Goal: Task Accomplishment & Management: Complete application form

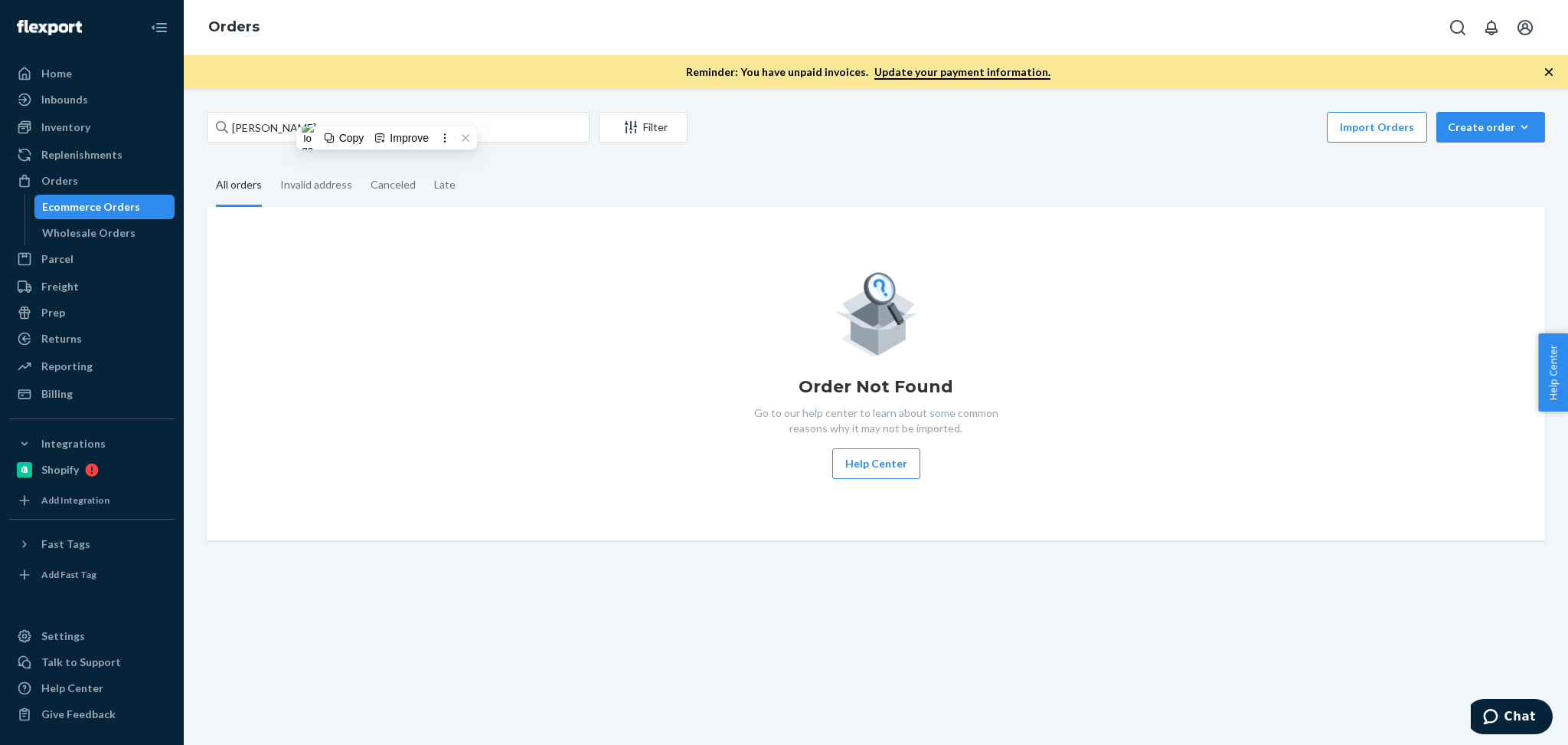
type input "Brita Nelson"
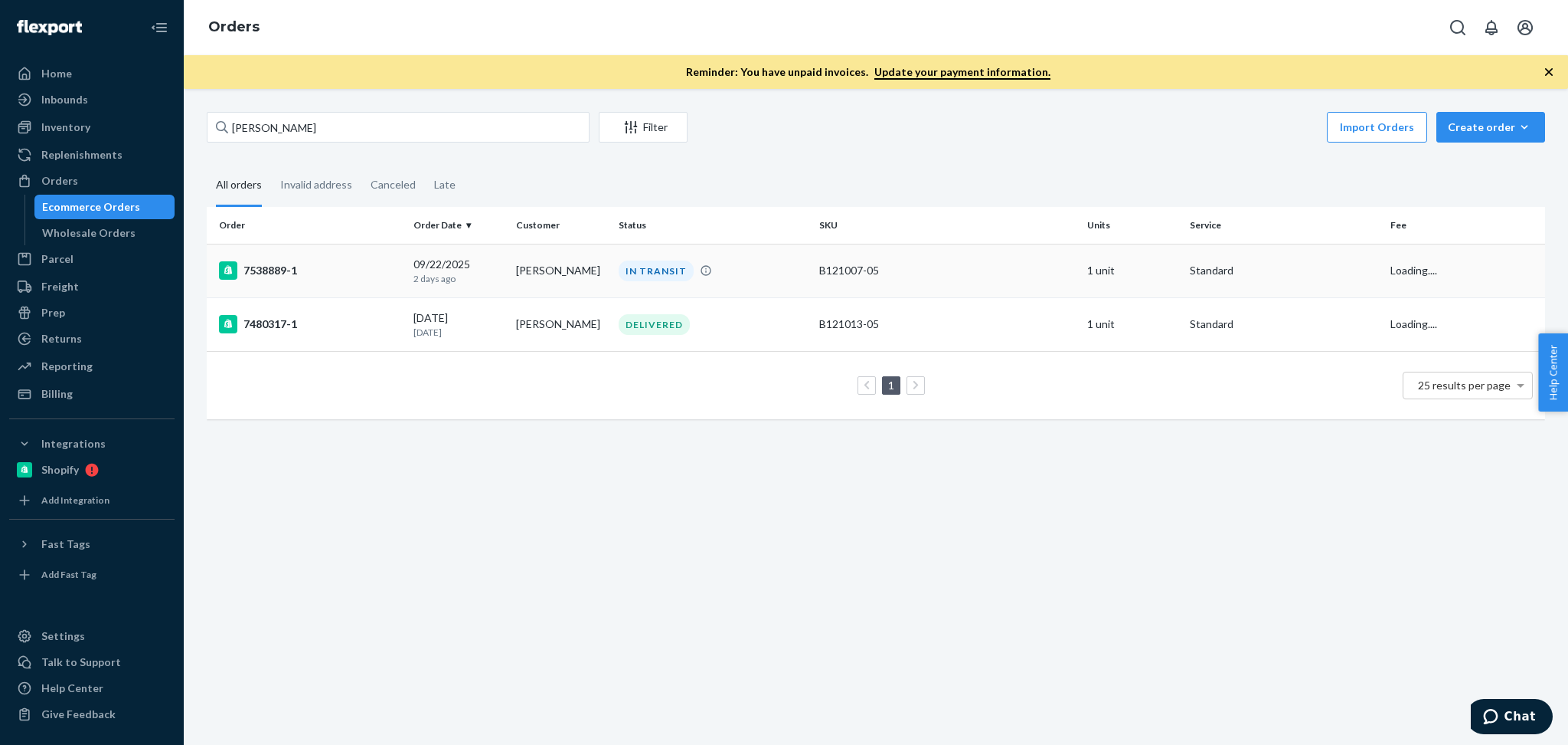
click at [757, 281] on td "IN TRANSIT" at bounding box center [712, 271] width 201 height 53
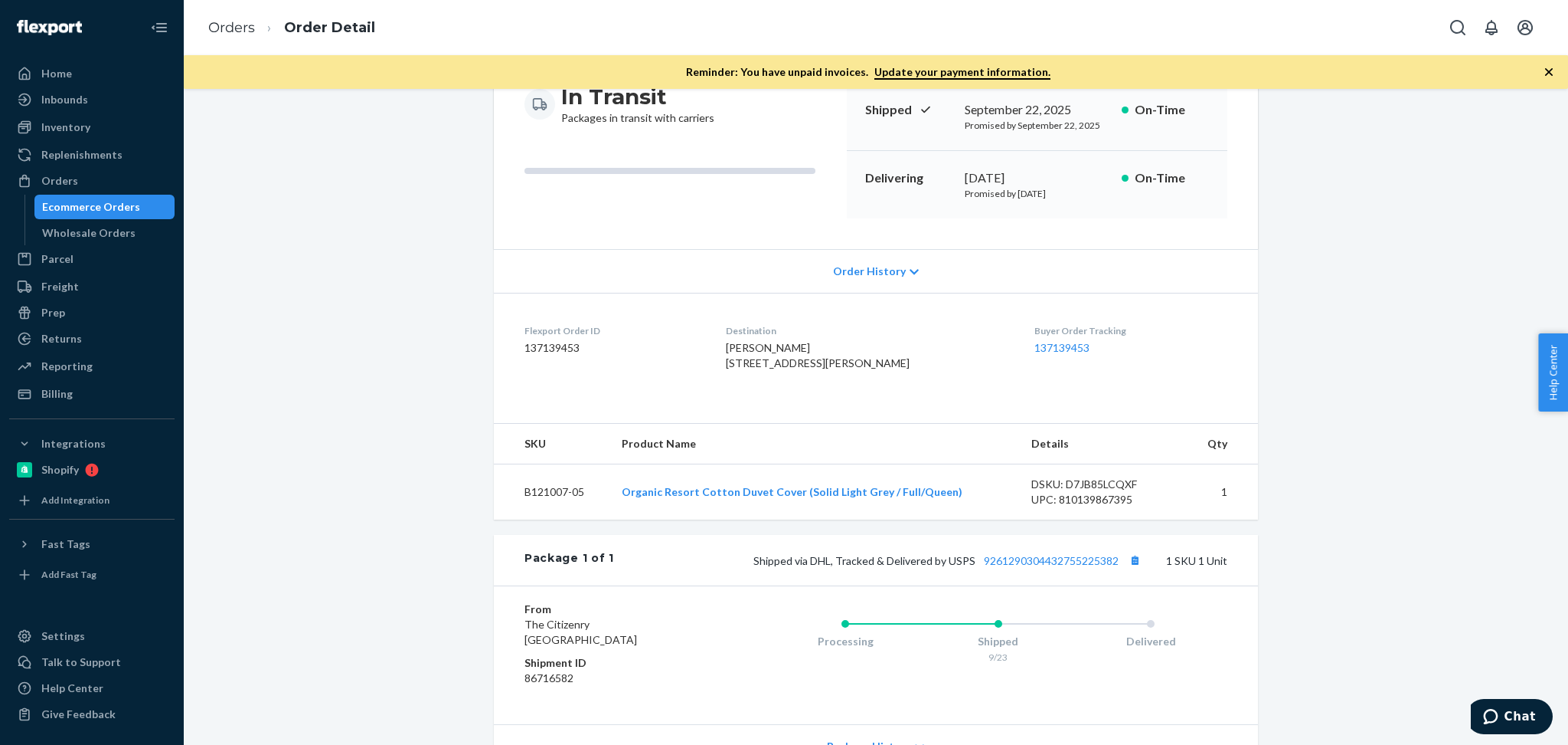
scroll to position [239, 0]
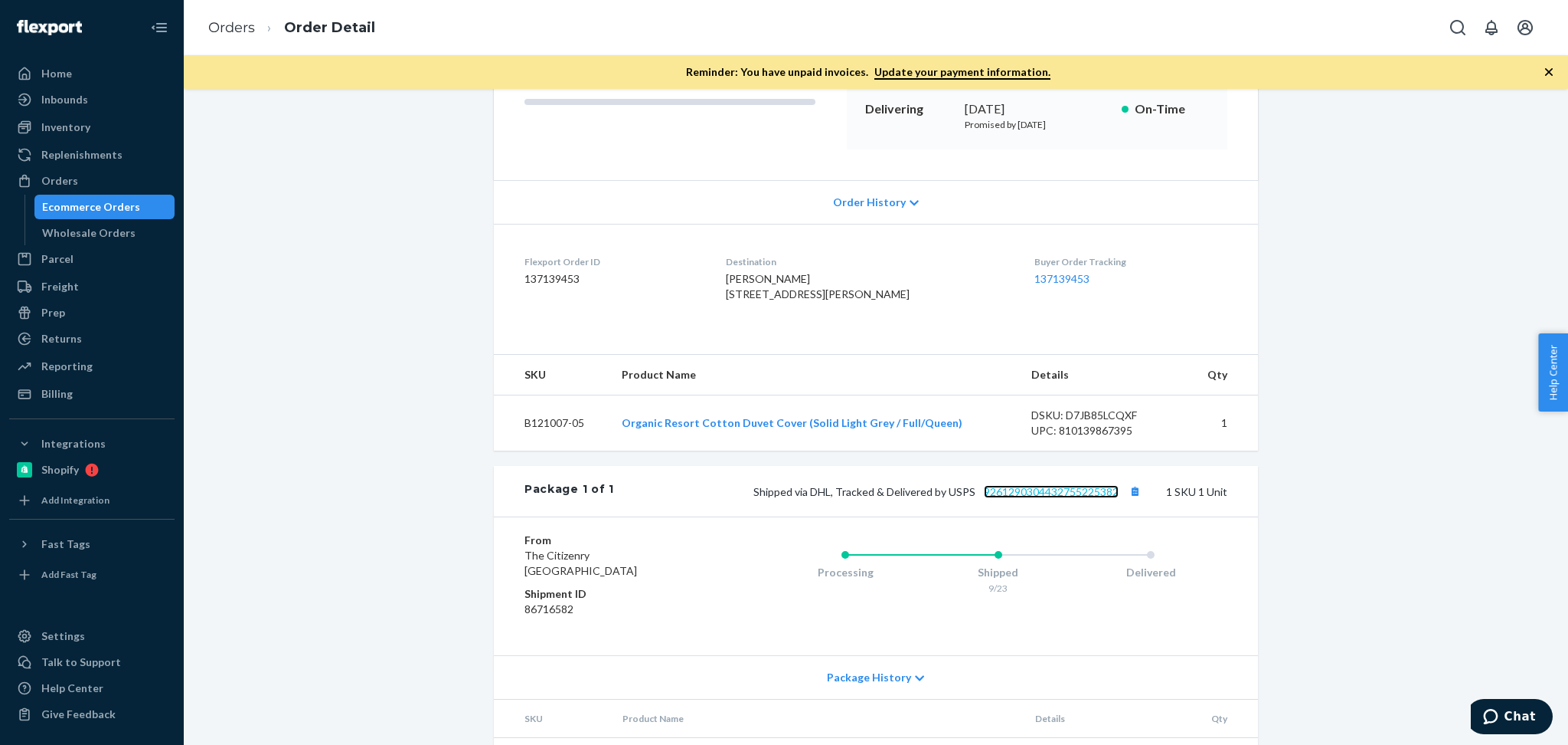
click at [1063, 498] on link "9261290304432755225382" at bounding box center [1051, 492] width 135 height 13
click at [101, 176] on div "Orders" at bounding box center [92, 180] width 162 height 21
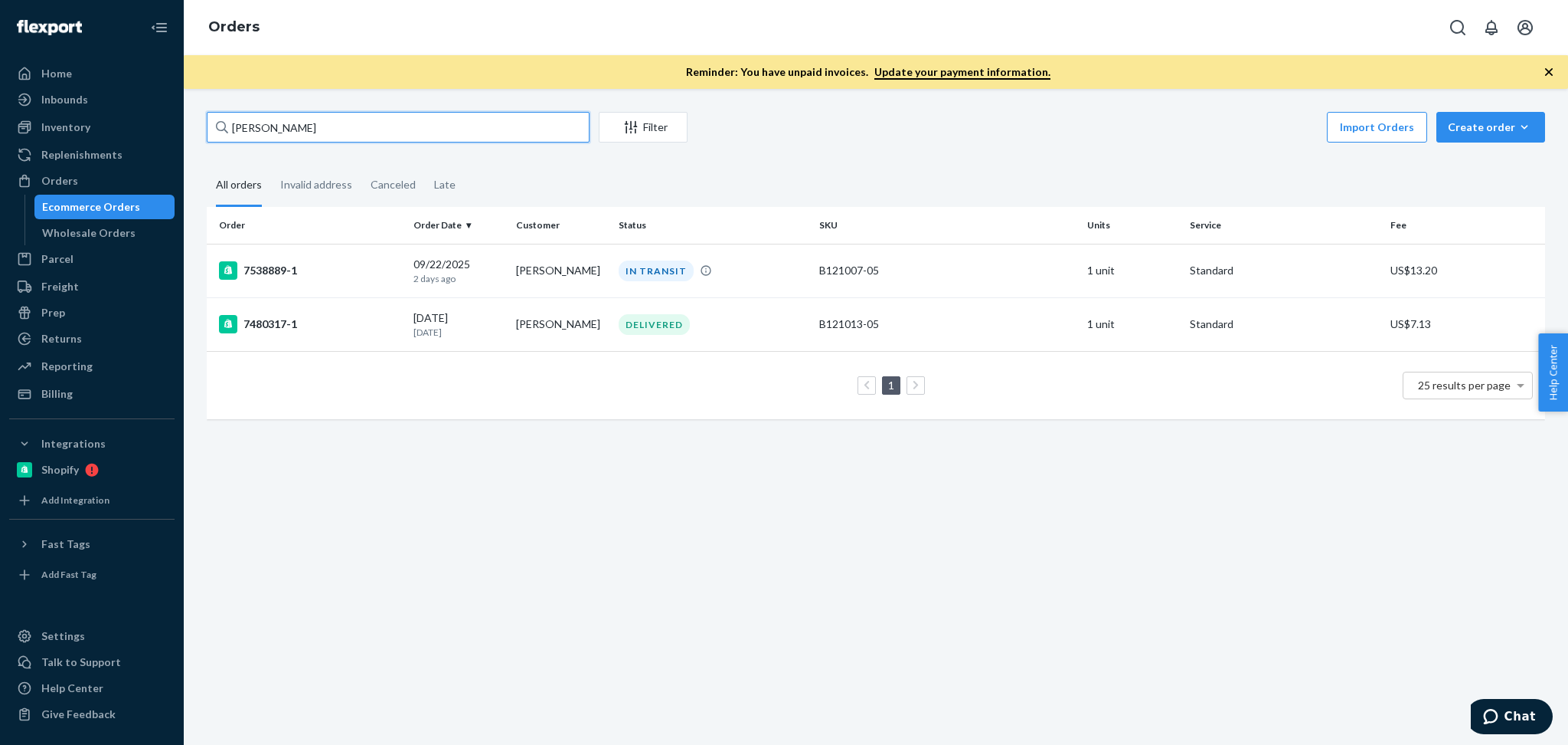
click at [358, 123] on input "Brita Nelson" at bounding box center [398, 127] width 383 height 30
paste input "Angie Bense"
type input "Angie Bensen"
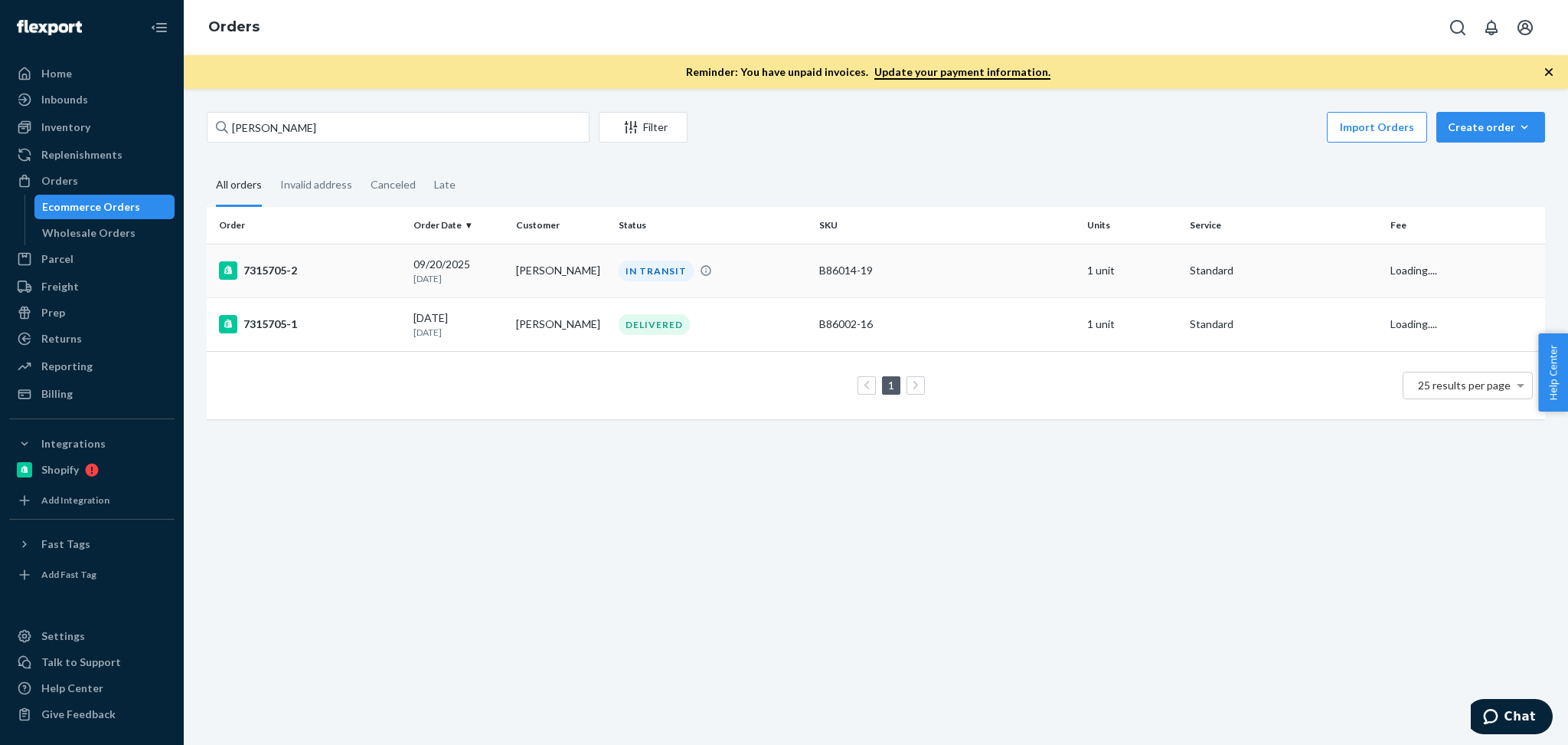
click at [488, 257] on div "09/20/2025 4 days ago" at bounding box center [458, 271] width 91 height 28
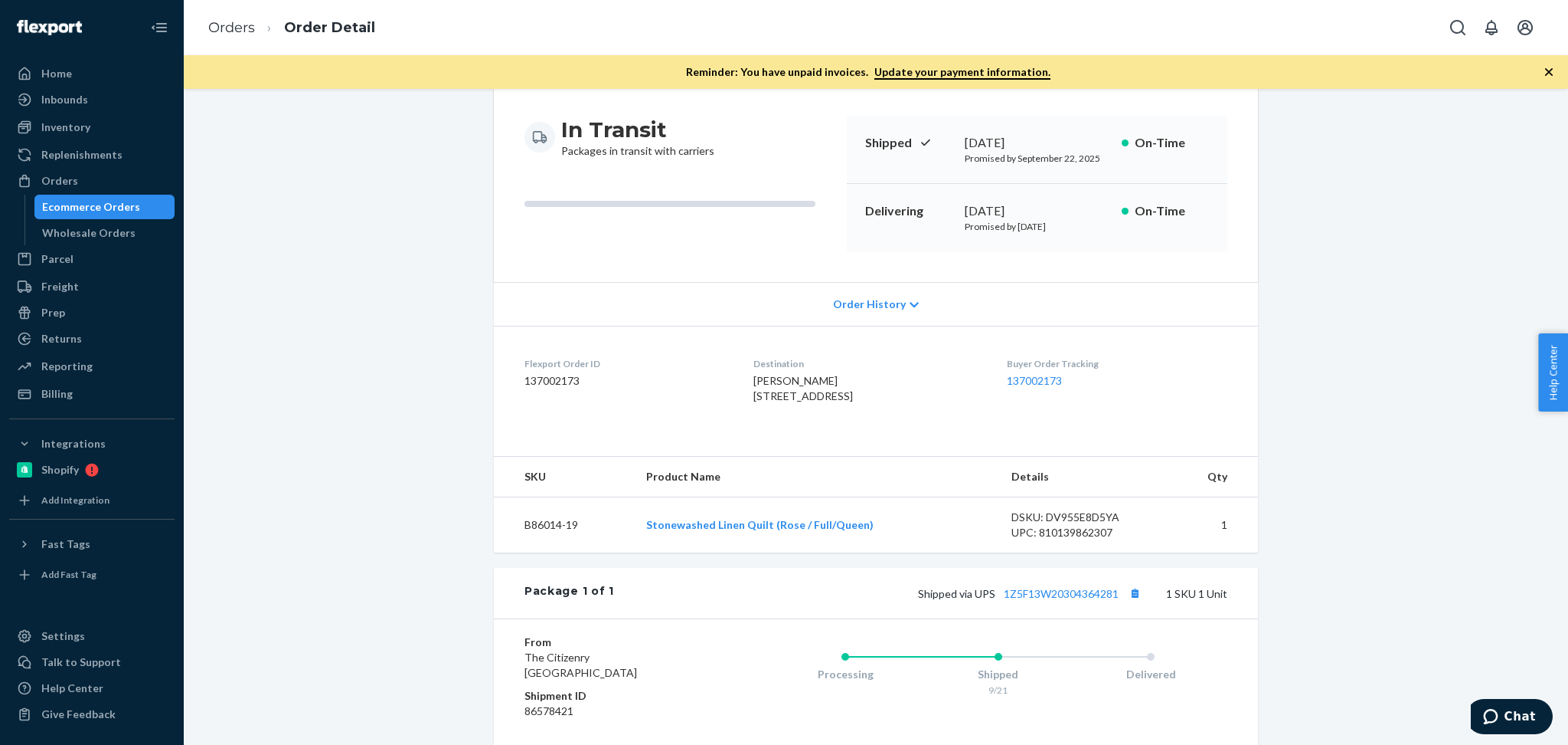
scroll to position [204, 0]
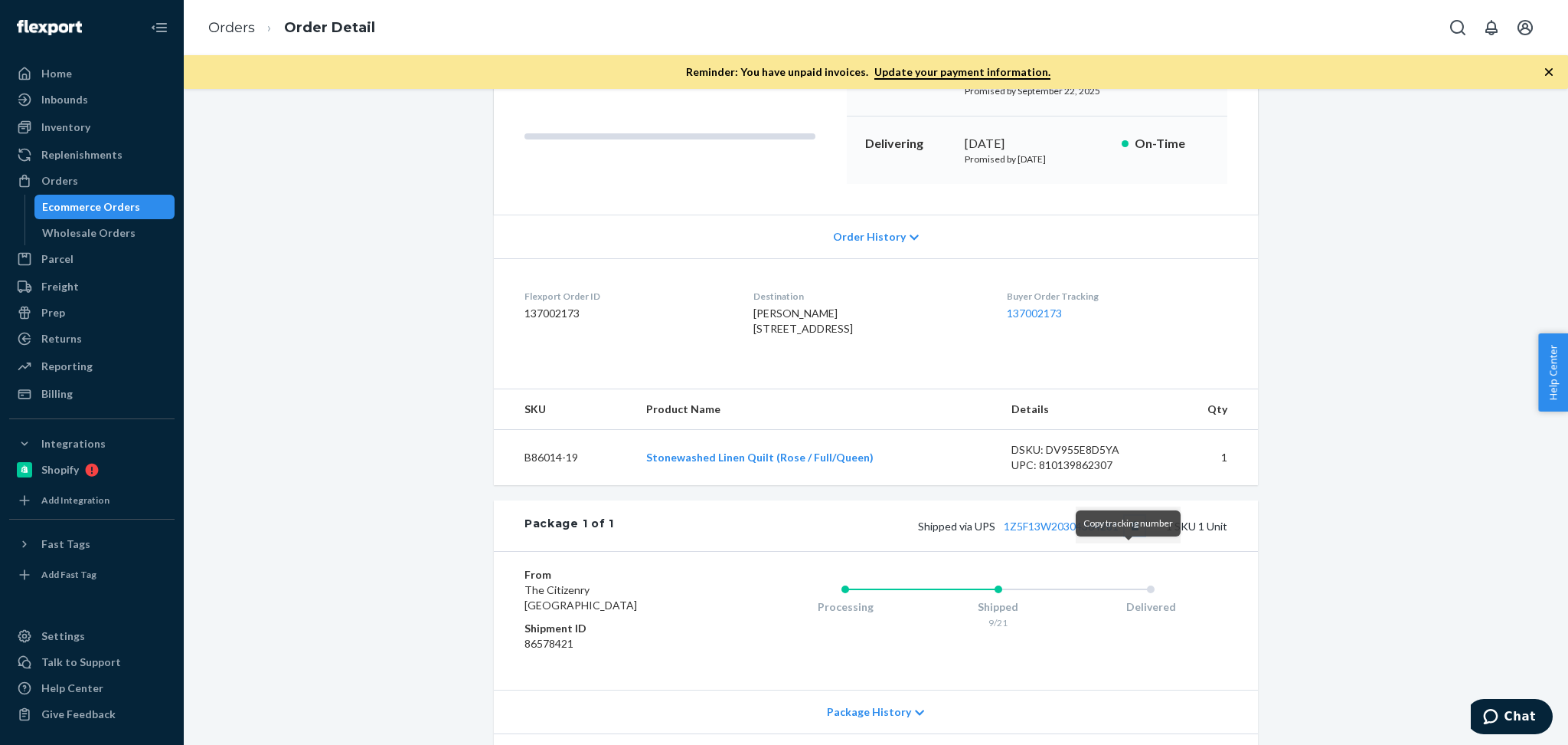
click at [1129, 536] on button "Copy tracking number" at bounding box center [1135, 526] width 20 height 20
click at [72, 183] on div "Orders" at bounding box center [60, 181] width 37 height 16
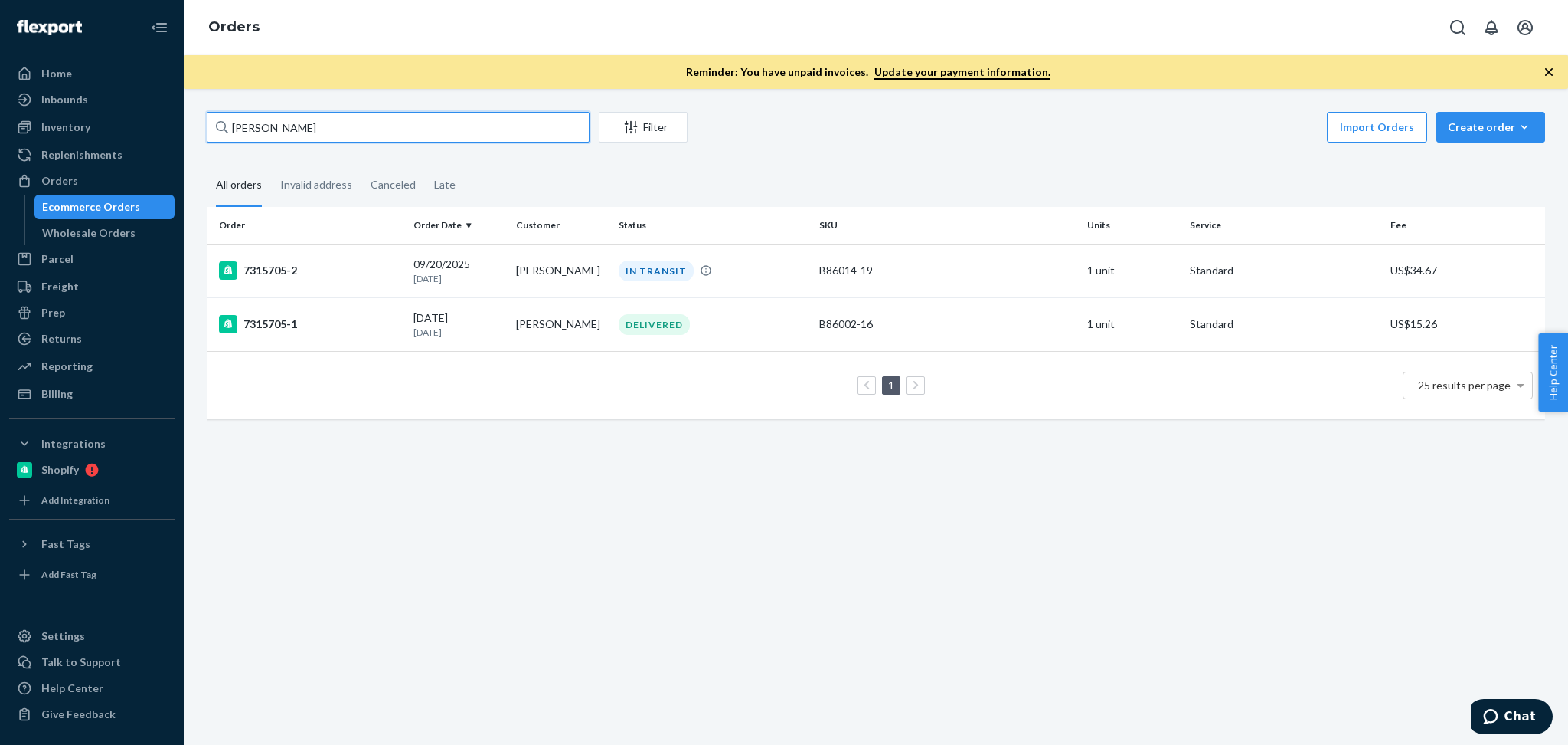
click at [338, 128] on input "Angie Bensen" at bounding box center [398, 127] width 383 height 30
paste input "Rachel Phillips"
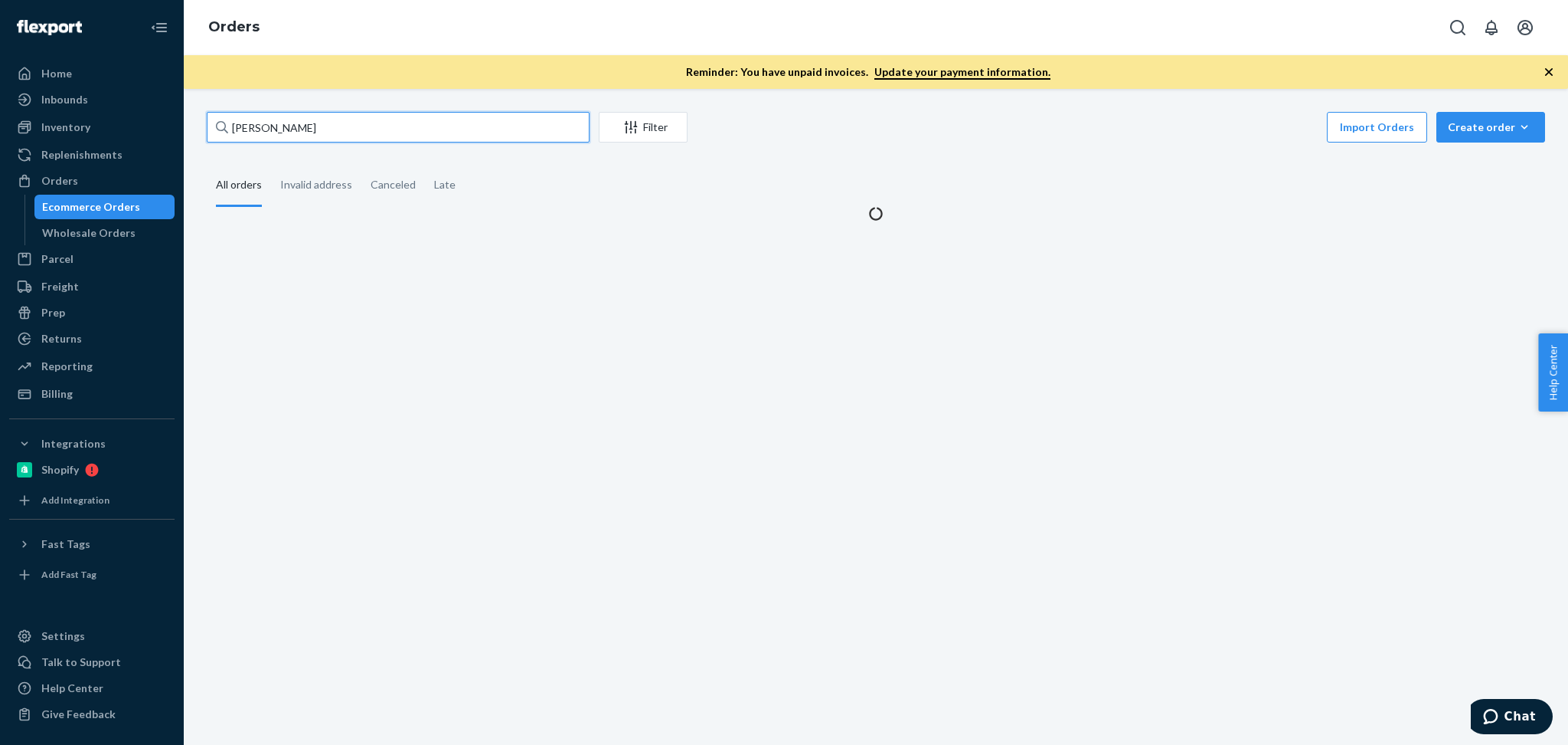
type input "Rachel Phillips"
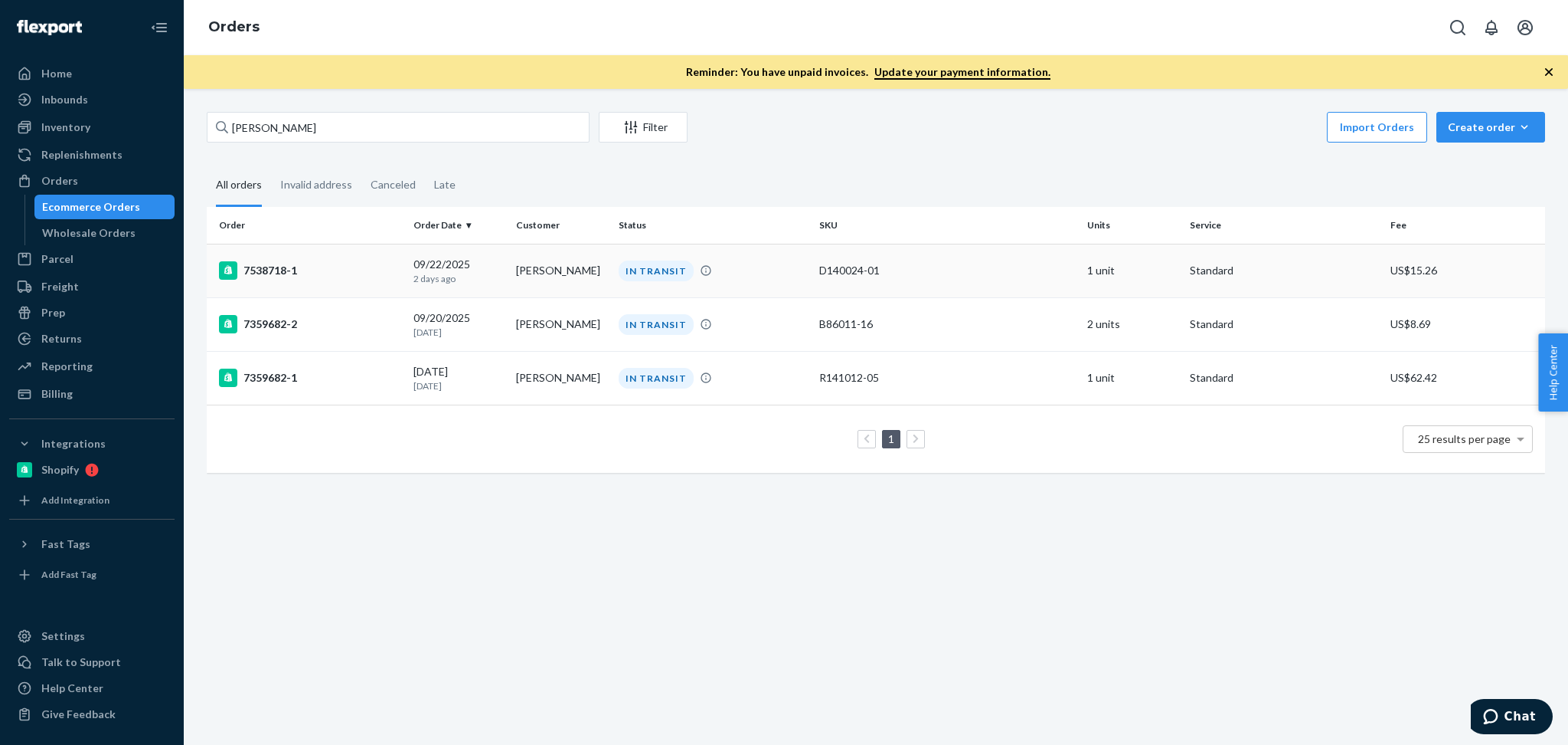
click at [500, 275] on td "09/22/2025 2 days ago" at bounding box center [458, 271] width 103 height 53
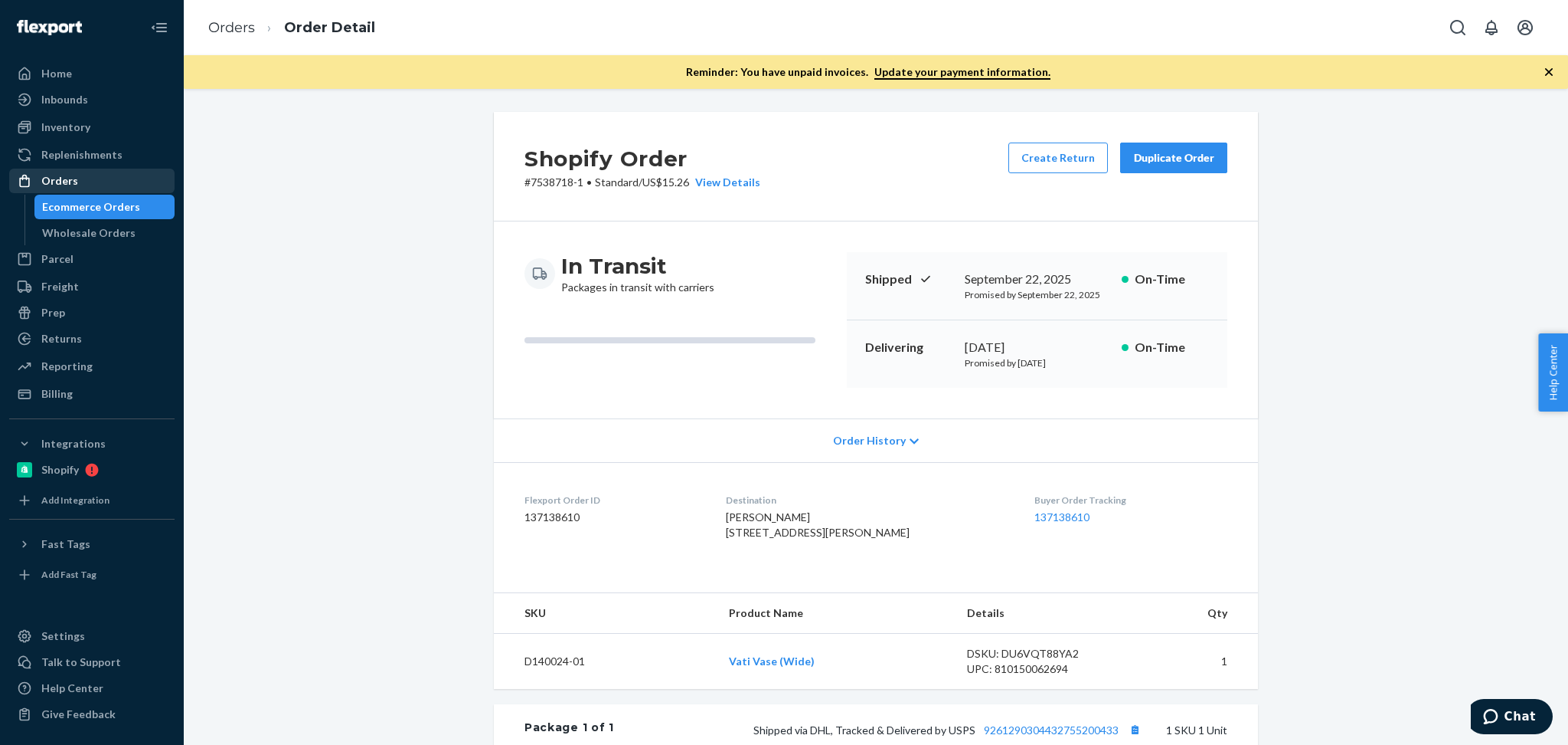
click at [99, 176] on div "Orders" at bounding box center [92, 180] width 162 height 21
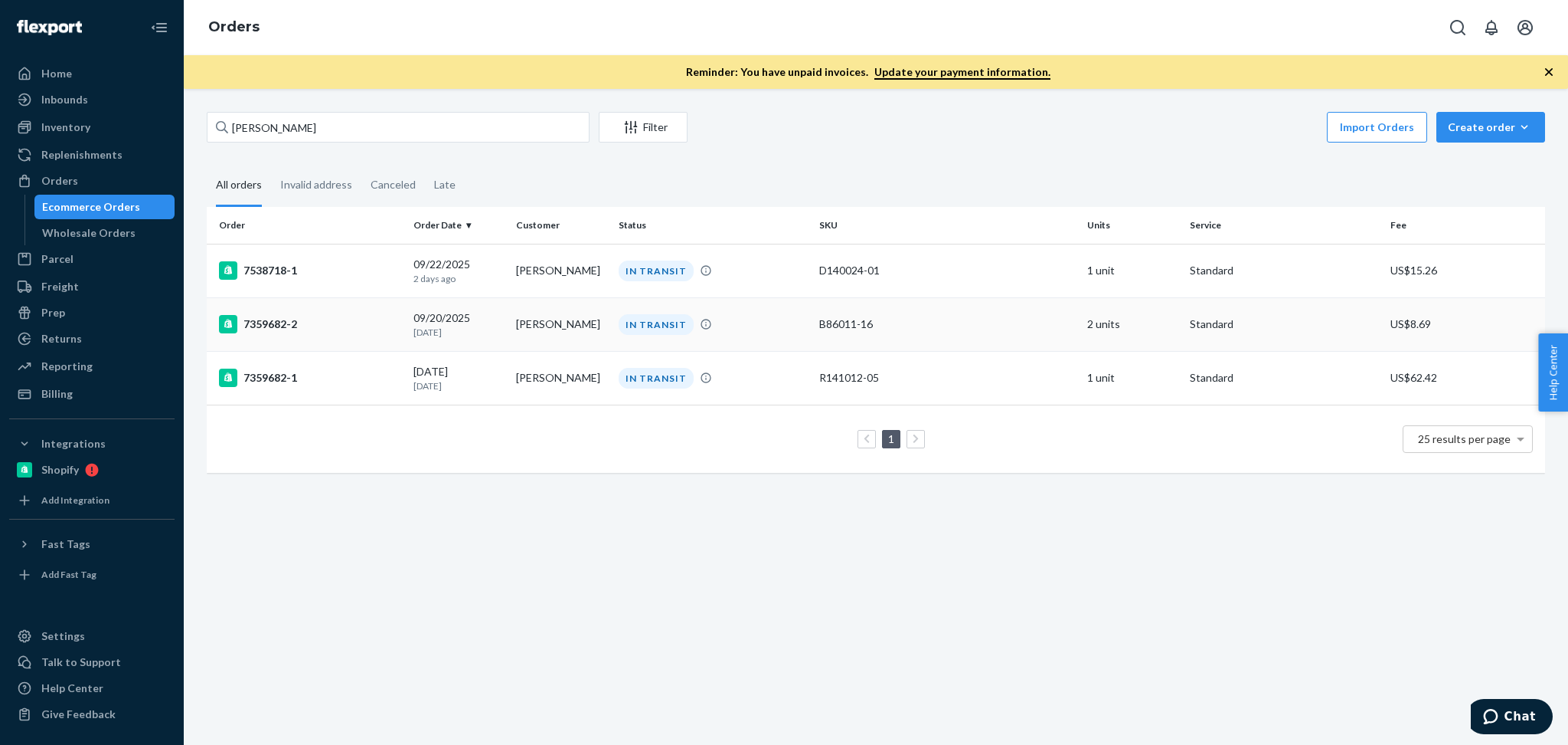
click at [484, 326] on p "4 days ago" at bounding box center [458, 332] width 91 height 13
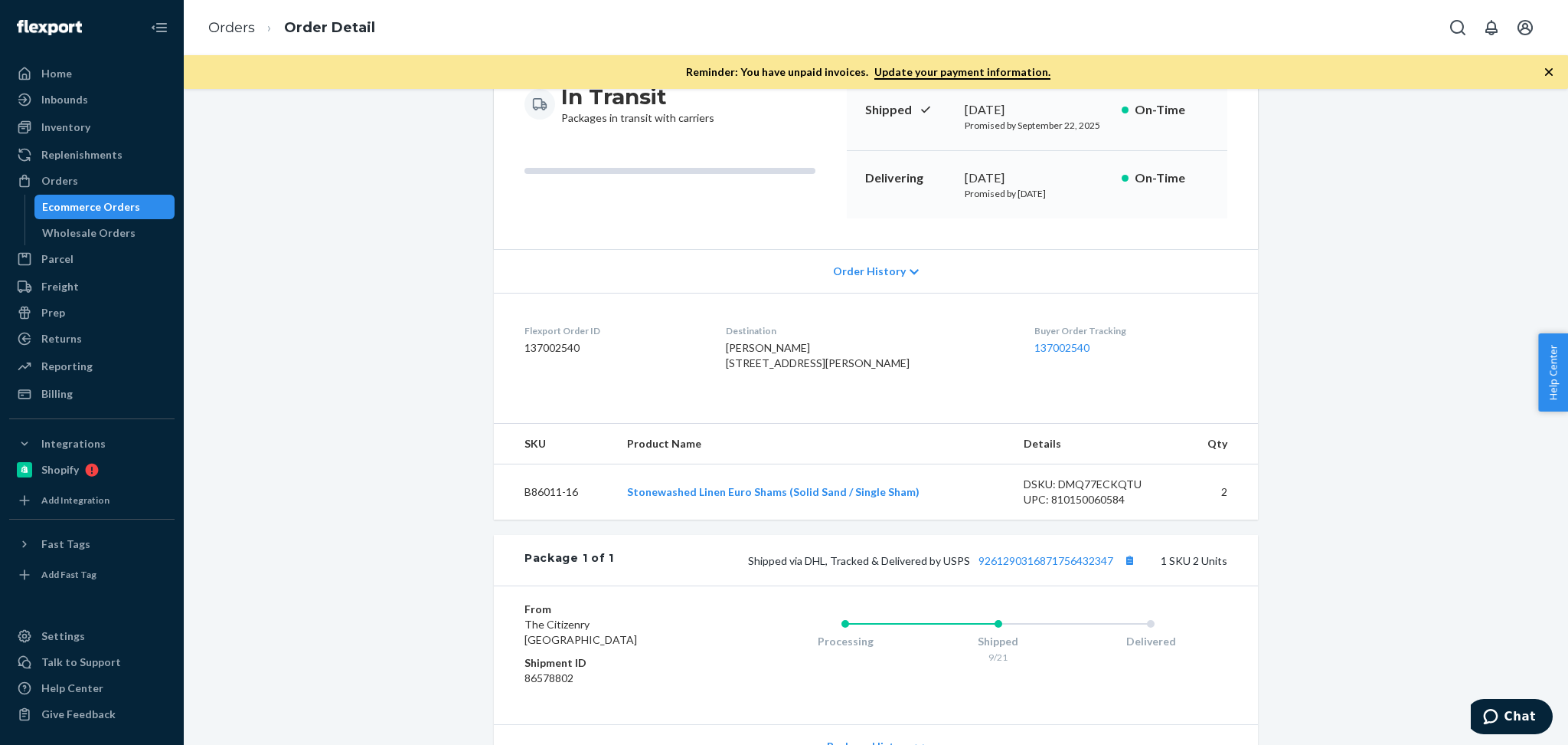
scroll to position [272, 0]
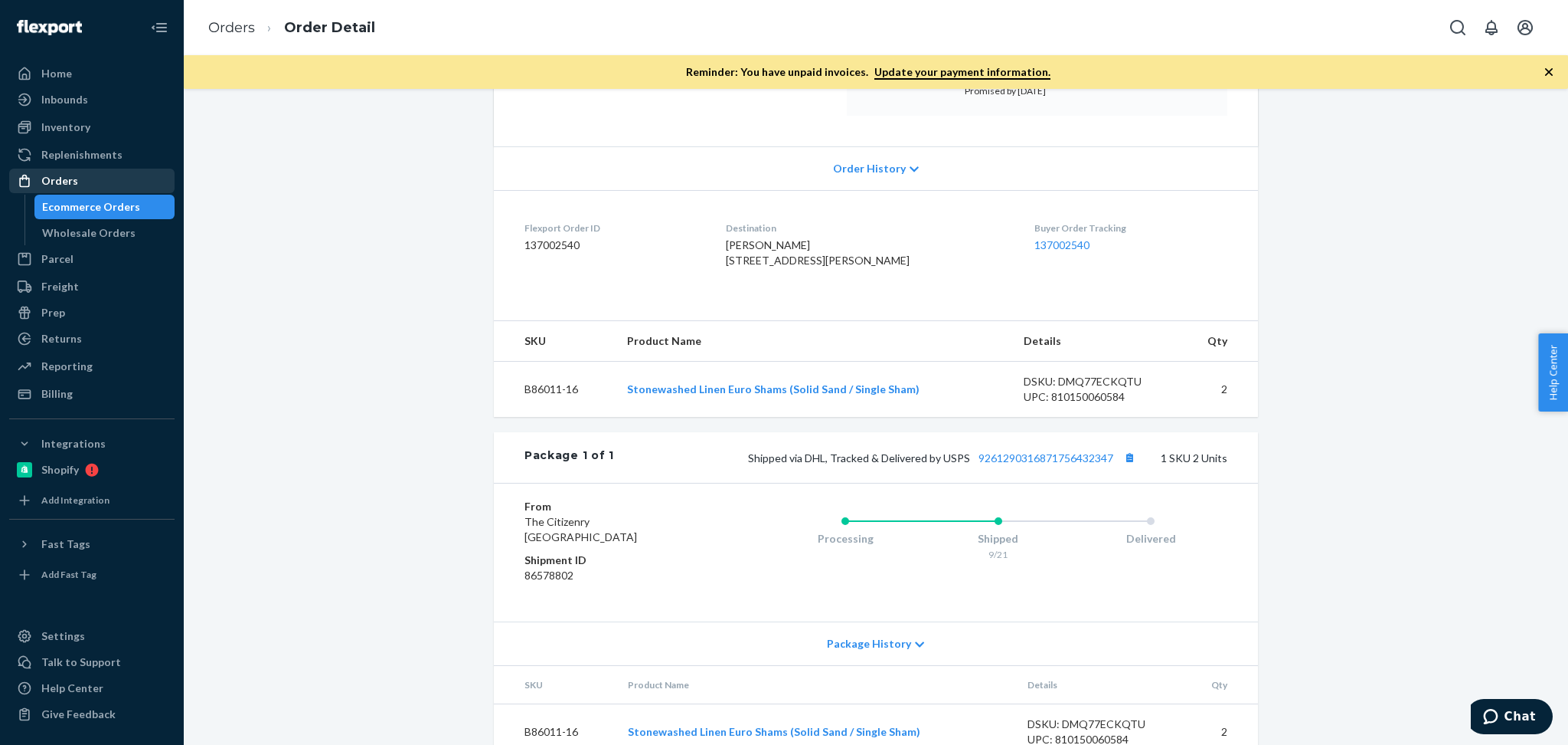
click at [105, 178] on div "Orders" at bounding box center [92, 180] width 162 height 21
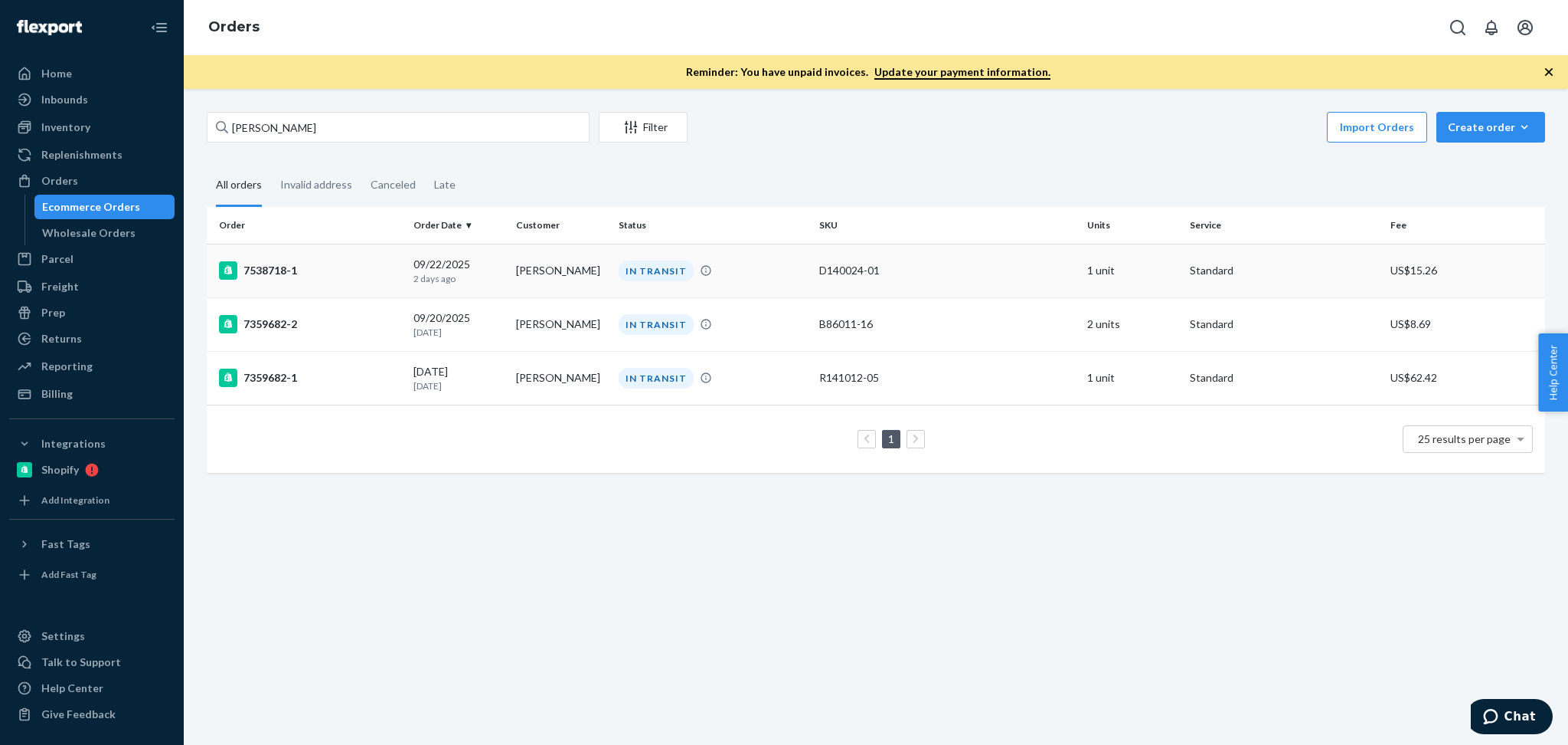
click at [490, 272] on p "2 days ago" at bounding box center [458, 278] width 91 height 13
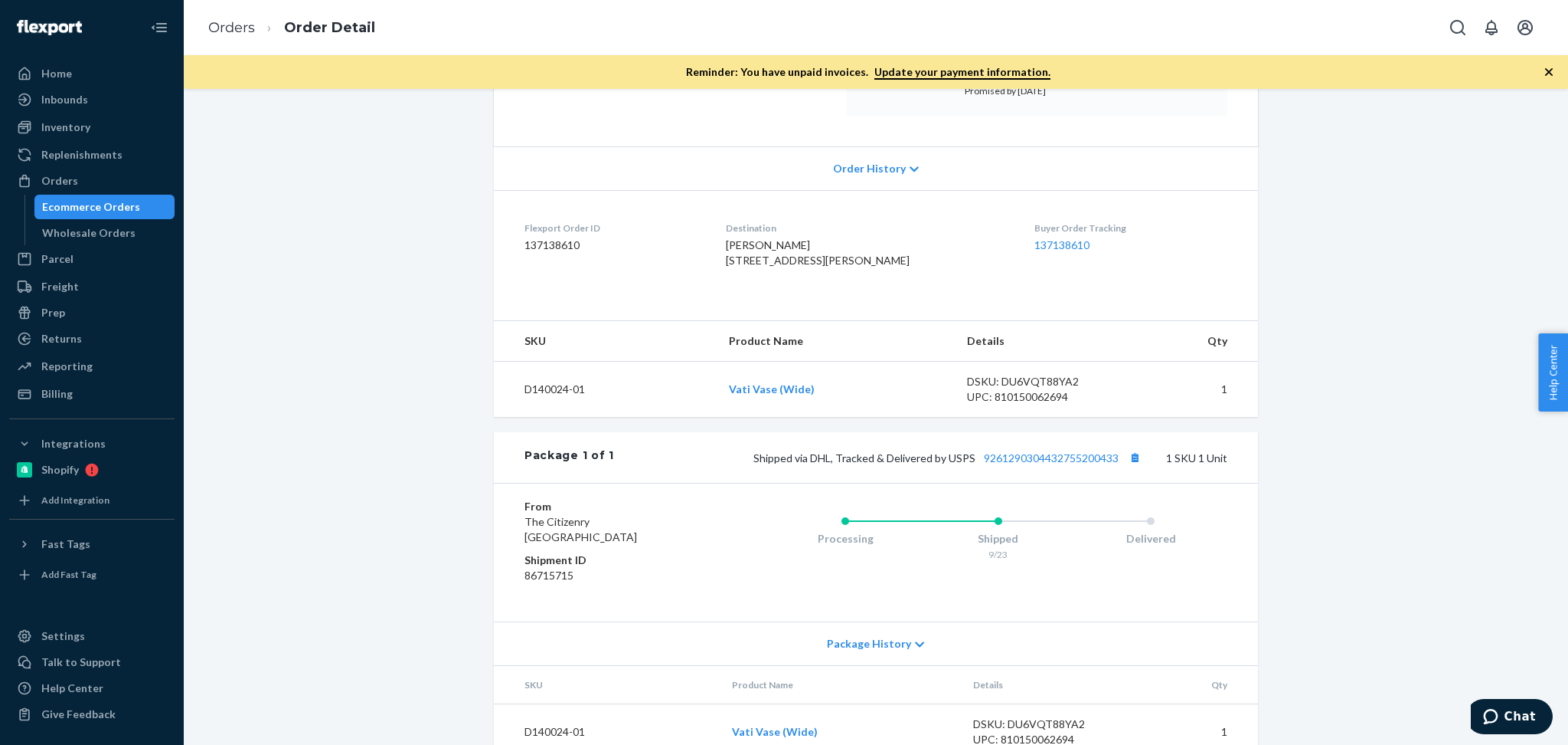
scroll to position [306, 0]
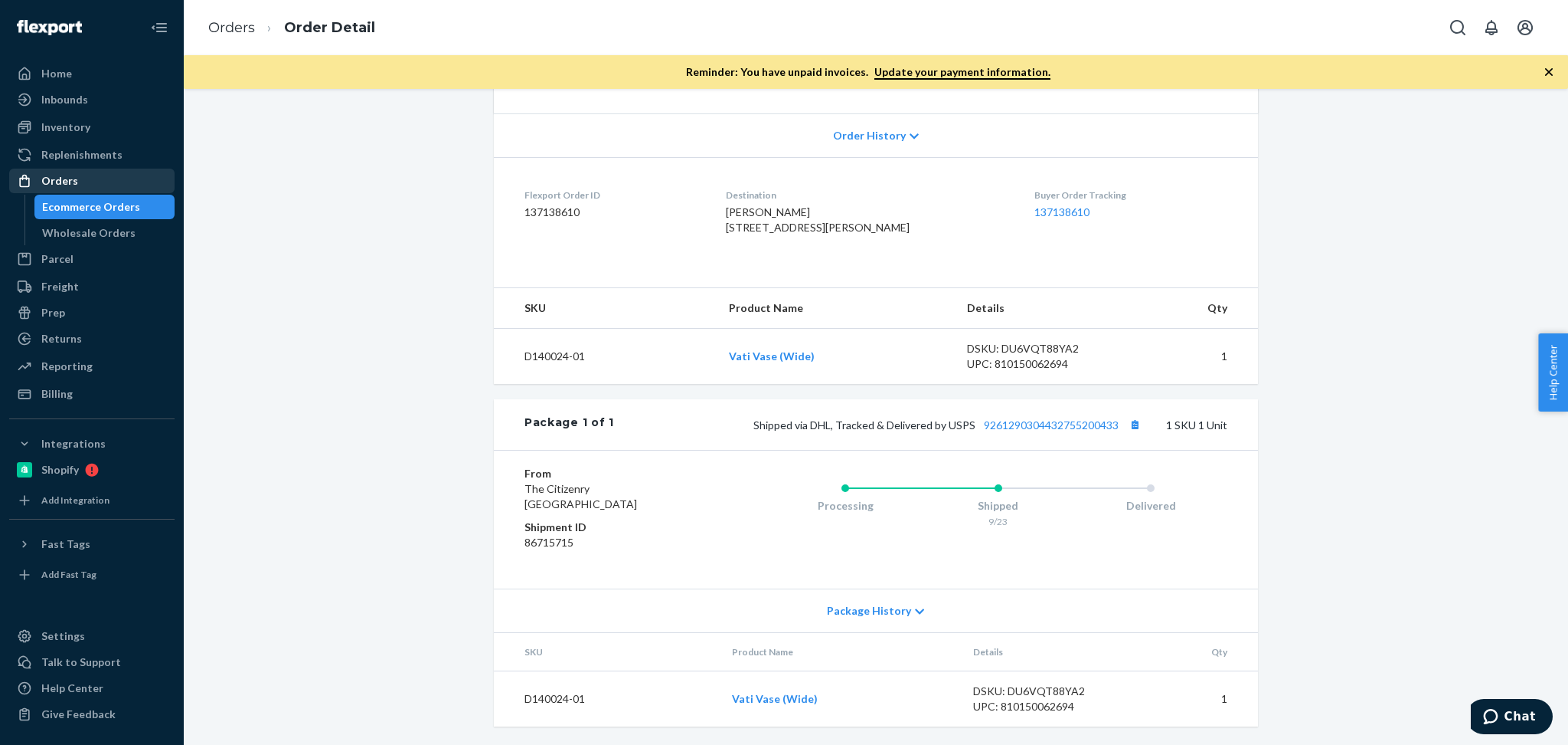
click at [143, 183] on div "Orders" at bounding box center [92, 180] width 162 height 21
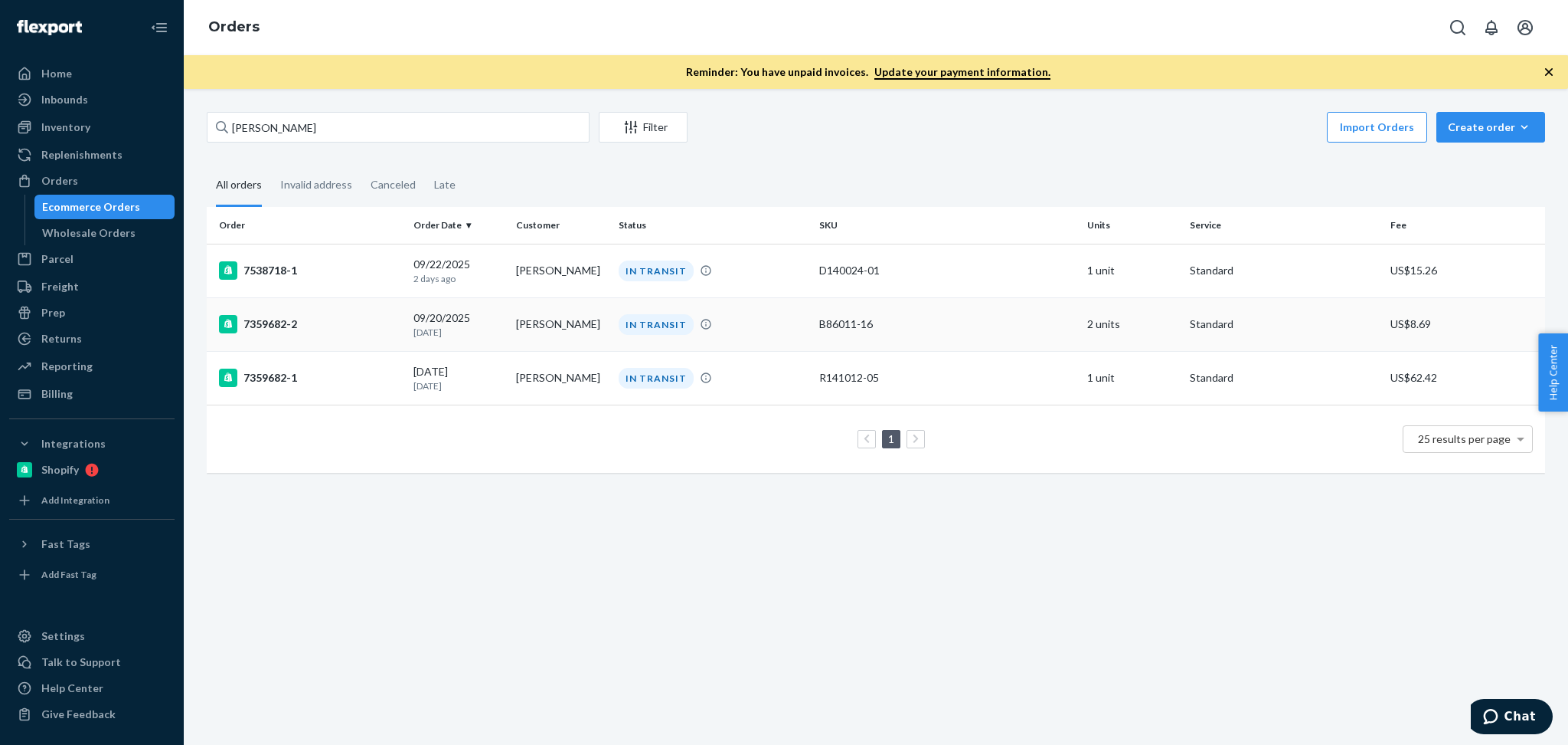
click at [503, 336] on td "09/20/2025 4 days ago" at bounding box center [458, 324] width 103 height 53
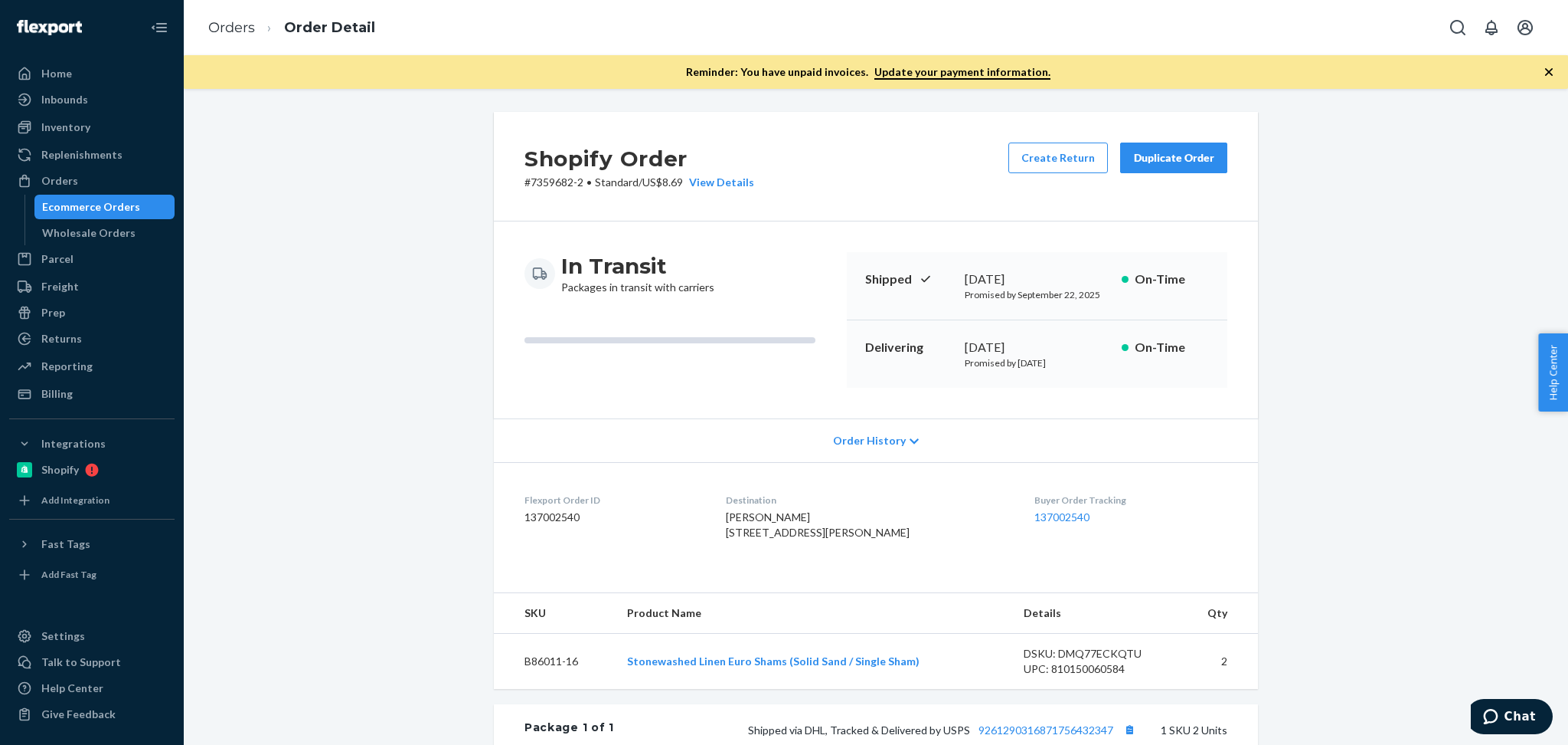
scroll to position [67, 0]
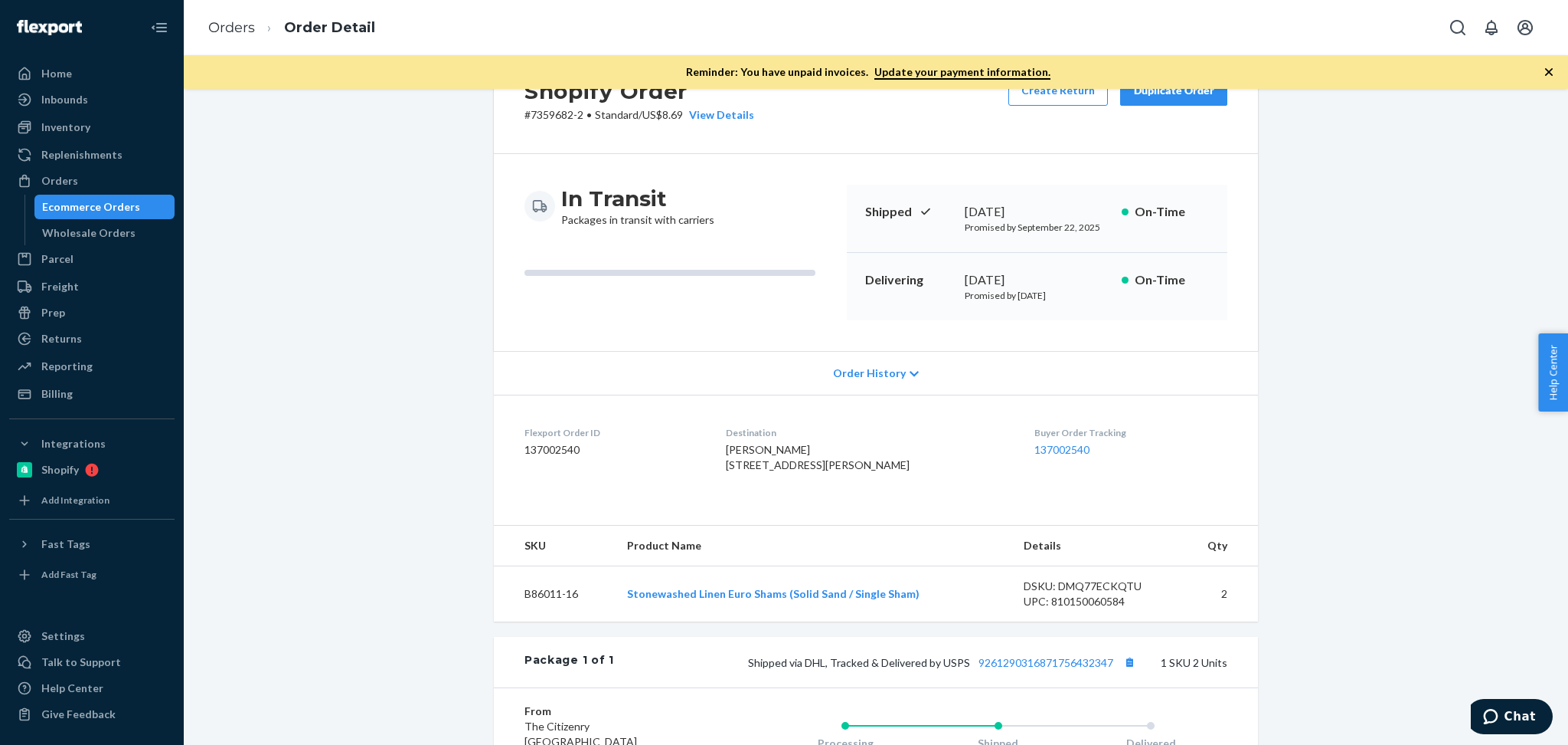
drag, startPoint x: 132, startPoint y: 185, endPoint x: 345, endPoint y: 258, distance: 225.2
click at [132, 185] on div "Orders" at bounding box center [92, 180] width 162 height 21
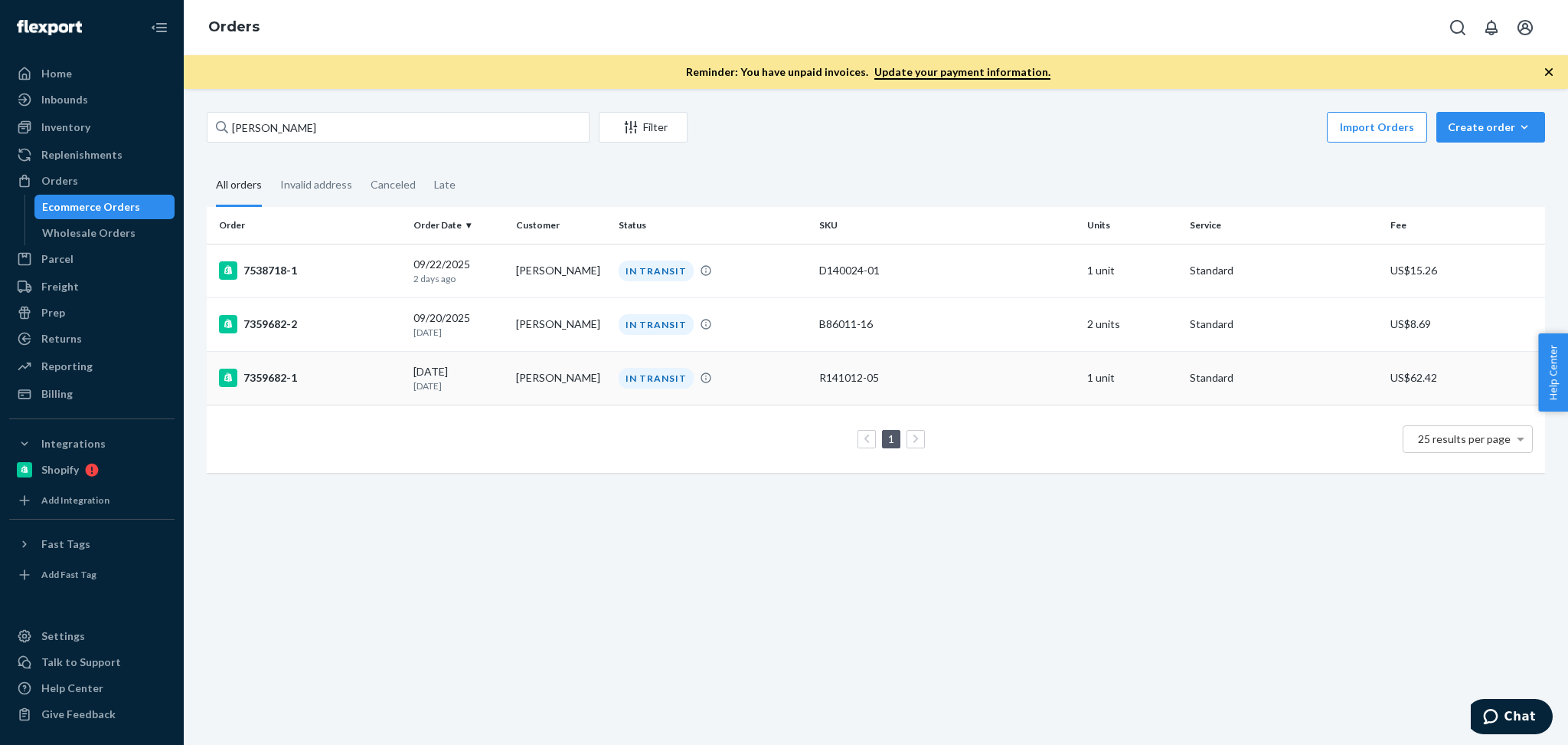
click at [505, 384] on td "09/19/2025 5 days ago" at bounding box center [458, 377] width 103 height 53
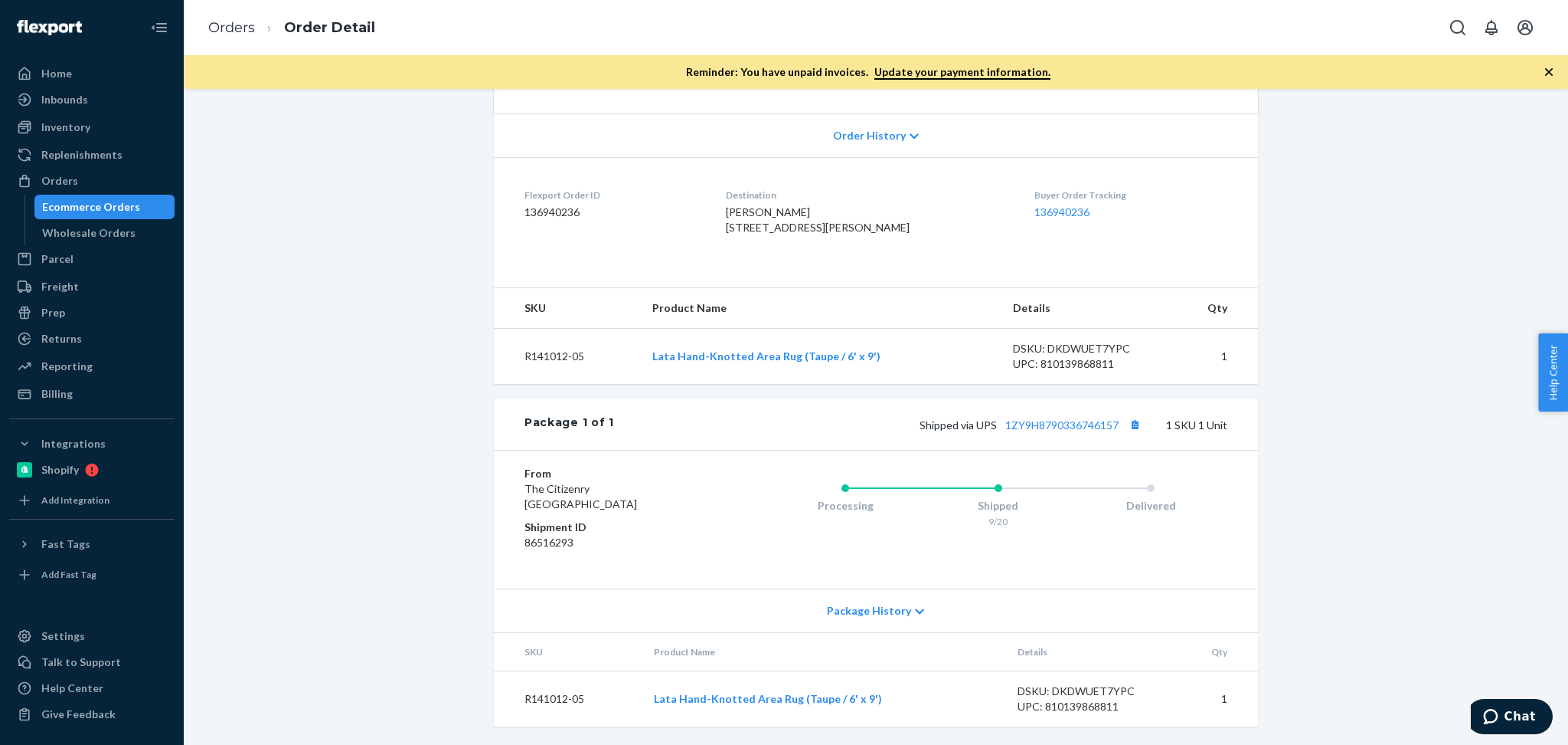
scroll to position [301, 0]
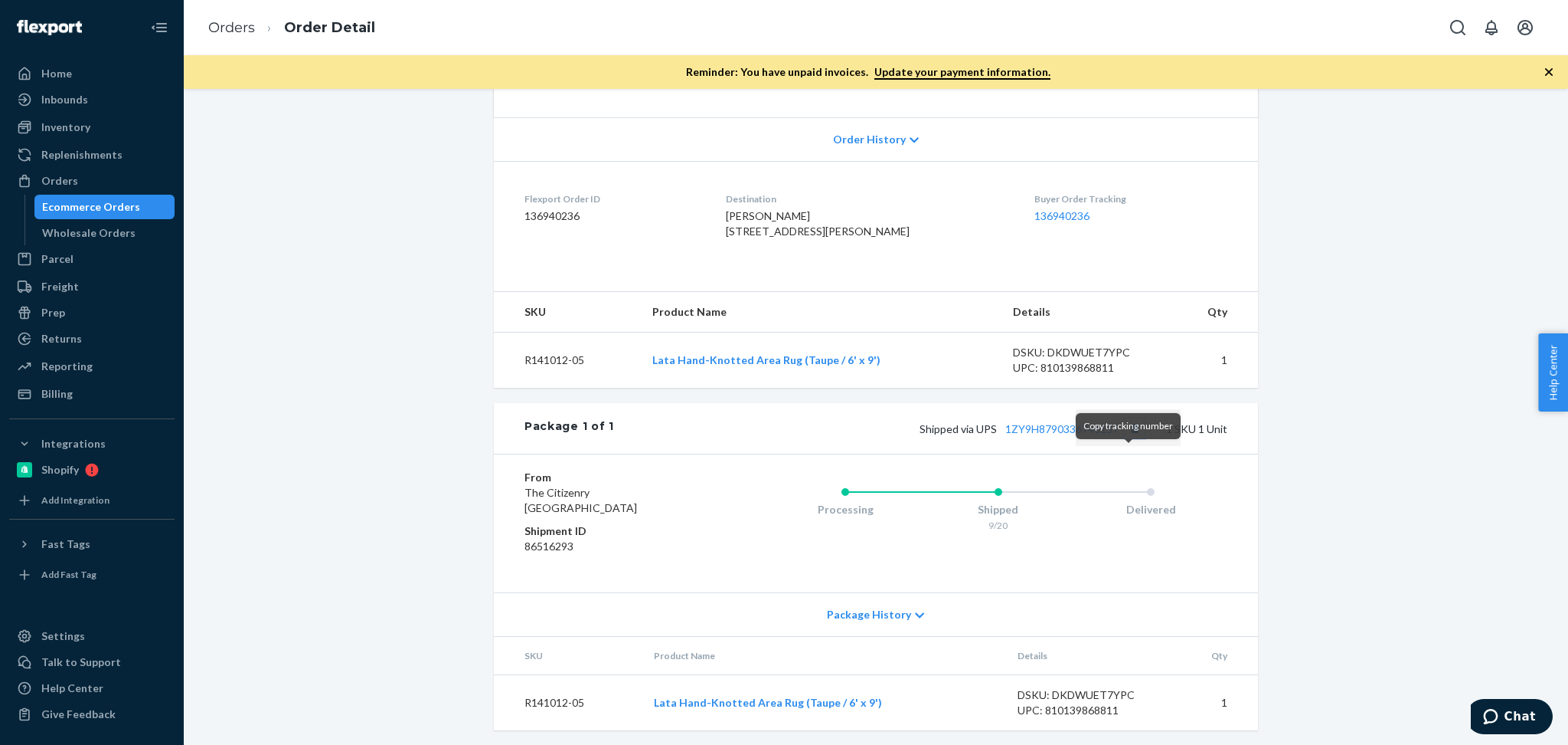
click at [1127, 439] on button "Copy tracking number" at bounding box center [1135, 428] width 20 height 20
click at [1081, 435] on link "1ZY9H8790336746157" at bounding box center [1062, 428] width 114 height 13
click at [91, 188] on div "Orders" at bounding box center [92, 180] width 162 height 21
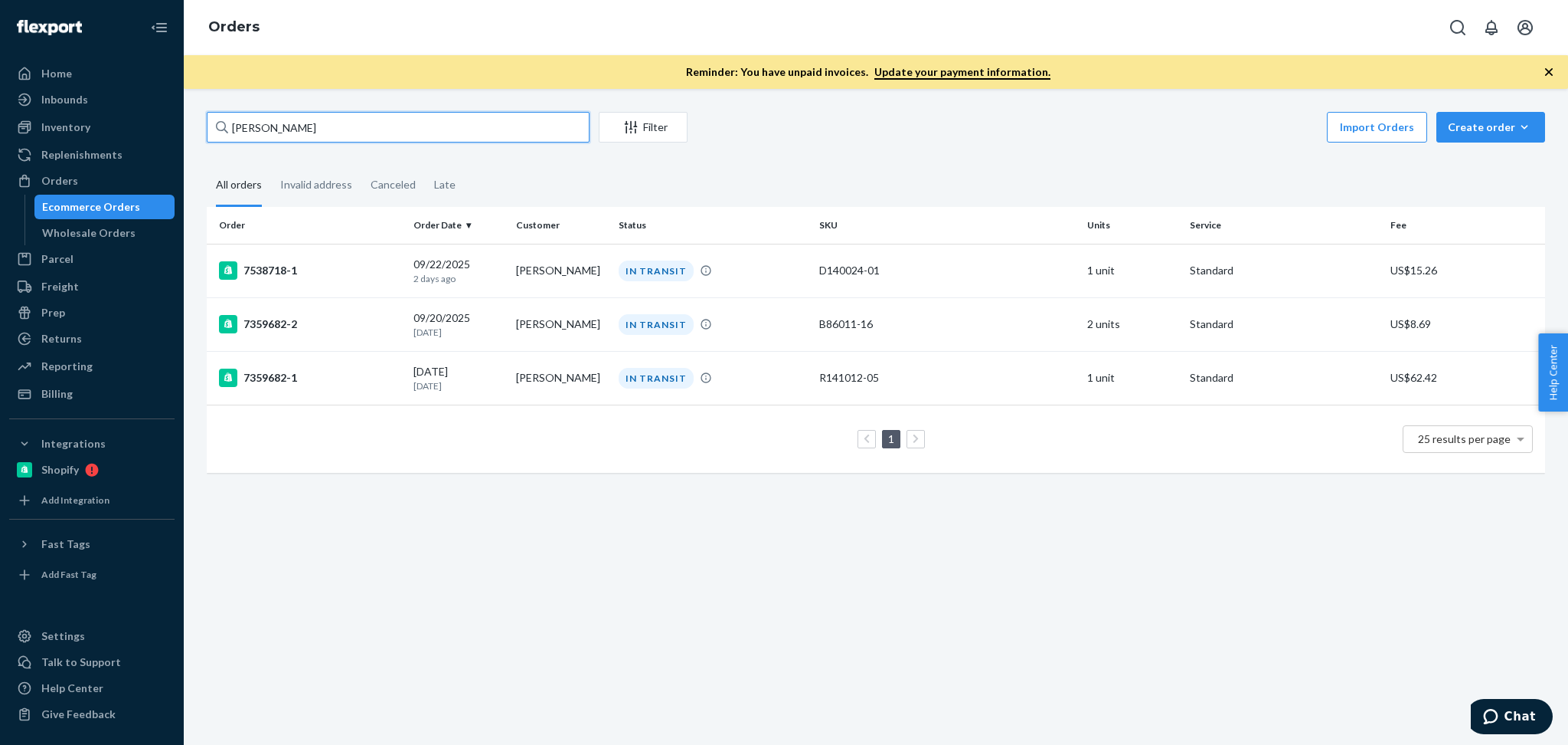
click at [358, 123] on input "Rachel Phillips" at bounding box center [398, 127] width 383 height 30
paste input "Sarah Fliegel"
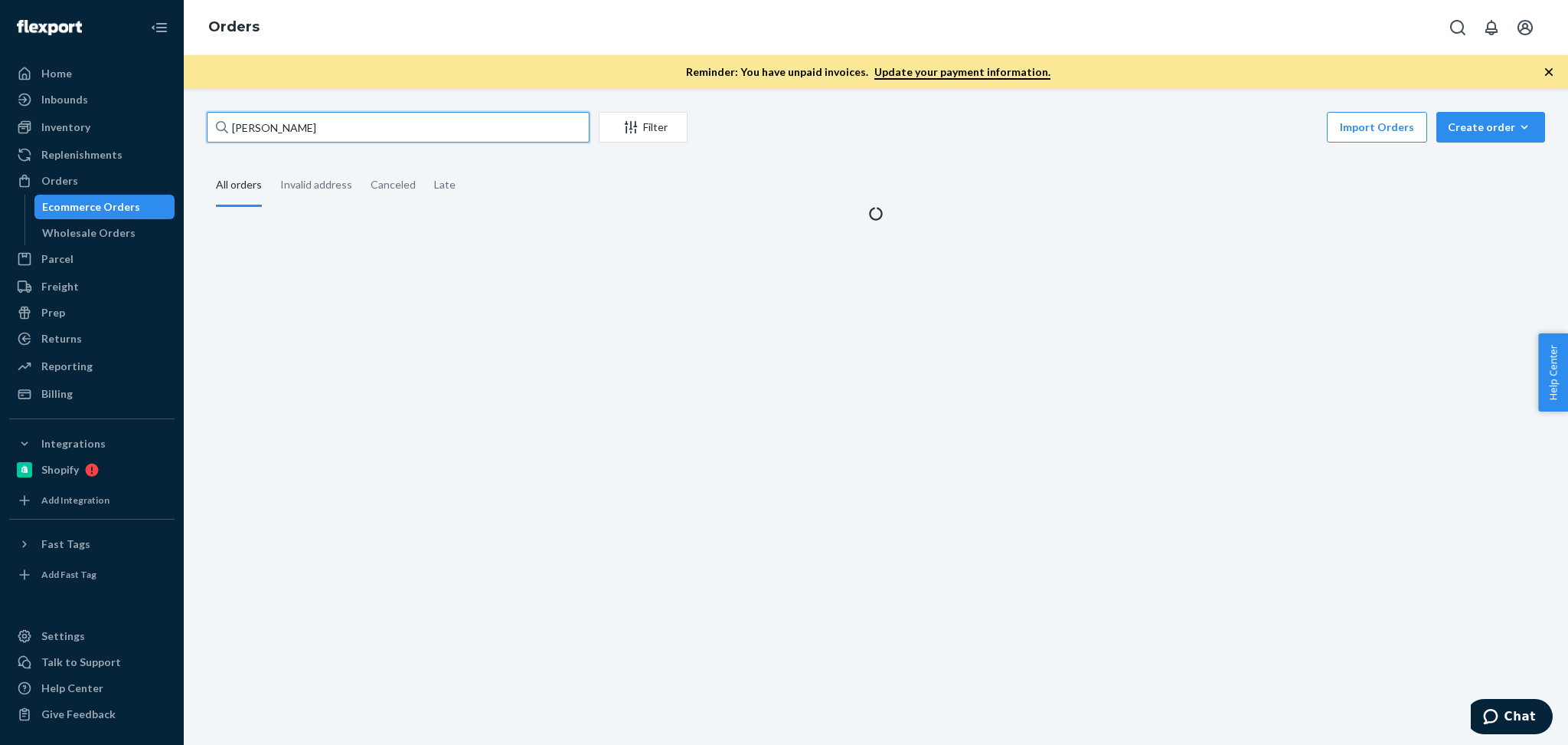
type input "Sarah Fliegel"
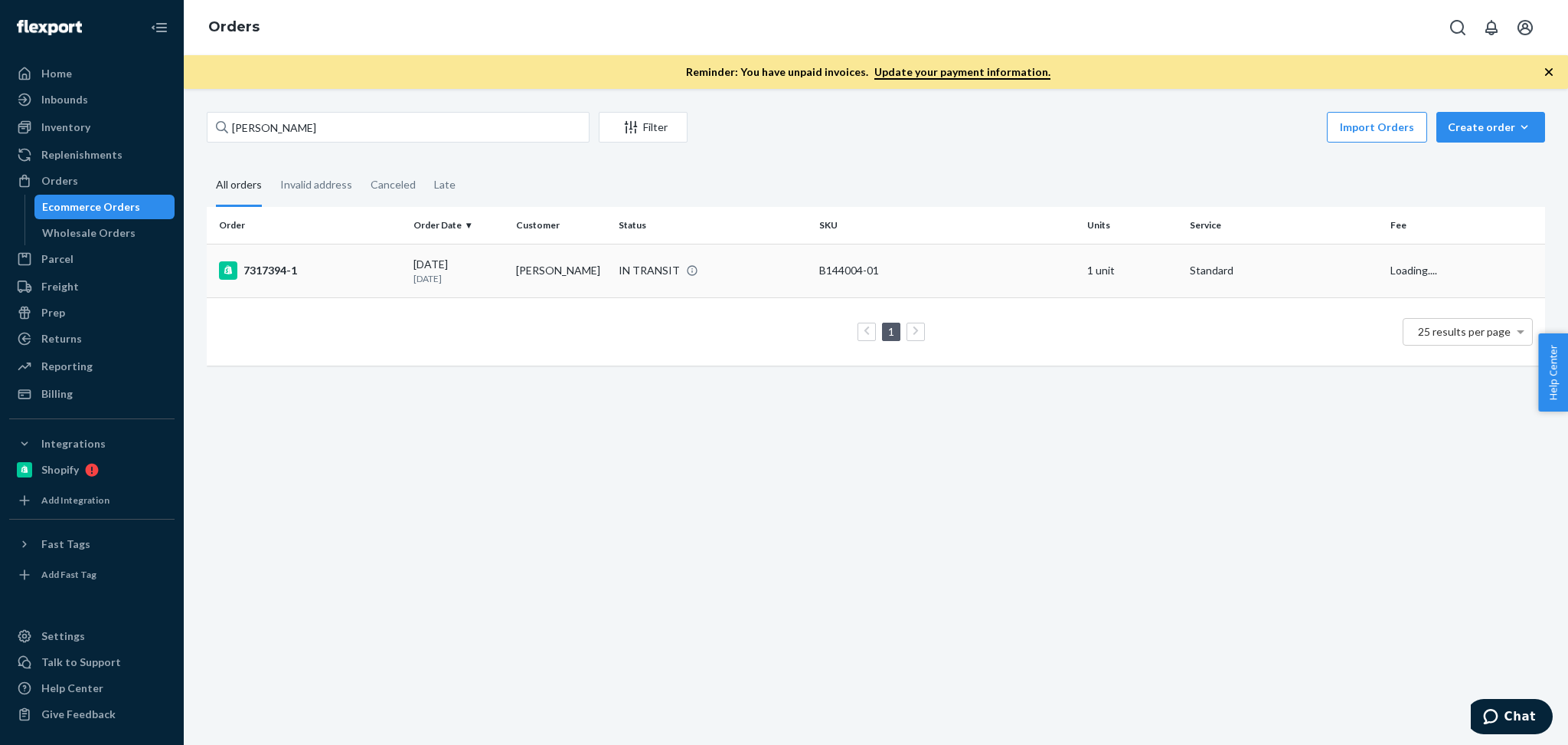
click at [434, 280] on p "29 days ago" at bounding box center [458, 278] width 91 height 13
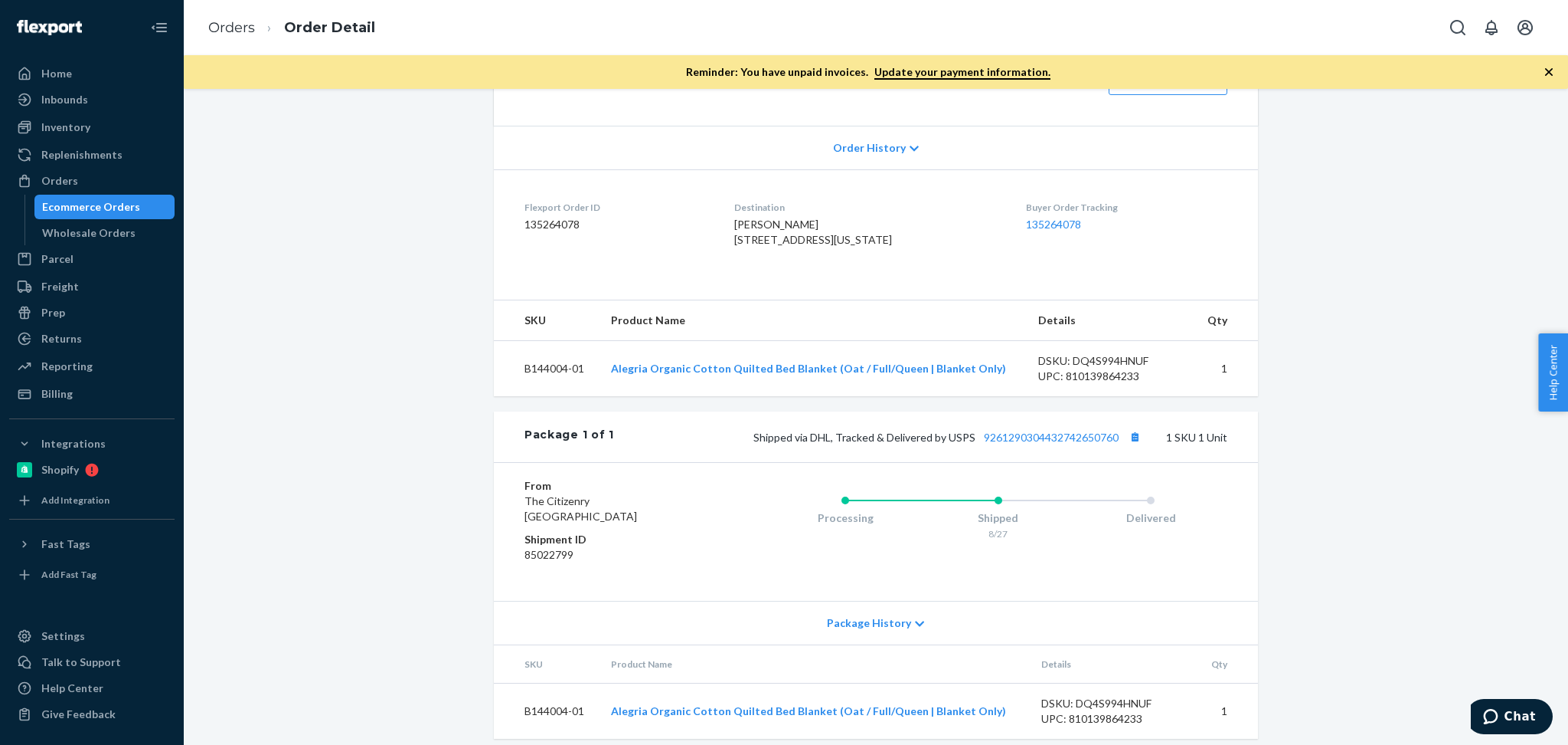
scroll to position [372, 0]
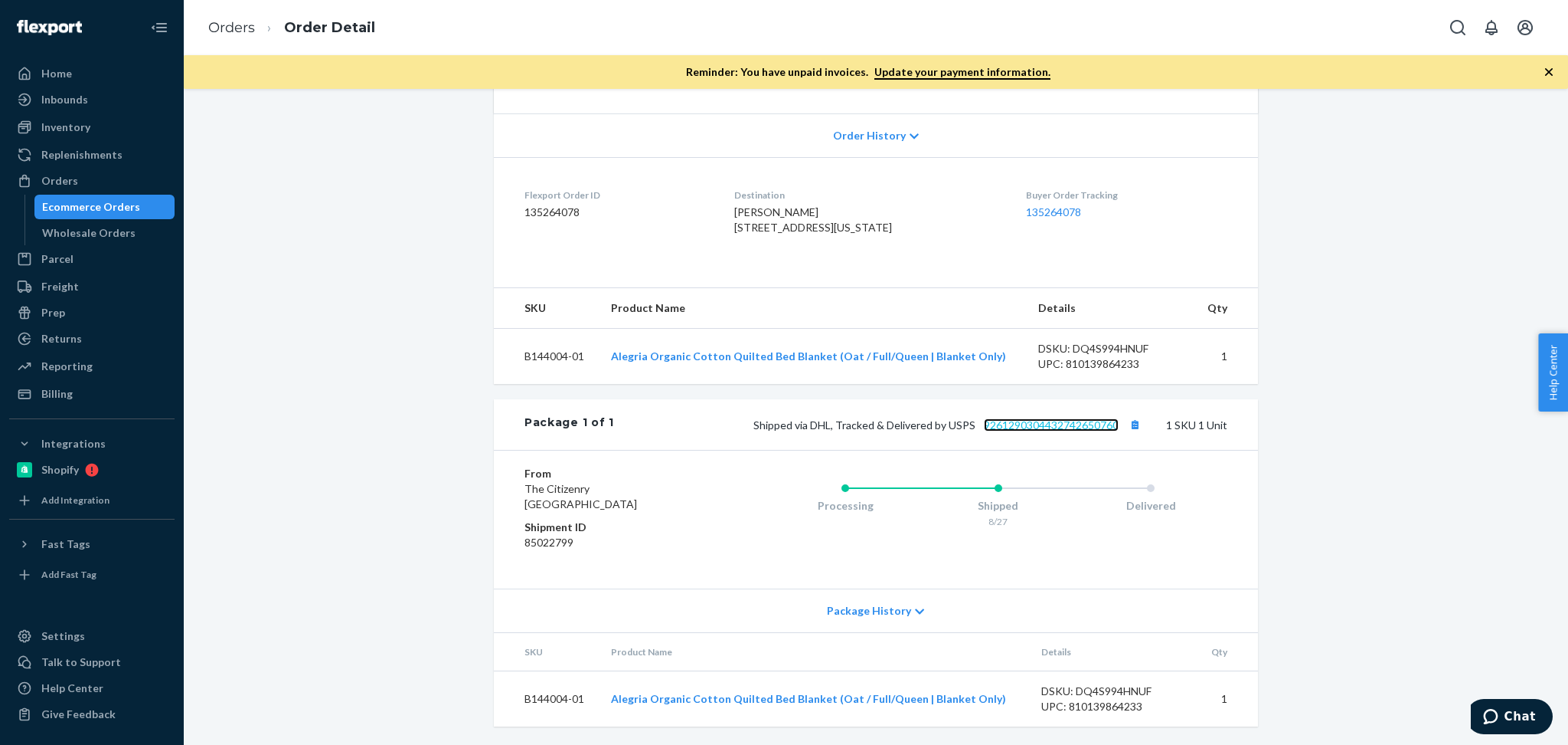
click at [1040, 428] on link "9261290304432742650760" at bounding box center [1051, 425] width 135 height 13
click at [877, 150] on div "Order History" at bounding box center [876, 136] width 764 height 44
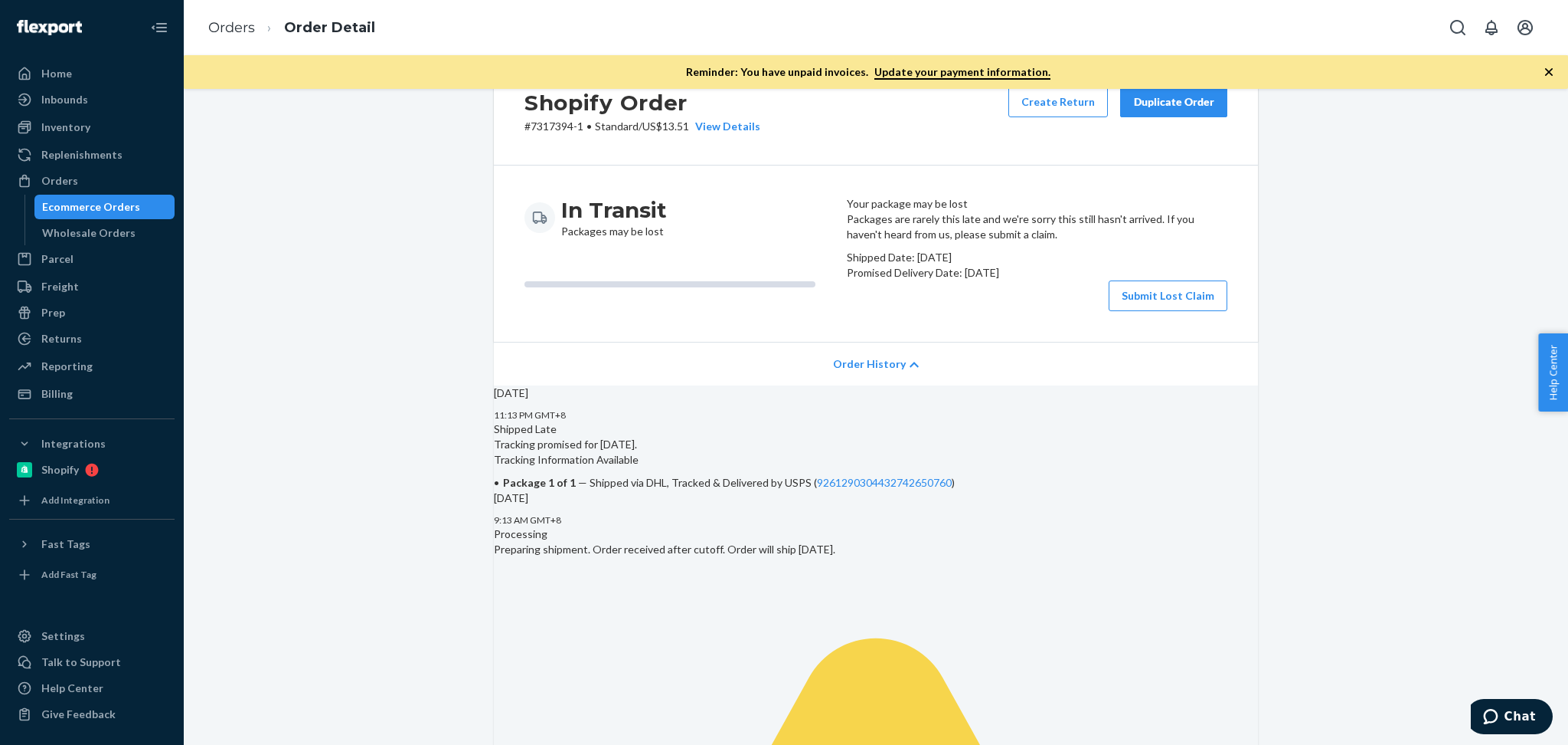
scroll to position [0, 0]
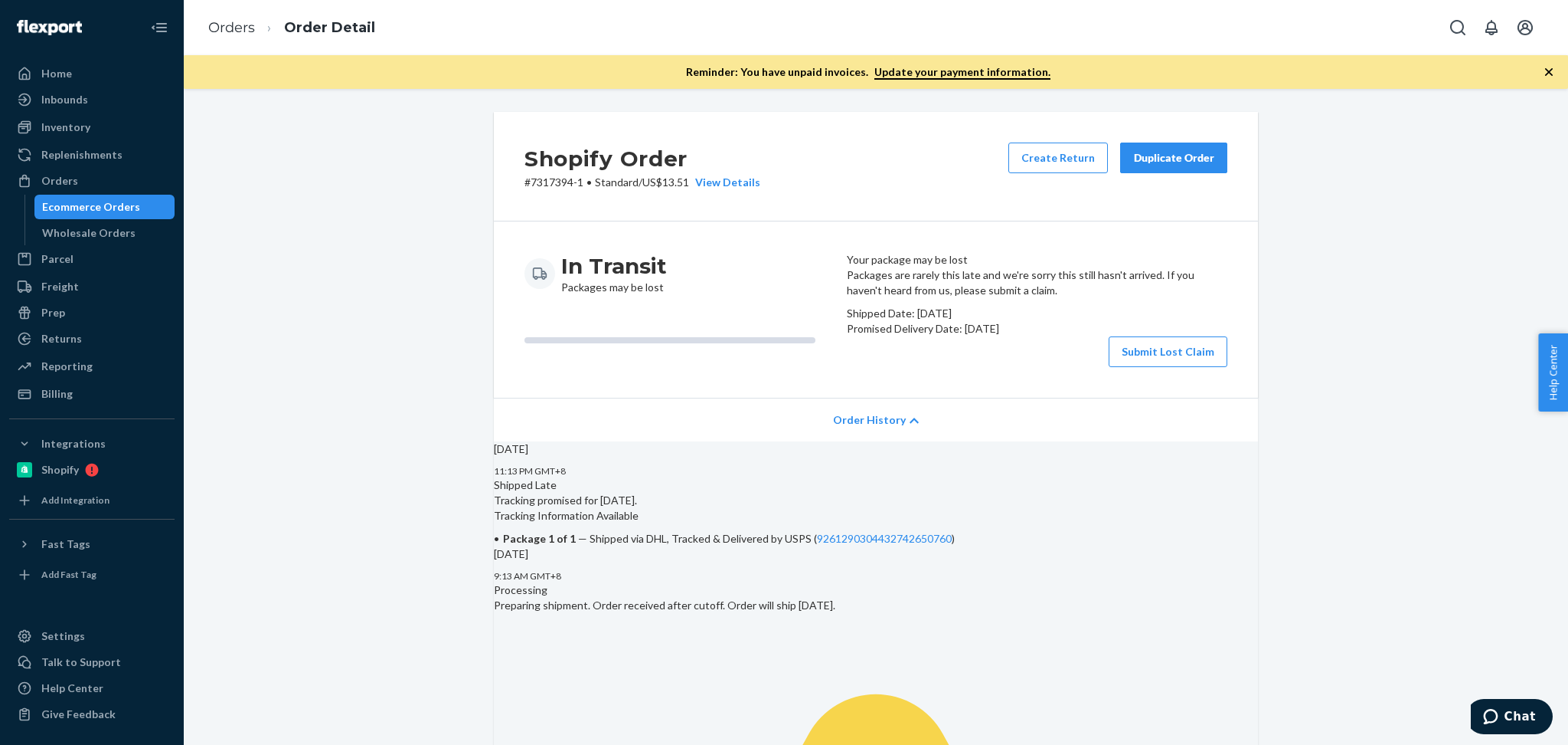
click at [1158, 367] on button "Submit Lost Claim" at bounding box center [1167, 351] width 118 height 30
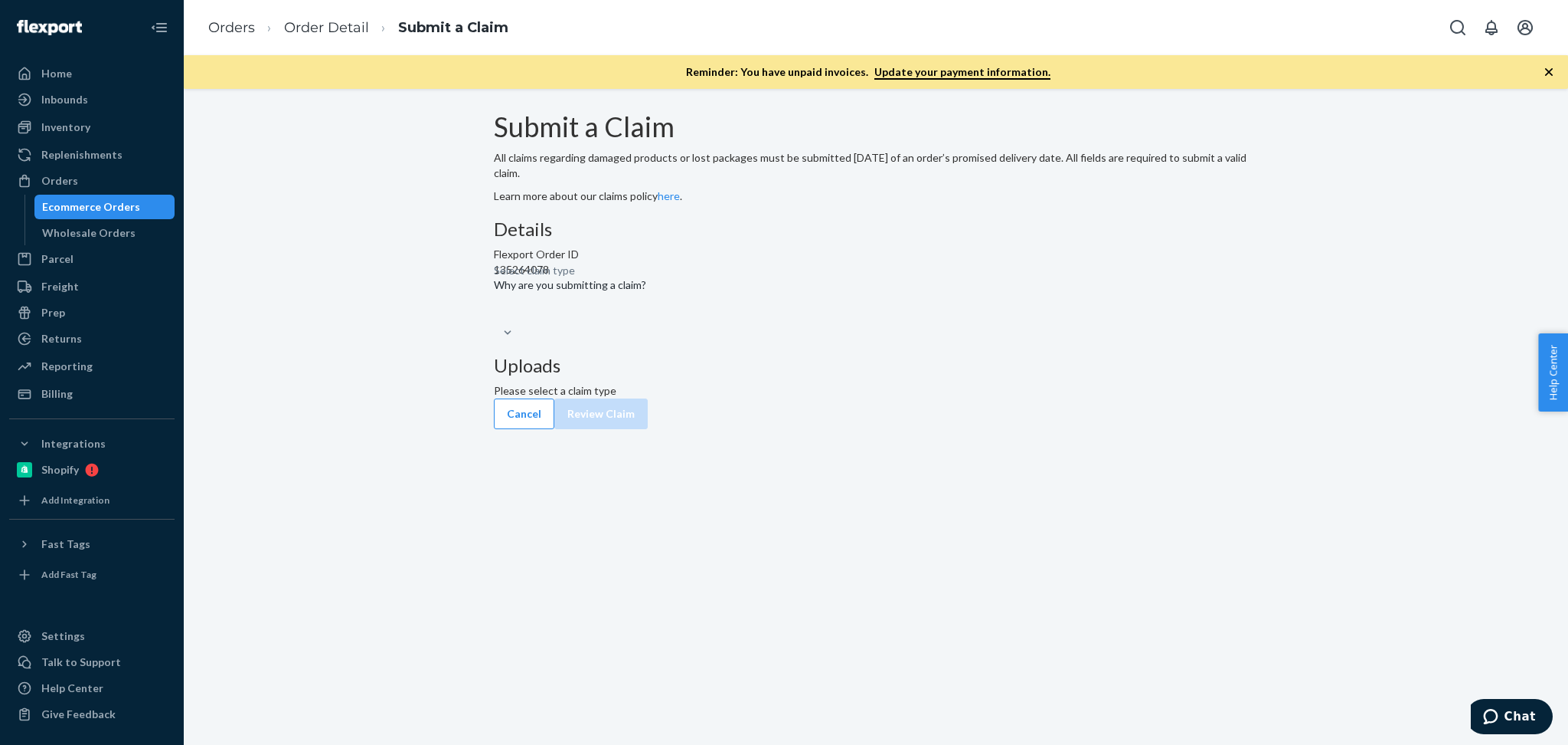
click at [720, 340] on div "Select claim type" at bounding box center [876, 323] width 764 height 34
click at [496, 331] on div "Select claim type" at bounding box center [495, 322] width 2 height 18
click at [496, 329] on input "Why are you submitting a claim? Select claim type" at bounding box center [495, 321] width 2 height 16
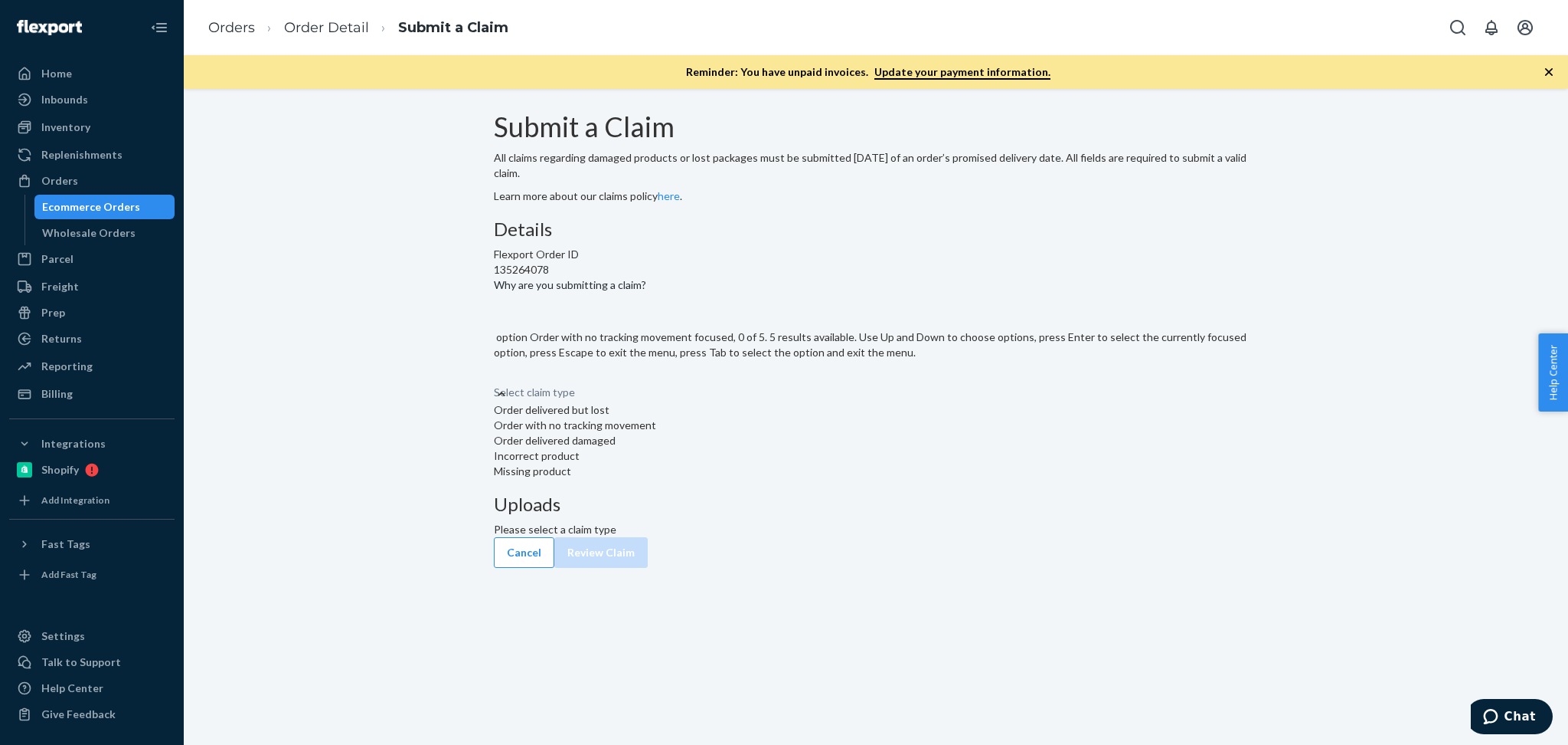
click at [715, 433] on div "Order with no tracking movement" at bounding box center [876, 425] width 764 height 16
click at [495, 384] on input "Why are you submitting a claim? option Order with no tracking movement focused,…" at bounding box center [495, 376] width 2 height 16
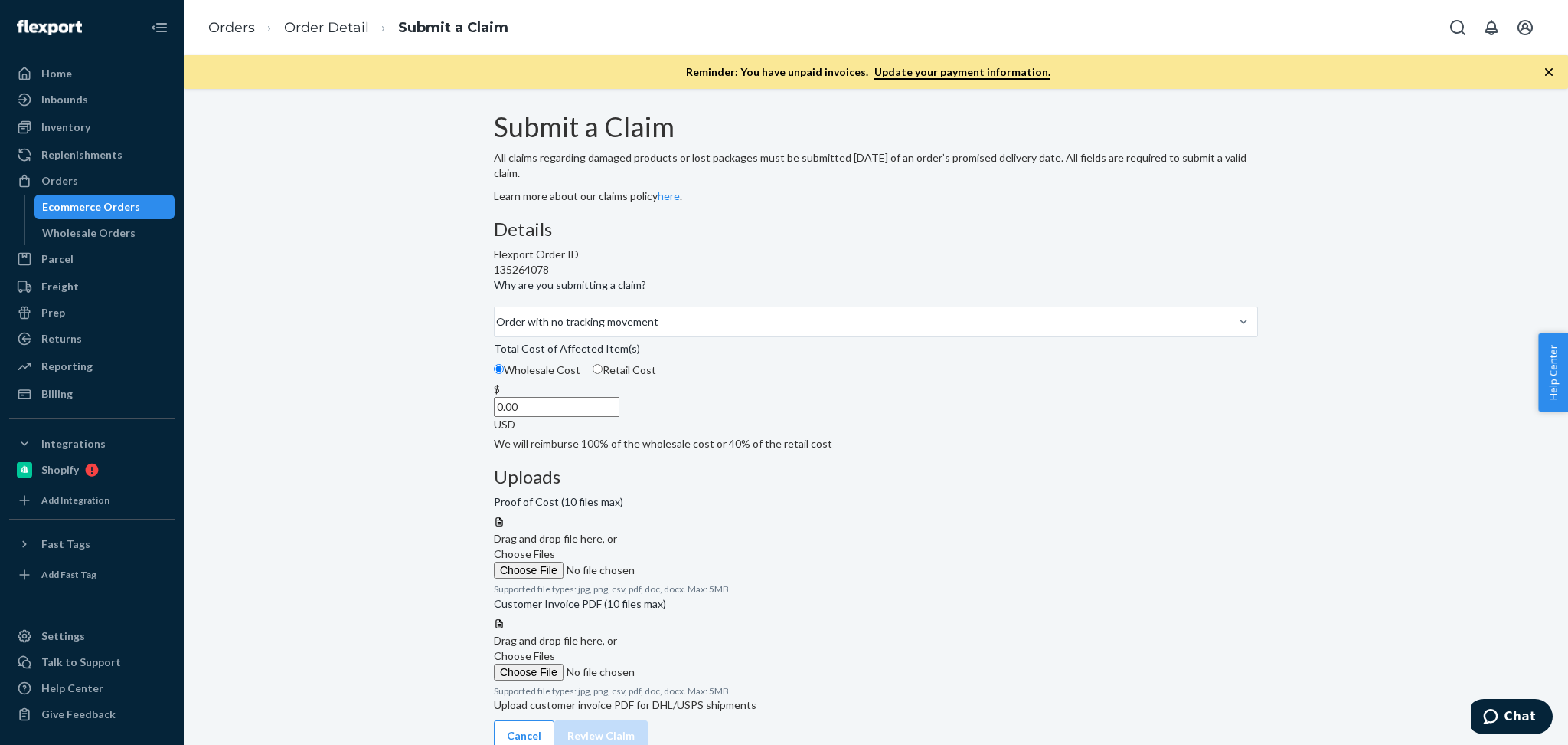
click at [680, 436] on div "Wholesale Cost Retail Cost $ 0.00 USD" at bounding box center [876, 399] width 764 height 73
click at [503, 373] on input "Wholesale Cost" at bounding box center [499, 369] width 10 height 10
click at [620, 417] on input "0.00" at bounding box center [557, 407] width 126 height 20
paste input "239.2"
type input "239.20"
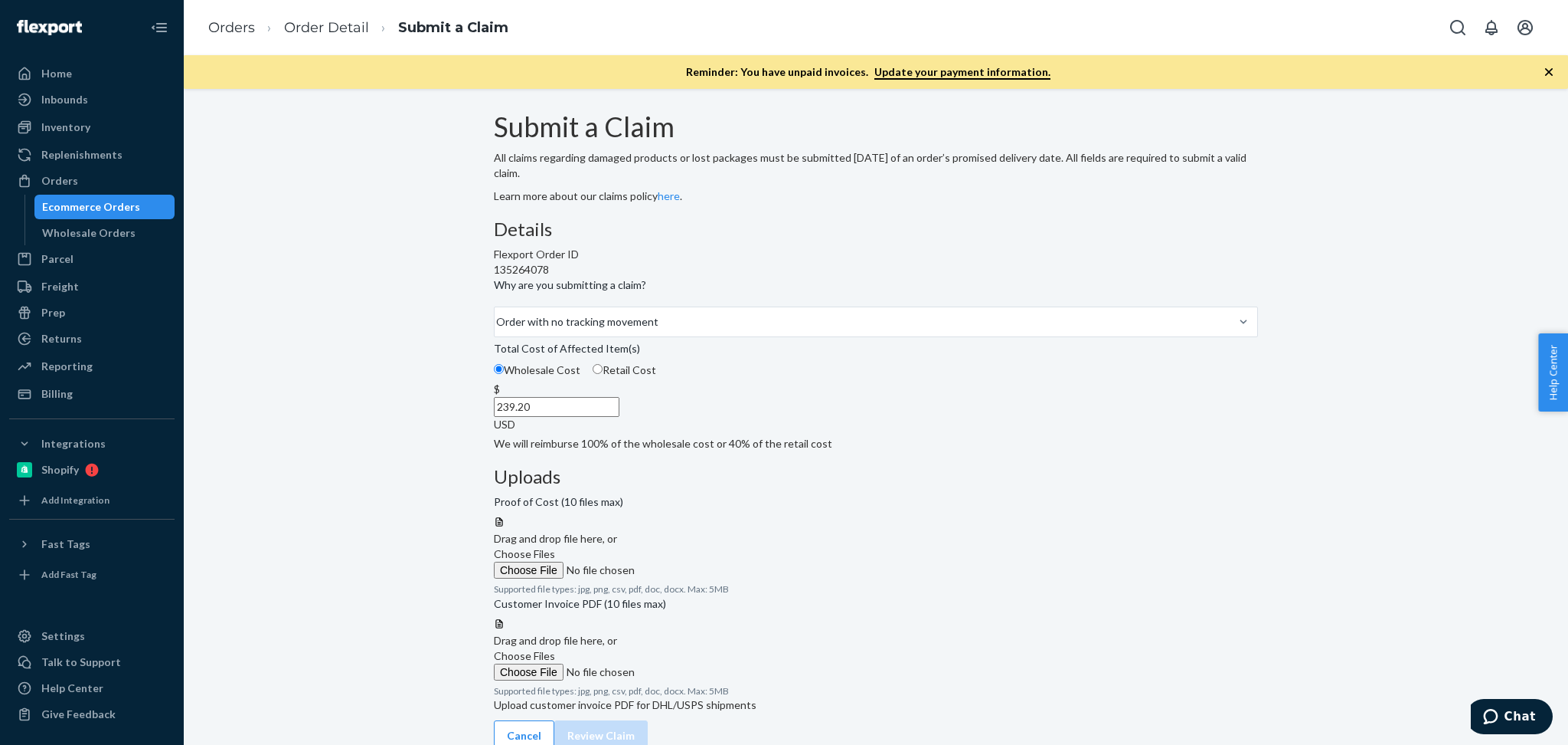
click at [668, 451] on div "Details Flexport Order ID 135264078 Why are you submitting a claim? Order with …" at bounding box center [876, 335] width 764 height 232
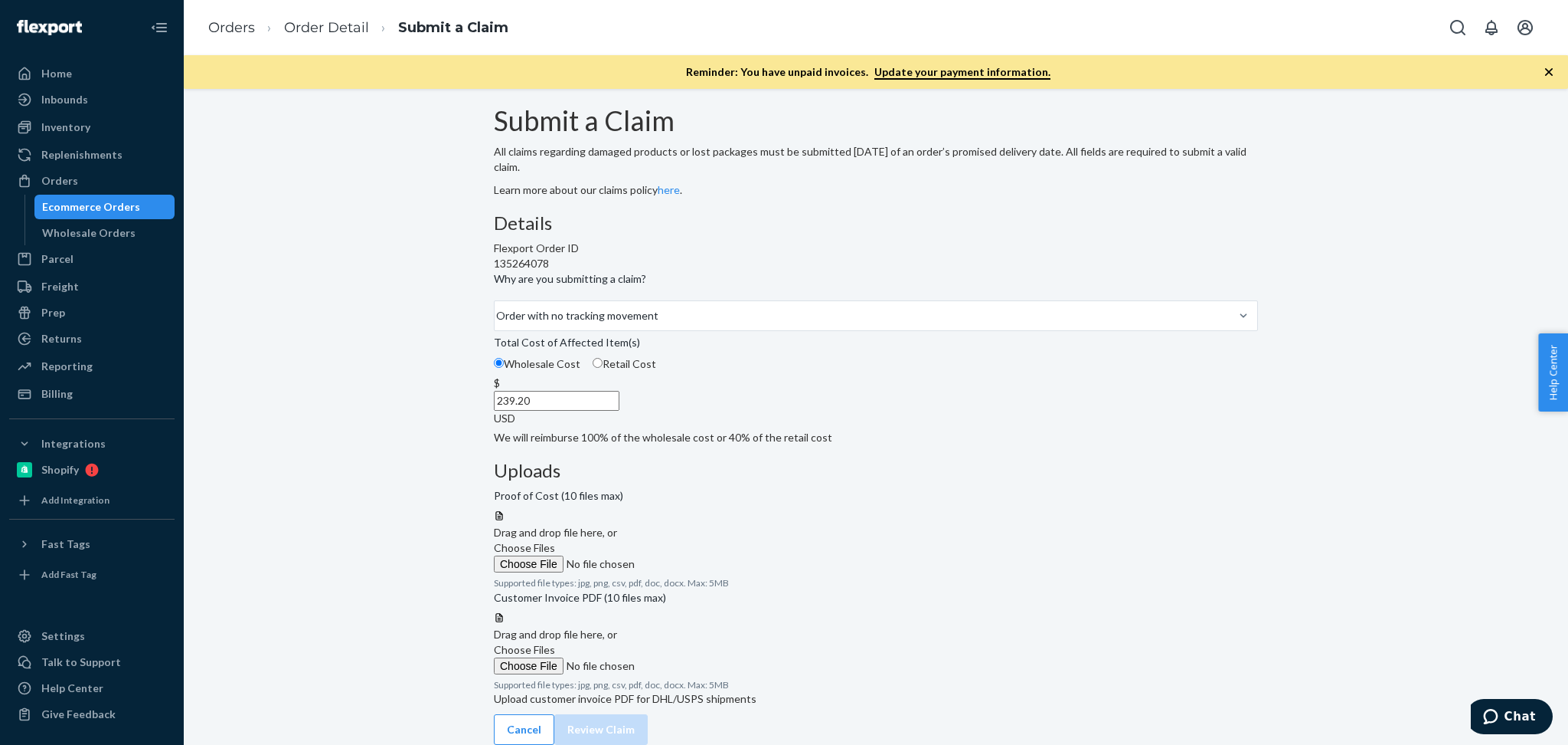
click at [702, 540] on label "Choose Files" at bounding box center [598, 556] width 208 height 32
click at [702, 555] on input "Choose Files" at bounding box center [598, 563] width 208 height 17
click at [1342, 448] on div "Submit a Claim All claims regarding damaged products or lost packages must be s…" at bounding box center [876, 425] width 1362 height 639
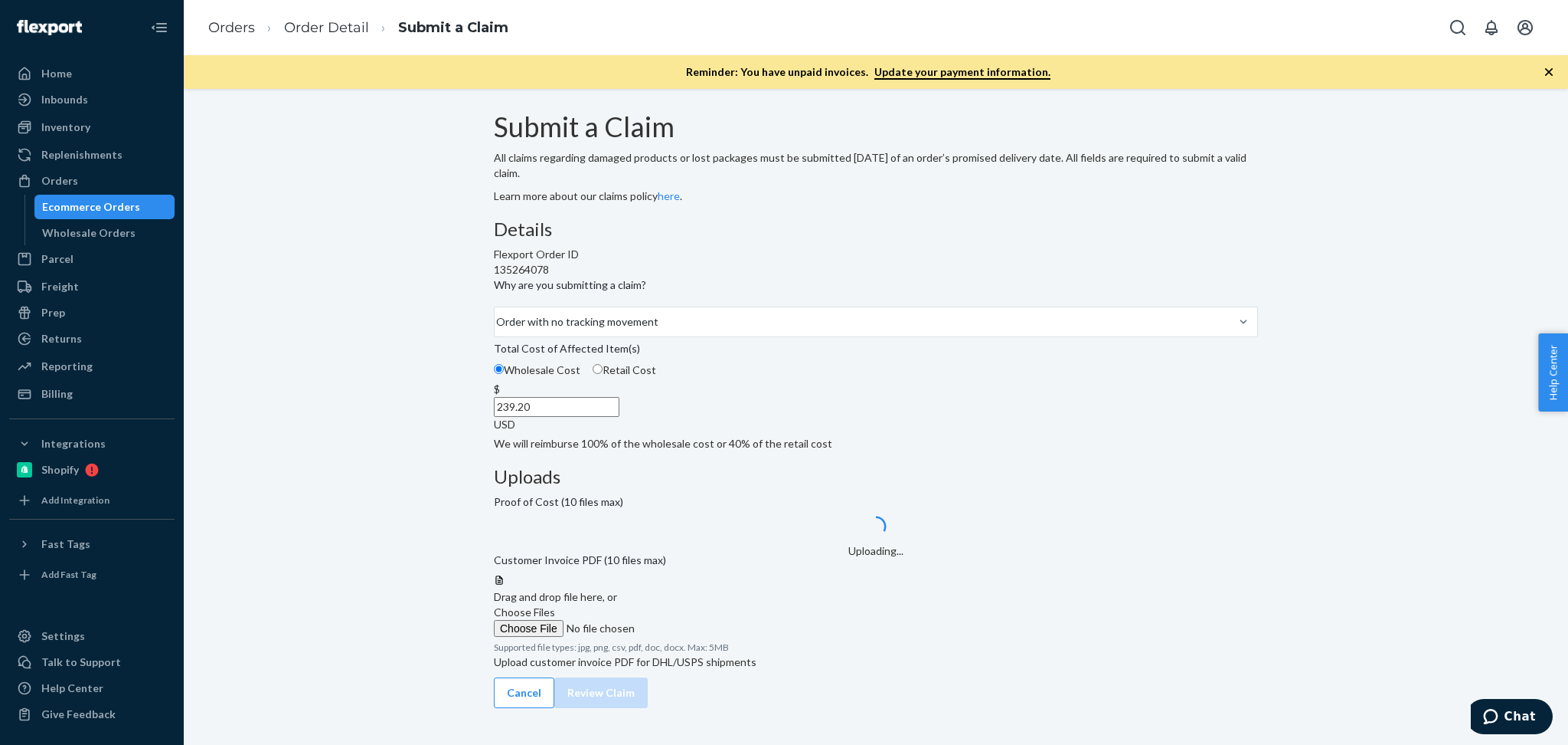
click at [702, 605] on label "Choose Files" at bounding box center [598, 620] width 208 height 32
click at [702, 620] on input "Choose Files" at bounding box center [598, 628] width 208 height 17
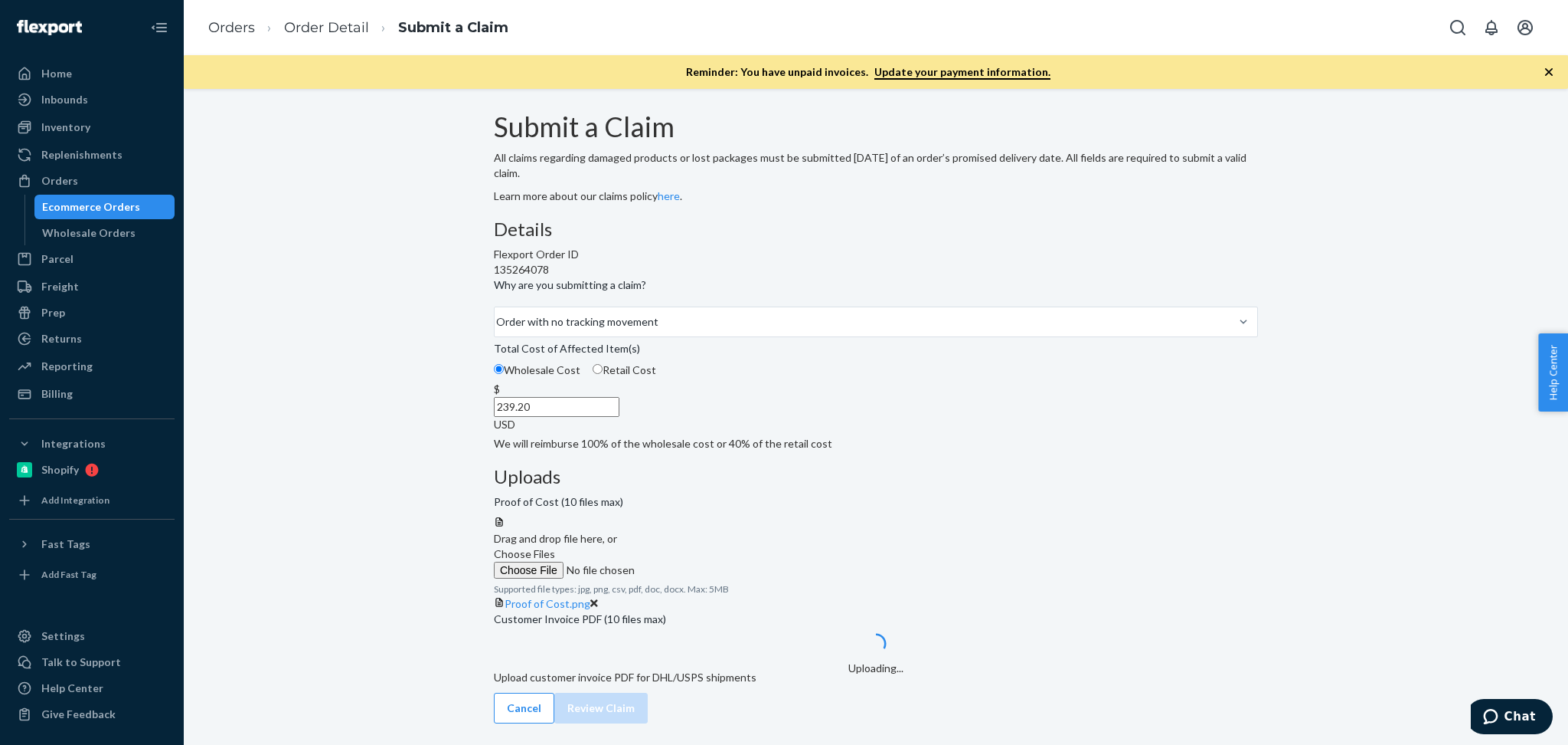
scroll to position [106, 0]
click at [1353, 574] on div "Submit a Claim All claims regarding damaged products or lost packages must be s…" at bounding box center [876, 417] width 1362 height 611
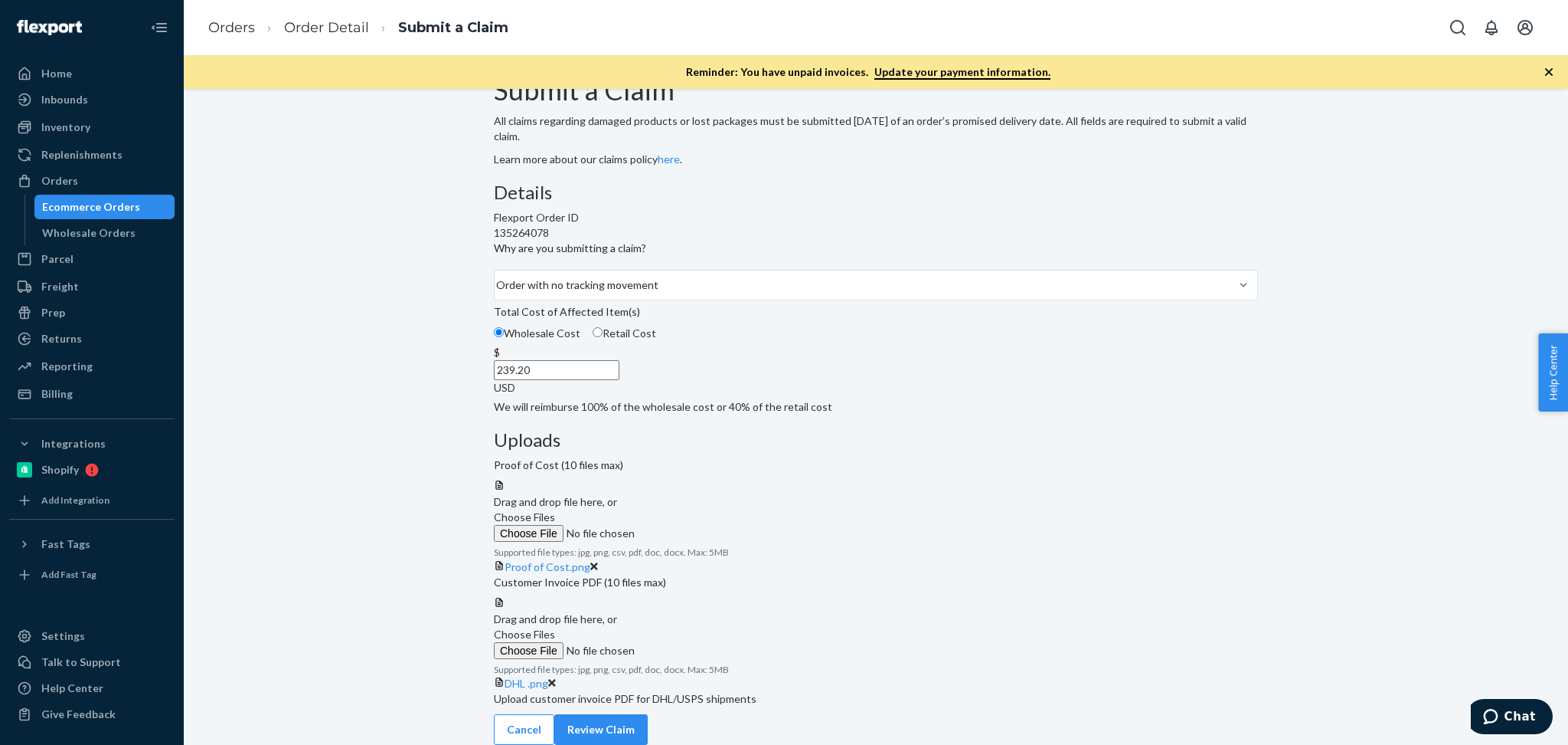
scroll to position [165, 0]
click at [647, 714] on button "Review Claim" at bounding box center [602, 728] width 94 height 30
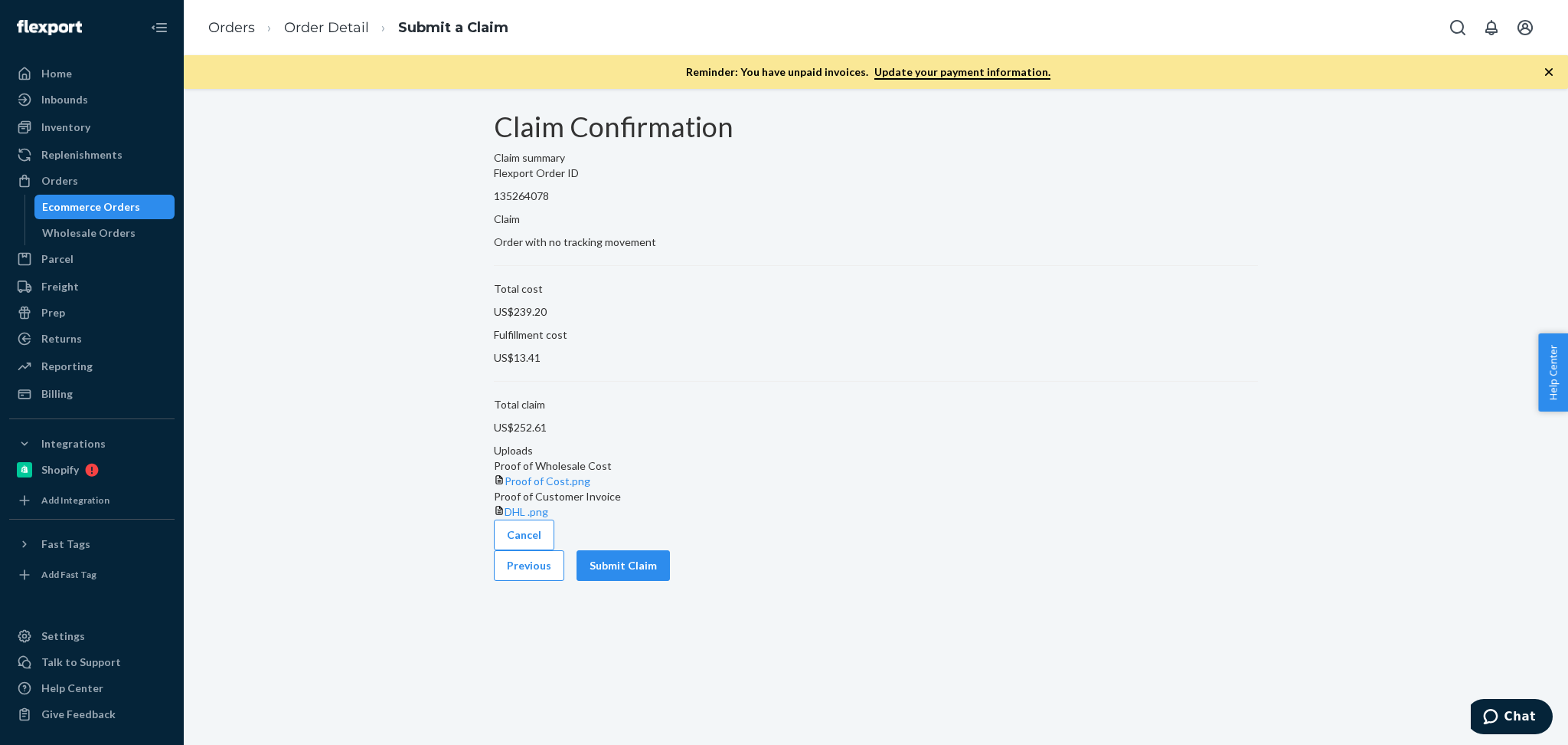
scroll to position [0, 0]
click at [670, 581] on button "Submit Claim" at bounding box center [624, 565] width 94 height 30
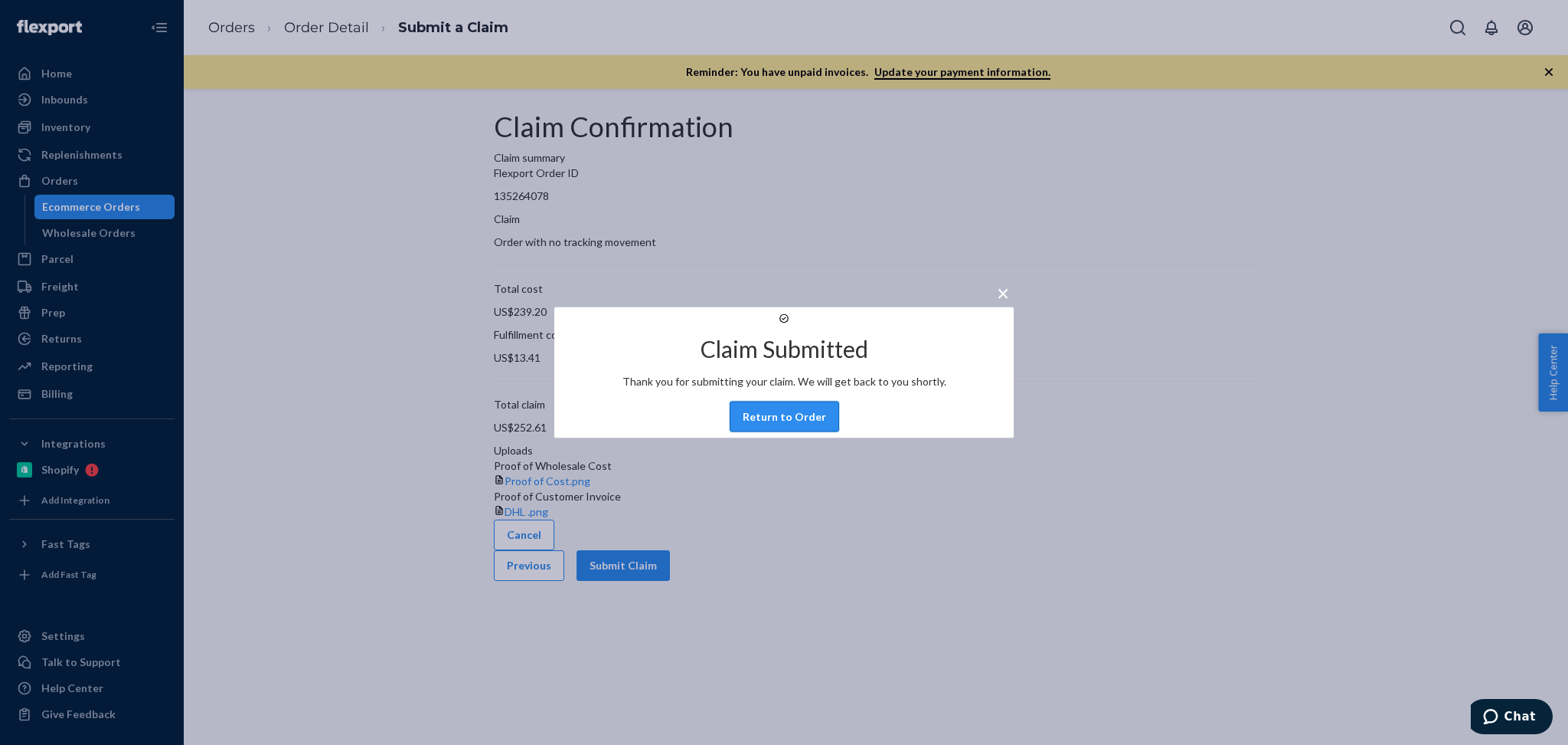
click at [792, 428] on button "Return to Order" at bounding box center [784, 417] width 109 height 30
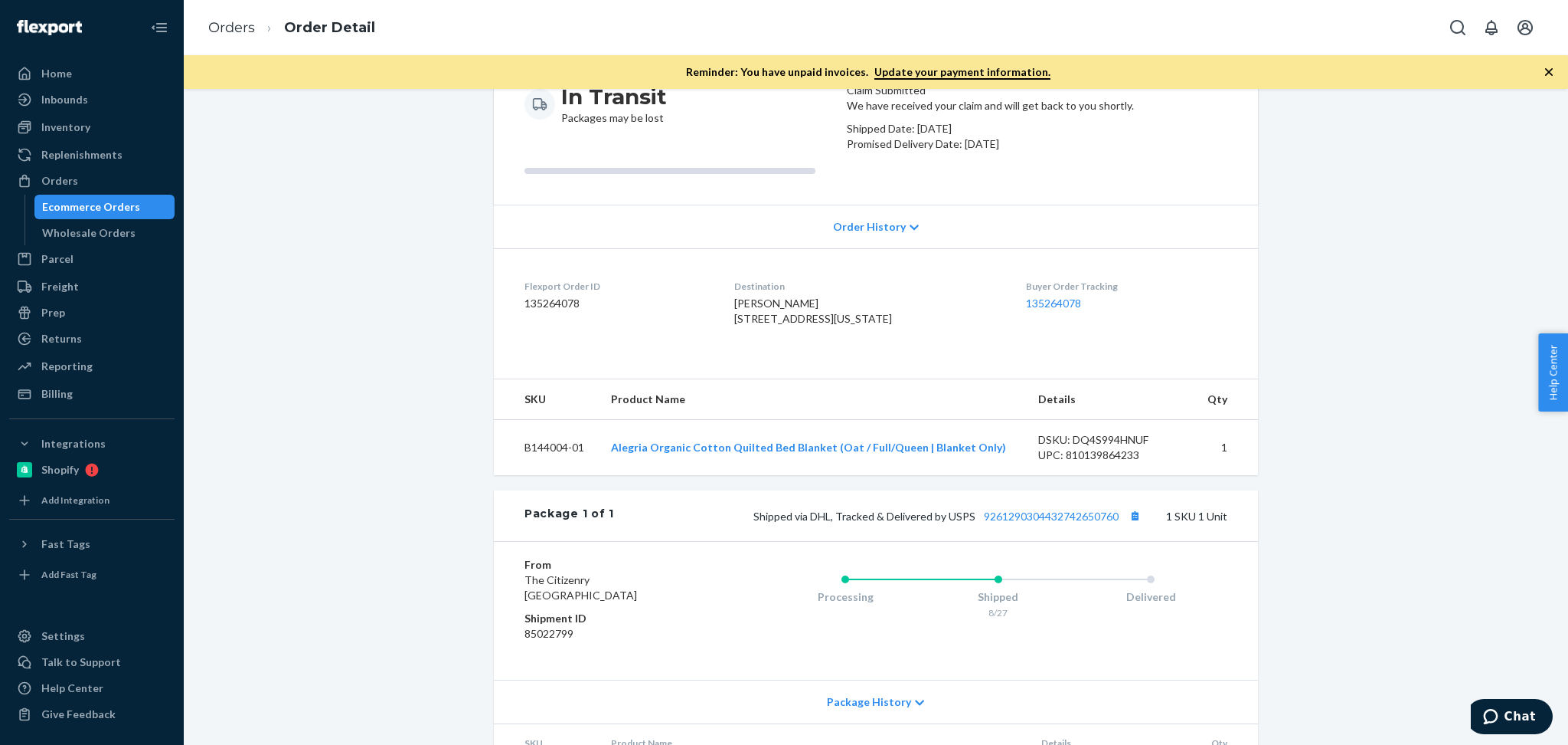
scroll to position [239, 0]
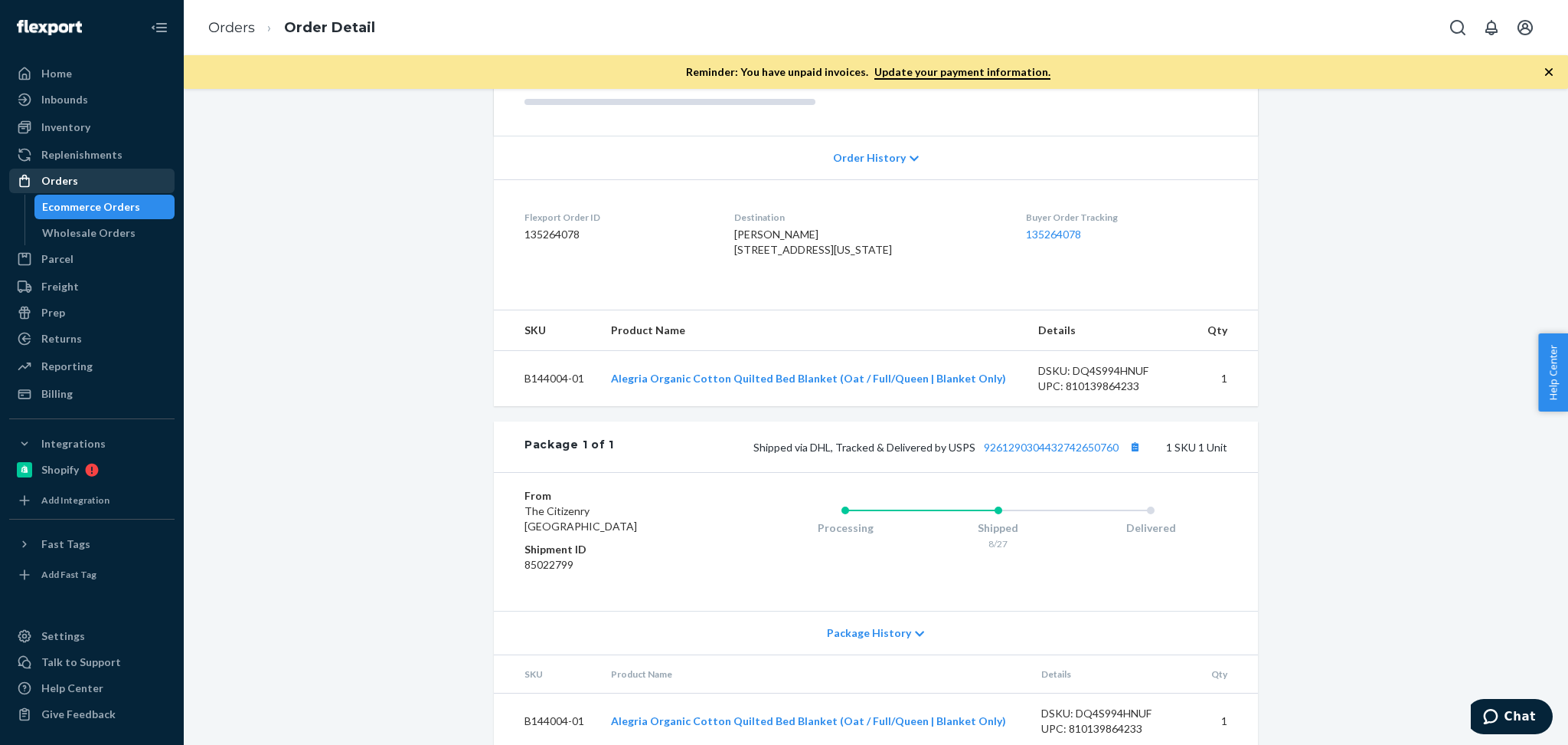
click at [99, 182] on div "Orders" at bounding box center [92, 180] width 162 height 21
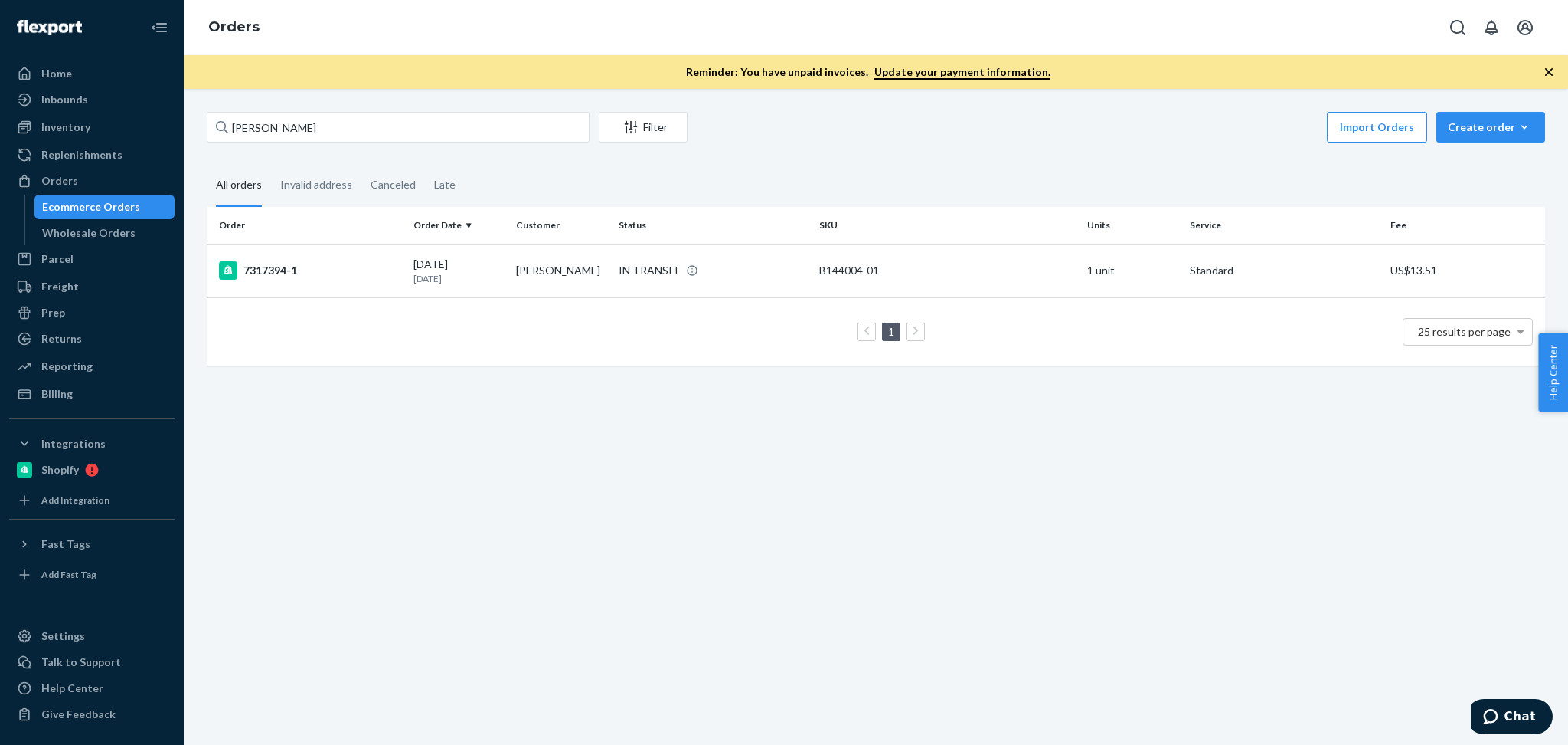
click at [659, 539] on div "Sarah Fliegel Filter Import Orders Create order Ecommerce order Removal order A…" at bounding box center [876, 417] width 1385 height 656
click at [107, 171] on div "Orders" at bounding box center [92, 180] width 162 height 21
click at [385, 117] on input "Sarah Fliegel" at bounding box center [398, 127] width 383 height 30
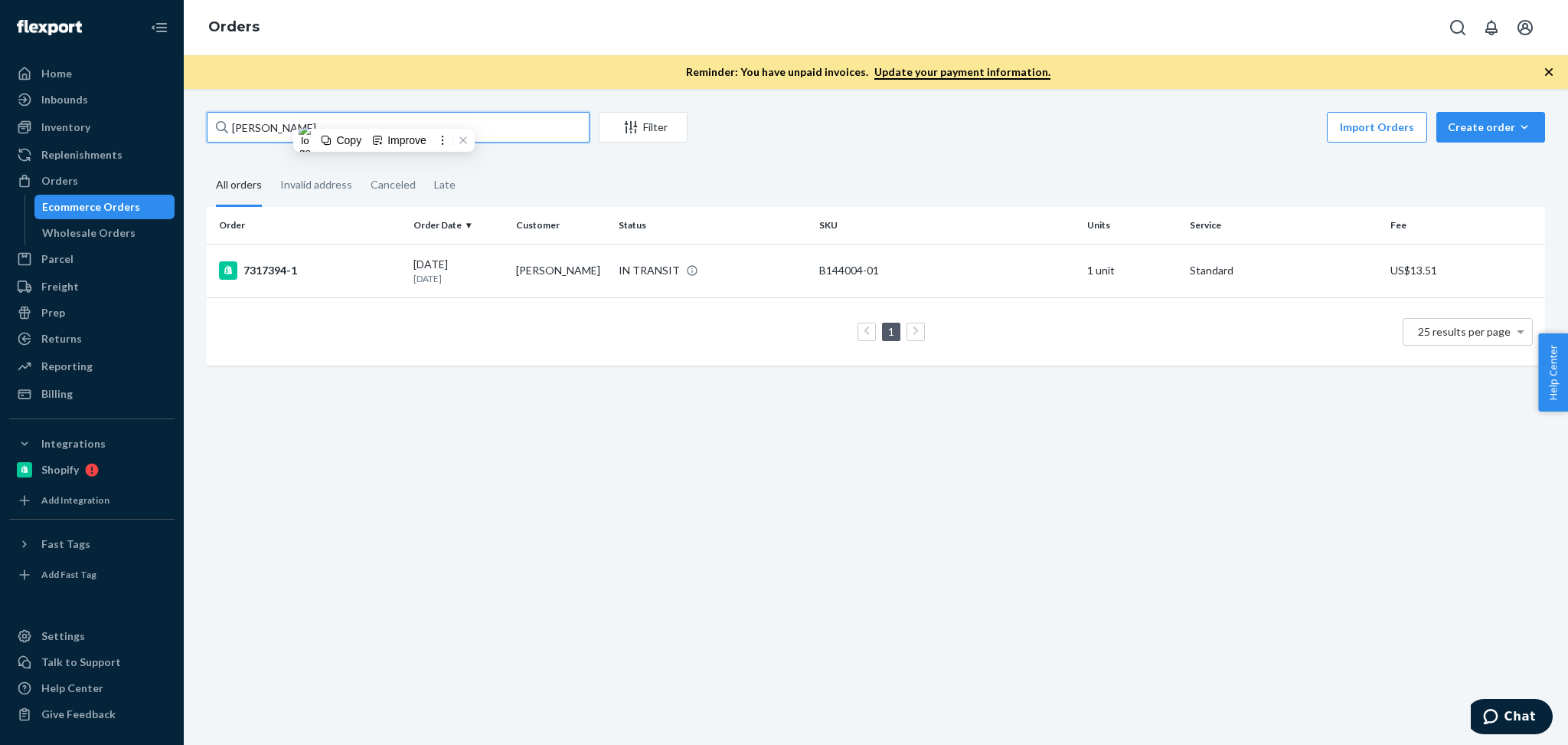
click at [555, 126] on input "Sarah Fliegel" at bounding box center [398, 127] width 383 height 30
click at [283, 138] on input "Sarah Fliegel" at bounding box center [398, 127] width 383 height 30
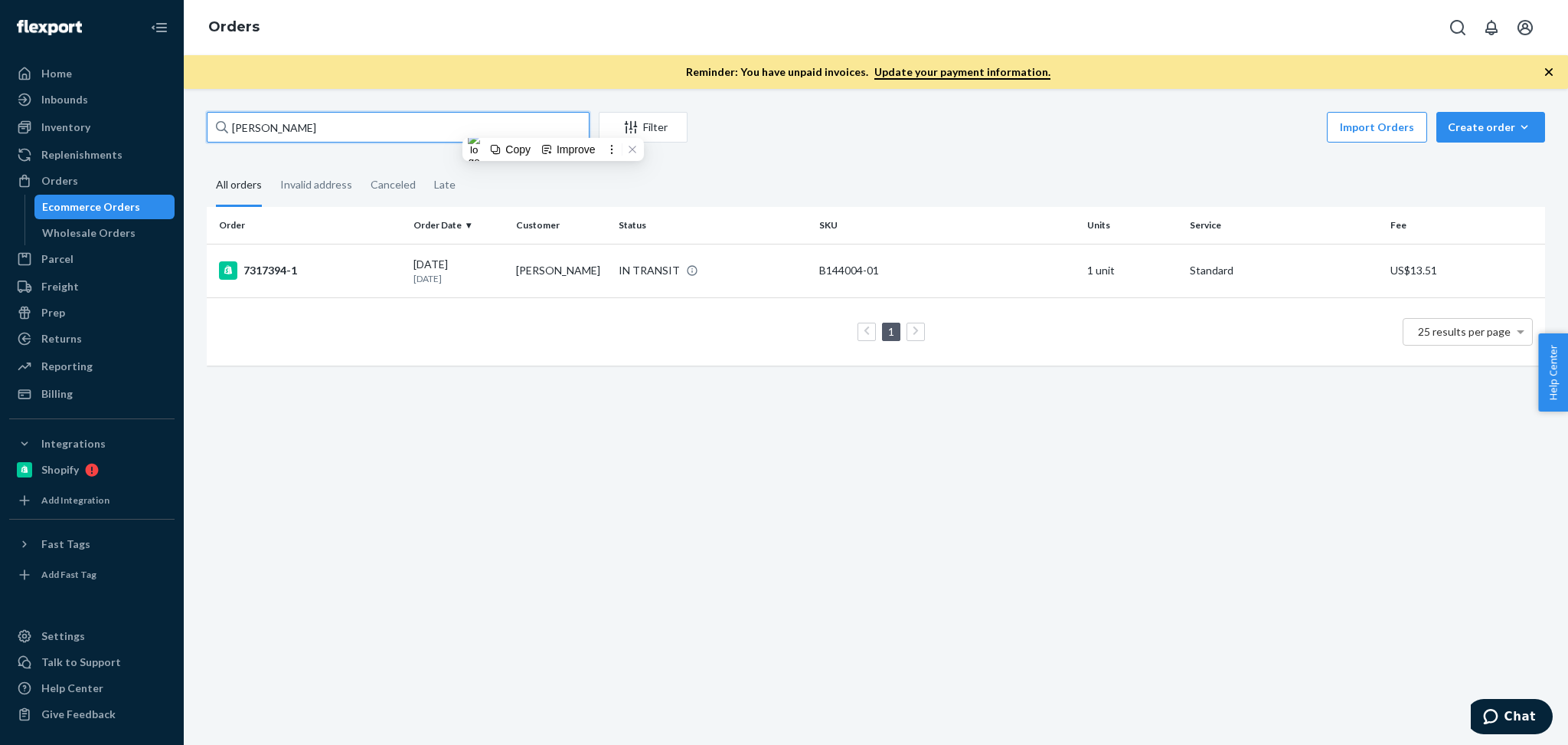
click at [283, 138] on input "Sarah Fliegel" at bounding box center [398, 127] width 383 height 30
paste input "Madeleine Standridge"
click at [402, 117] on input "Madeleine Standridge" at bounding box center [398, 127] width 383 height 30
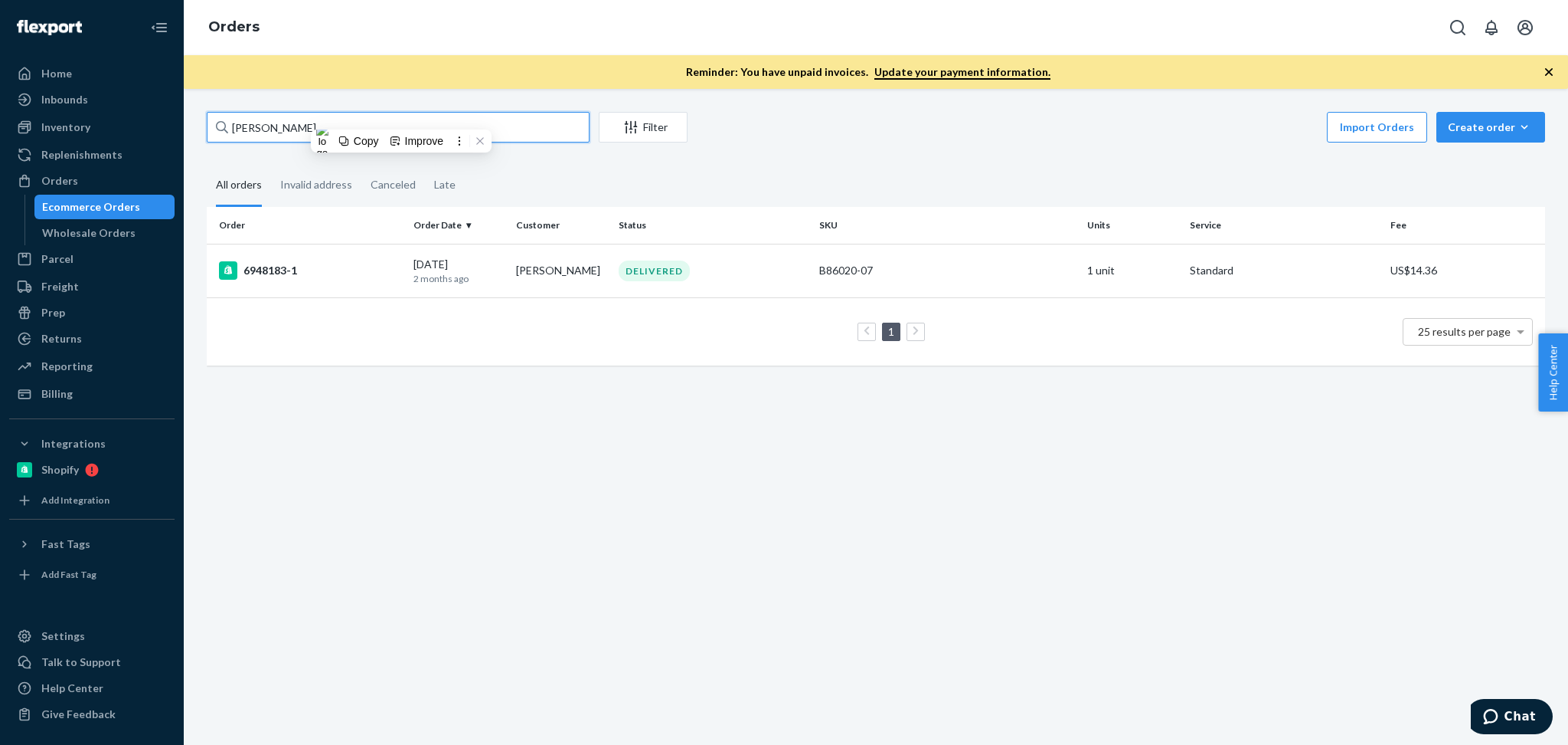
click at [402, 117] on input "Madeleine Standridge" at bounding box center [398, 127] width 383 height 30
click at [315, 135] on input "Madeleine Standridge" at bounding box center [398, 127] width 383 height 30
paste input "Koreyan Calloway"
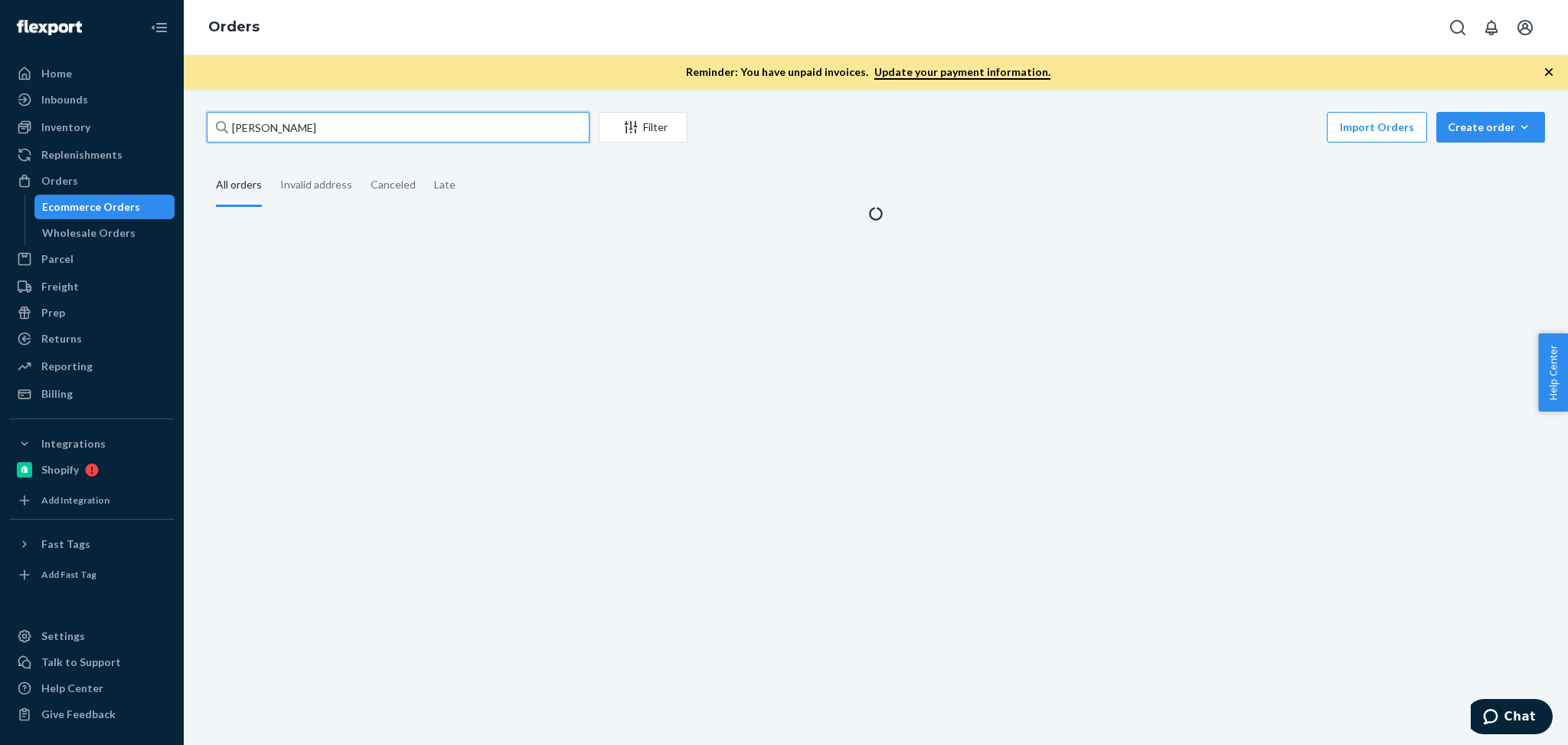
type input "Koreyan Calloway"
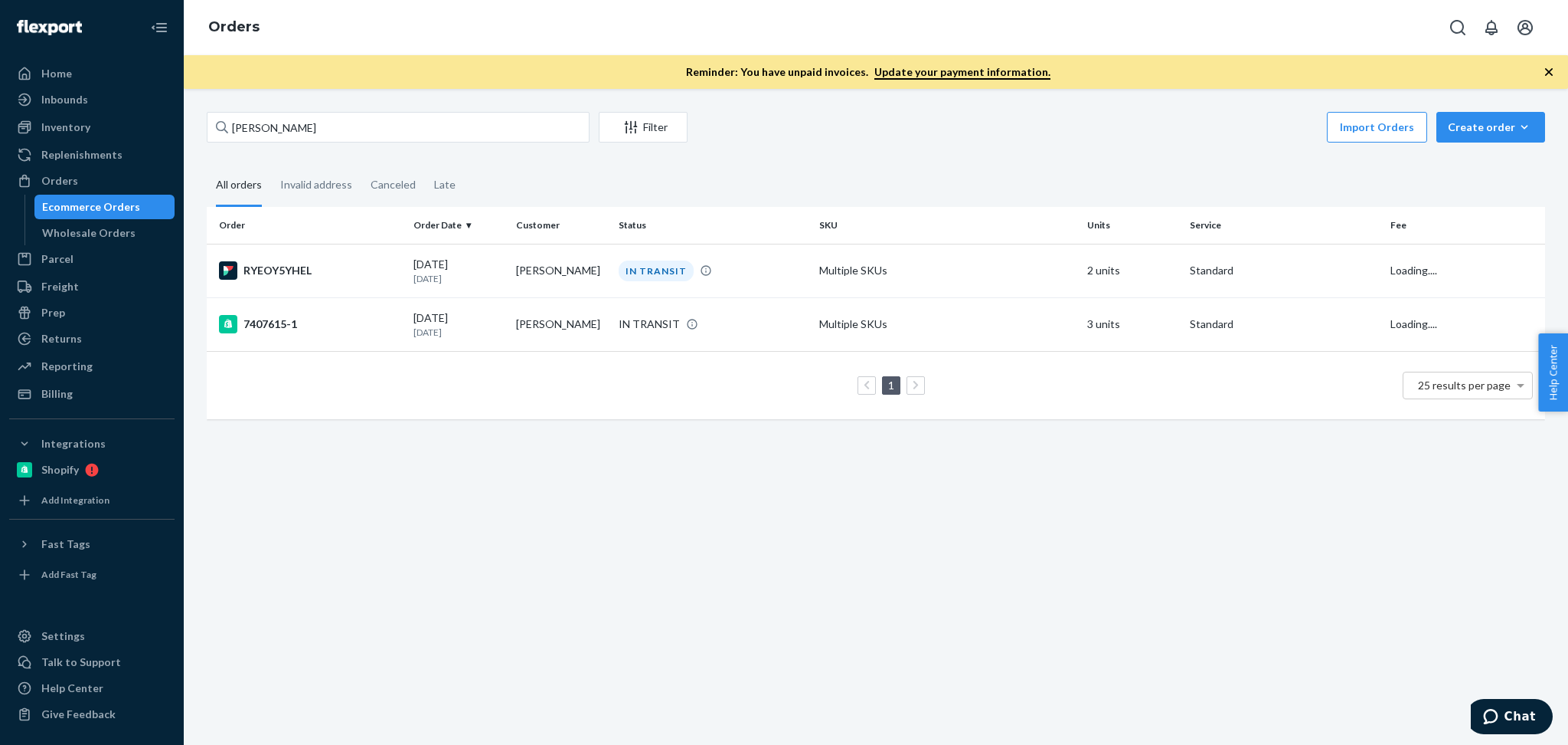
click at [594, 503] on div "Koreyan Calloway Filter Import Orders Create order Ecommerce order Removal orde…" at bounding box center [876, 417] width 1385 height 656
click at [499, 272] on p "1 day ago" at bounding box center [458, 278] width 91 height 13
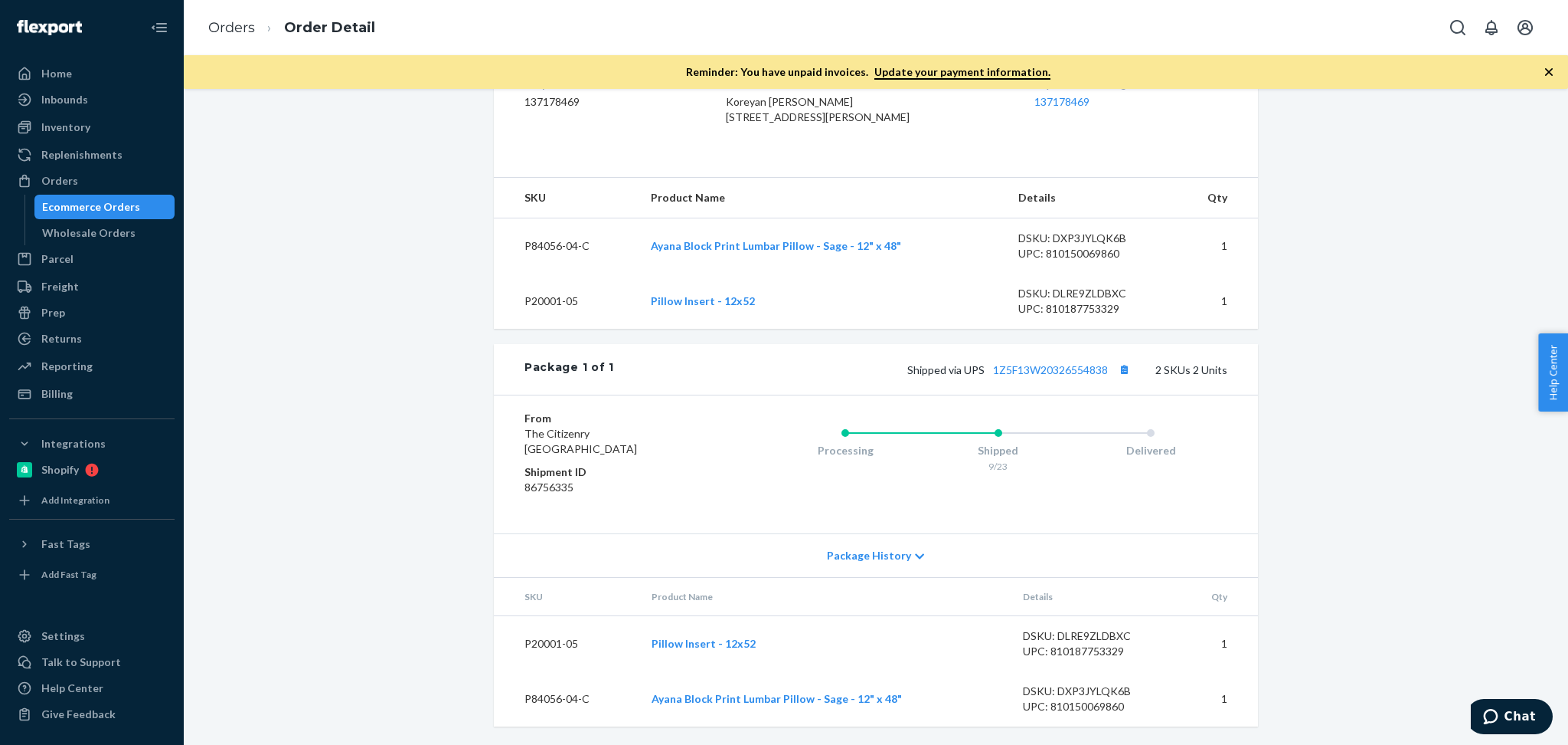
scroll to position [446, 0]
click at [1063, 373] on link "1Z5F13W20326554838" at bounding box center [1050, 370] width 115 height 13
click at [94, 173] on div "Orders" at bounding box center [92, 180] width 162 height 21
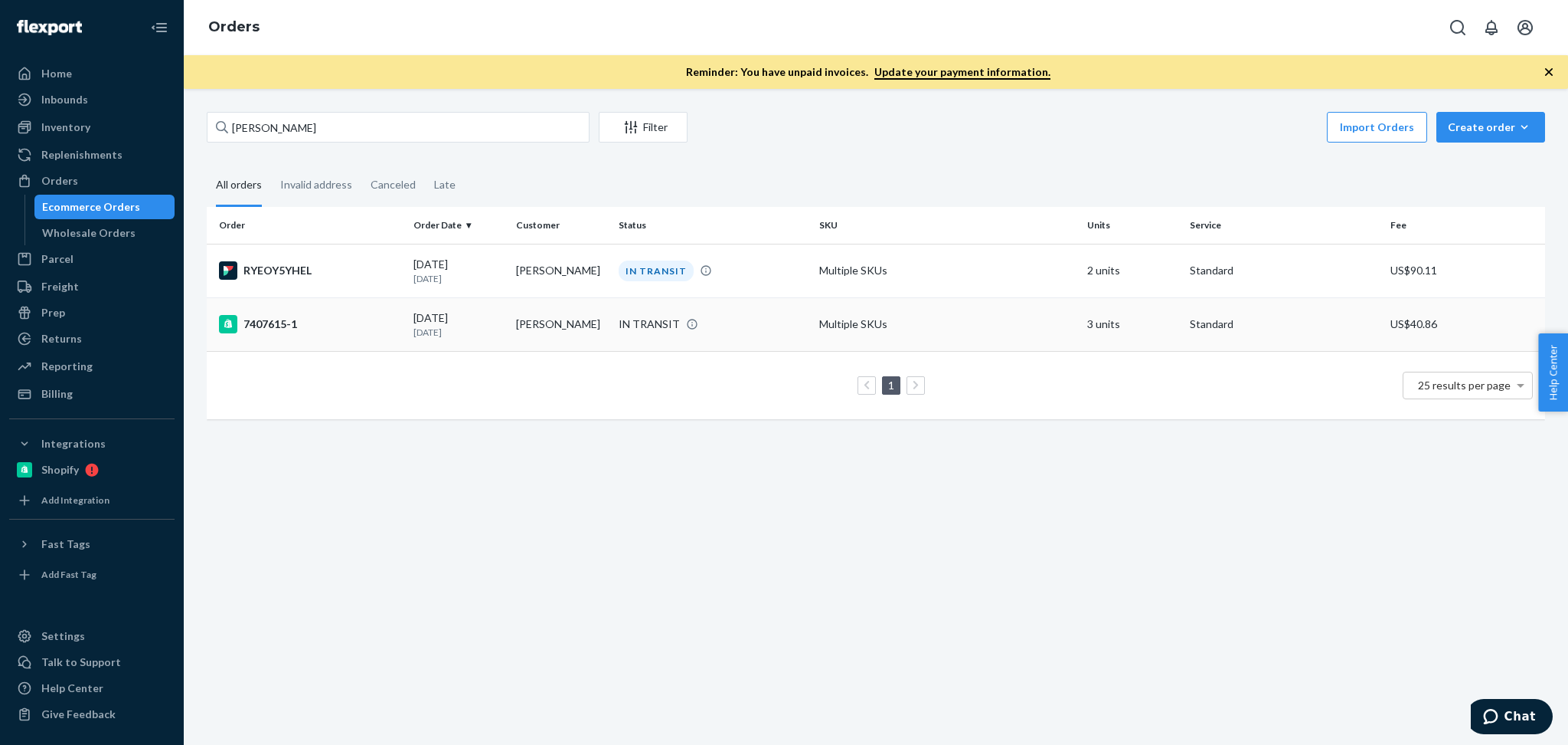
click at [496, 299] on td "09/04/2025 20 days ago" at bounding box center [458, 324] width 103 height 53
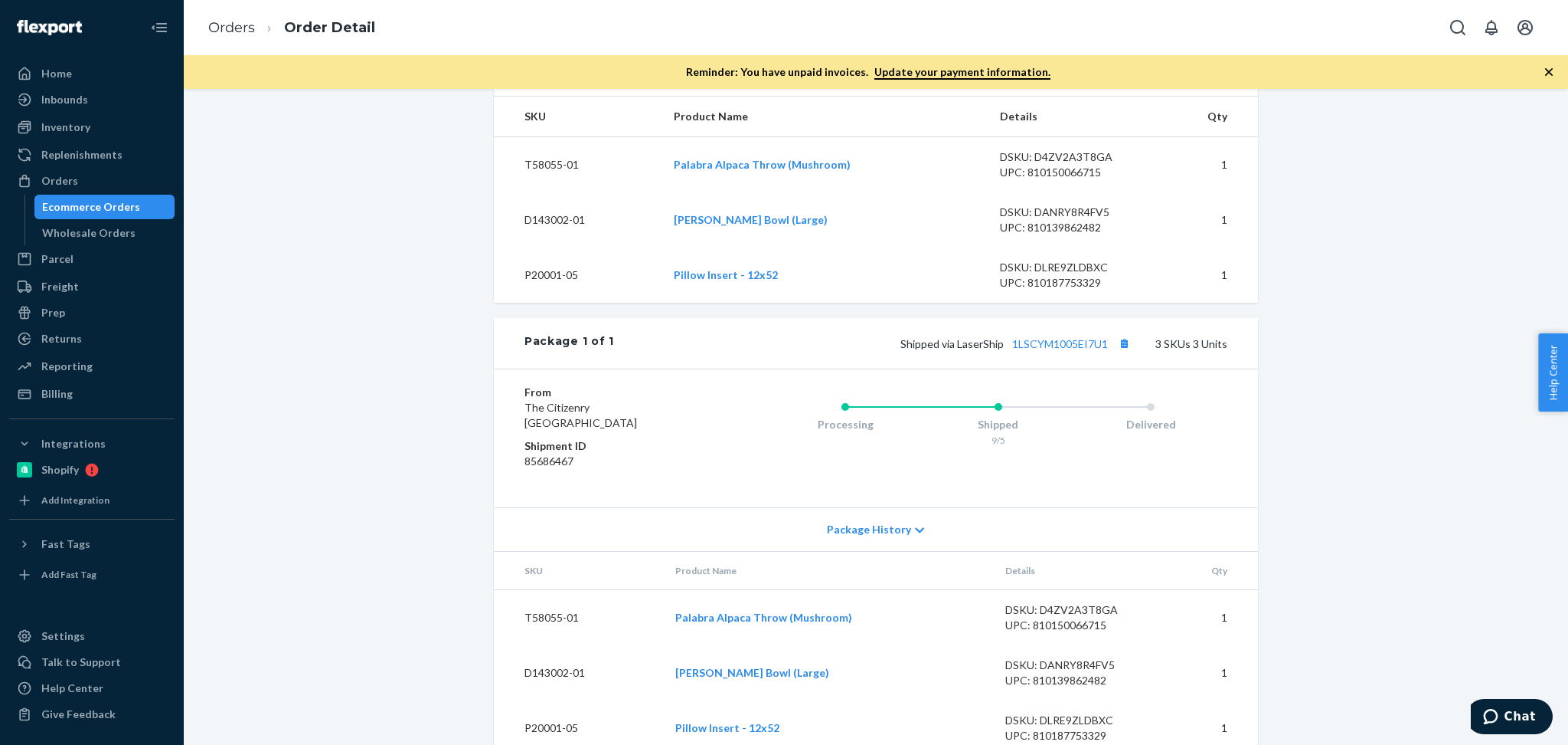
scroll to position [443, 0]
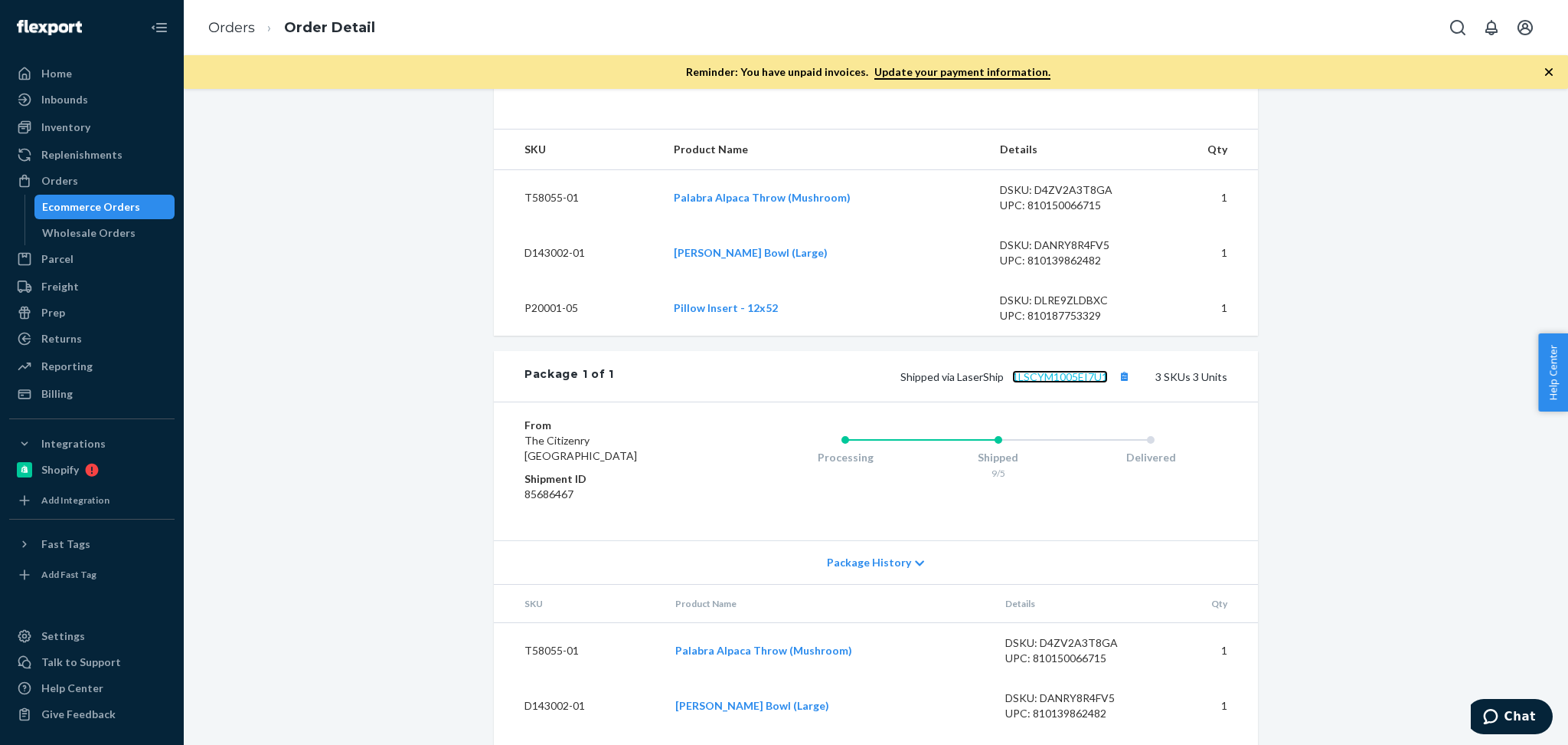
click at [1052, 384] on link "1LSCYM1005EI7U1" at bounding box center [1060, 376] width 95 height 13
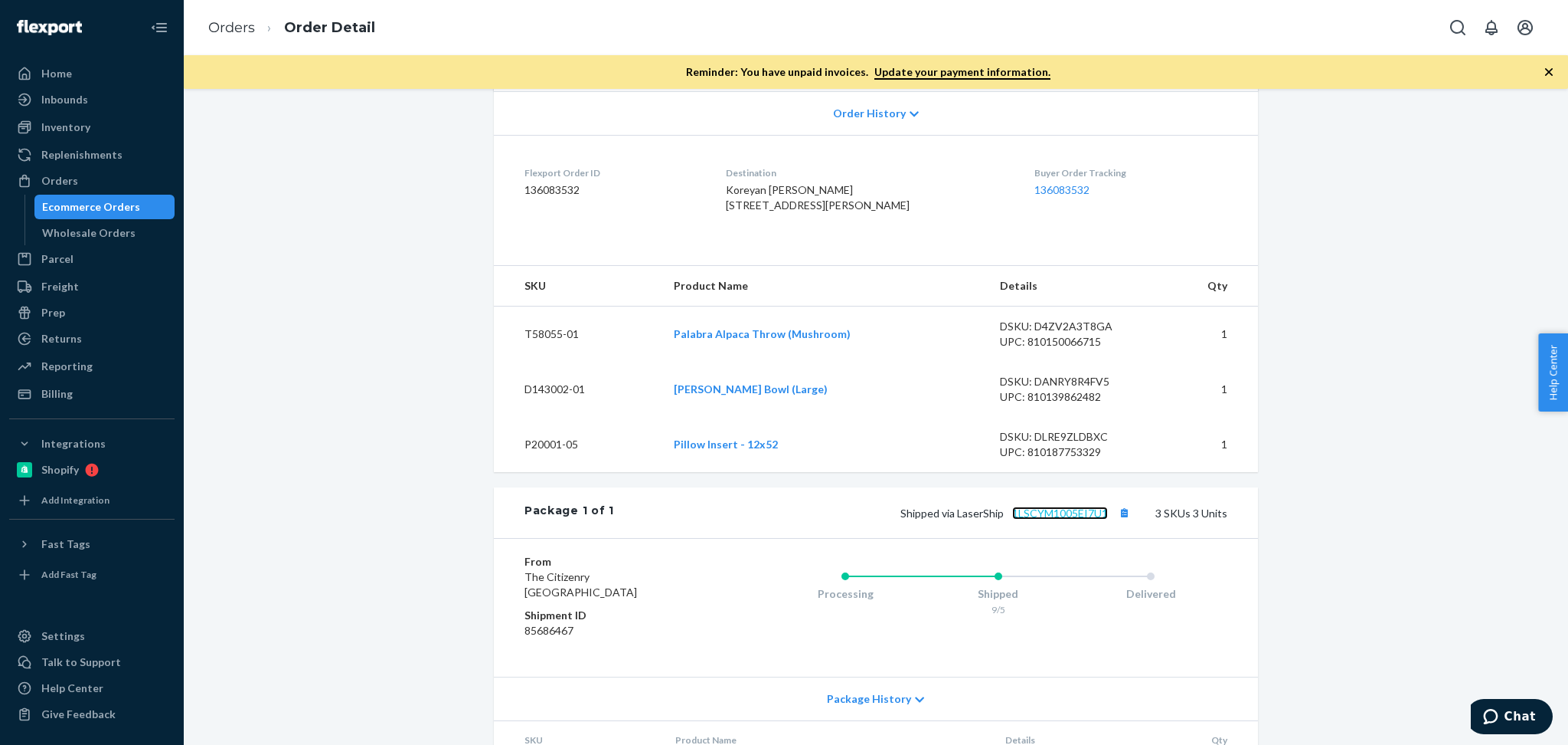
scroll to position [272, 0]
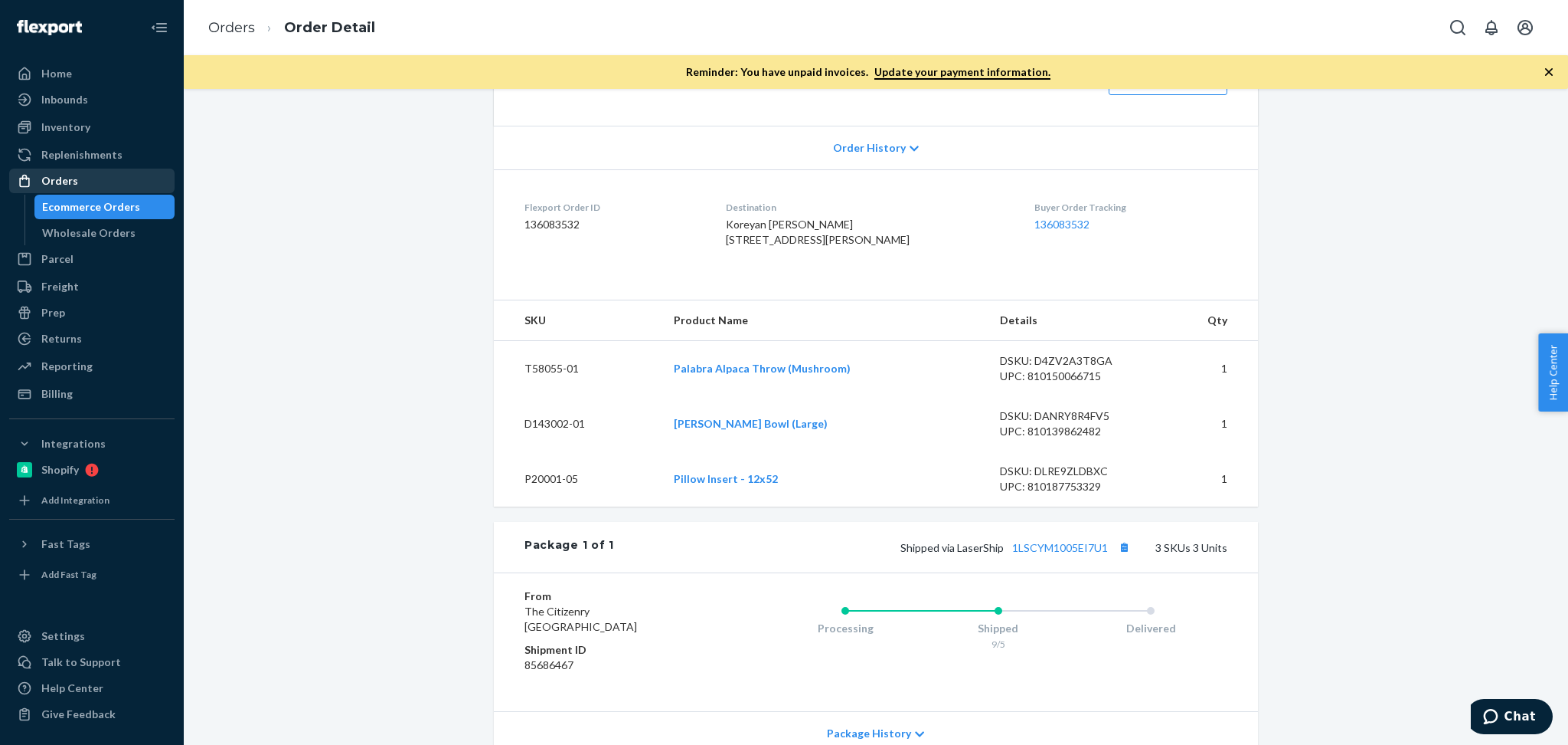
click at [63, 175] on div "Orders" at bounding box center [60, 181] width 37 height 16
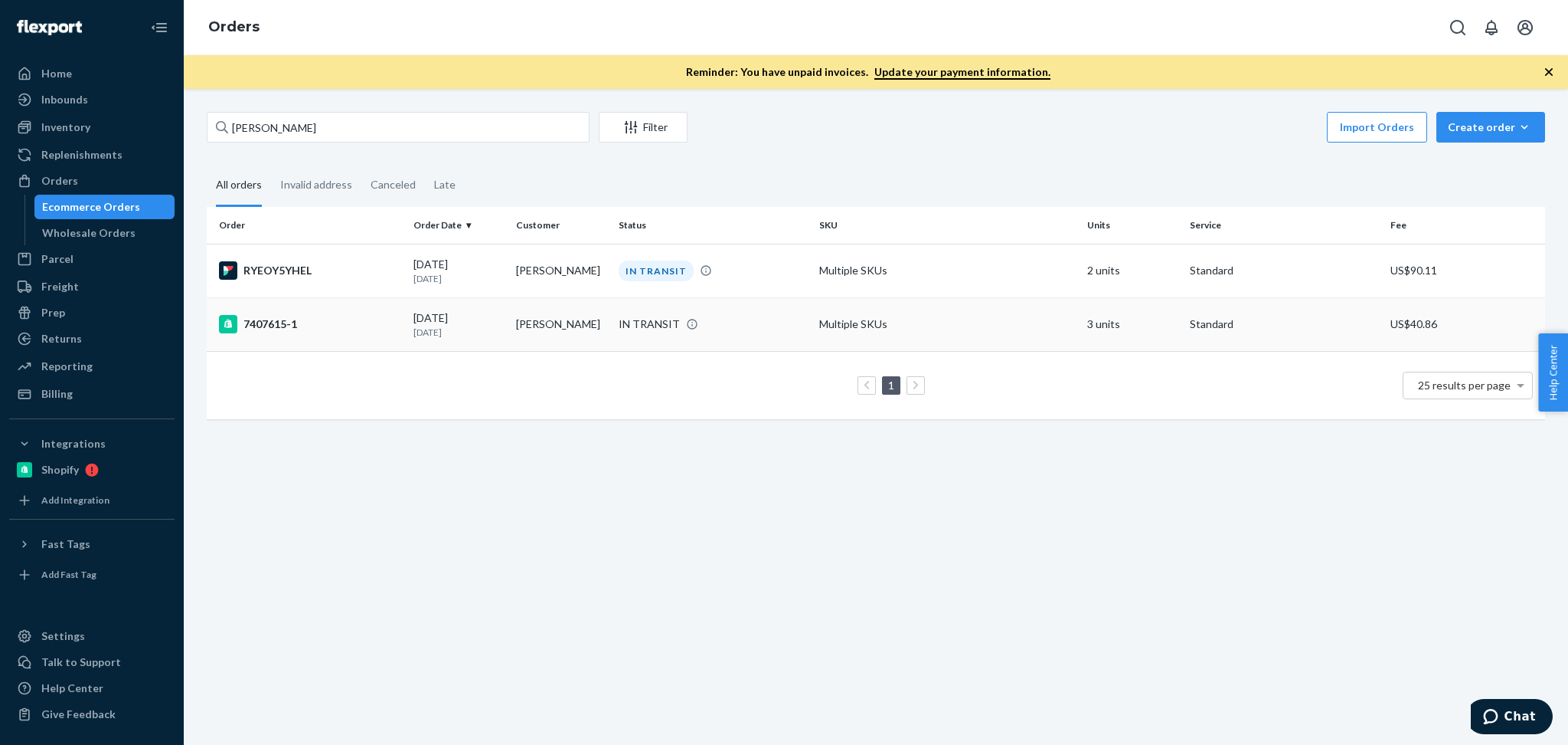
click at [547, 308] on td "Koreyan Calloway" at bounding box center [561, 324] width 103 height 53
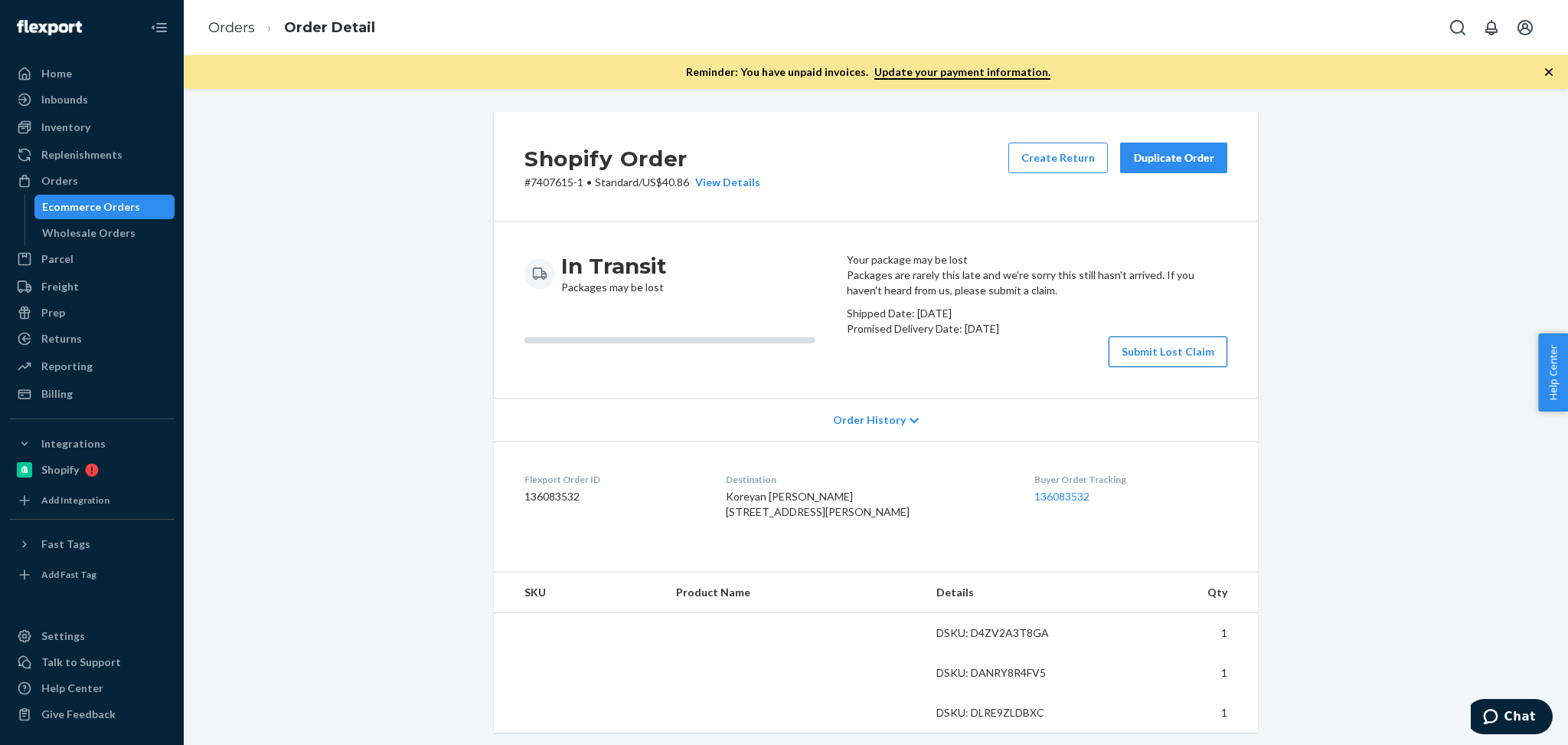
click at [1148, 367] on button "Submit Lost Claim" at bounding box center [1167, 351] width 118 height 30
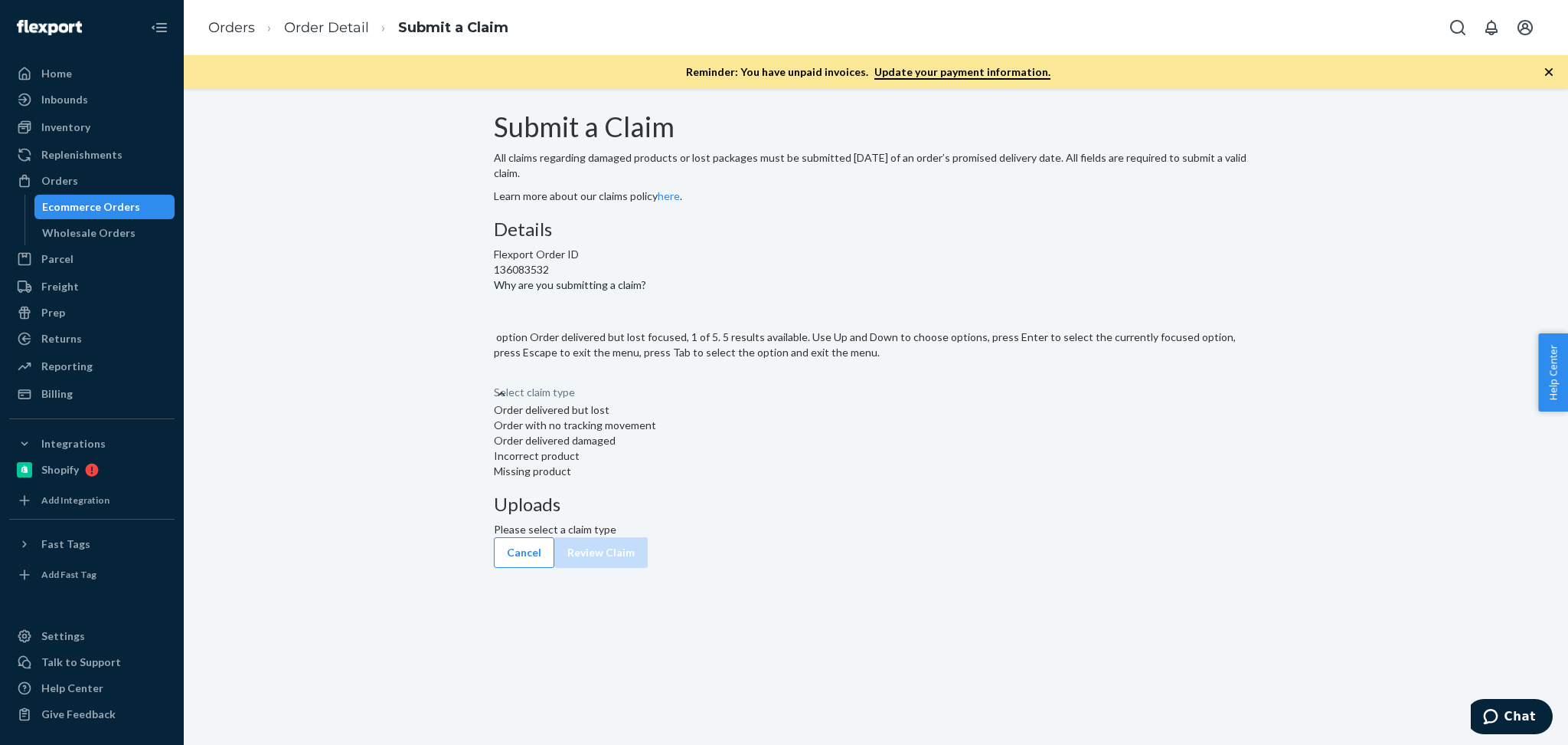
click at [744, 386] on div "Select claim type" at bounding box center [876, 377] width 764 height 18
click at [495, 384] on input "Why are you submitting a claim? option Order delivered but lost focused, 1 of 5…" at bounding box center [495, 376] width 2 height 16
click at [717, 433] on div "Order with no tracking movement" at bounding box center [876, 425] width 764 height 16
click at [495, 384] on input "Why are you submitting a claim? option Order with no tracking movement focused,…" at bounding box center [495, 376] width 2 height 16
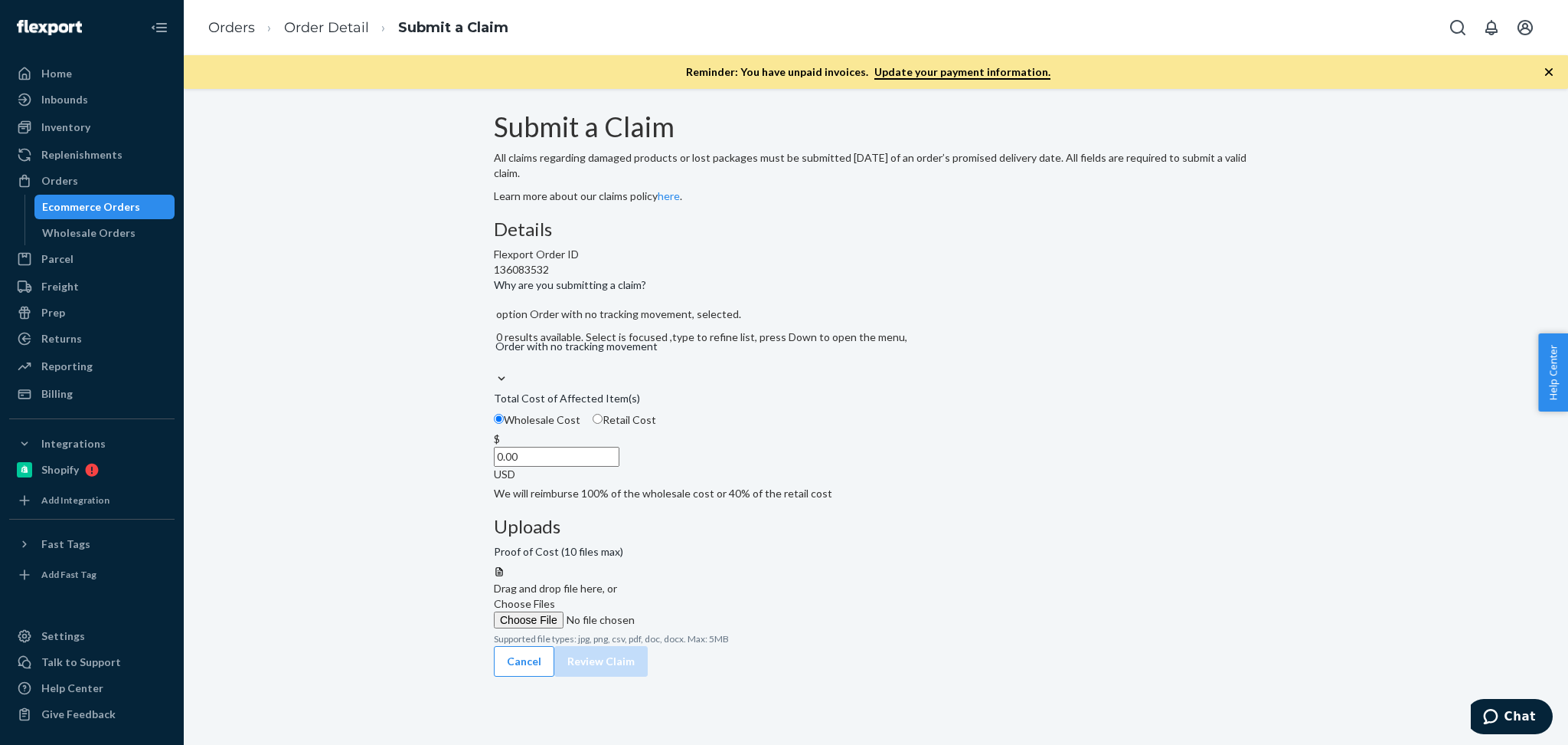
click at [805, 591] on div "Submit a Claim All claims regarding damaged products or lost packages must be s…" at bounding box center [876, 379] width 764 height 534
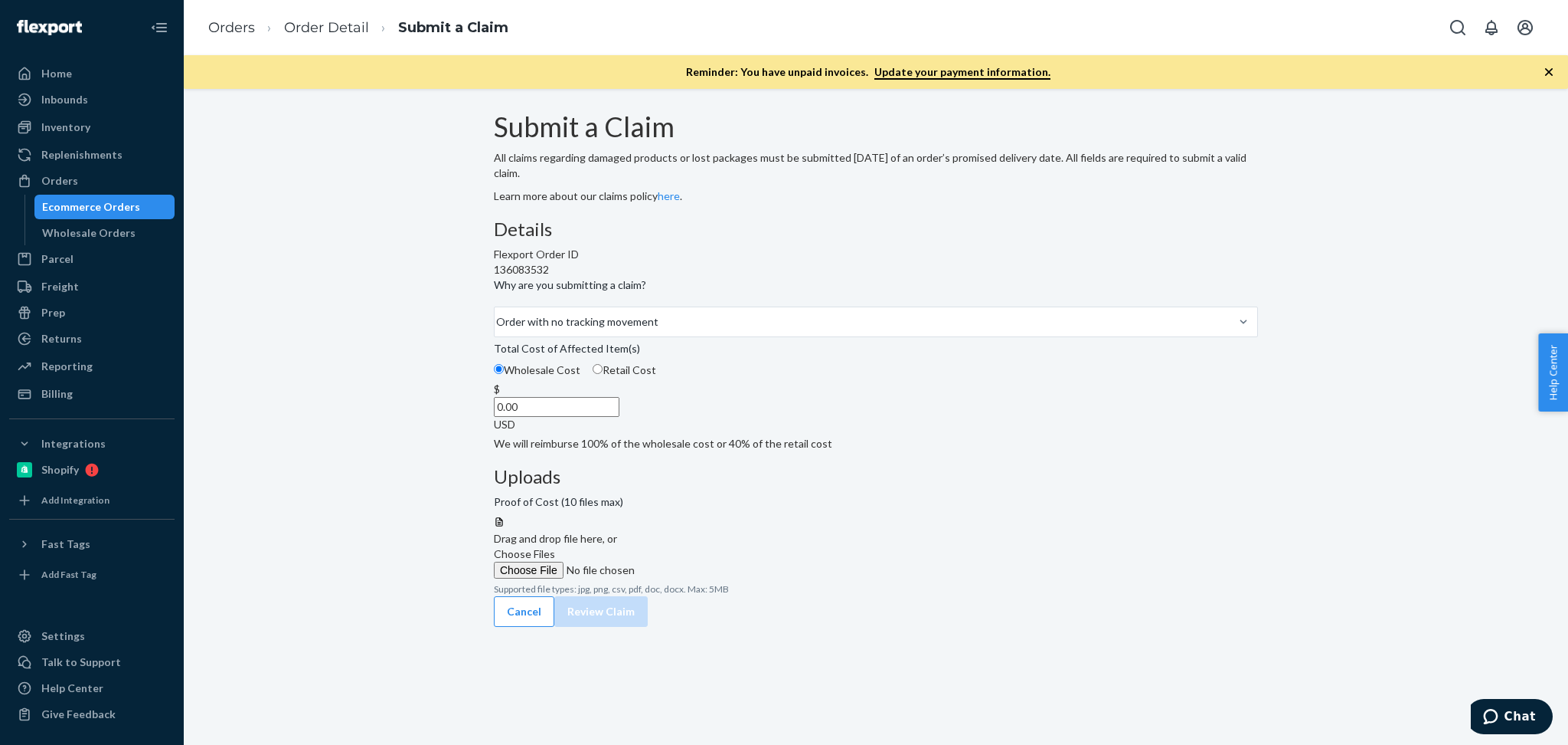
drag, startPoint x: 737, startPoint y: 512, endPoint x: 763, endPoint y: 507, distance: 26.5
click at [620, 417] on input "0.00" at bounding box center [557, 407] width 126 height 20
type input "319.30"
click at [702, 546] on label "Choose Files" at bounding box center [598, 562] width 208 height 32
click at [702, 562] on input "Choose Files" at bounding box center [598, 570] width 208 height 17
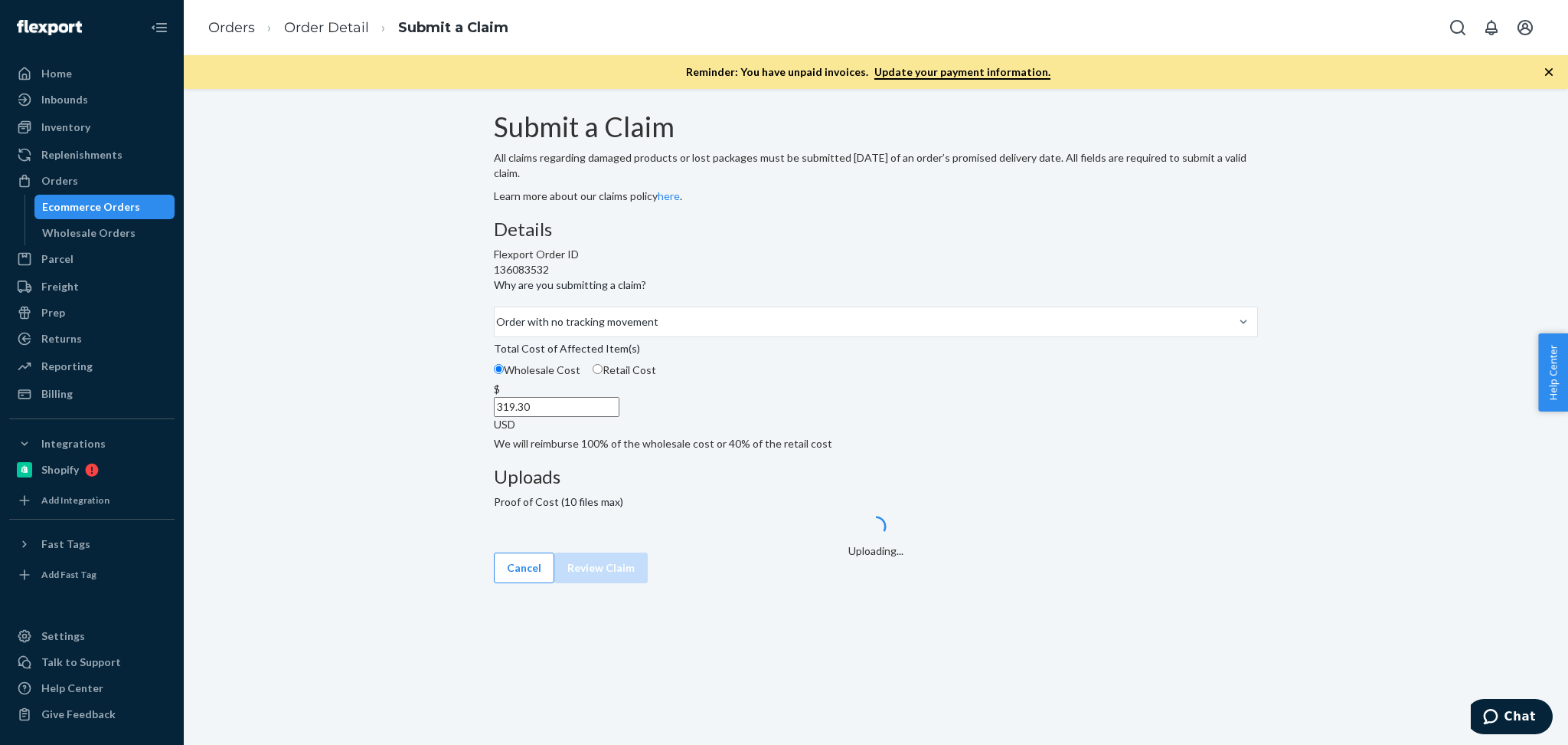
click at [1032, 552] on div "Uploads Proof of Cost (10 files max) Uploading..." at bounding box center [876, 510] width 764 height 86
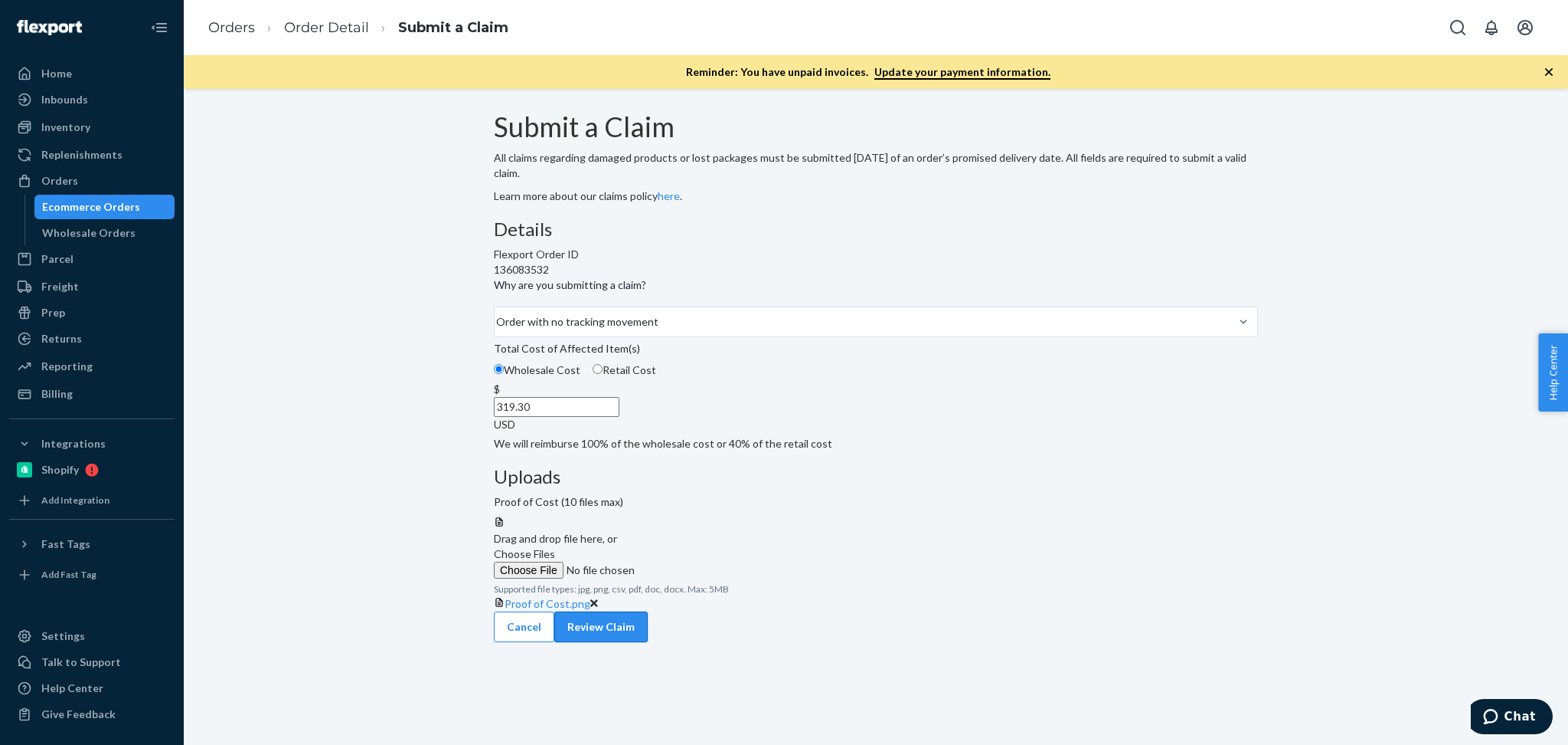
click at [647, 625] on button "Review Claim" at bounding box center [602, 626] width 94 height 30
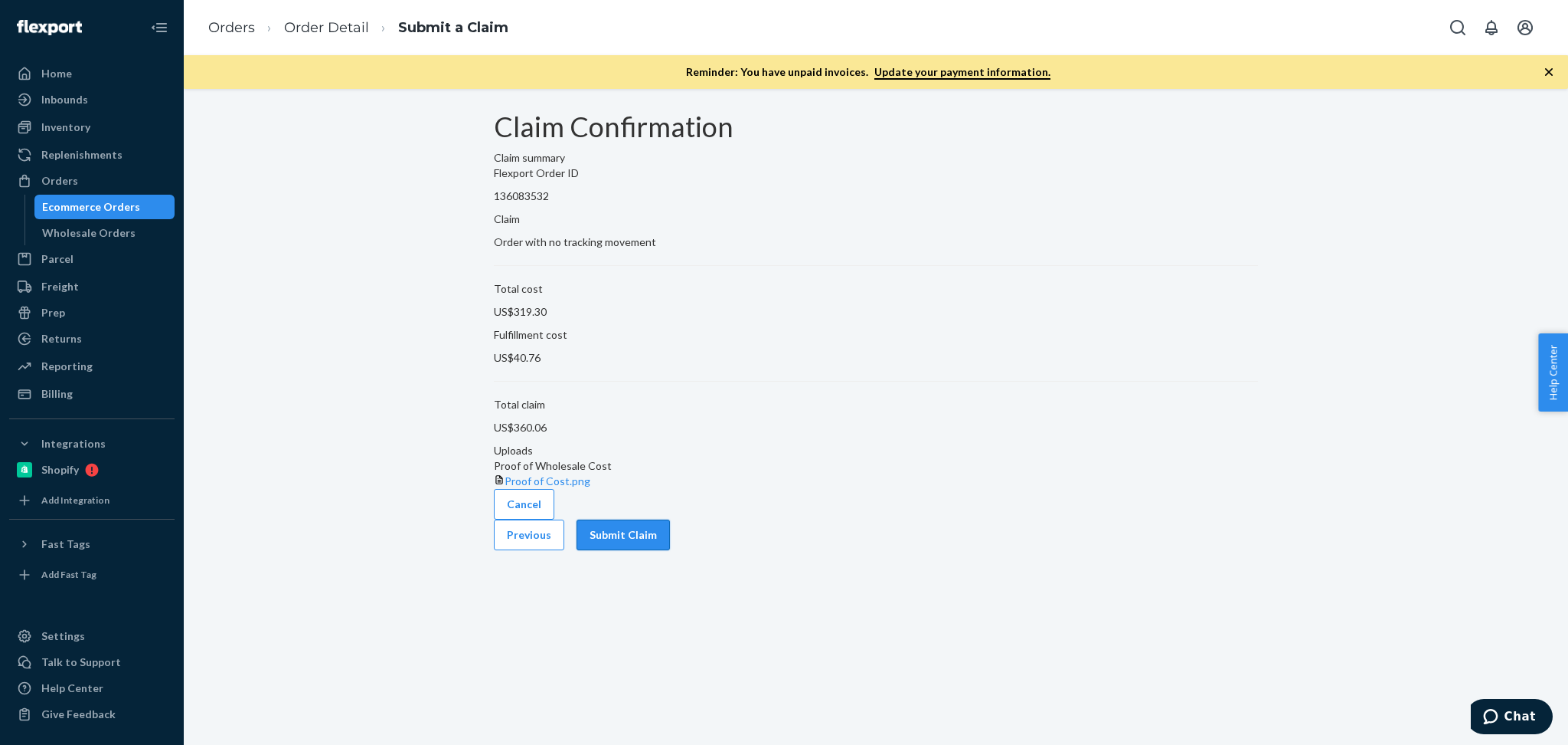
click at [670, 550] on button "Submit Claim" at bounding box center [624, 534] width 94 height 30
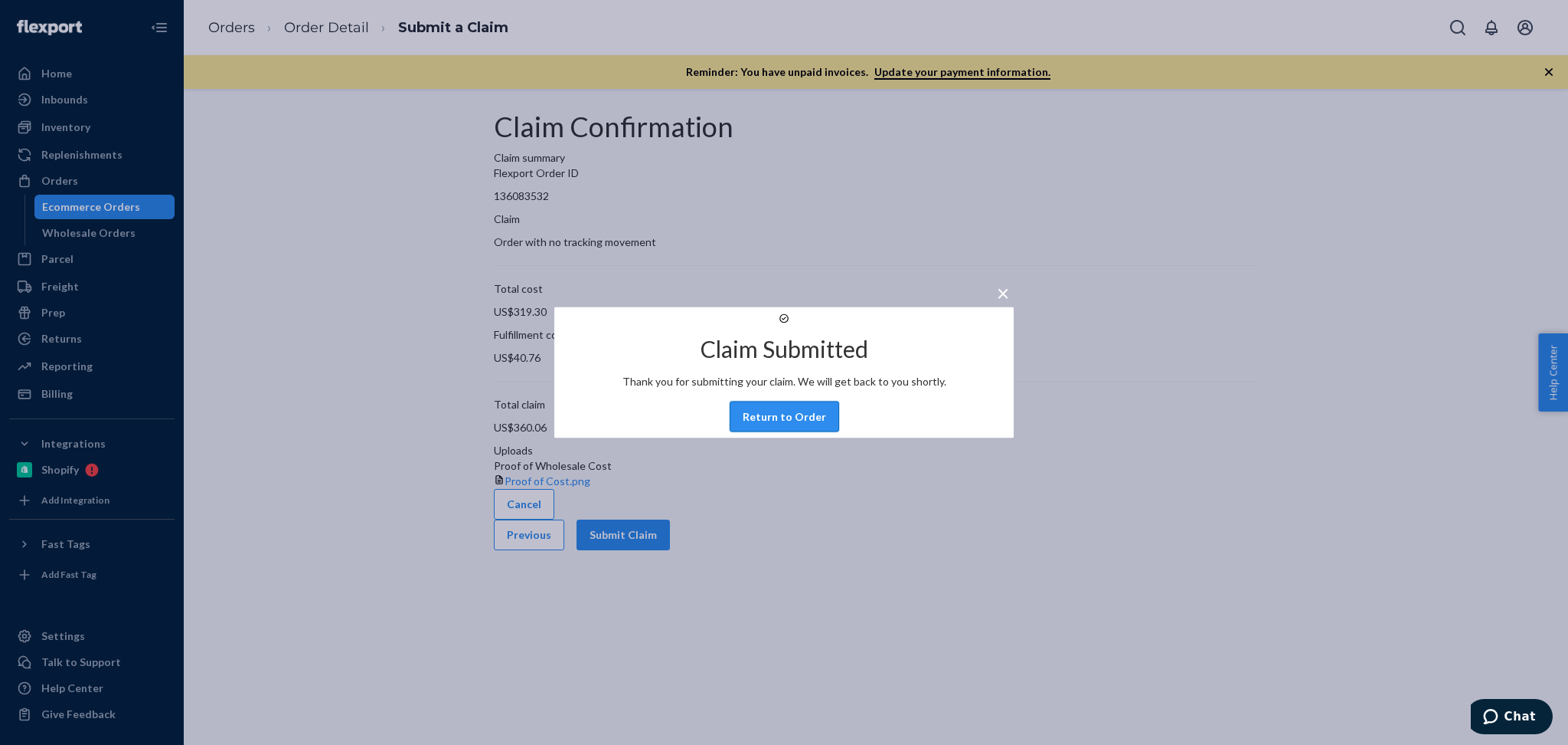
click at [778, 431] on button "Return to Order" at bounding box center [784, 417] width 109 height 30
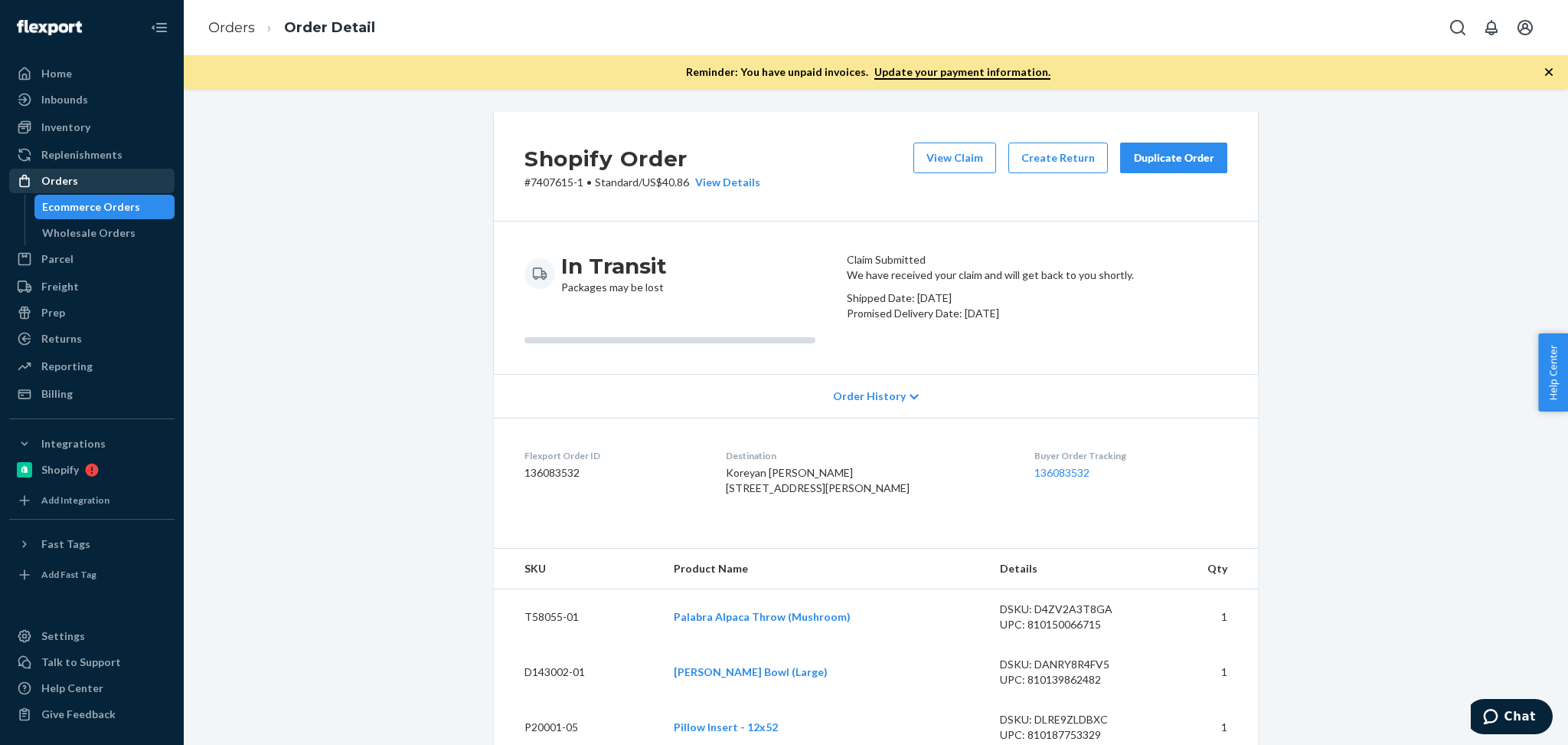
click at [102, 174] on div "Orders" at bounding box center [92, 180] width 162 height 21
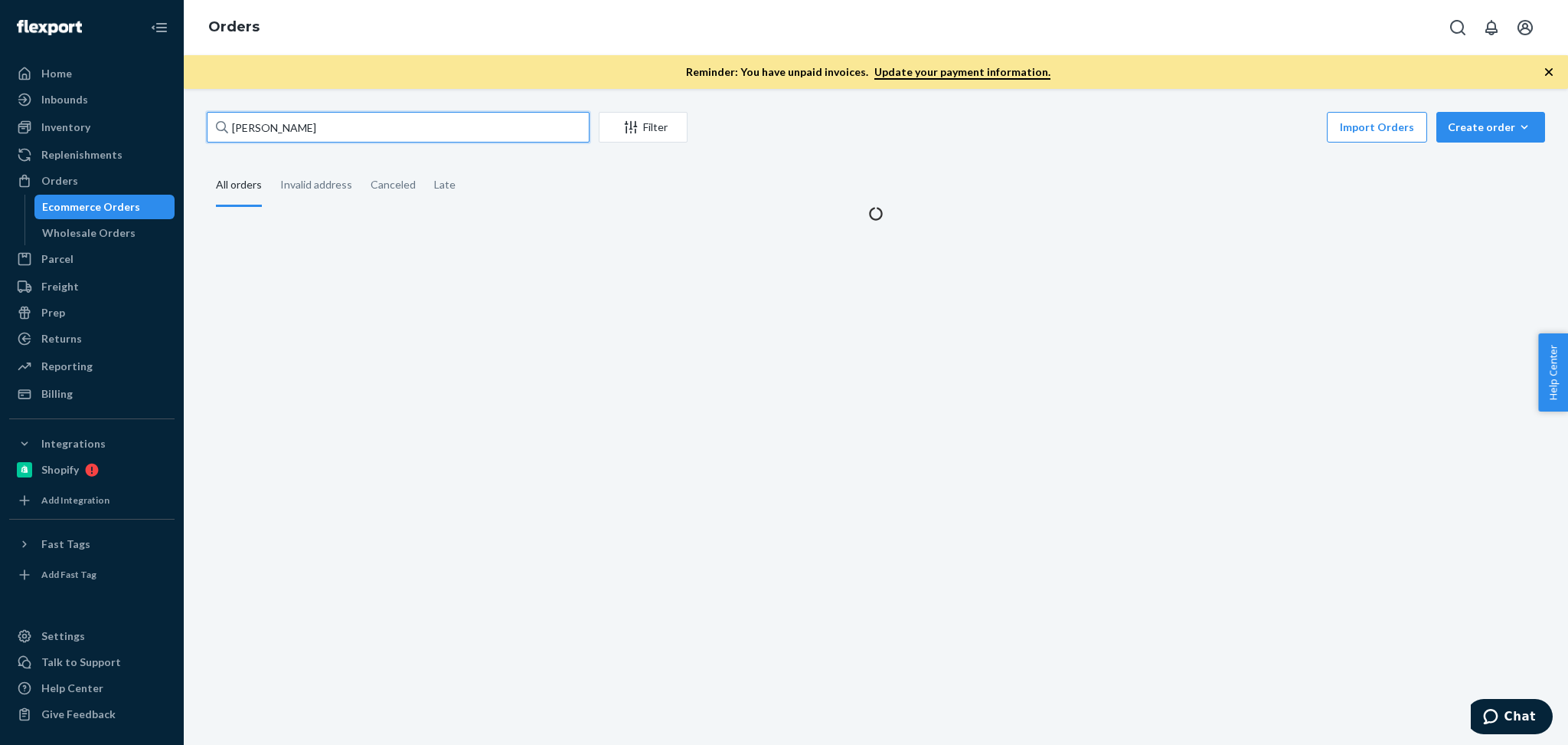
click at [398, 128] on input "Koreyan Calloway" at bounding box center [398, 127] width 383 height 30
paste input "Sonam Kapoor"
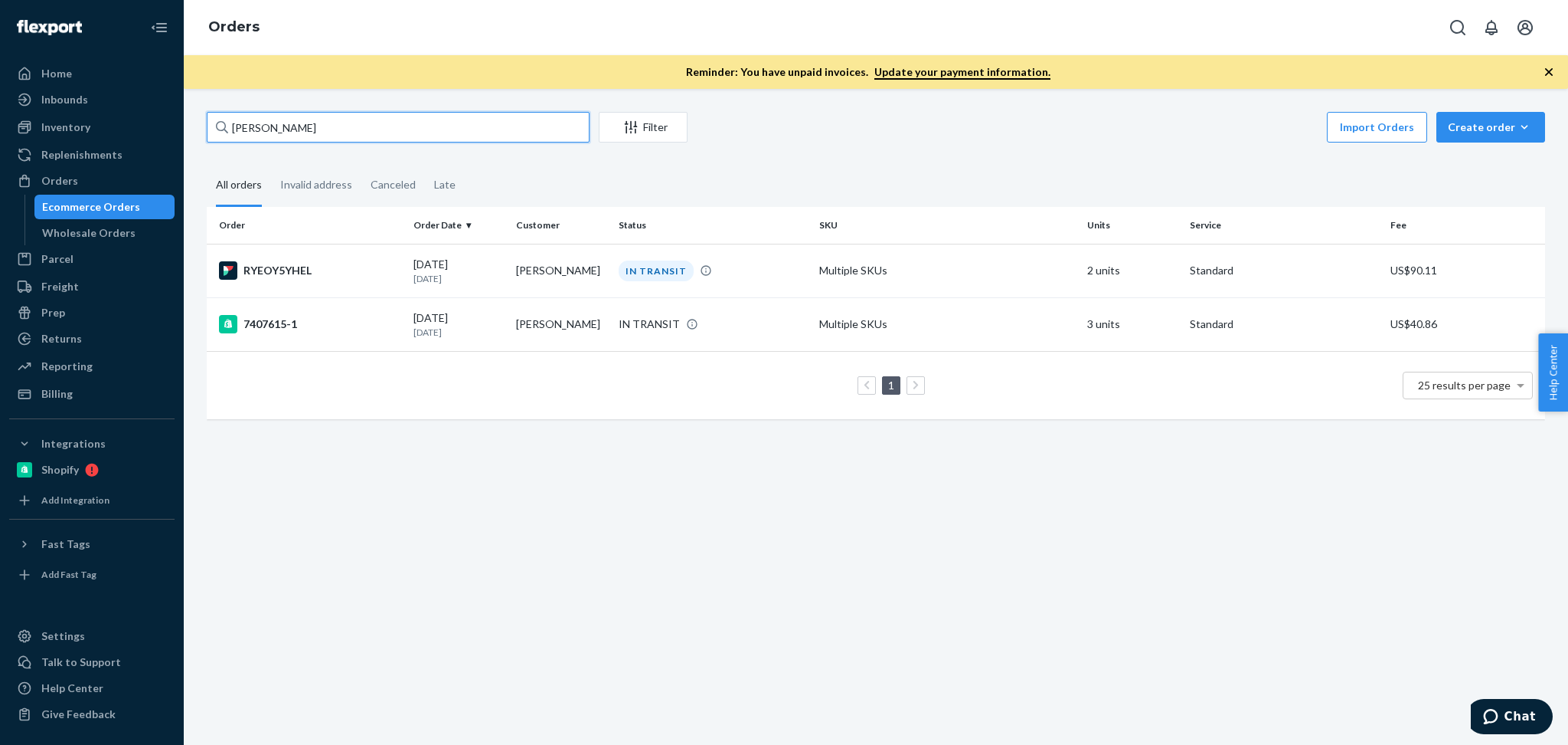
type input "Sonam Kapoor"
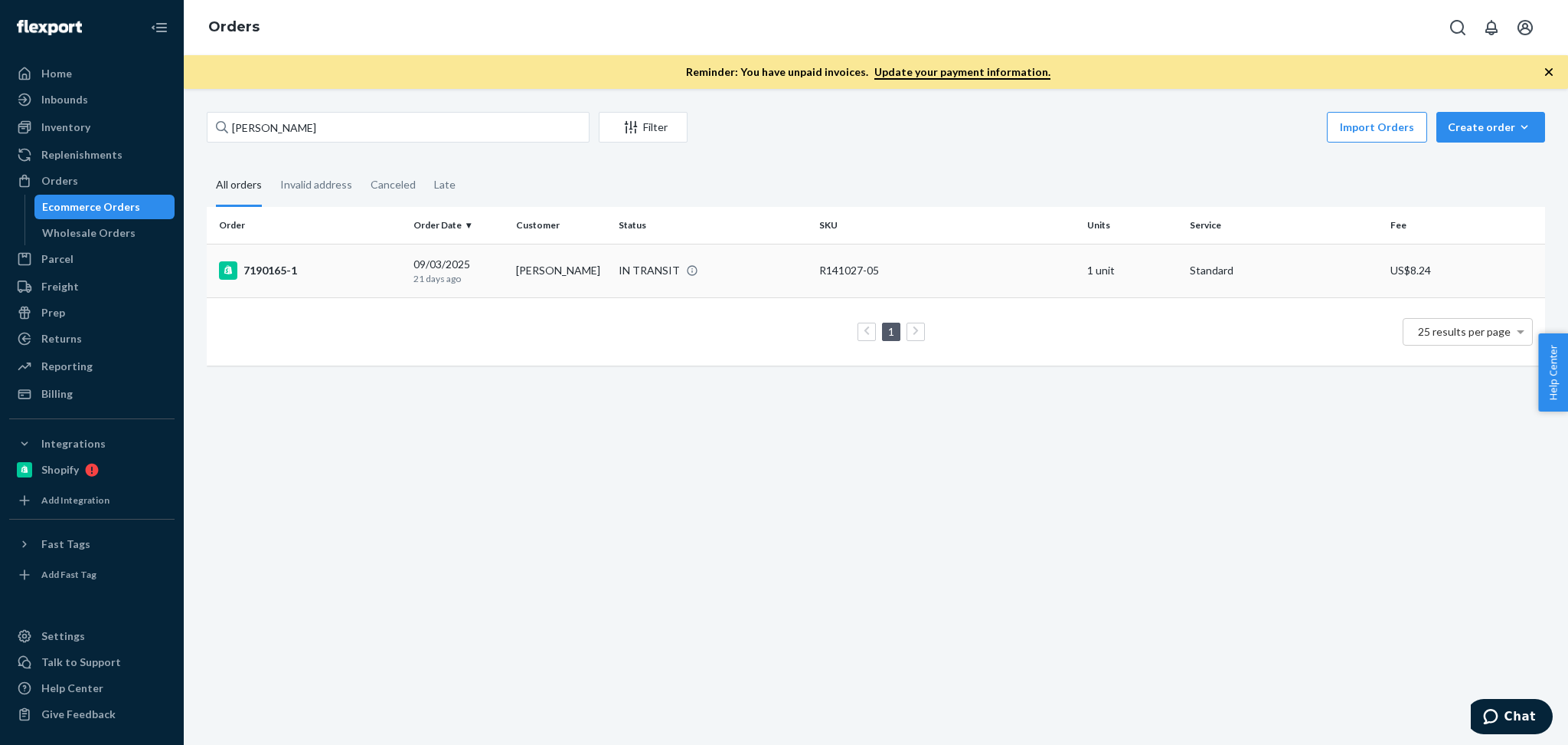
click at [521, 272] on td "Sonam Kapoor" at bounding box center [561, 271] width 103 height 53
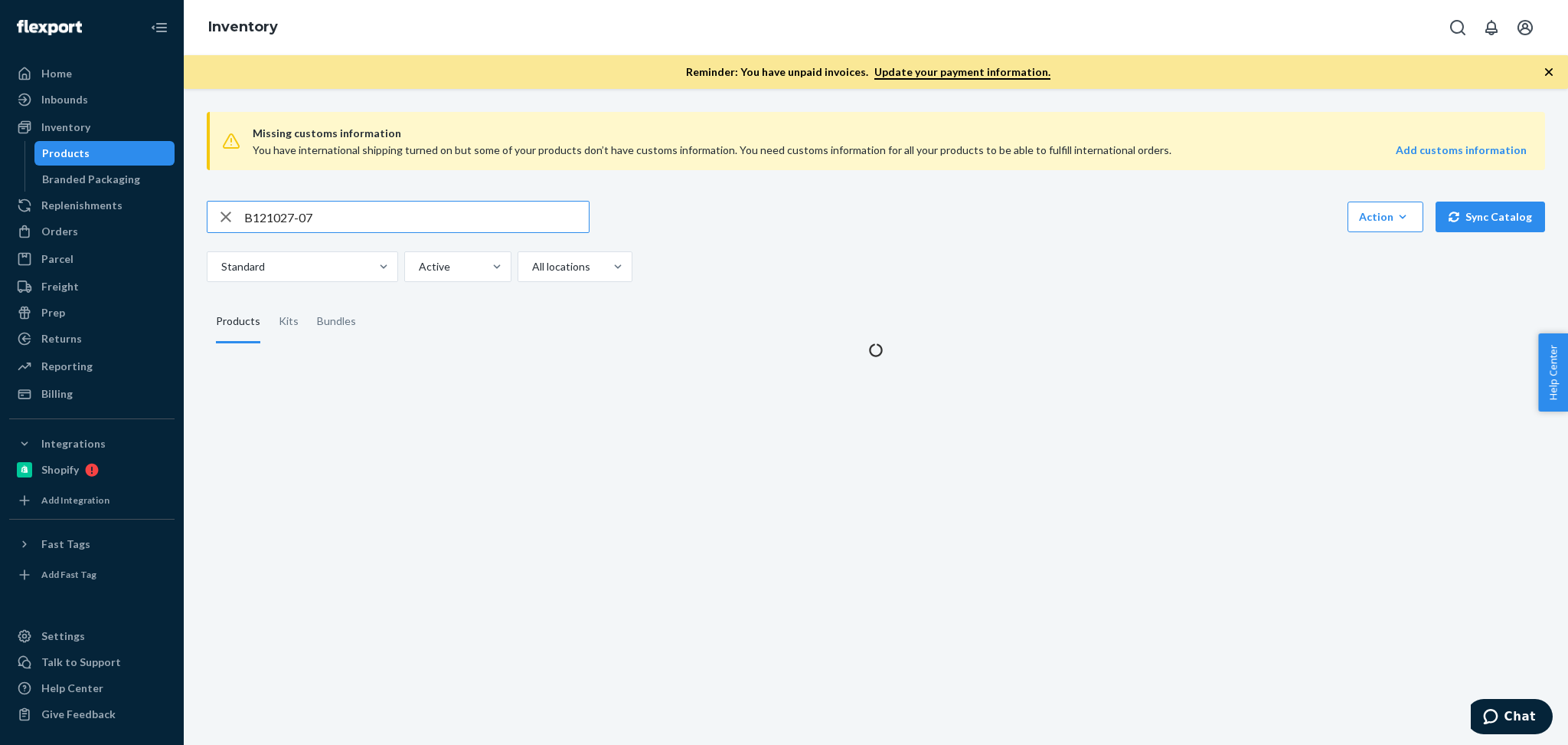
click at [424, 209] on input "B121027-07" at bounding box center [416, 217] width 345 height 30
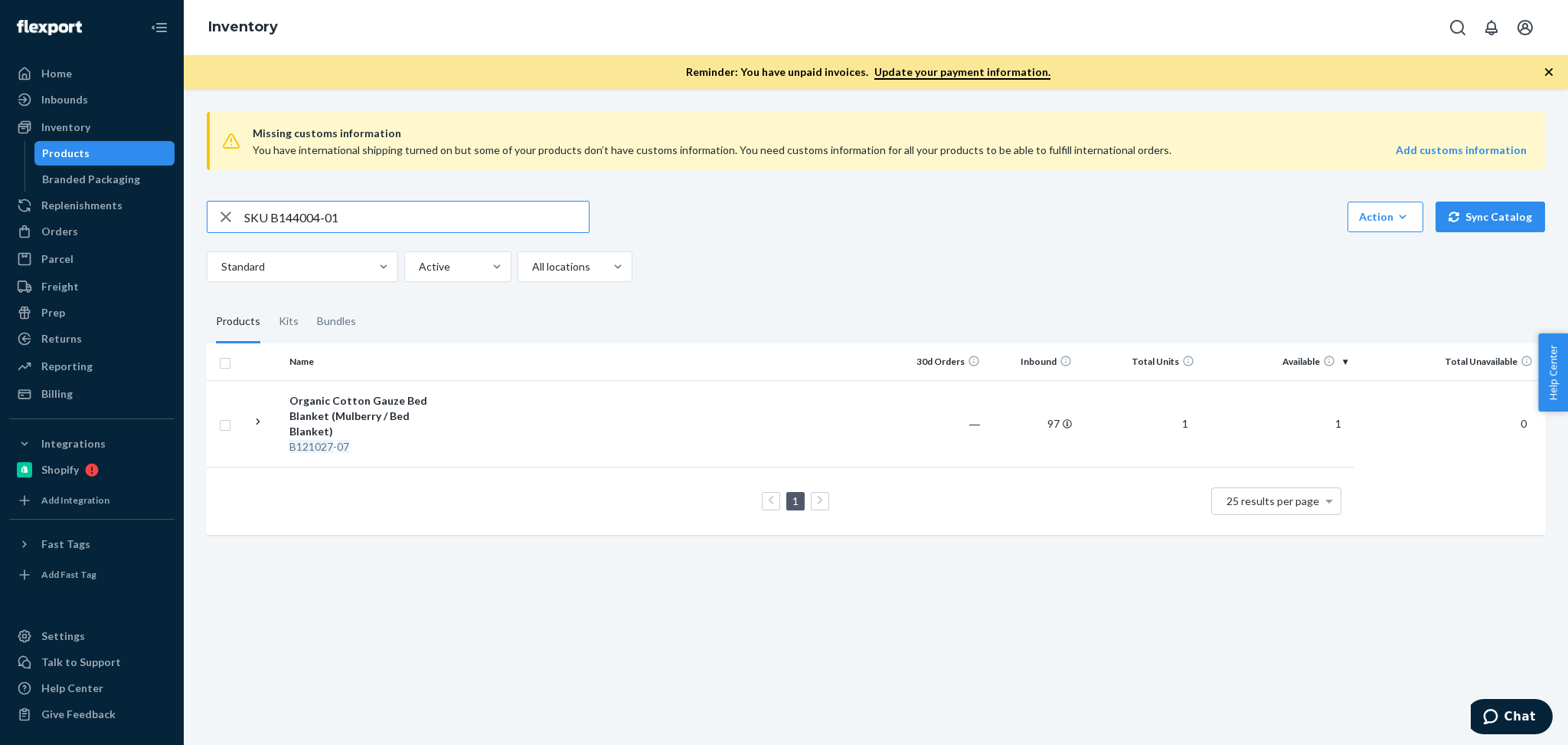
click at [271, 213] on input "SKU B144004-01" at bounding box center [416, 217] width 345 height 30
type input "B144004-01"
click at [392, 406] on div "Alegria Organic Cotton Quilted Bed Blanket (Oat / Full/Queen | Blanket Only)" at bounding box center [370, 416] width 160 height 46
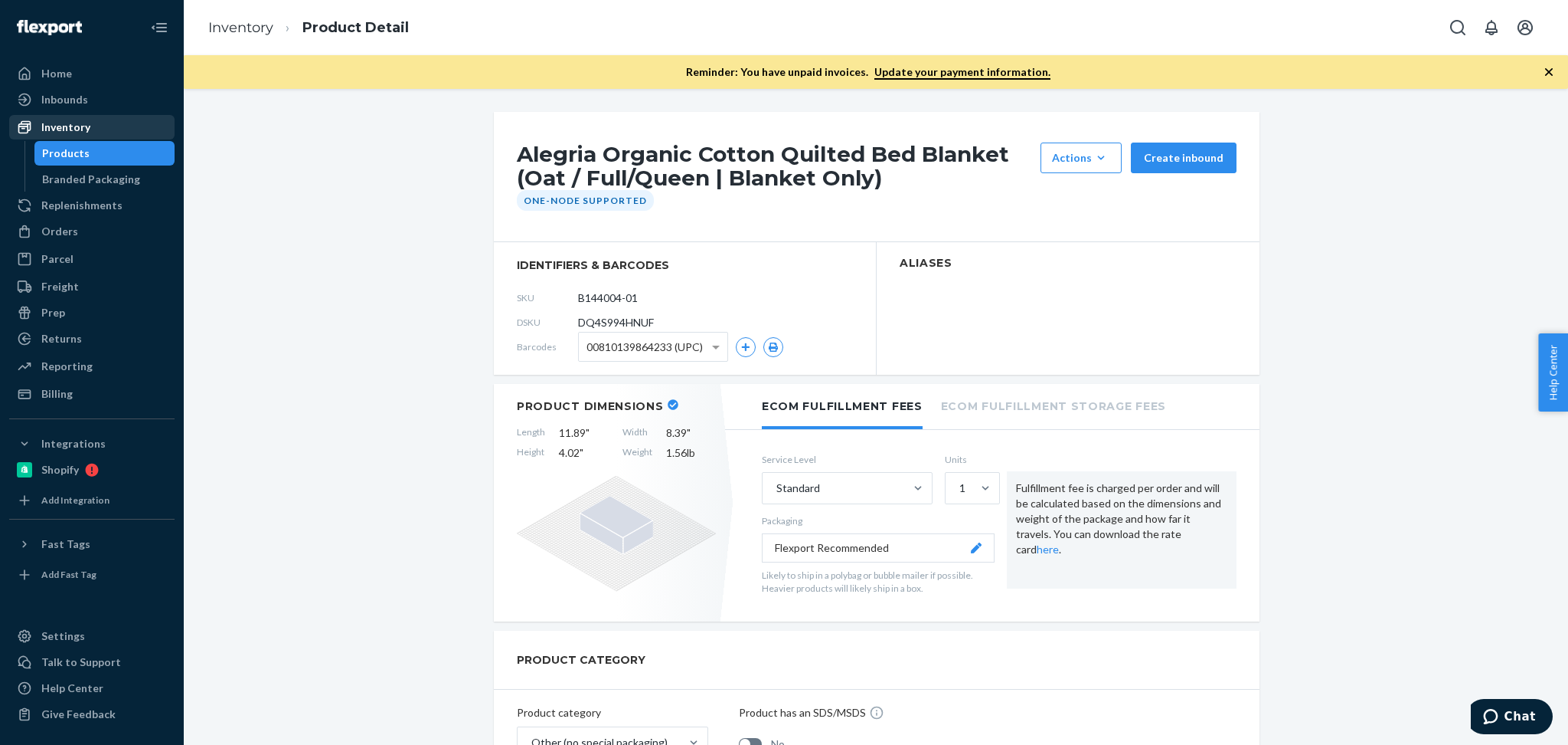
click at [117, 123] on div "Inventory" at bounding box center [92, 127] width 162 height 21
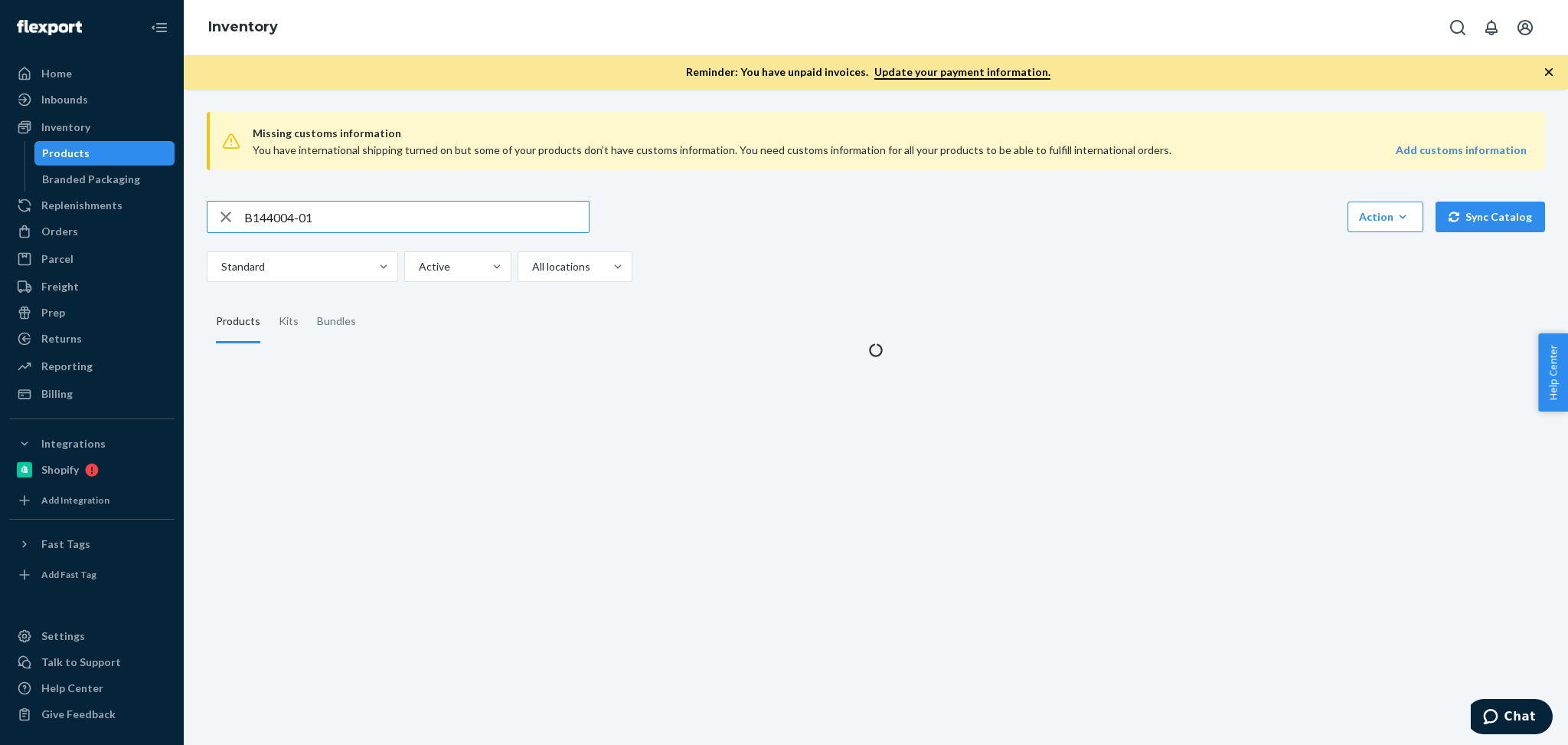
click at [425, 206] on input "B144004-01" at bounding box center [416, 217] width 345 height 30
type input "B86104-02"
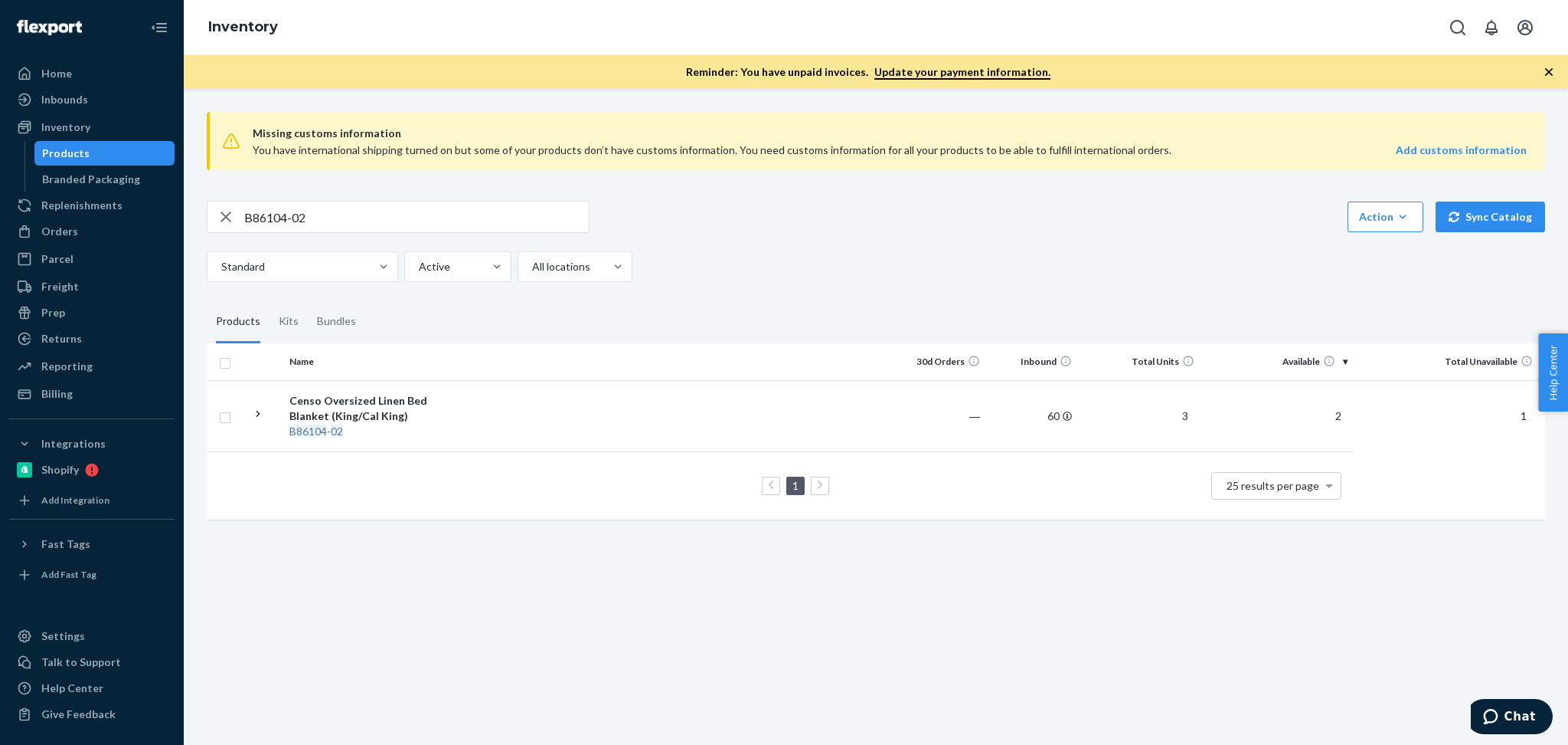
click at [1125, 600] on div "Missing customs information You have international shipping turned on but some …" at bounding box center [876, 417] width 1385 height 656
click at [389, 412] on div "Censo Oversized Linen Bed Blanket (King/Cal King)" at bounding box center [370, 407] width 160 height 30
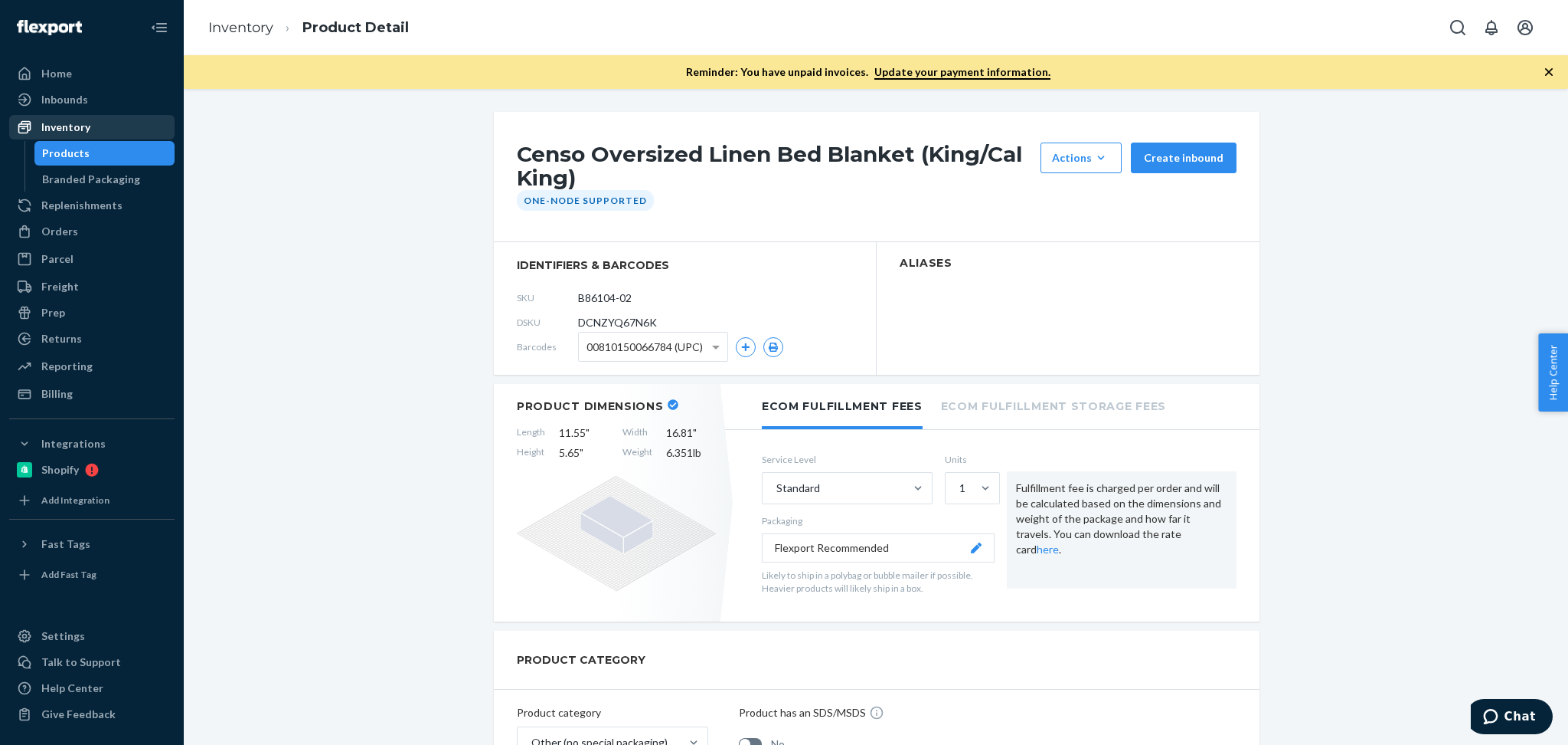
click at [59, 128] on div "Inventory" at bounding box center [65, 127] width 49 height 16
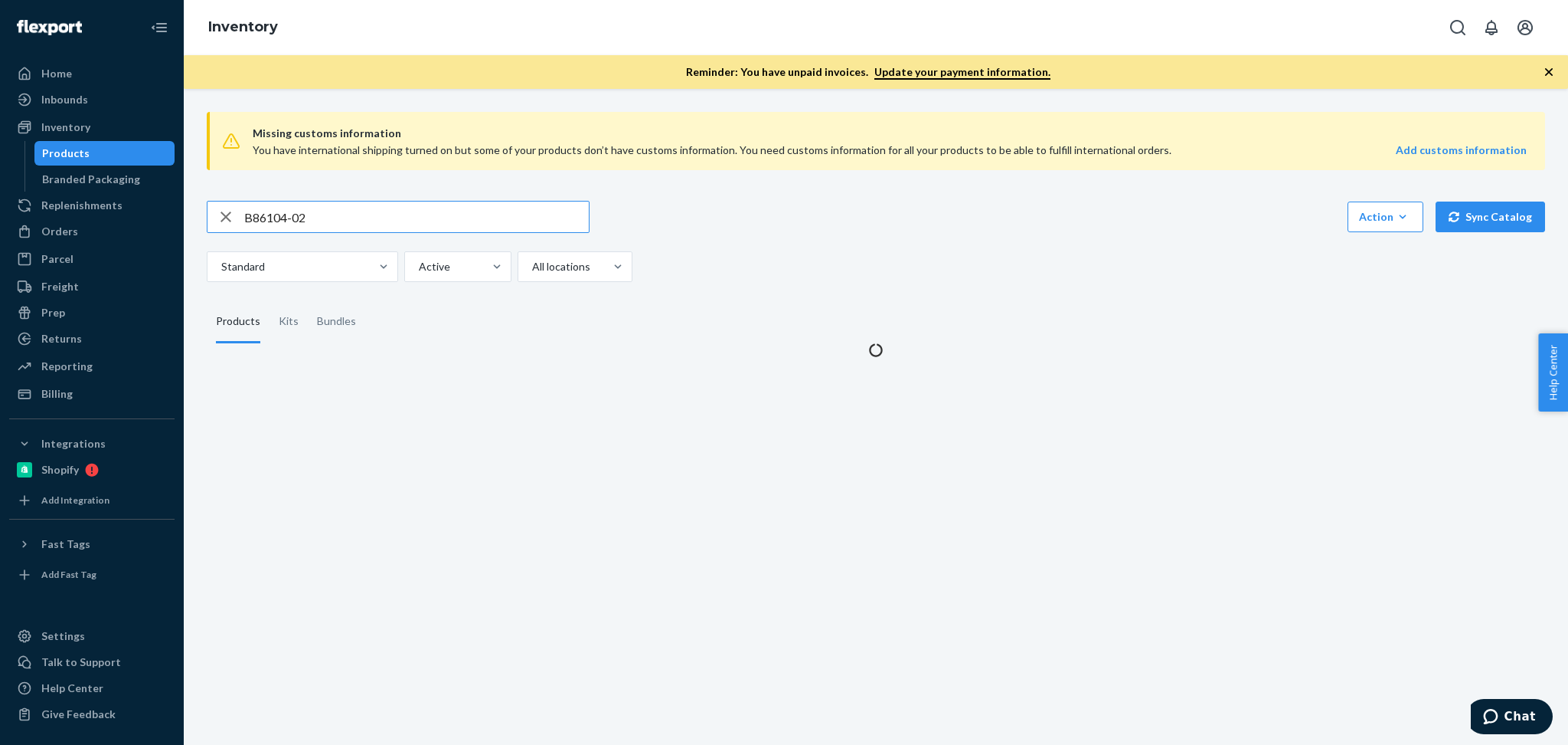
click at [347, 223] on input "B86104-02" at bounding box center [416, 217] width 345 height 30
type input "T58055-01"
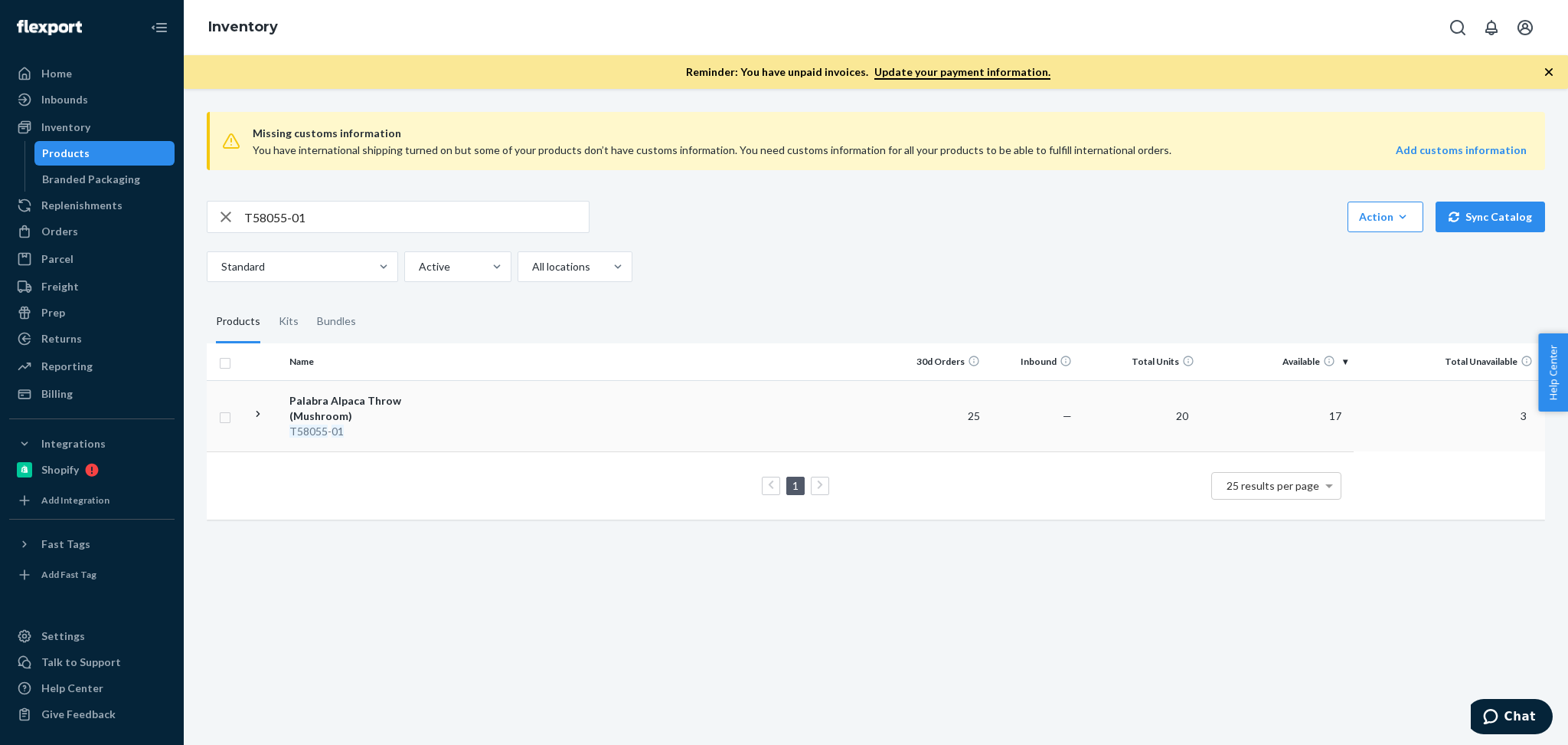
click at [332, 406] on div "Palabra Alpaca Throw (Mushroom)" at bounding box center [370, 407] width 160 height 30
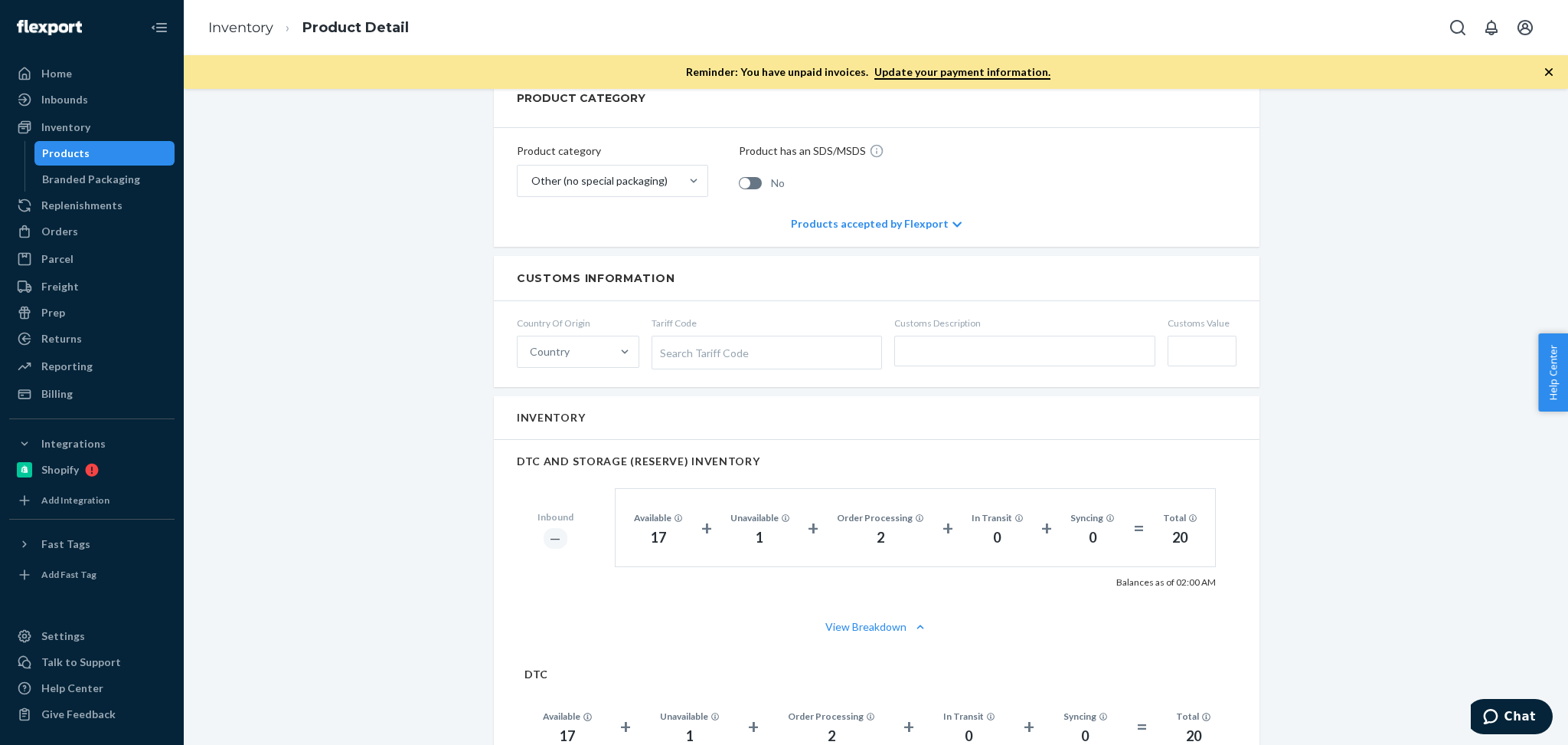
scroll to position [545, 0]
click at [87, 121] on div "Inventory" at bounding box center [65, 127] width 49 height 16
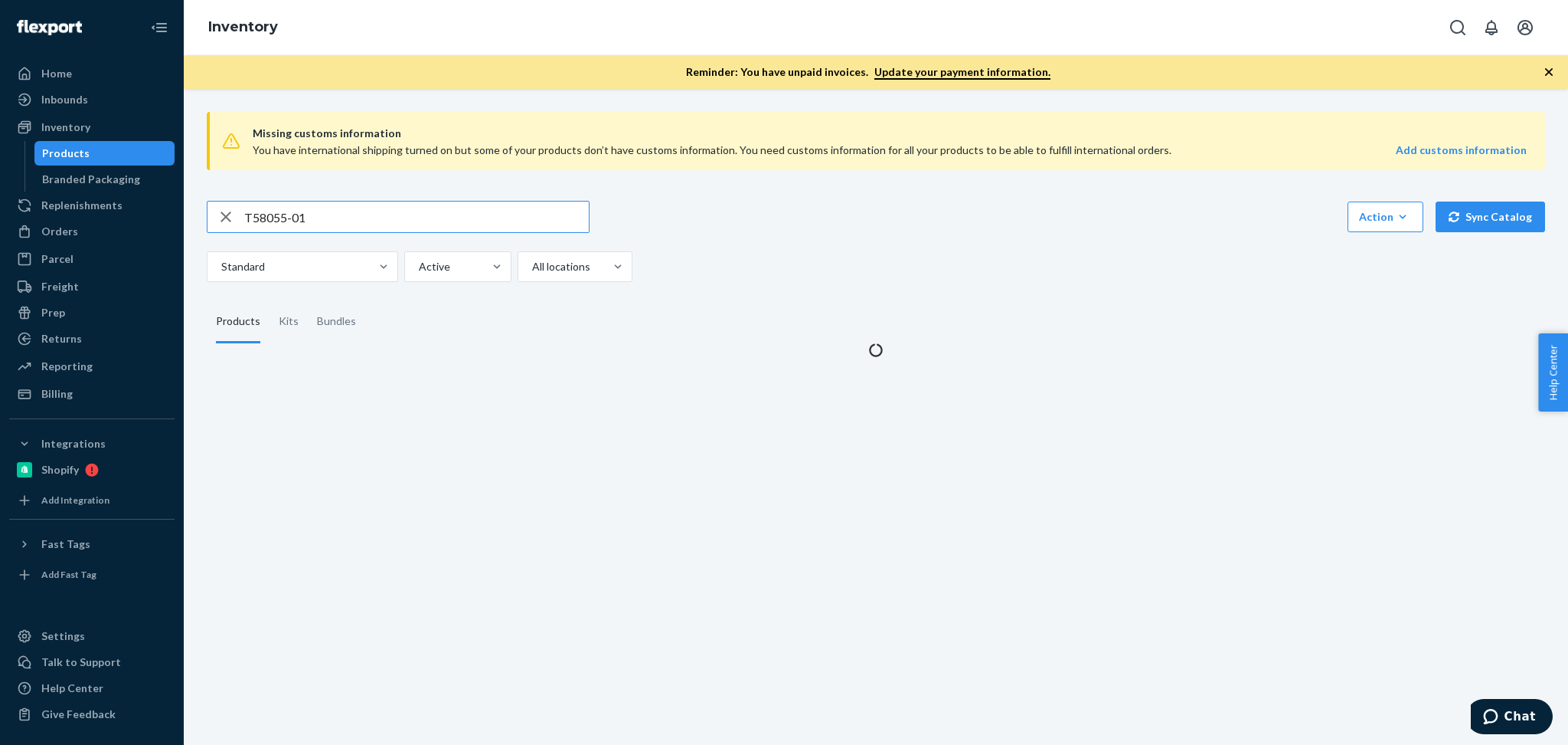
click at [429, 222] on input "T58055-01" at bounding box center [416, 217] width 345 height 30
type input "D143002-01"
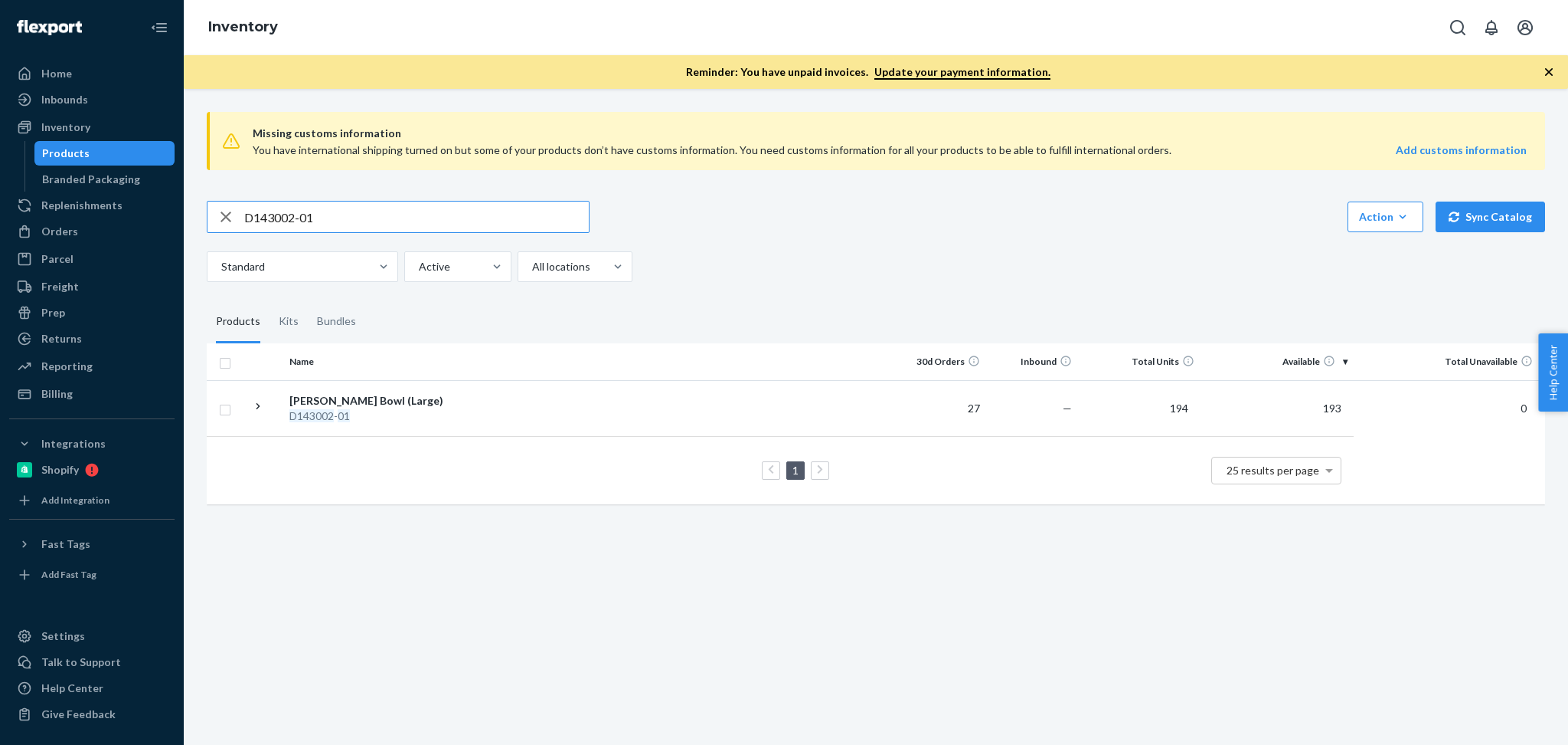
click at [361, 209] on input "D143002-01" at bounding box center [416, 217] width 345 height 30
click at [271, 218] on input "SKU B86009-26" at bounding box center [416, 217] width 345 height 30
click at [529, 629] on div "Missing customs information You have international shipping turned on but some …" at bounding box center [876, 417] width 1385 height 656
click at [764, 246] on div "B86009-26 Action Create product Create kit or bundle Bulk create products Bulk …" at bounding box center [876, 241] width 1339 height 82
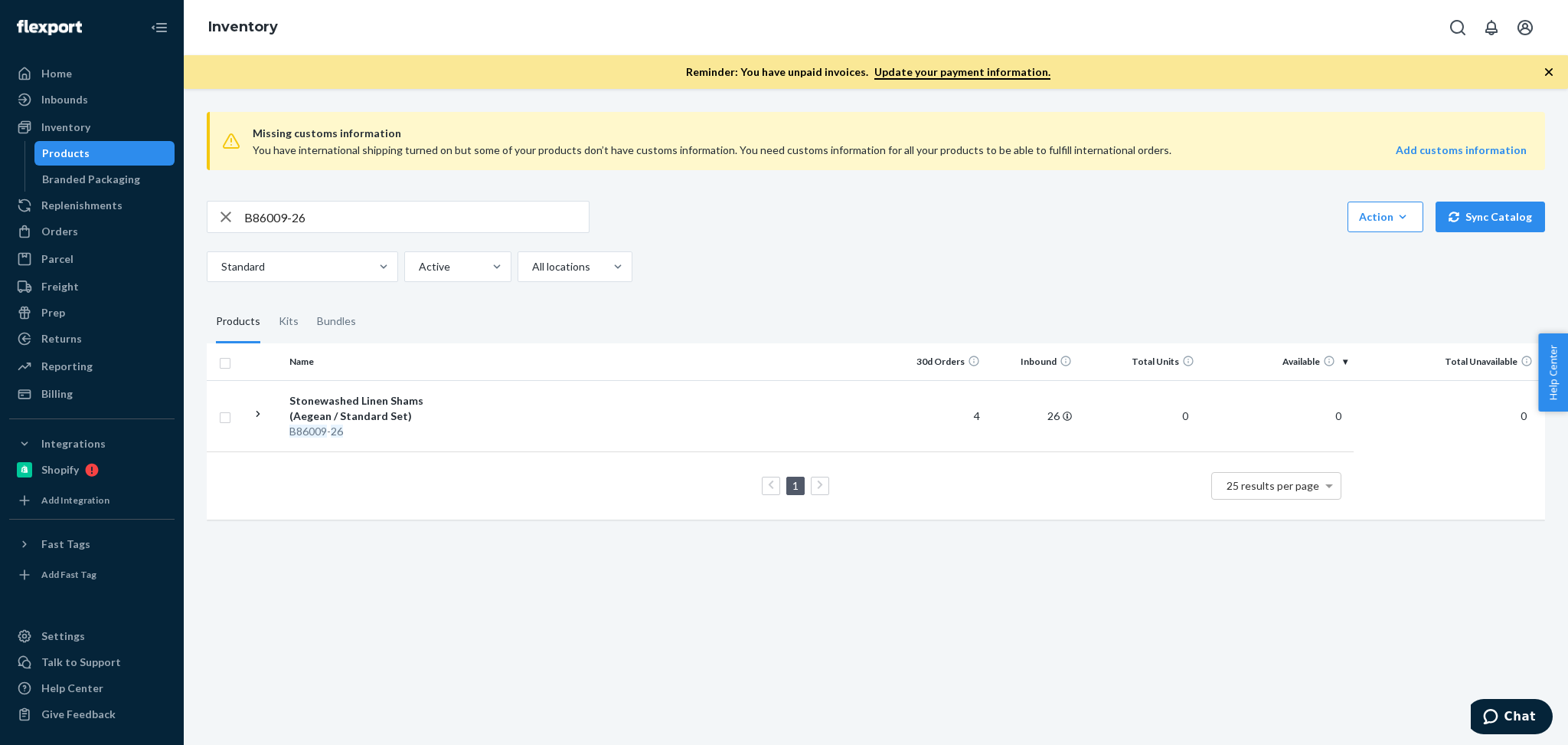
click at [392, 219] on input "B86009-26" at bounding box center [416, 217] width 345 height 30
paste input "SKU B86002-05"
click at [272, 220] on input "SKU B86002-05" at bounding box center [416, 217] width 345 height 30
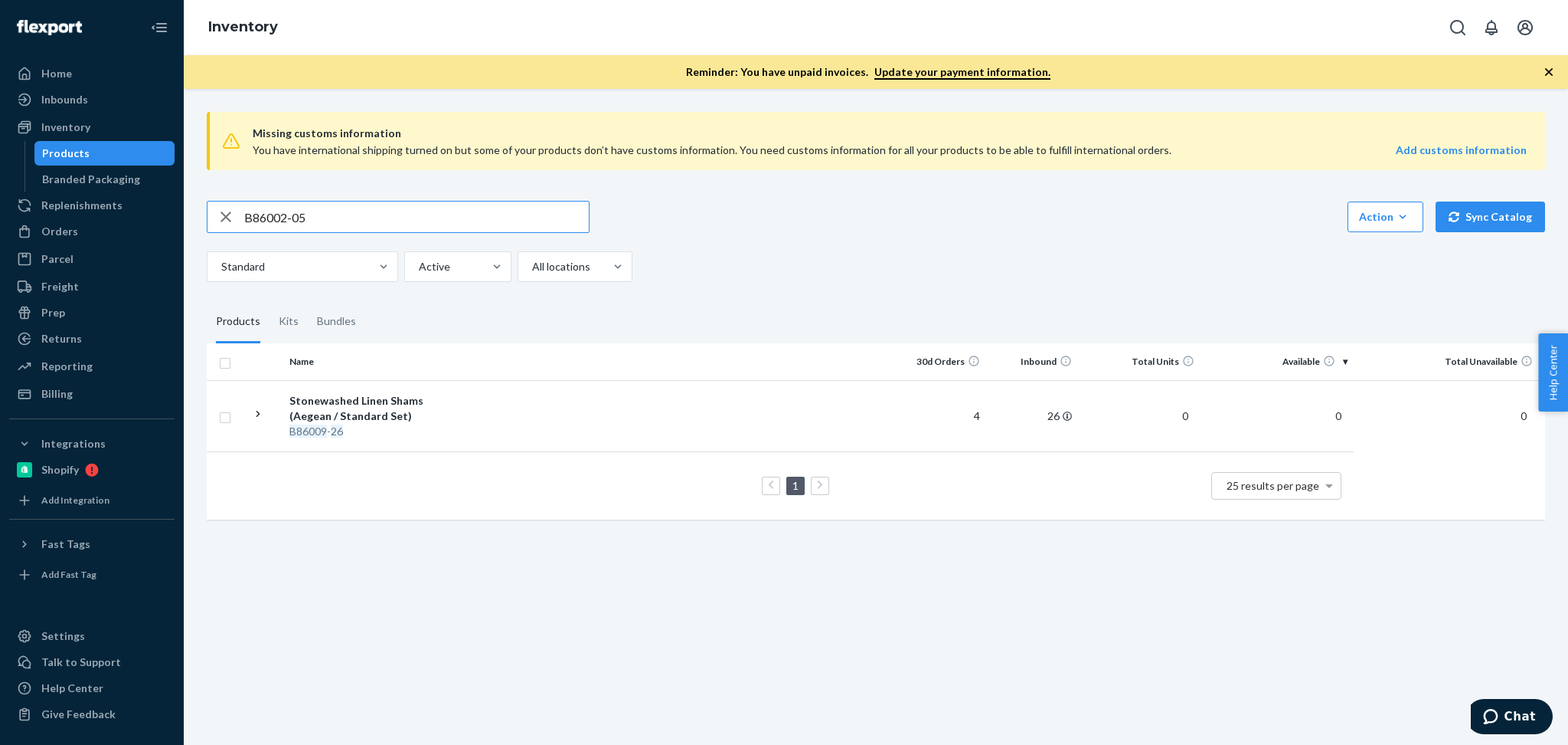
type input "B86002-05"
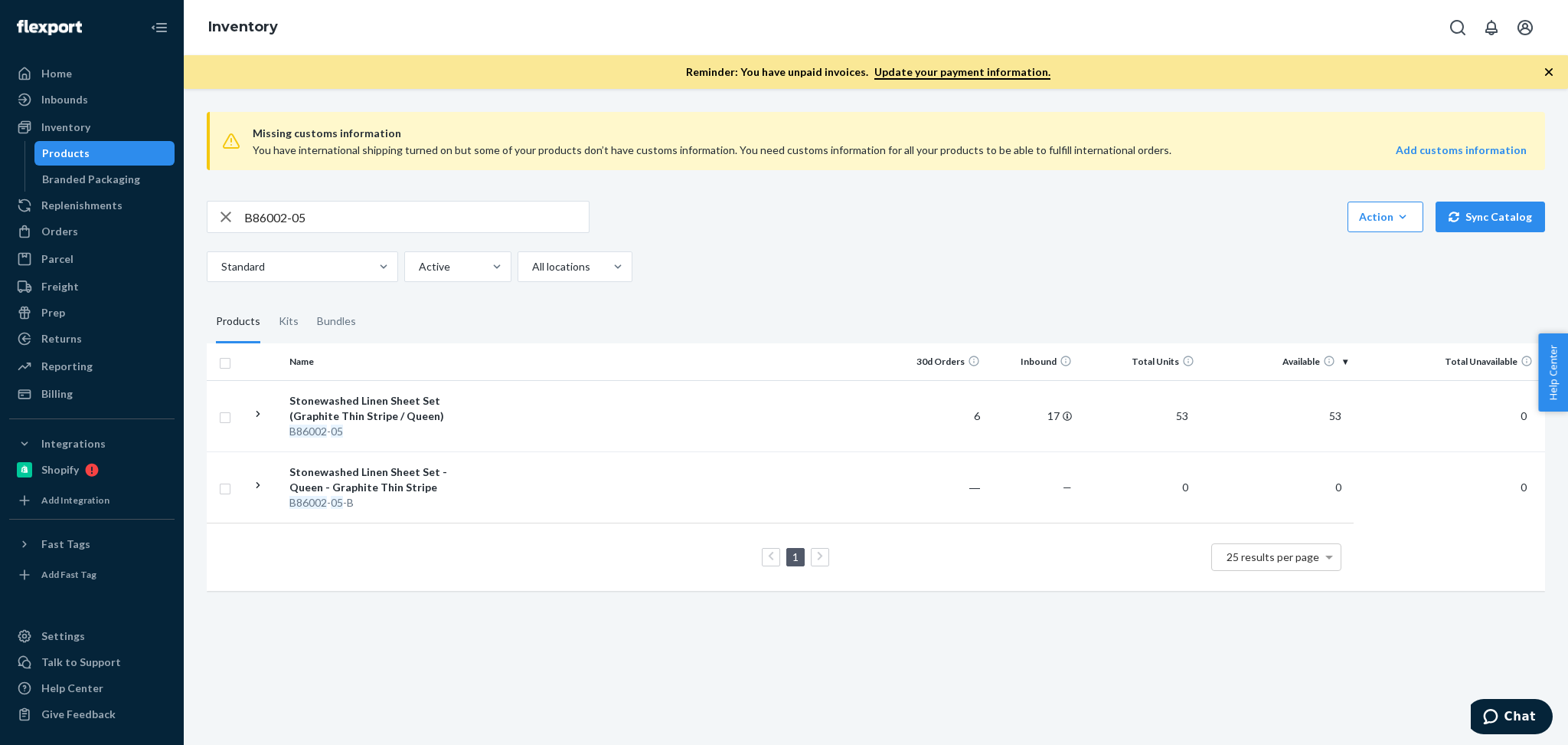
drag, startPoint x: 494, startPoint y: 652, endPoint x: 494, endPoint y: 633, distance: 19.0
click at [494, 652] on div "Missing customs information You have international shipping turned on but some …" at bounding box center [876, 417] width 1385 height 656
click at [435, 388] on td "Stonewashed Linen Sheet Set (Graphite Thin Stripe / Queen) B86002 - 05" at bounding box center [370, 416] width 172 height 72
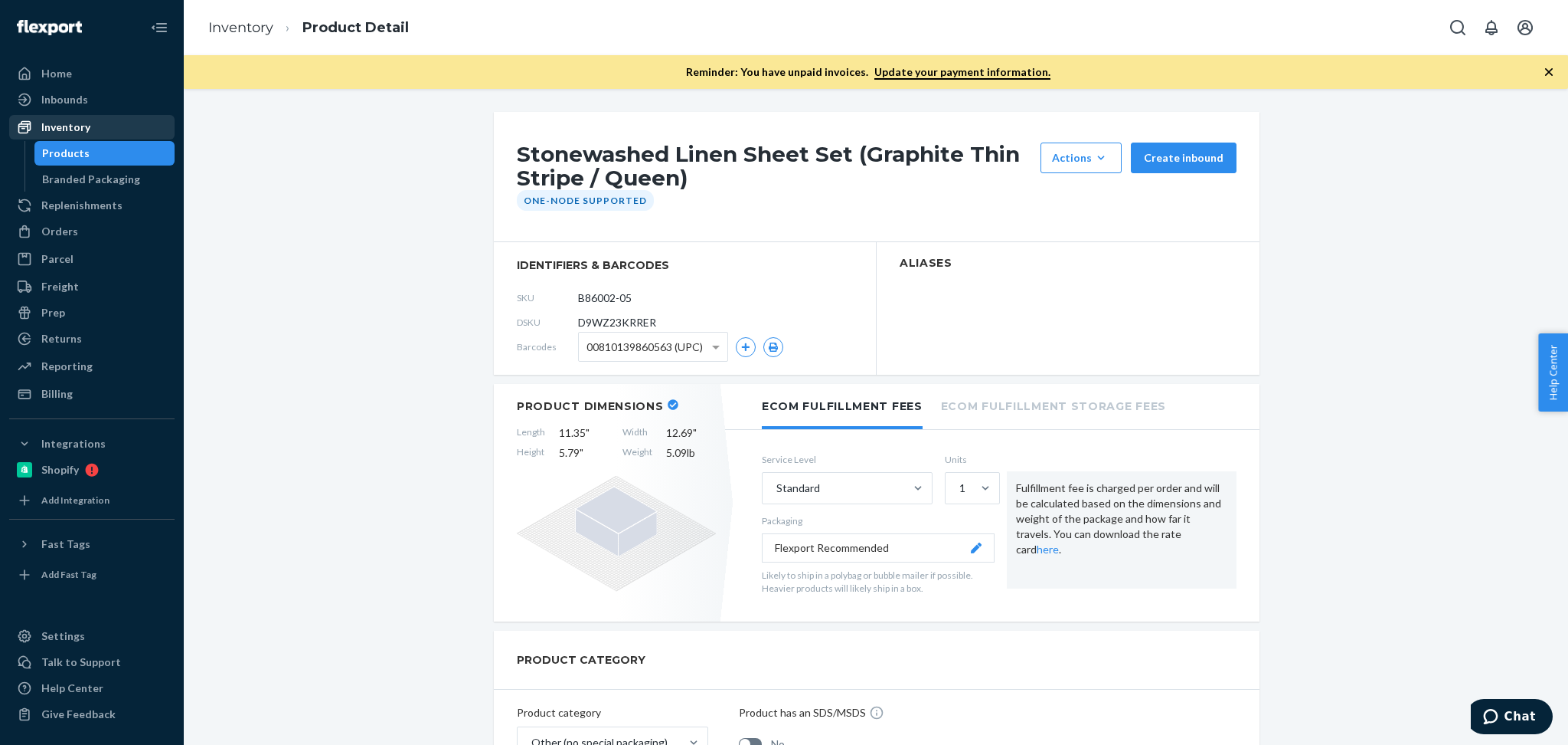
click at [114, 129] on div "Inventory" at bounding box center [92, 127] width 162 height 21
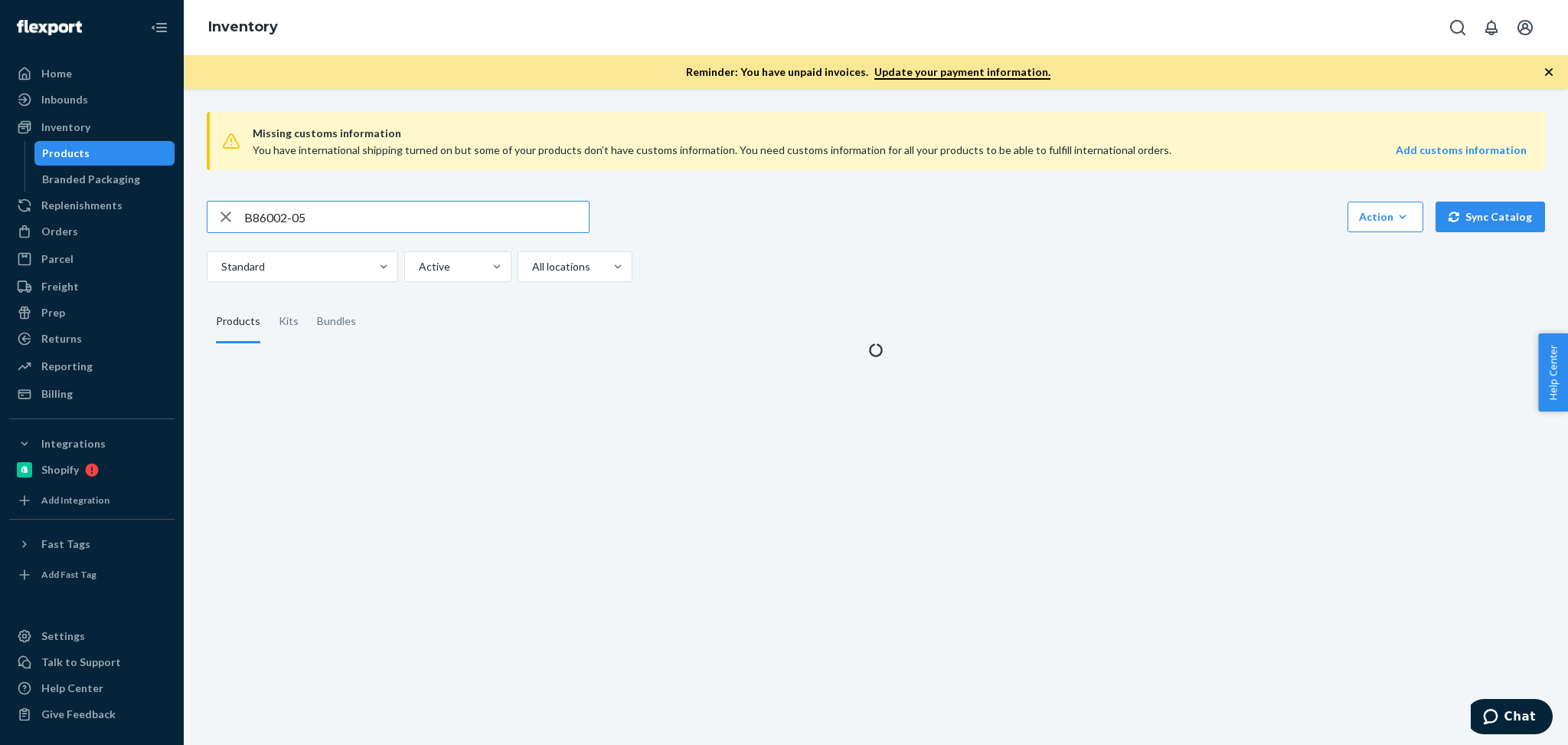
click at [326, 222] on input "B86002-05" at bounding box center [416, 217] width 345 height 30
click at [326, 220] on input "B86002-05" at bounding box center [416, 217] width 345 height 30
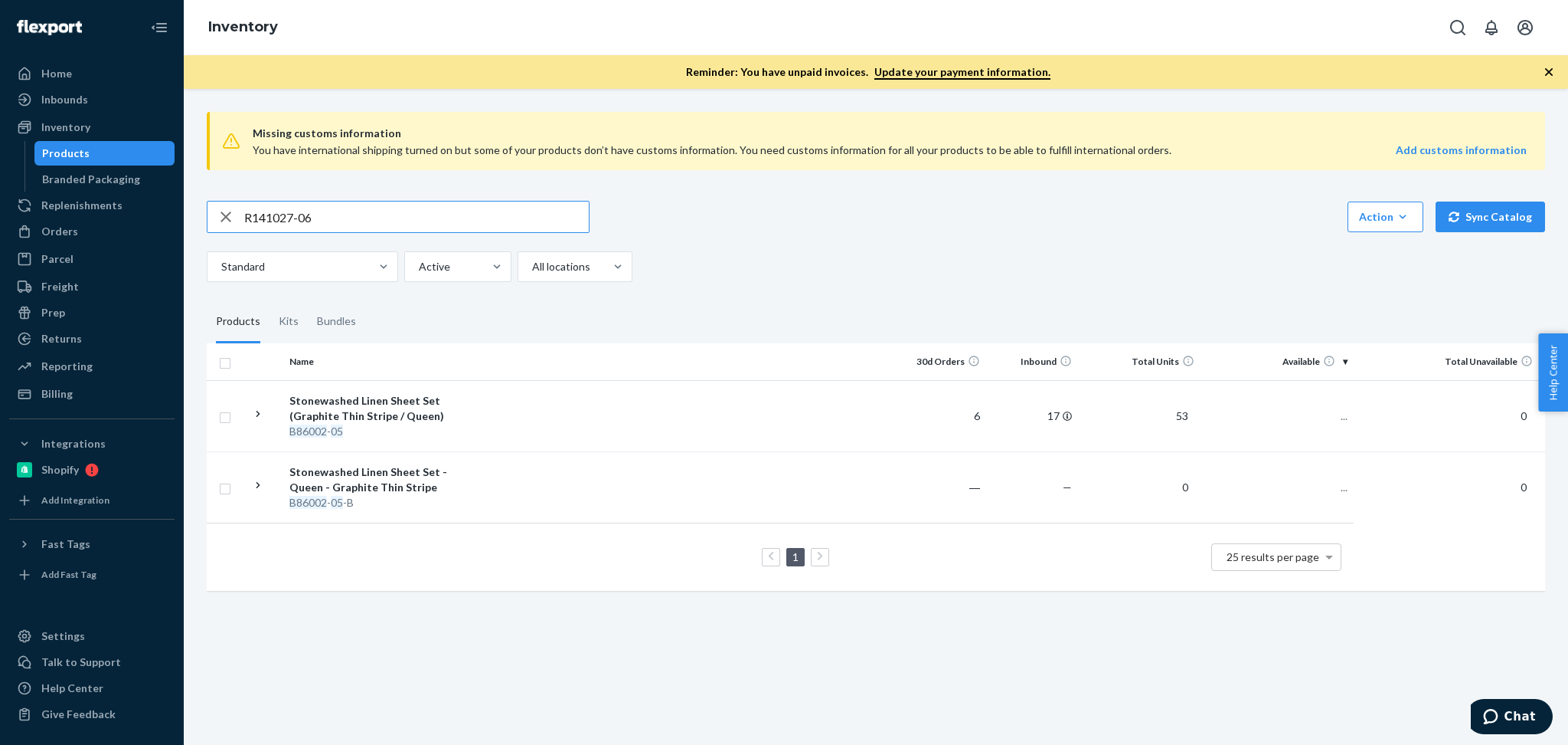
type input "R141027-06"
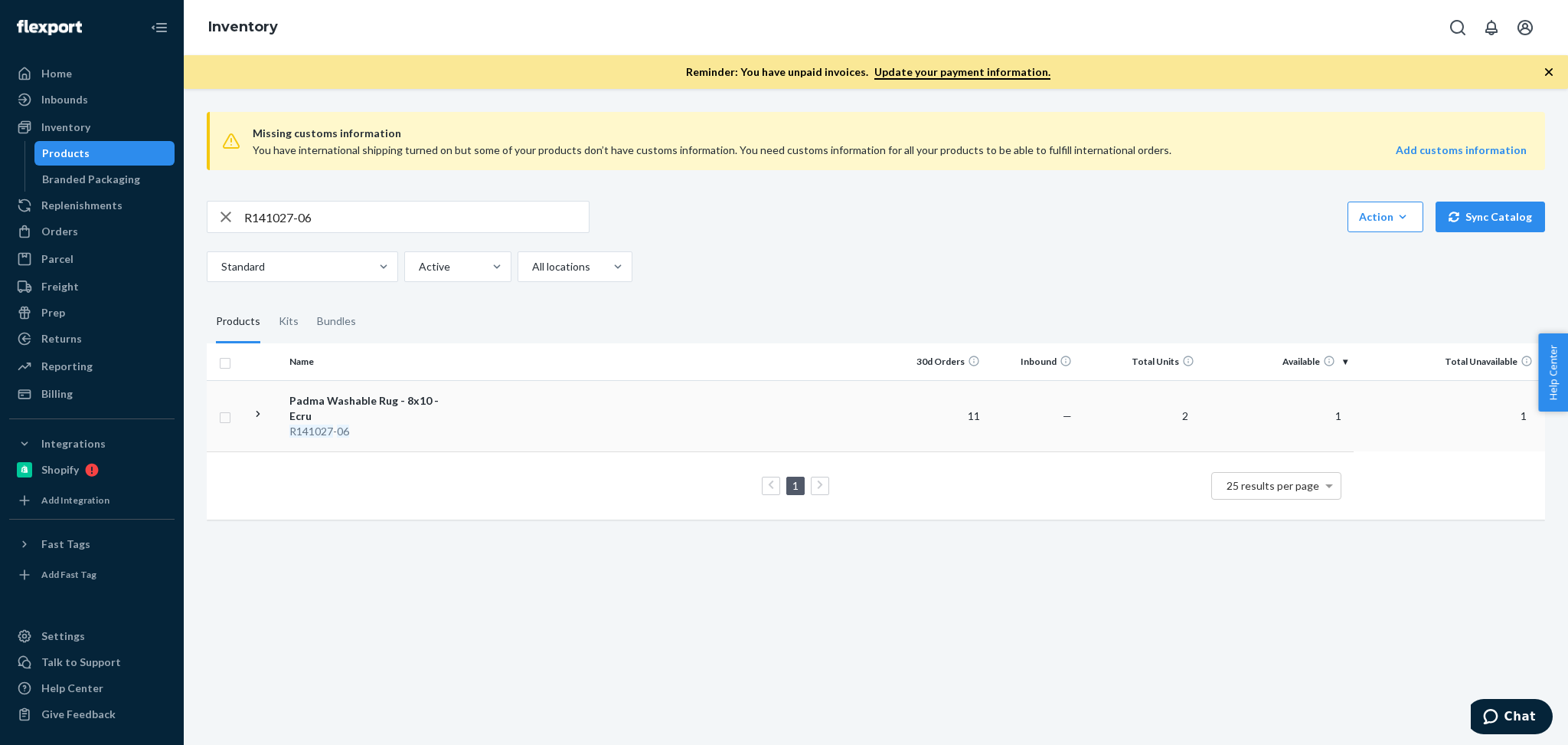
click at [405, 427] on div "R141027 - 06" at bounding box center [370, 431] width 160 height 16
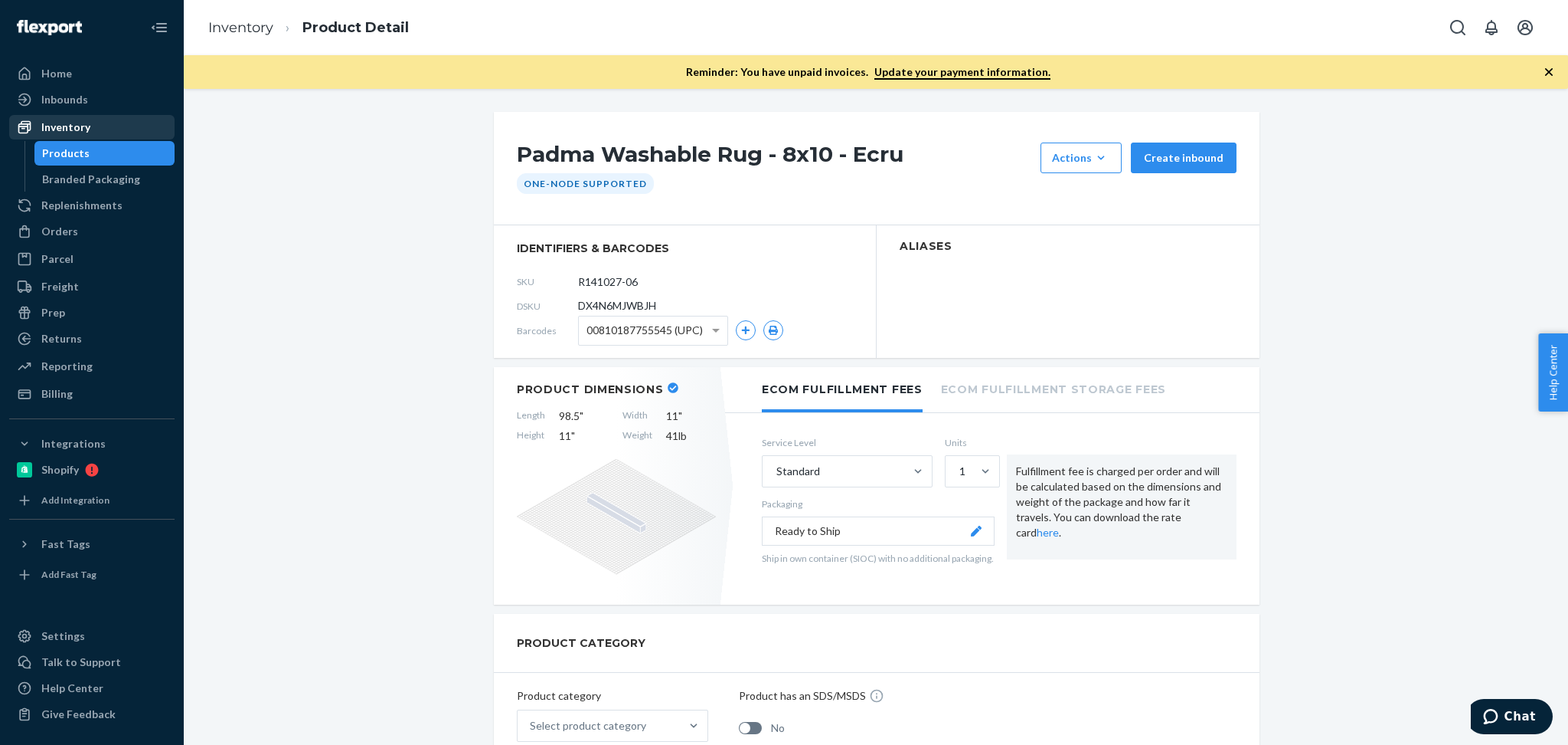
click at [116, 132] on div "Inventory" at bounding box center [92, 127] width 162 height 21
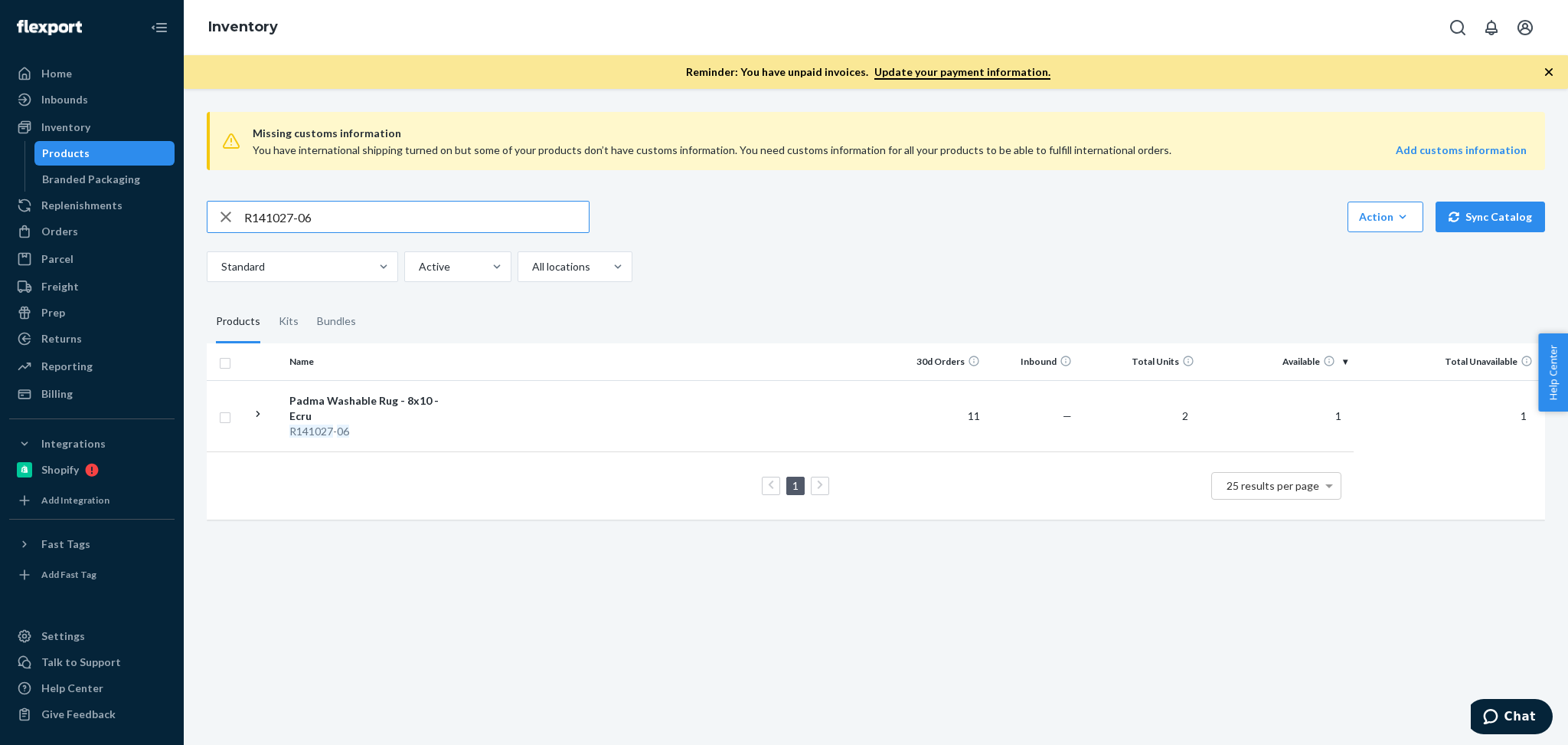
click at [436, 217] on input "R141027-06" at bounding box center [416, 217] width 345 height 30
paste input "93019-02"
type input "R93019-02"
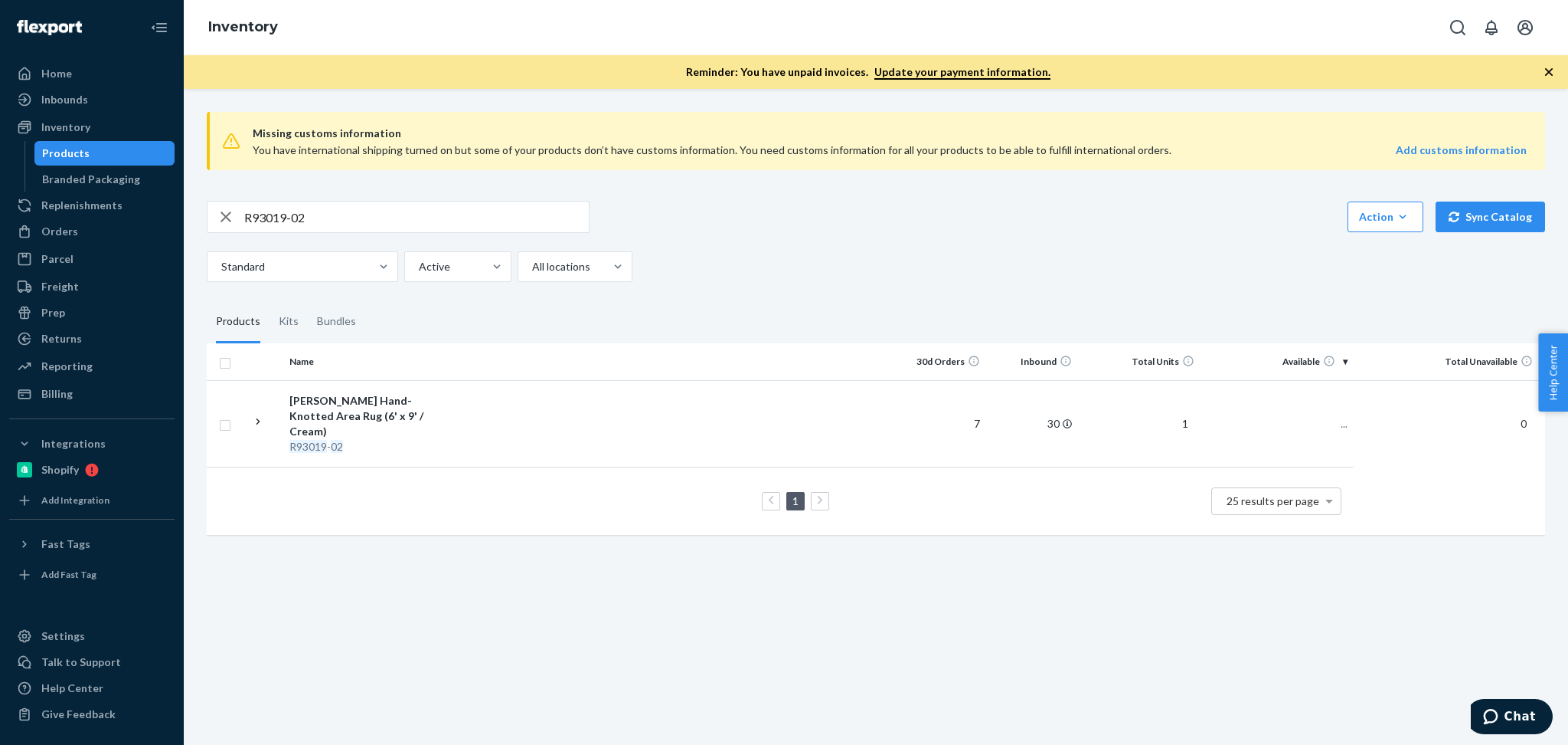
click at [902, 276] on div "Standard Active All locations" at bounding box center [869, 266] width 1327 height 30
click at [434, 412] on div "[PERSON_NAME] Hand-Knotted Area Rug (6' x 9' / Cream)" at bounding box center [370, 416] width 160 height 46
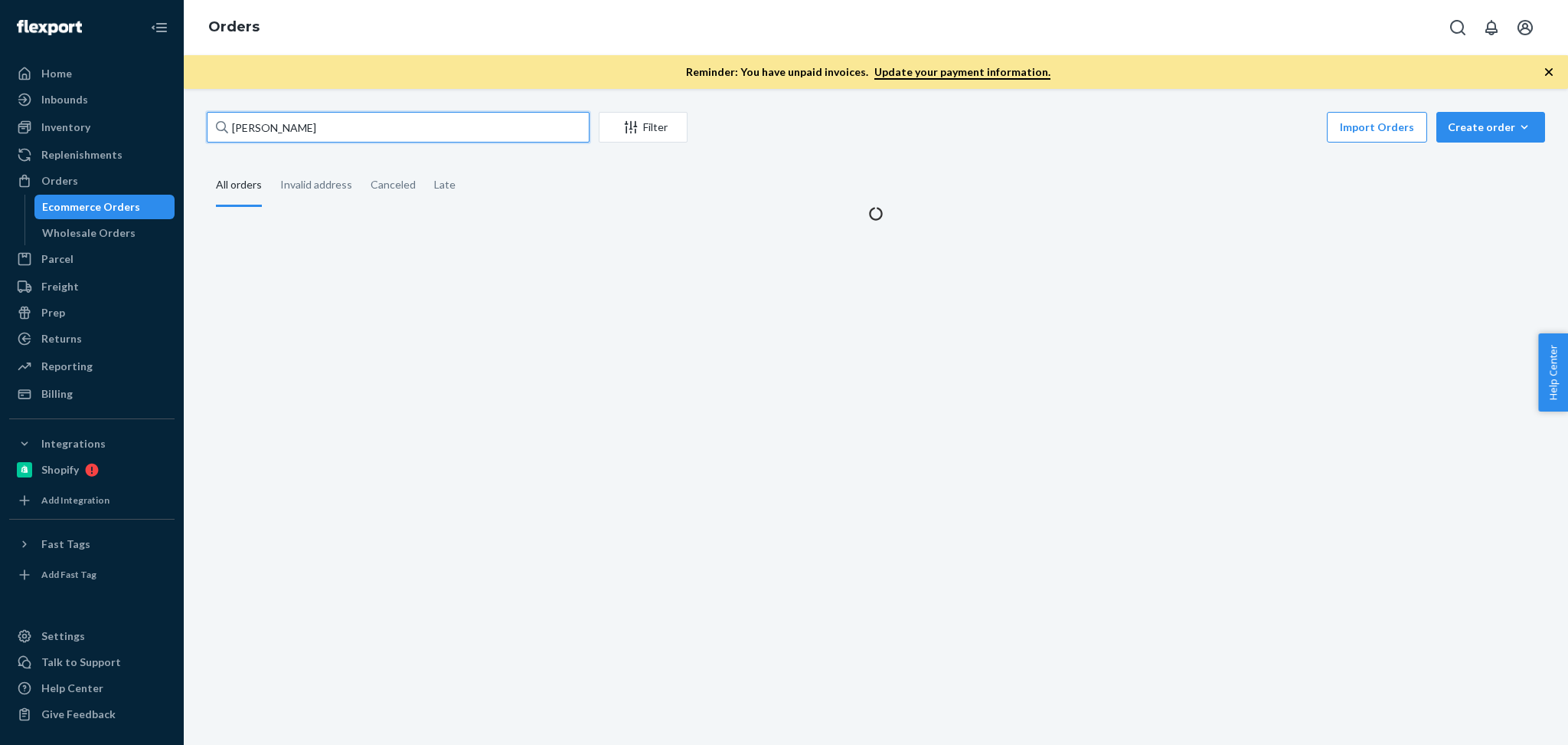
click at [350, 129] on input "[PERSON_NAME]" at bounding box center [398, 127] width 383 height 30
click at [350, 129] on input "Sonam Kapoor" at bounding box center [398, 127] width 383 height 30
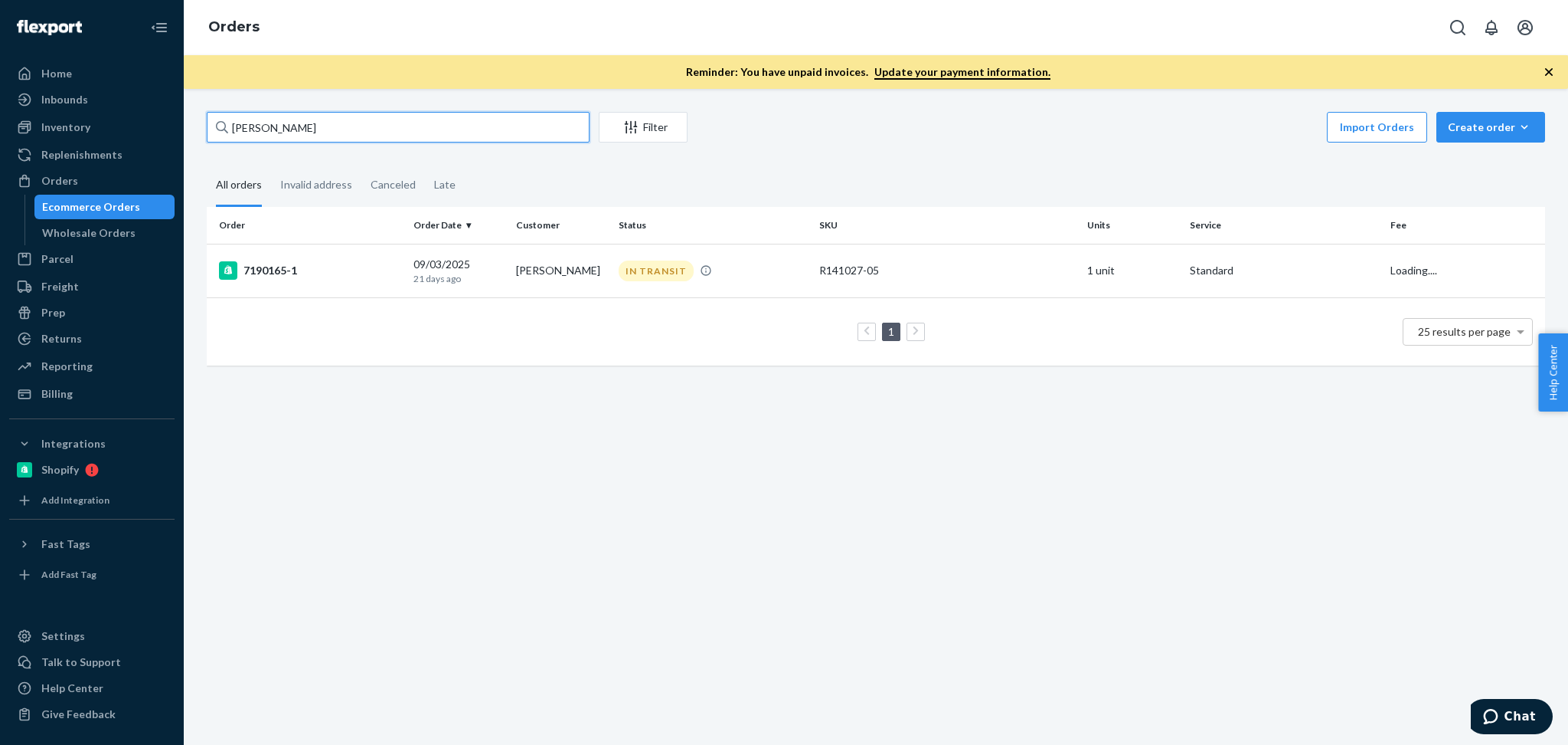
click at [350, 129] on input "Sonam Kapoor" at bounding box center [398, 127] width 383 height 30
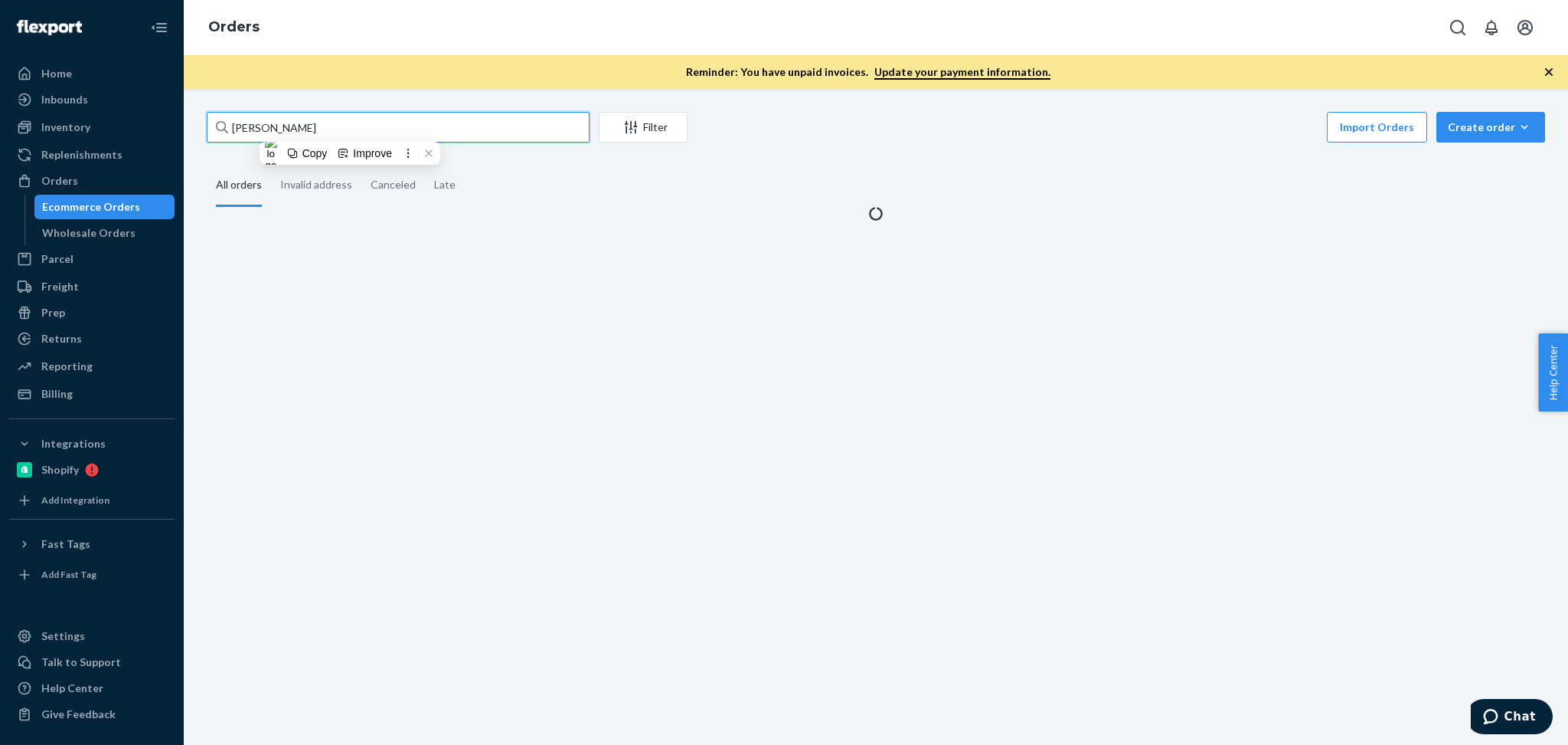
type input "Kala Meyer"
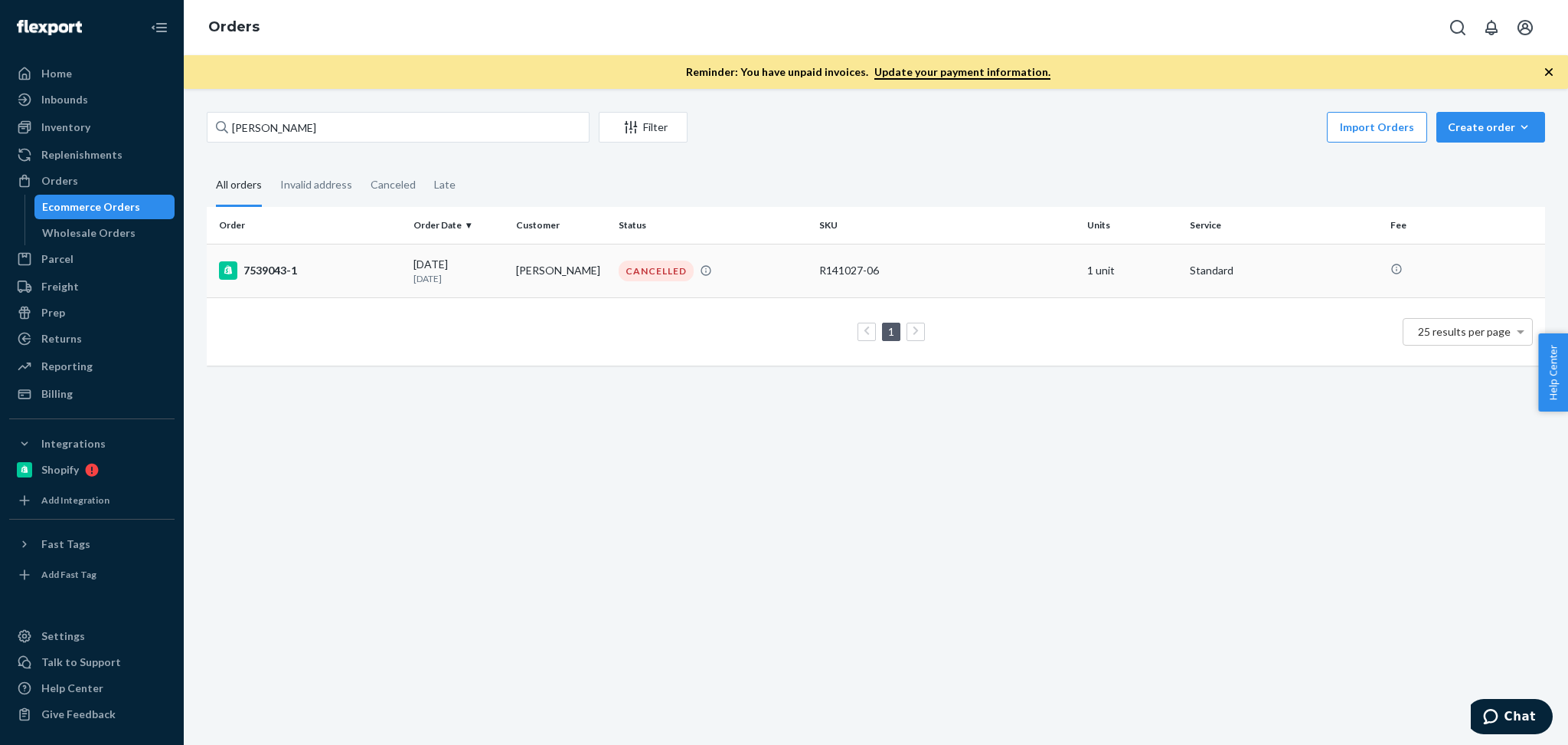
click at [499, 267] on div "09/23/2025 1 day ago" at bounding box center [458, 271] width 91 height 28
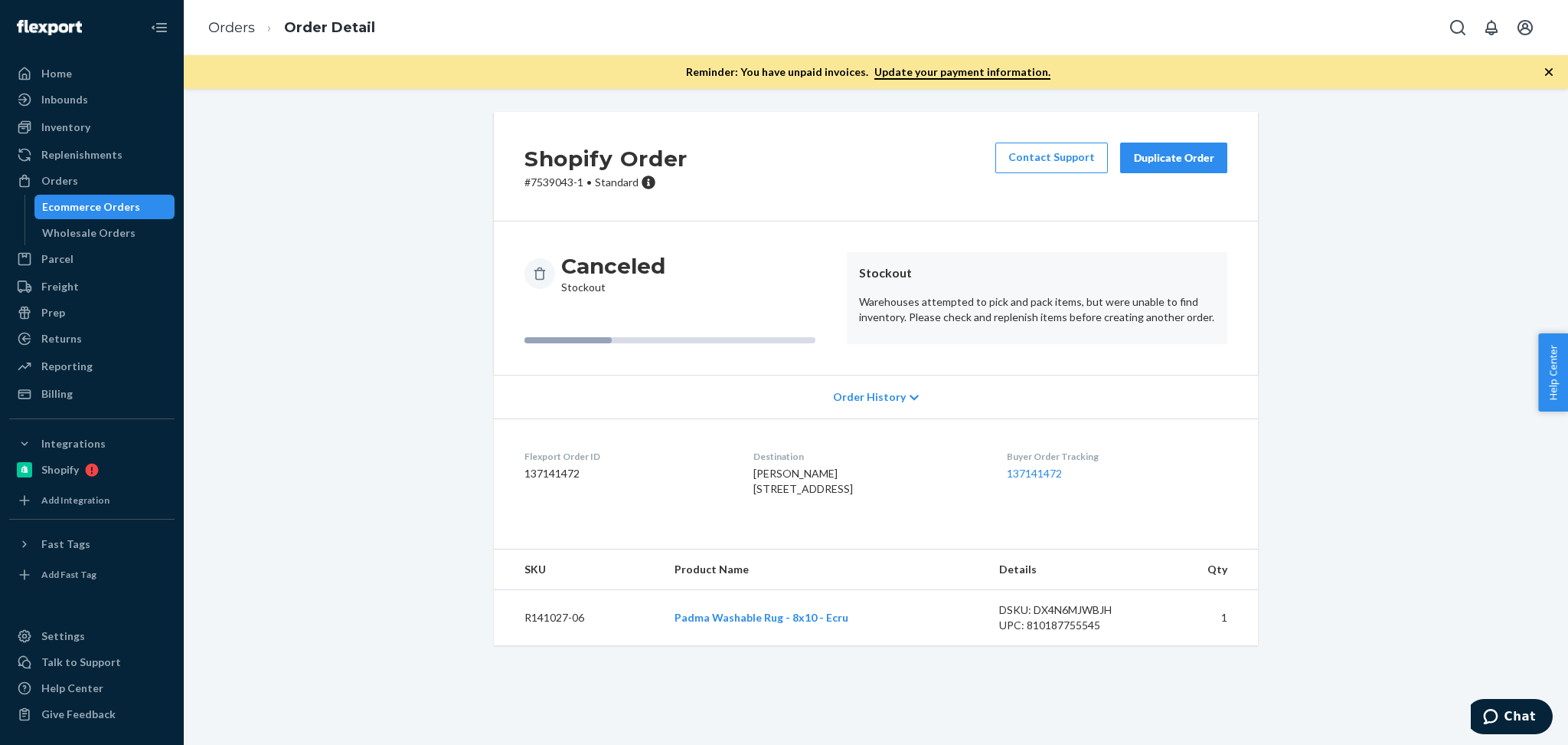
click at [1418, 495] on div "Shopify Order # 7539043-1 • Standard Contact Support Duplicate Order Canceled S…" at bounding box center [876, 387] width 1362 height 551
click at [1409, 384] on div "Shopify Order # 7539043-1 • Standard Contact Support Duplicate Order Canceled S…" at bounding box center [876, 387] width 1362 height 551
click at [1196, 159] on div "Duplicate Order" at bounding box center [1174, 158] width 82 height 16
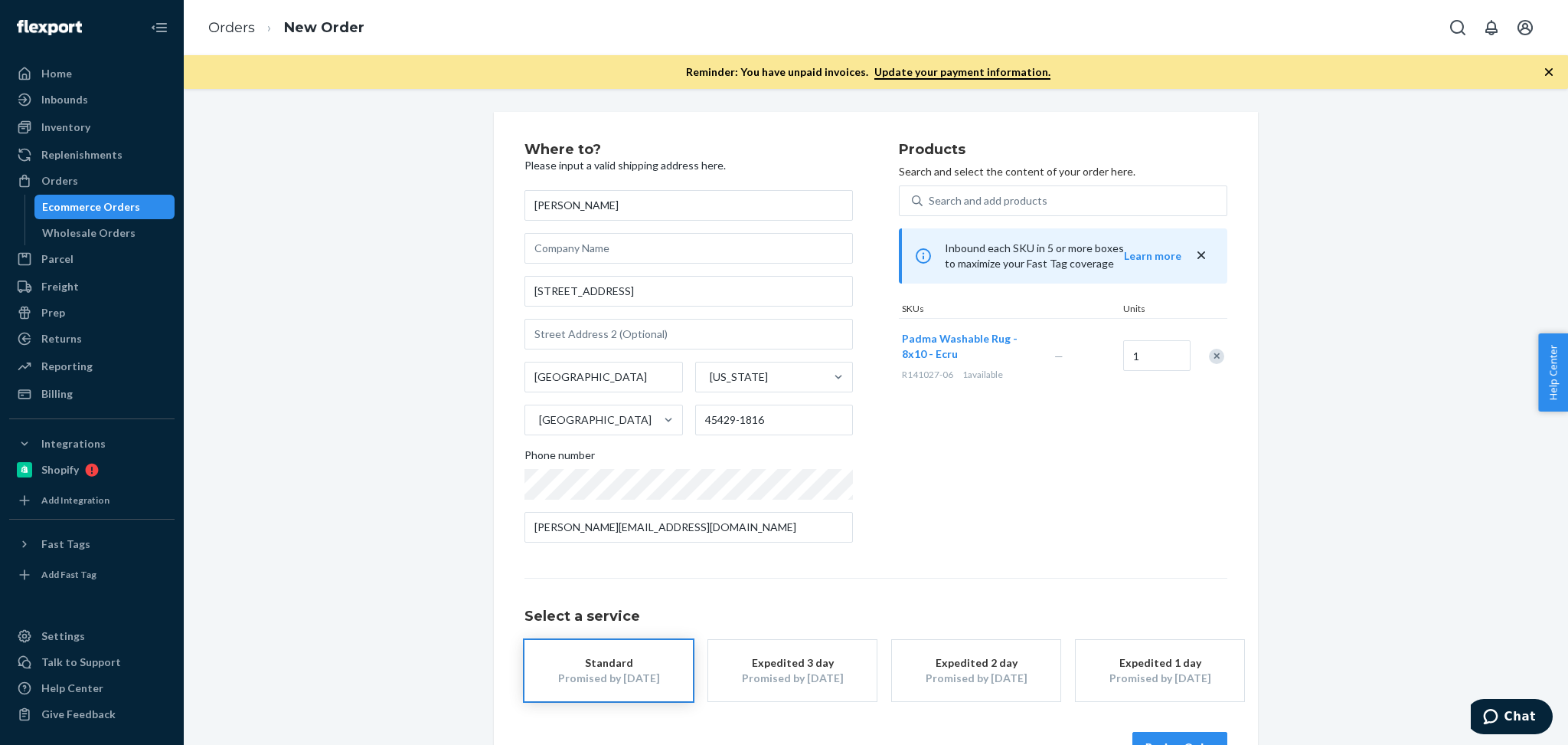
click at [1353, 494] on div "Where to? Please input a valid shipping address here. Kala Meyer 524 Elderwood …" at bounding box center [876, 452] width 1362 height 681
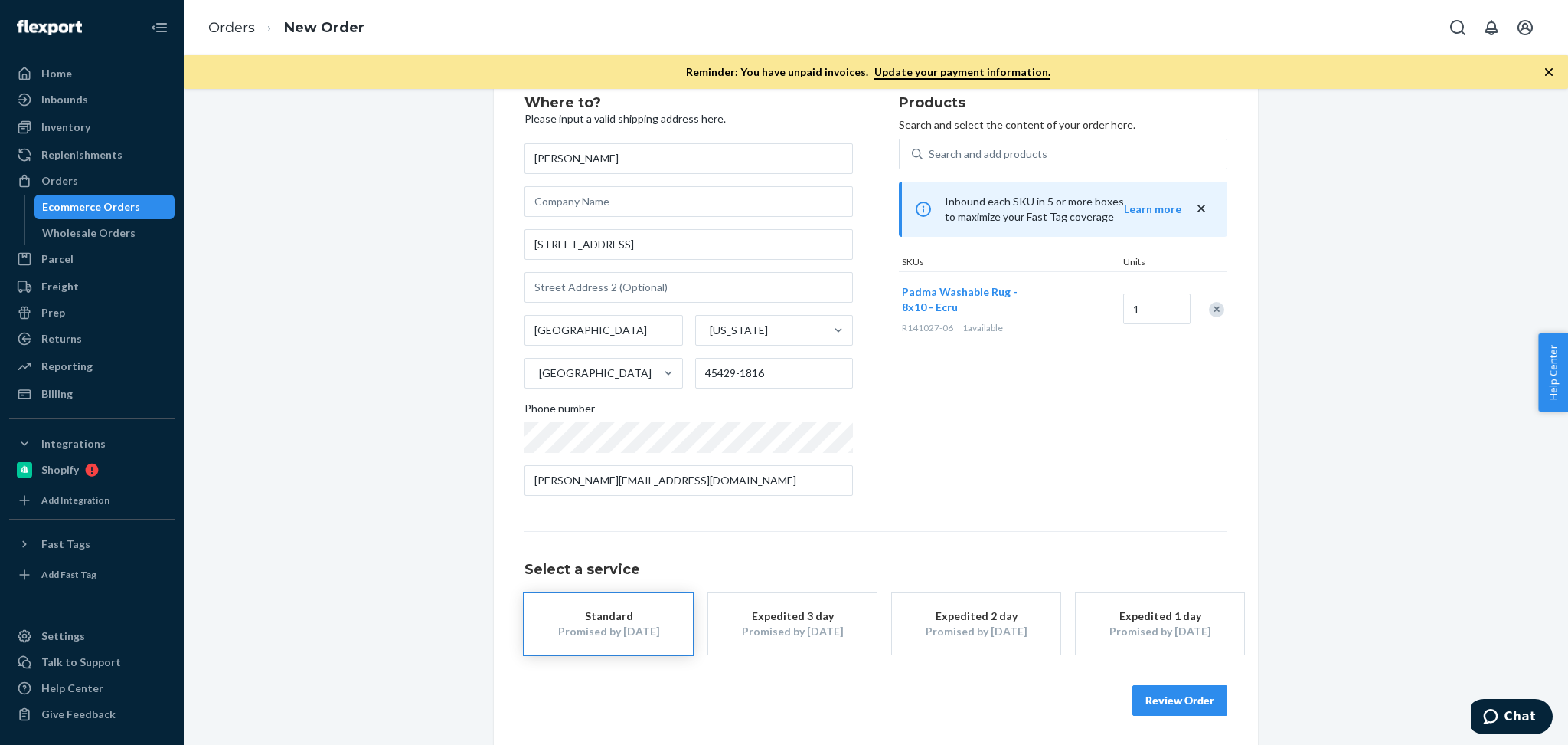
click at [1471, 490] on div "Where to? Please input a valid shipping address here. Kala Meyer 524 Elderwood …" at bounding box center [876, 406] width 1362 height 681
click at [1361, 553] on div "Where to? Please input a valid shipping address here. Kala Meyer 524 Elderwood …" at bounding box center [876, 406] width 1362 height 681
click at [1193, 708] on button "Review Order" at bounding box center [1180, 700] width 95 height 30
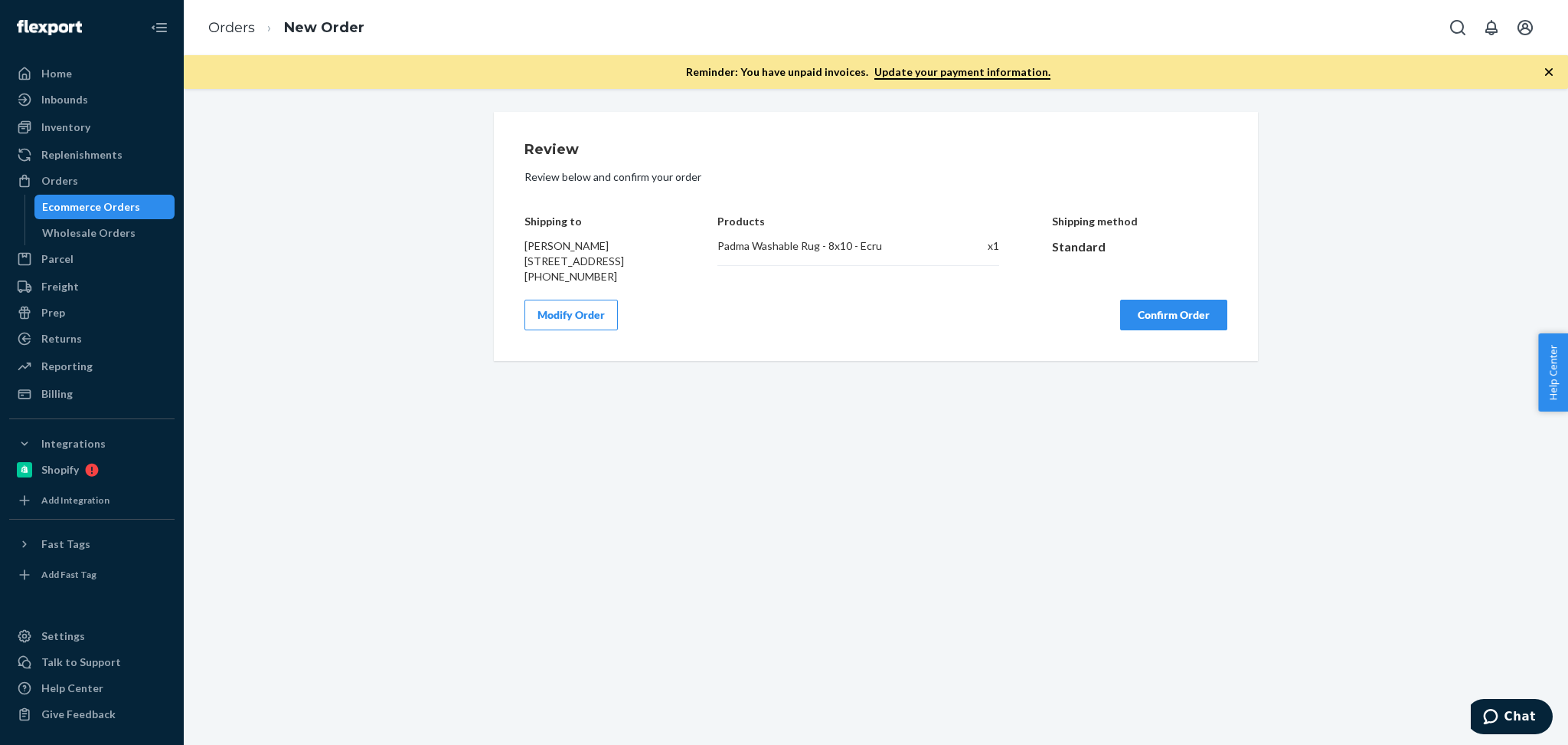
scroll to position [0, 0]
click at [580, 330] on button "Modify Order" at bounding box center [571, 314] width 94 height 30
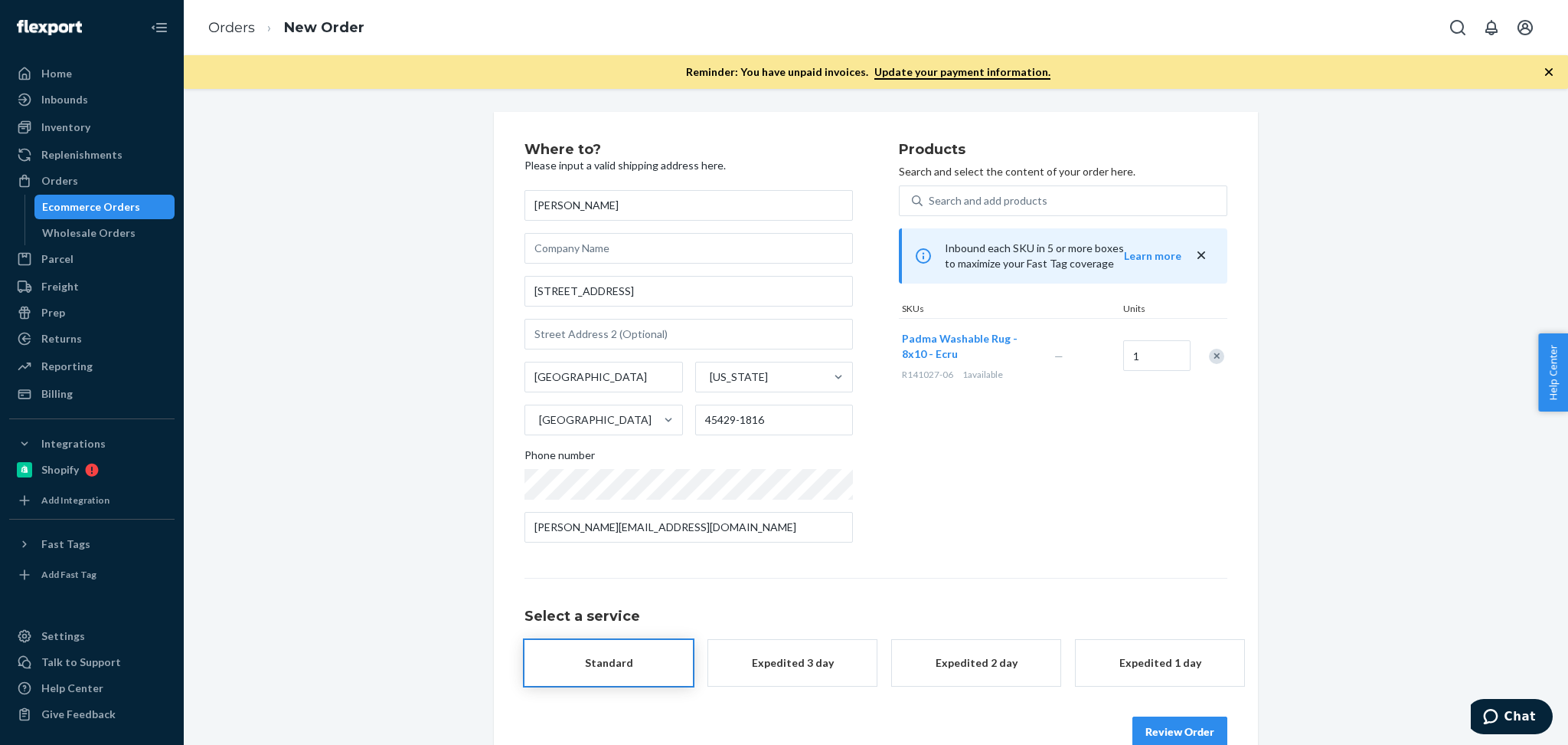
click at [792, 677] on button "Expedited 3 day" at bounding box center [792, 662] width 169 height 46
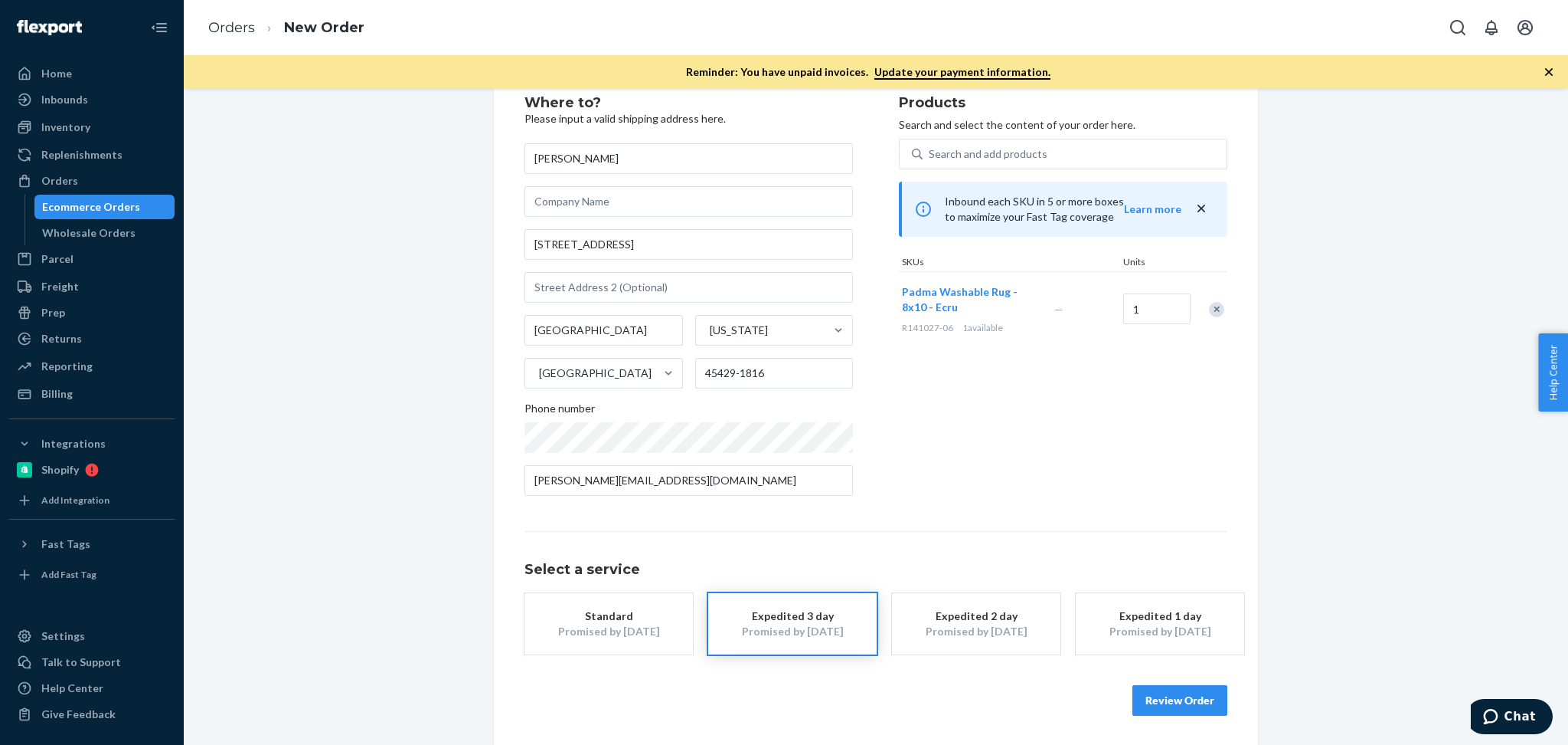
scroll to position [13, 0]
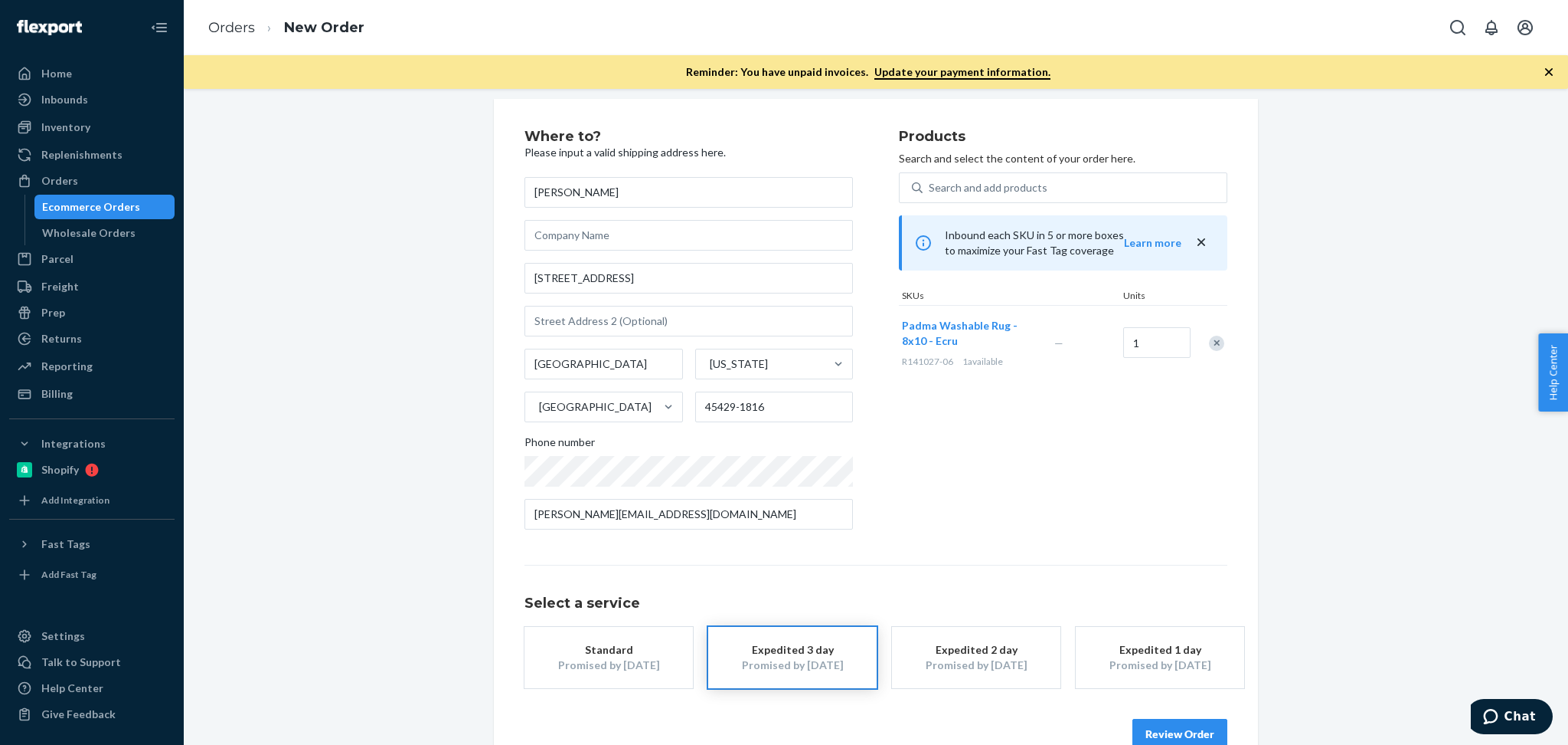
click at [1160, 729] on button "Review Order" at bounding box center [1180, 733] width 95 height 30
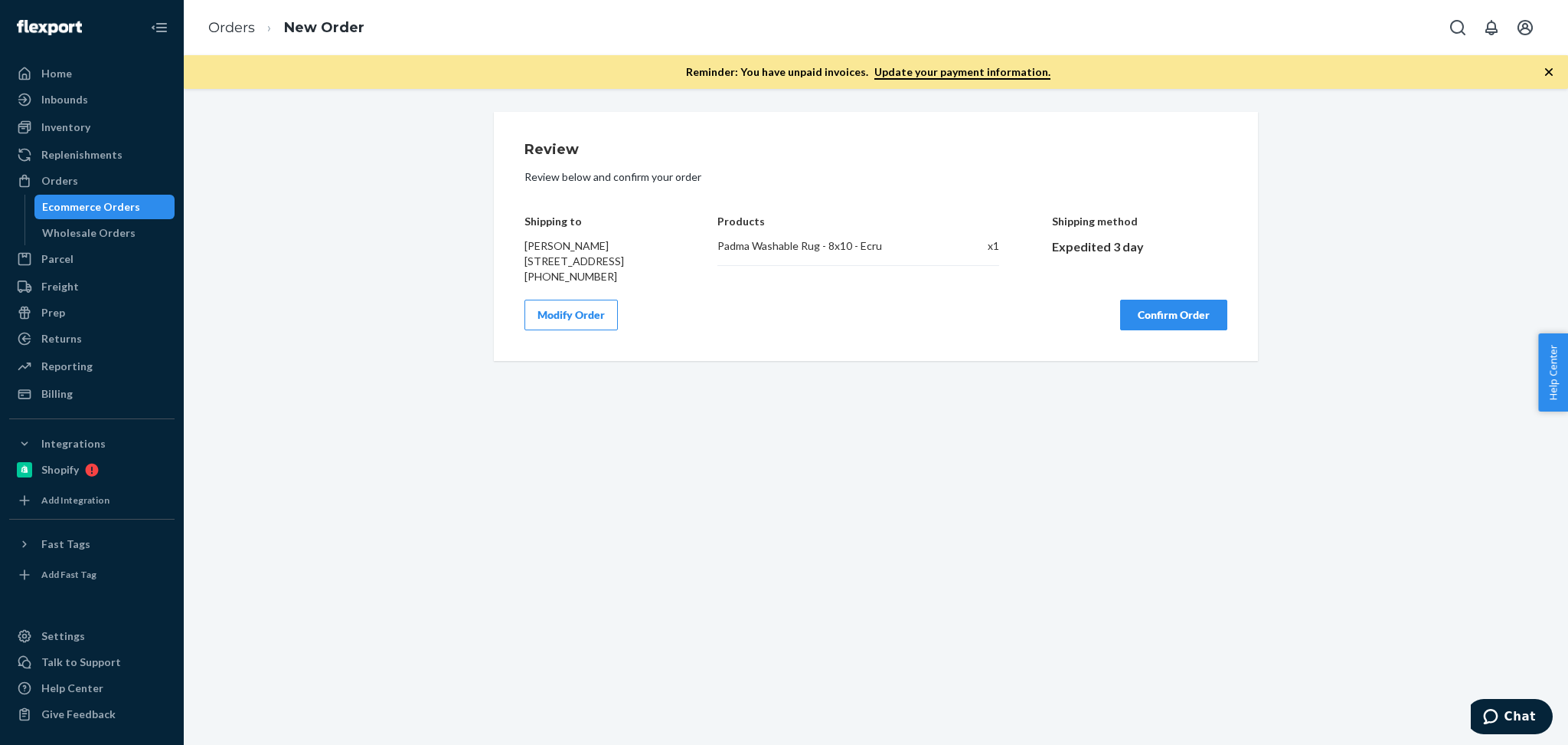
scroll to position [0, 0]
click at [1154, 323] on button "Confirm Order" at bounding box center [1174, 314] width 107 height 30
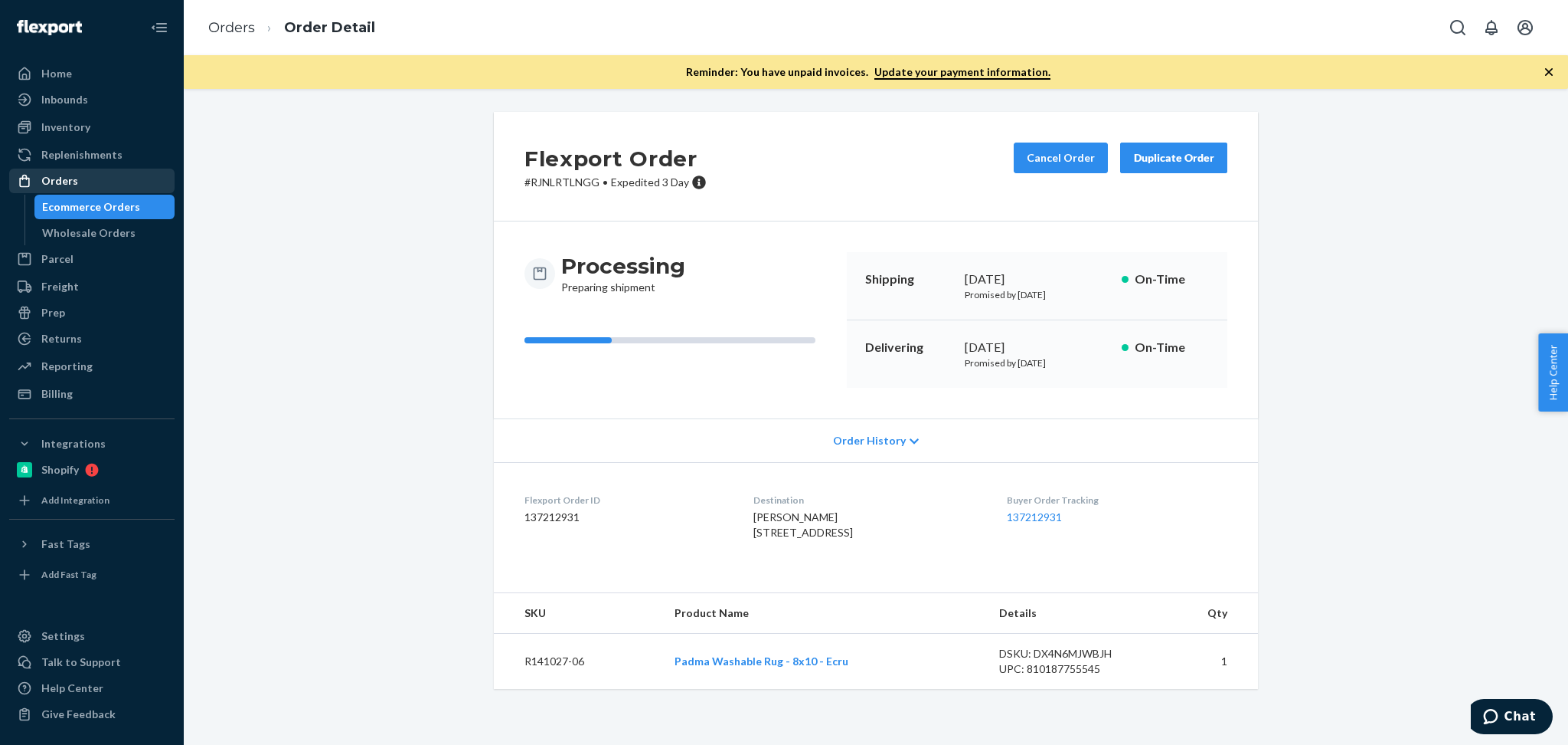
click at [105, 191] on div "Orders" at bounding box center [92, 180] width 162 height 21
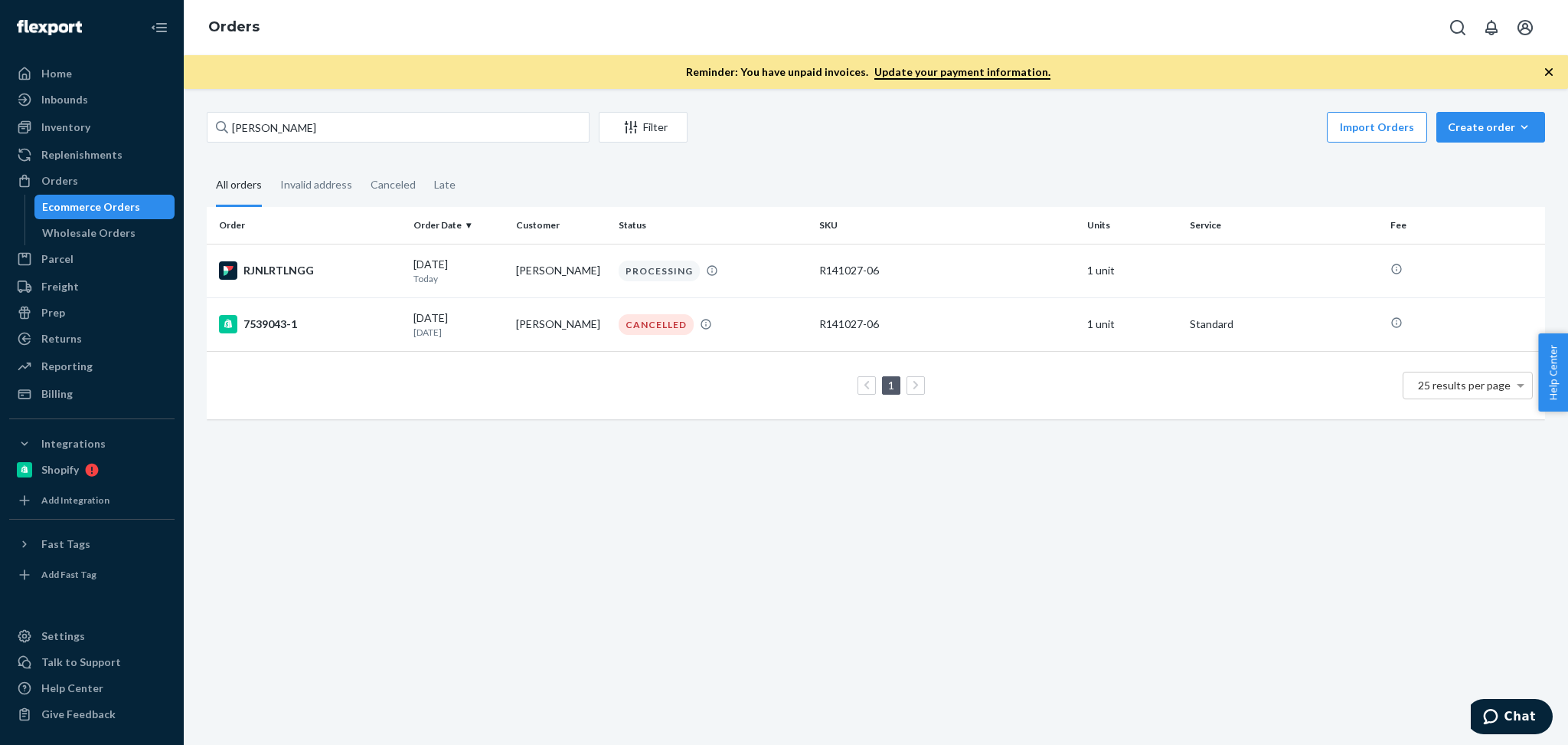
click at [929, 508] on div "Kala Meyer Filter Import Orders Create order Ecommerce order Removal order All …" at bounding box center [876, 417] width 1385 height 656
click at [552, 275] on td "Kala Meyer" at bounding box center [561, 271] width 103 height 53
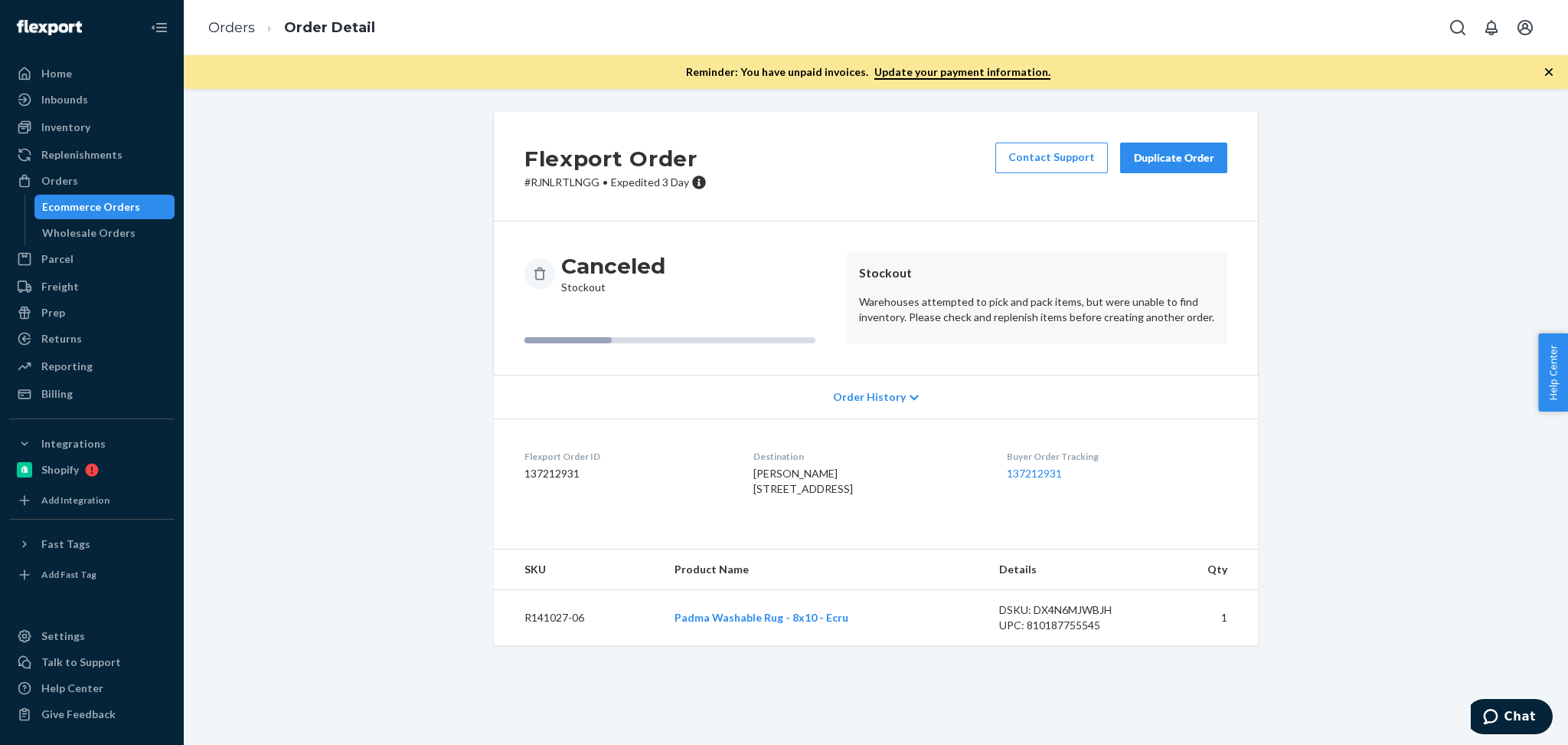
click at [911, 395] on div "Order History" at bounding box center [876, 396] width 764 height 44
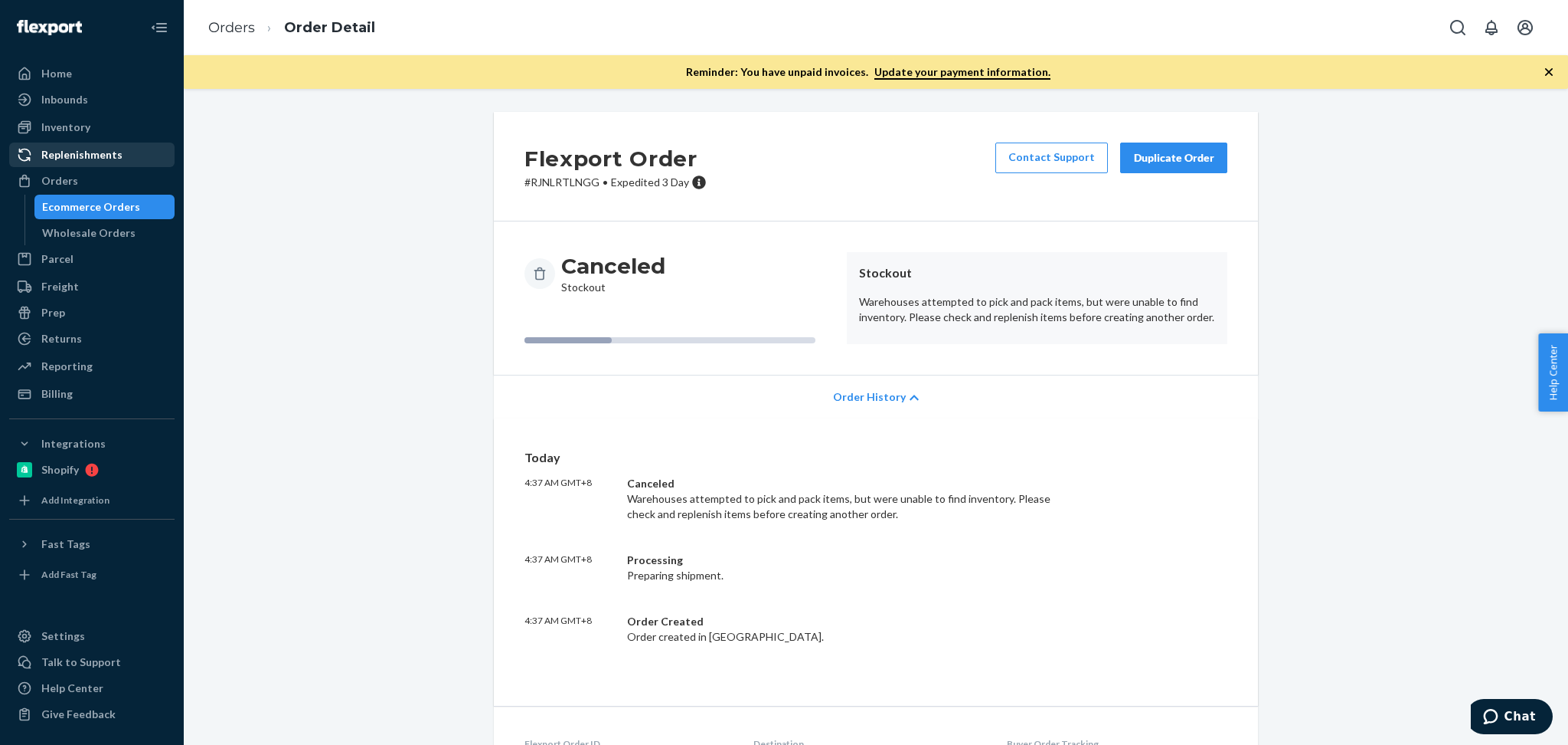
click at [98, 161] on div "Replenishments" at bounding box center [82, 154] width 82 height 16
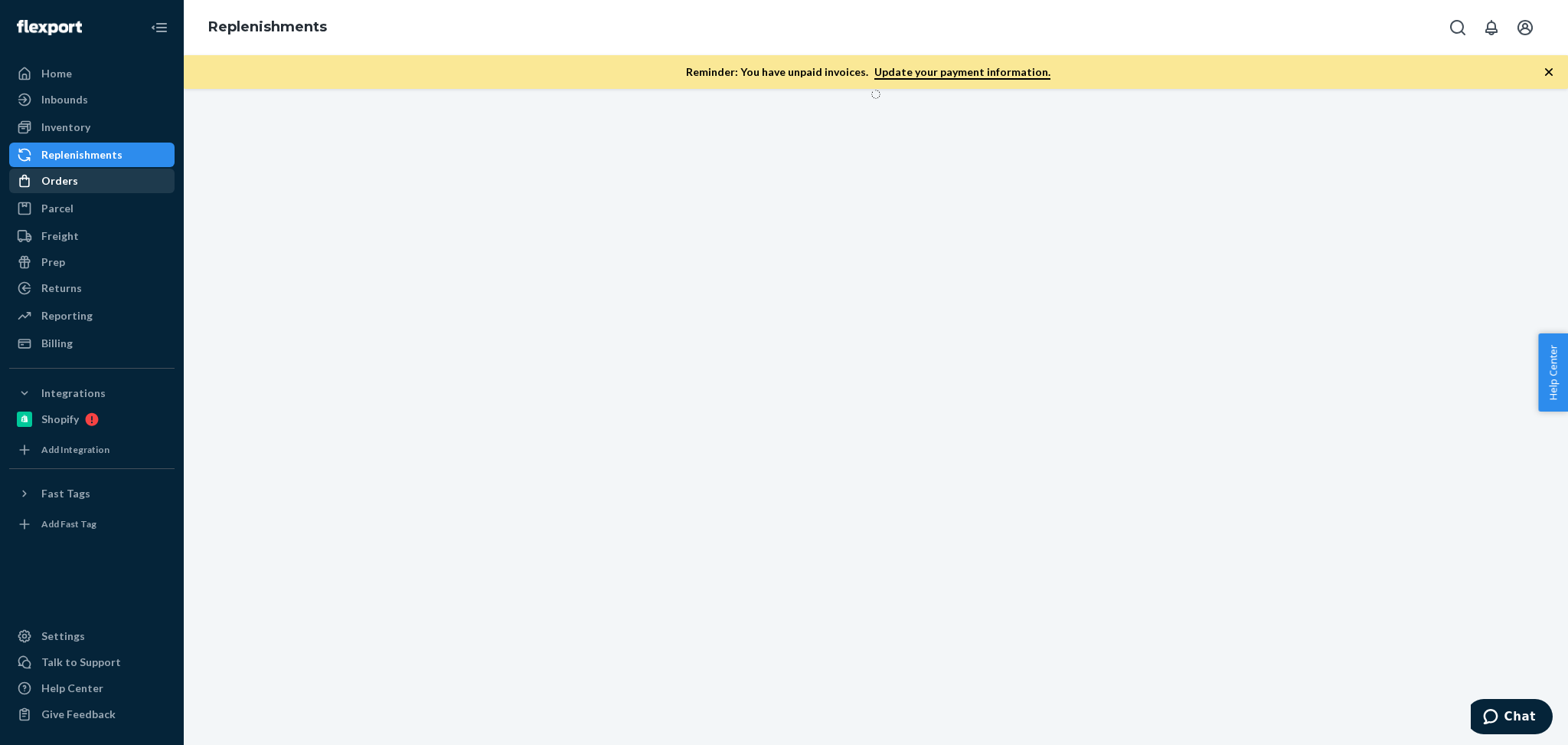
click at [102, 178] on div "Orders" at bounding box center [92, 180] width 162 height 21
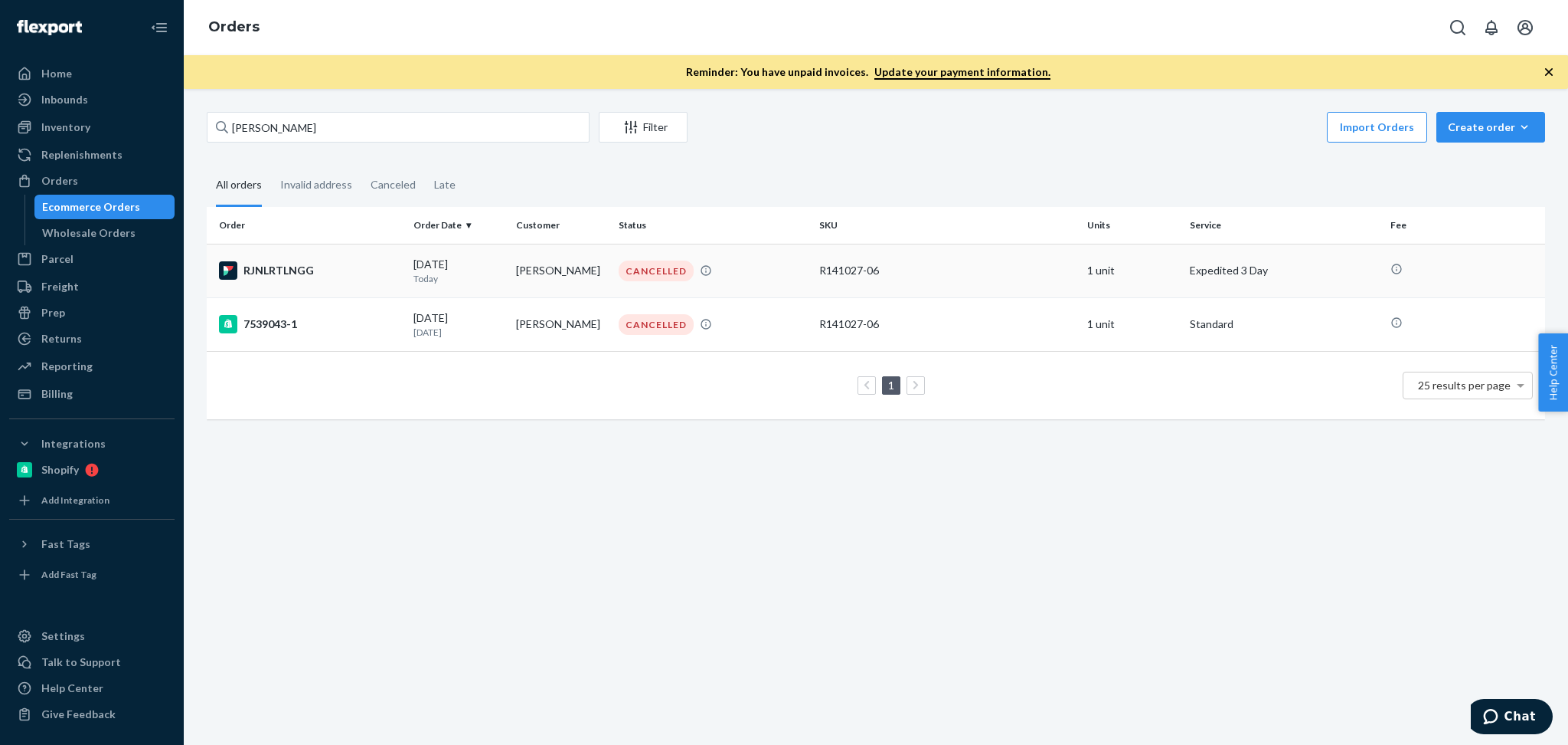
click at [496, 269] on div "09/24/2025 Today" at bounding box center [458, 271] width 91 height 28
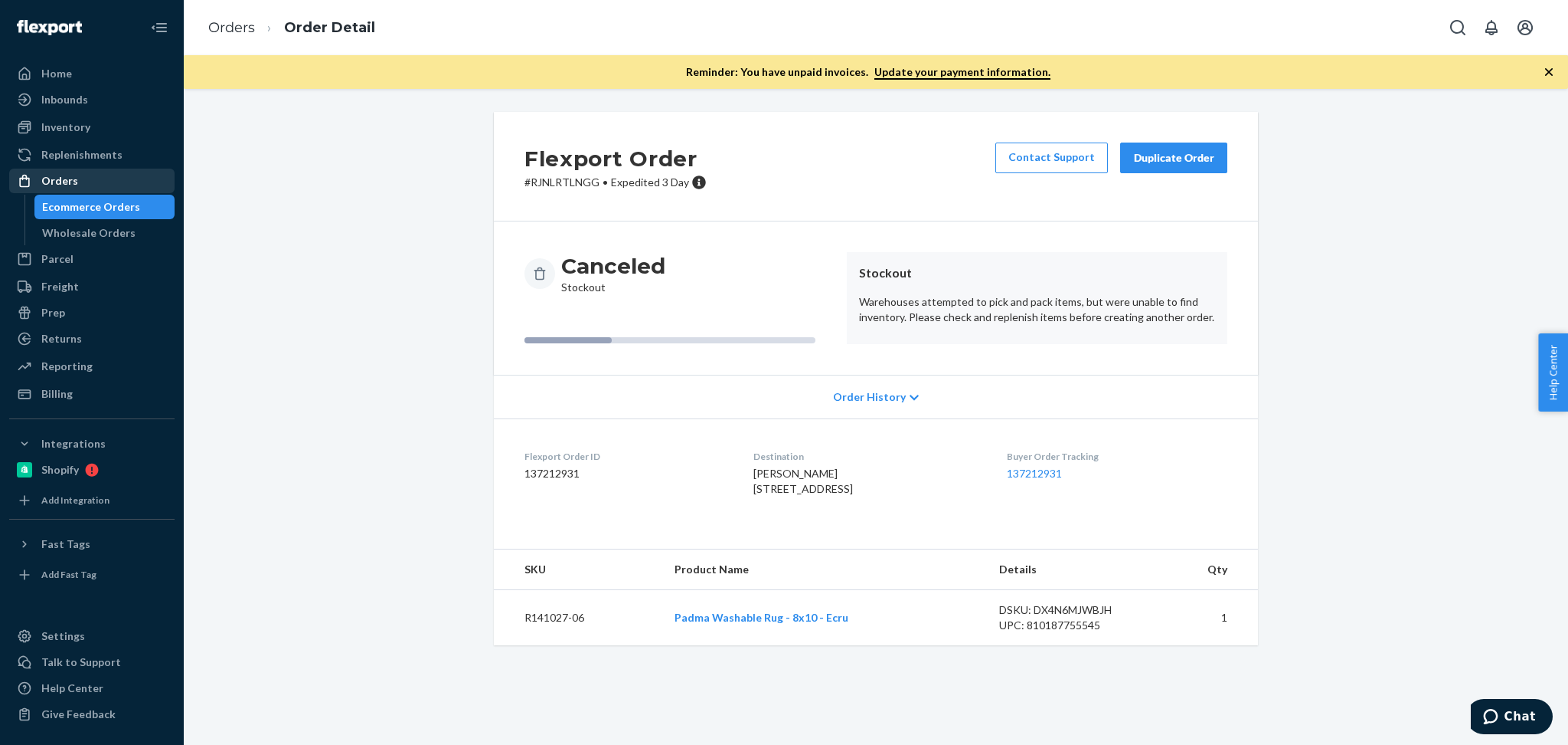
click at [93, 185] on div "Orders" at bounding box center [92, 180] width 162 height 21
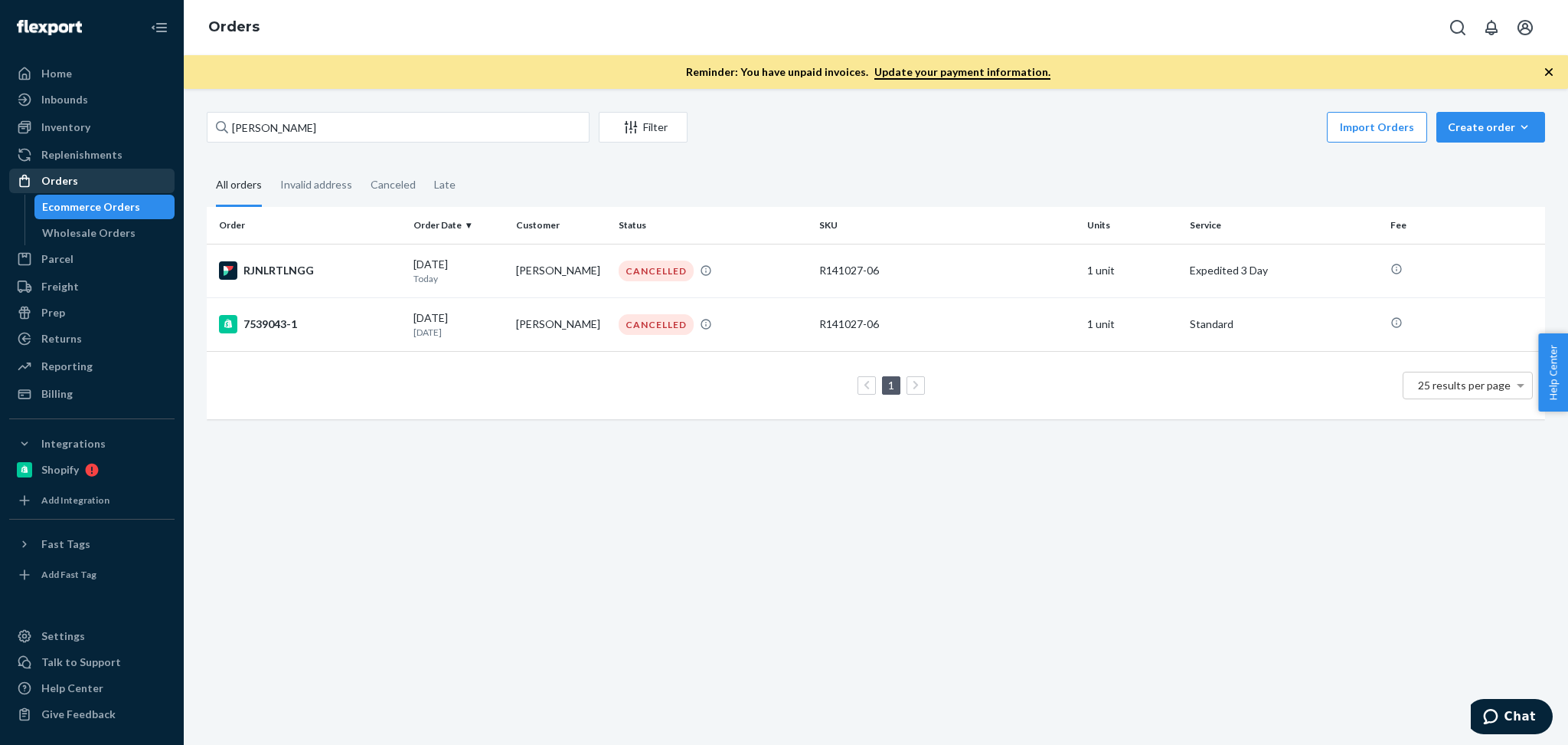
click at [101, 170] on div "Orders" at bounding box center [92, 180] width 162 height 21
click at [334, 128] on input "Kala Meyer" at bounding box center [398, 127] width 383 height 30
paste input "137148086"
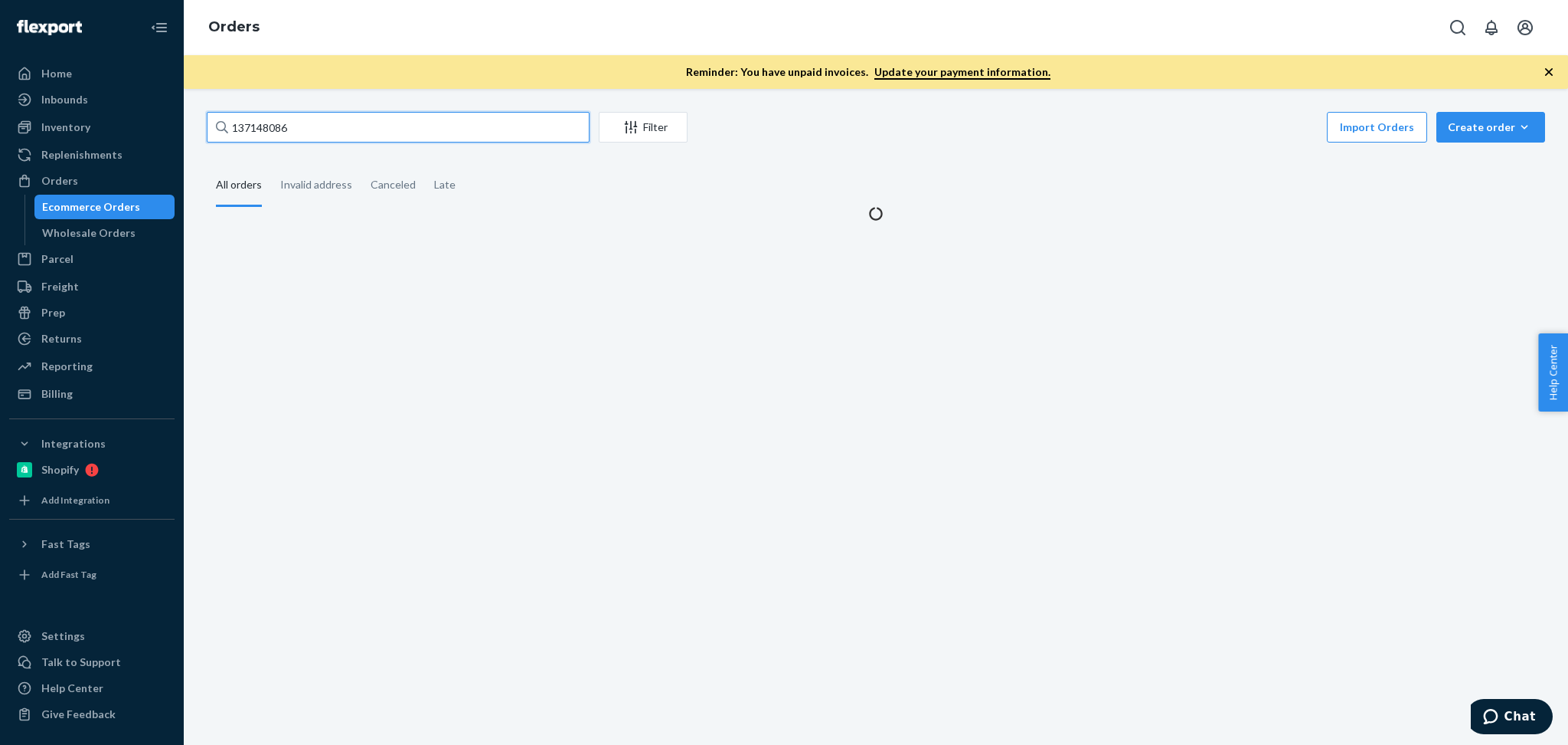
type input "137148086"
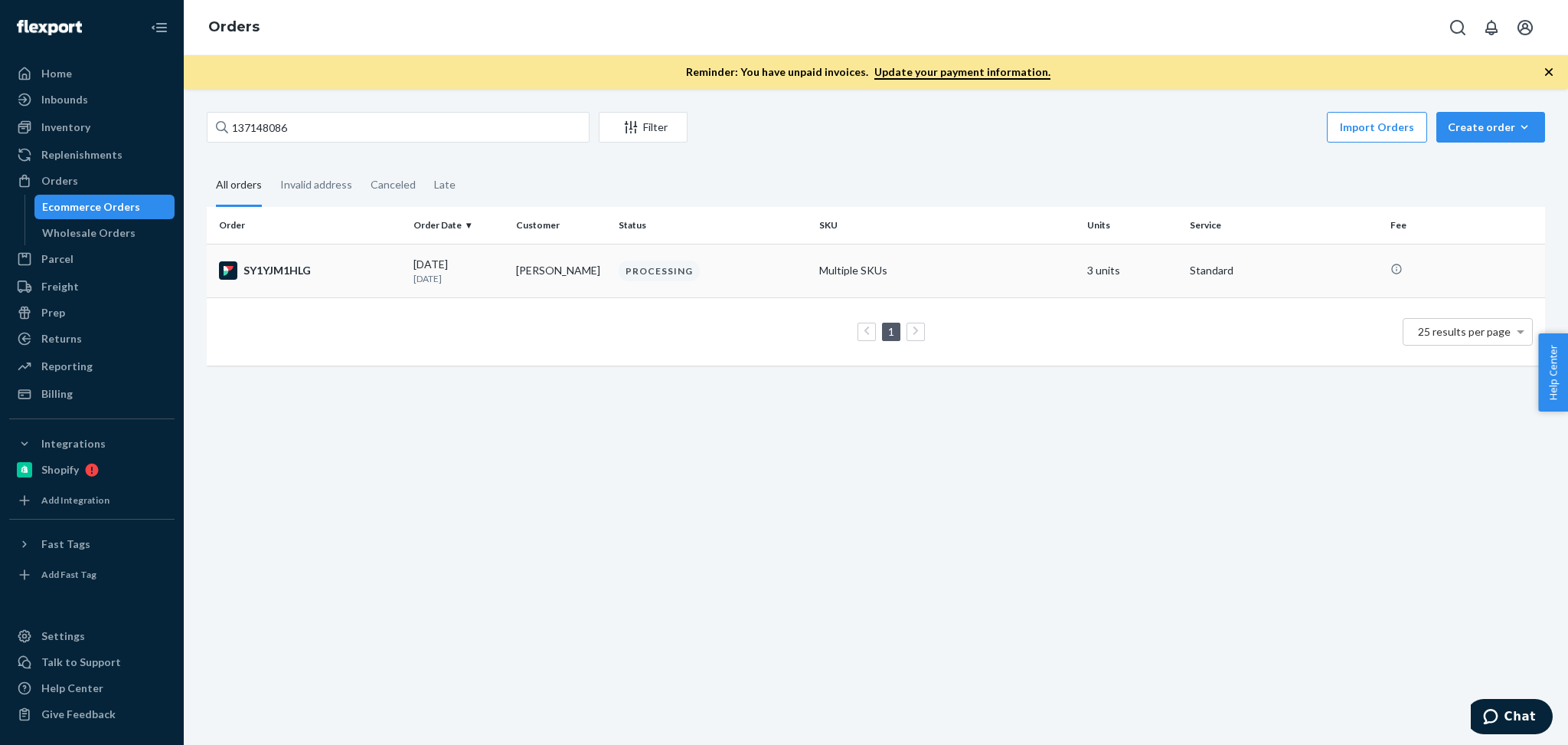
click at [503, 259] on td "09/23/2025 1 day ago" at bounding box center [458, 271] width 103 height 53
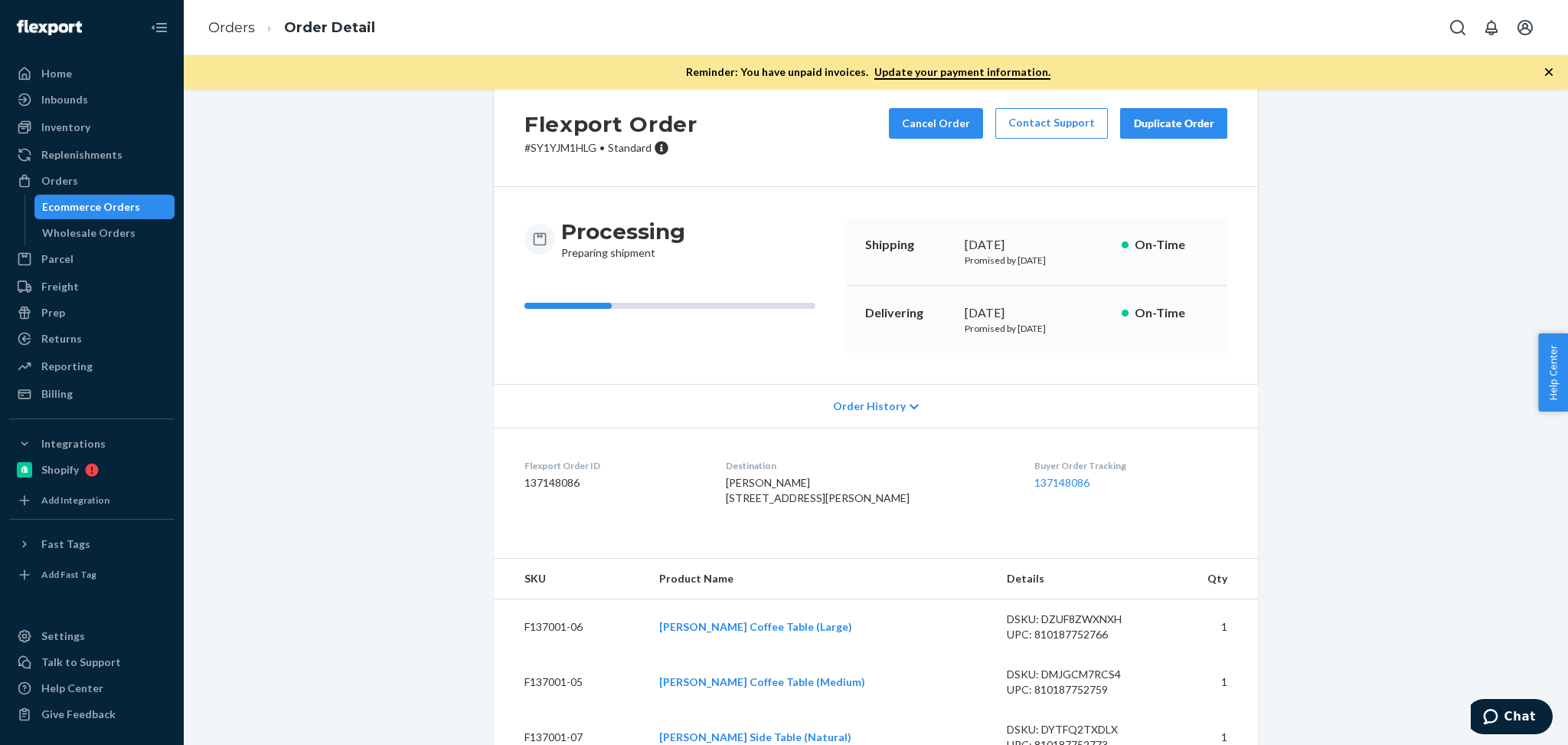
scroll to position [103, 0]
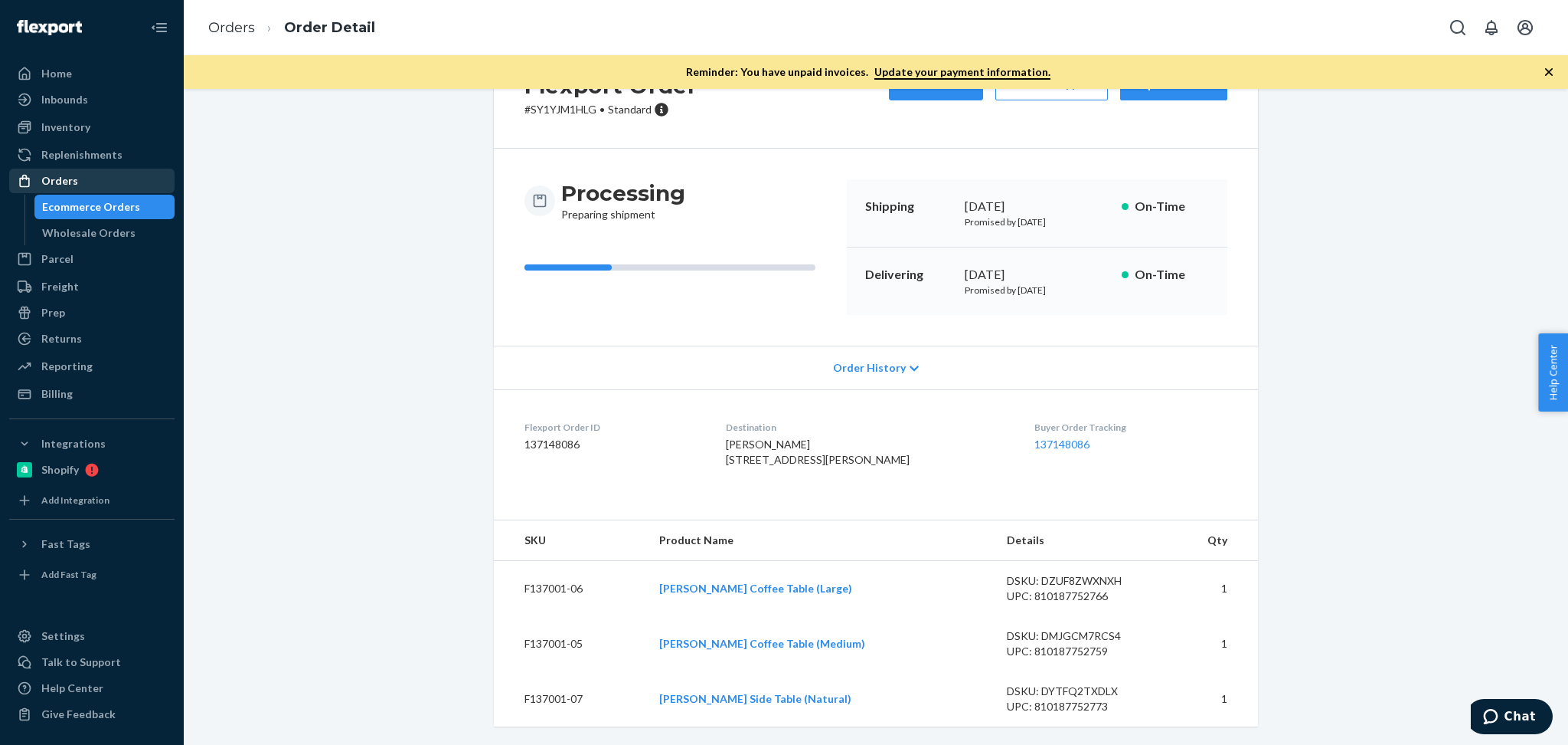
click at [141, 179] on div "Orders" at bounding box center [92, 180] width 162 height 21
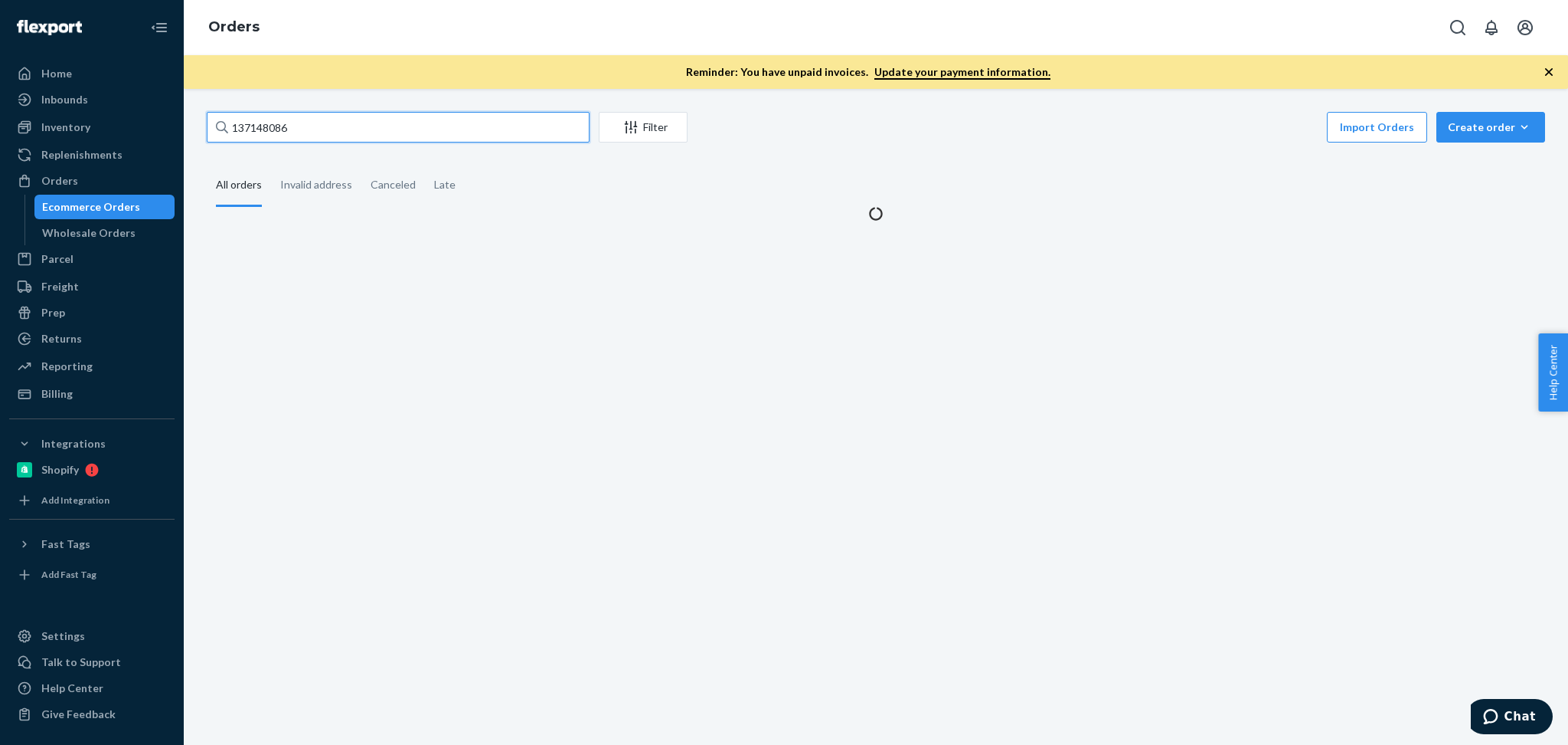
click at [323, 123] on input "137148086" at bounding box center [398, 127] width 383 height 30
paste input "Sonam Kapoor"
type input "Sonam Kapoor"
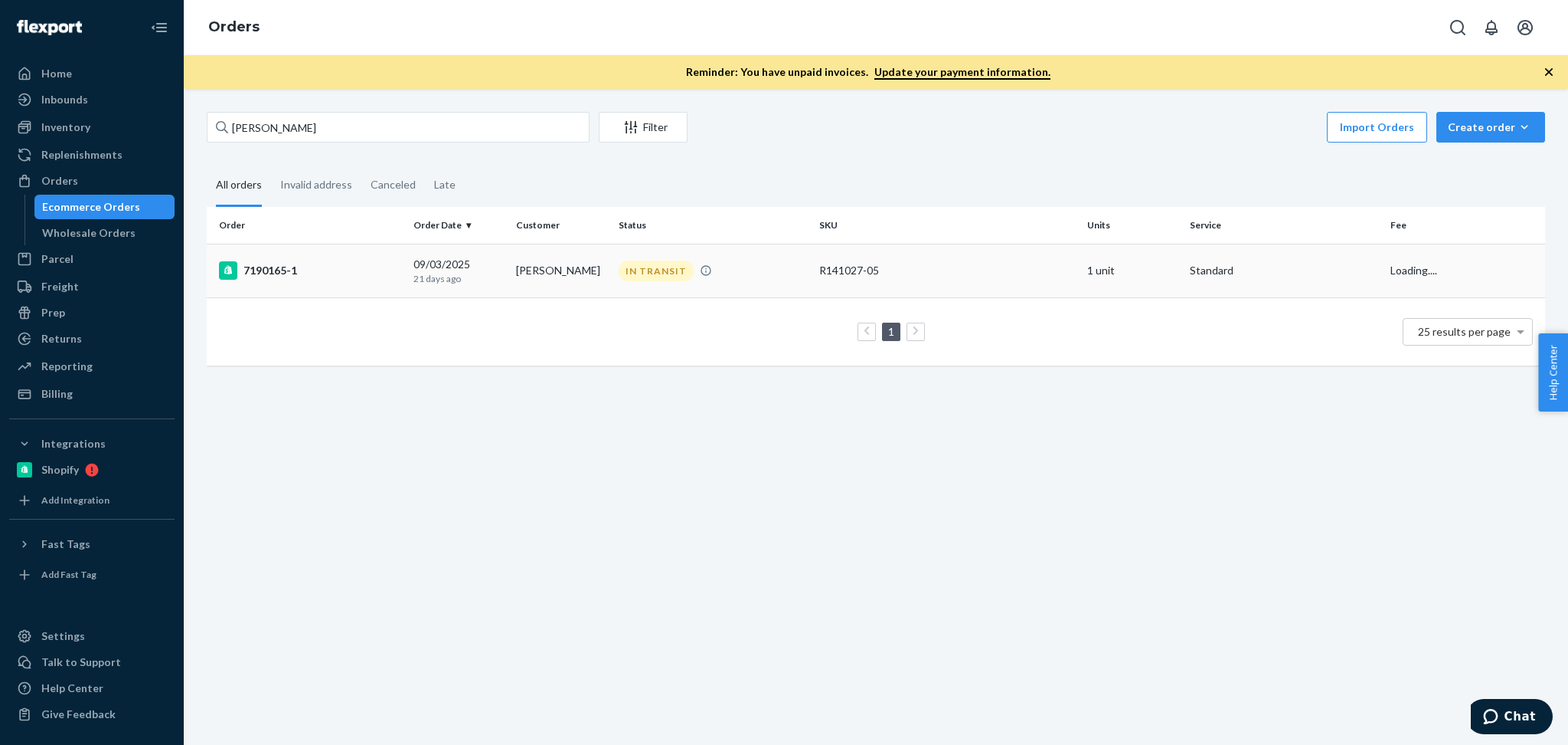
click at [495, 275] on p "21 days ago" at bounding box center [458, 278] width 91 height 13
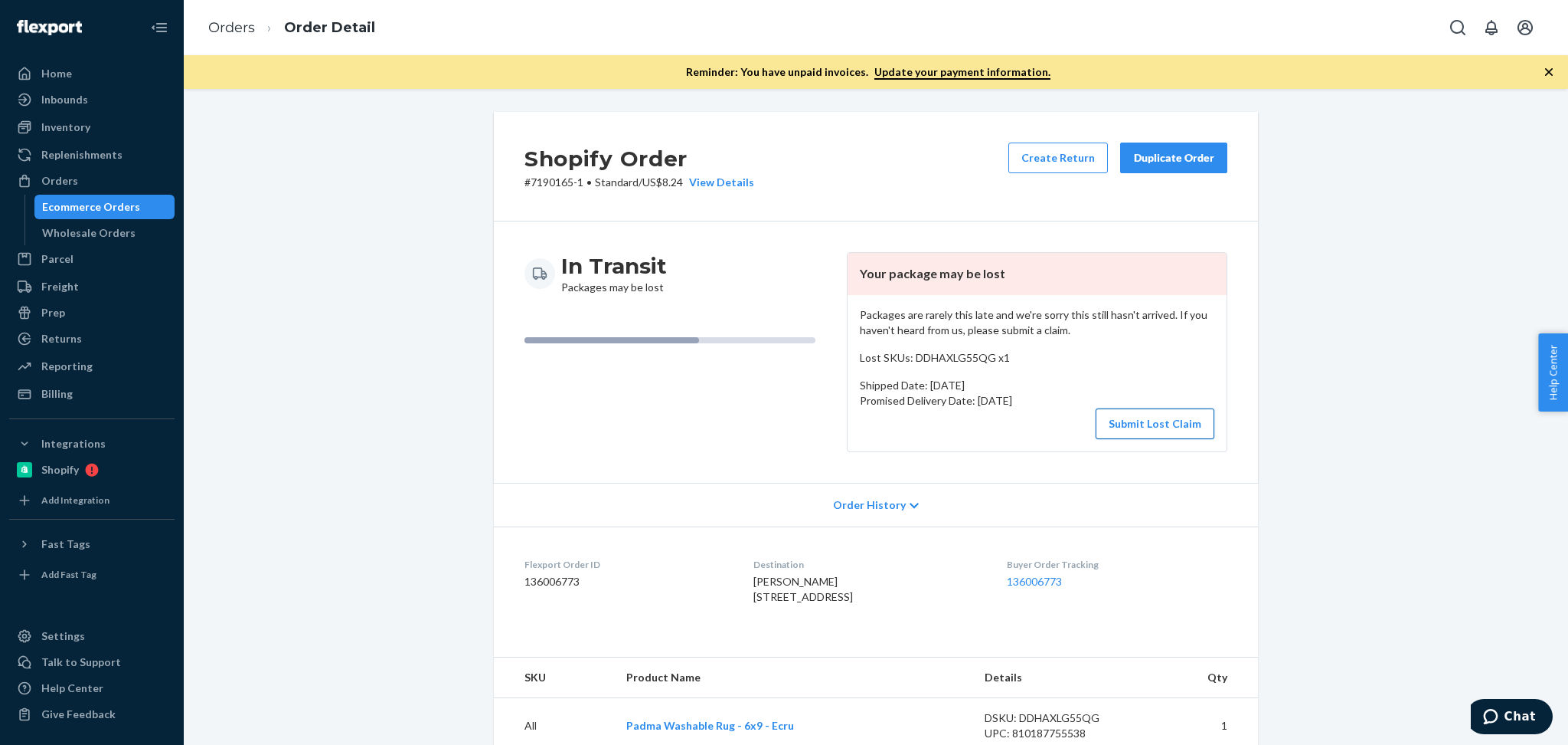
click at [1189, 422] on button "Submit Lost Claim" at bounding box center [1154, 423] width 118 height 30
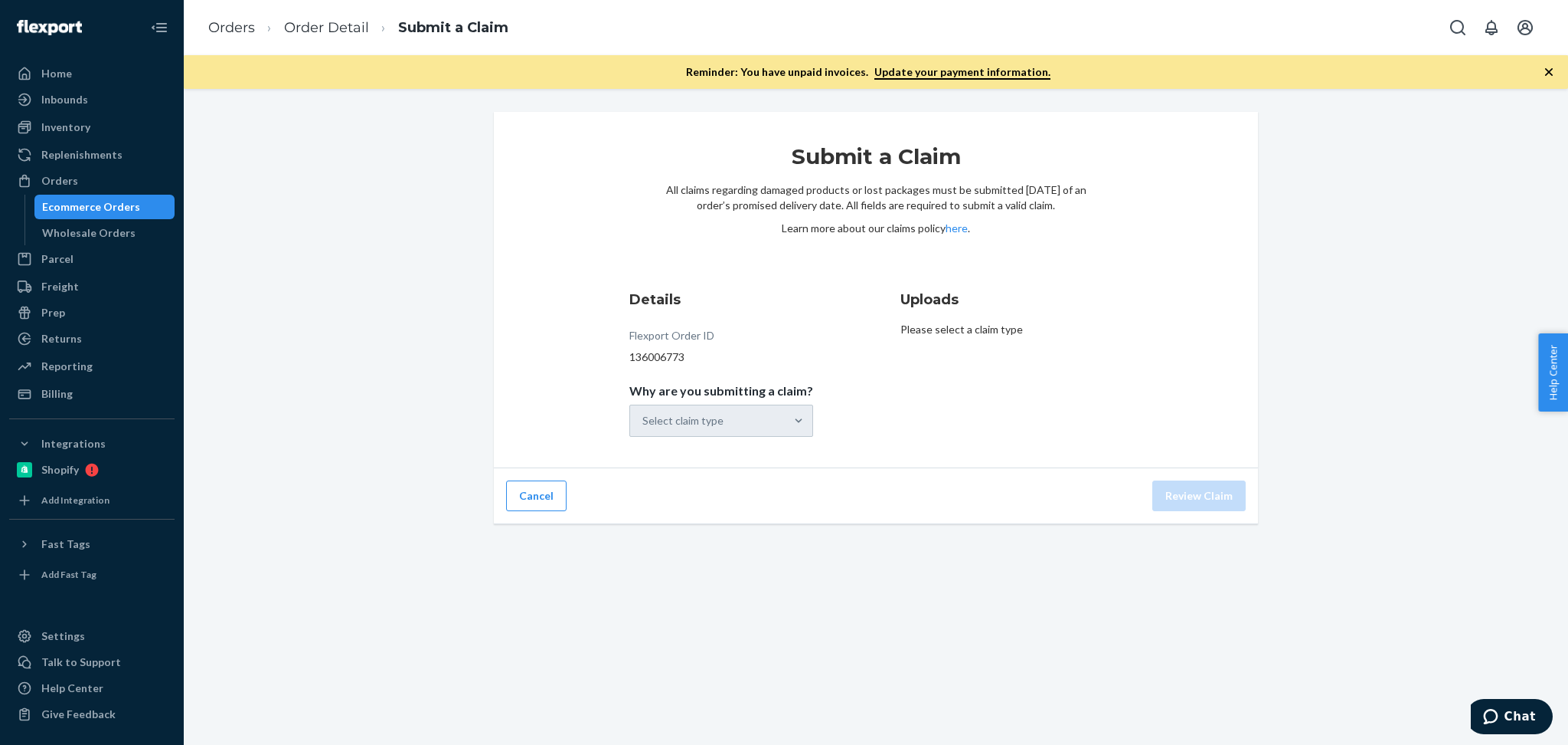
click at [749, 416] on div "Select claim type" at bounding box center [721, 420] width 183 height 32
click at [644, 416] on input "Why are you submitting a claim? Select claim type" at bounding box center [644, 420] width 2 height 16
click at [772, 427] on div "Select claim type" at bounding box center [707, 420] width 155 height 30
click at [644, 427] on input "Why are you submitting a claim? option Order delivered but lost focused, 1 of 5…" at bounding box center [644, 420] width 2 height 16
click at [716, 423] on div "Select claim type" at bounding box center [683, 420] width 82 height 16
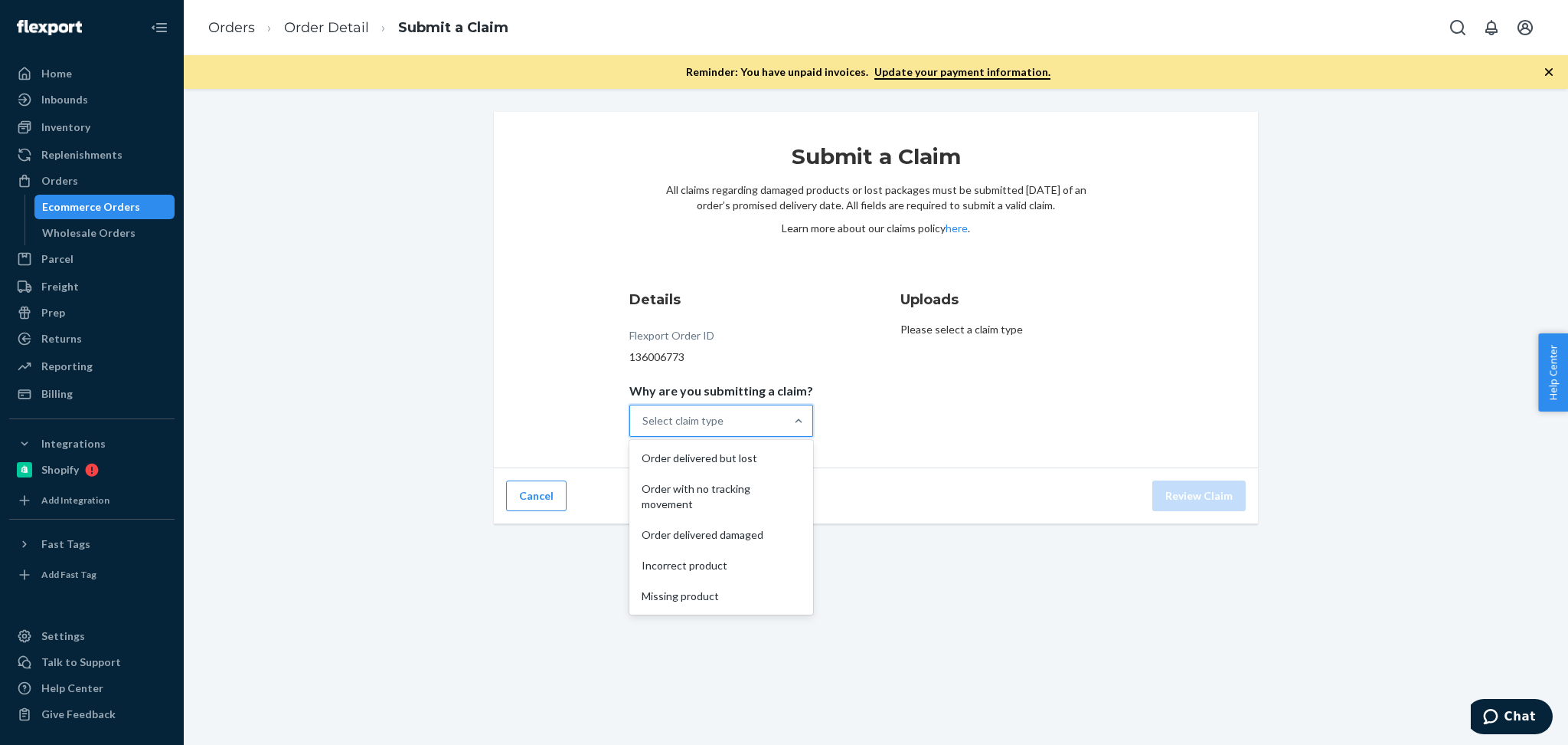
click at [644, 423] on input "Why are you submitting a claim? option Order delivered but lost focused, 1 of 5…" at bounding box center [644, 420] width 2 height 16
click at [722, 498] on div "Order with no tracking movement" at bounding box center [722, 496] width 178 height 46
click at [644, 428] on input "Why are you submitting a claim? option Order with no tracking movement focused,…" at bounding box center [644, 420] width 2 height 16
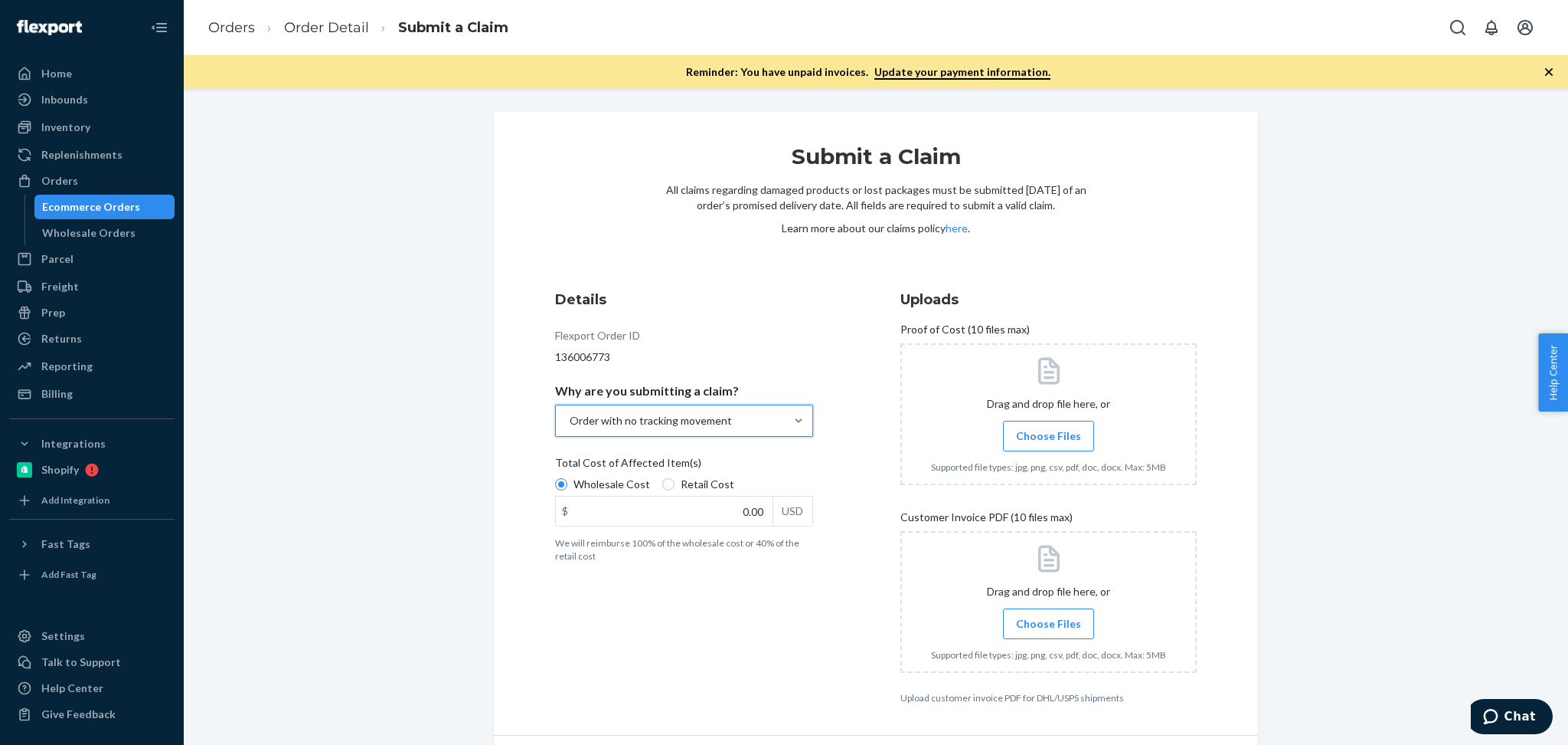
scroll to position [46, 0]
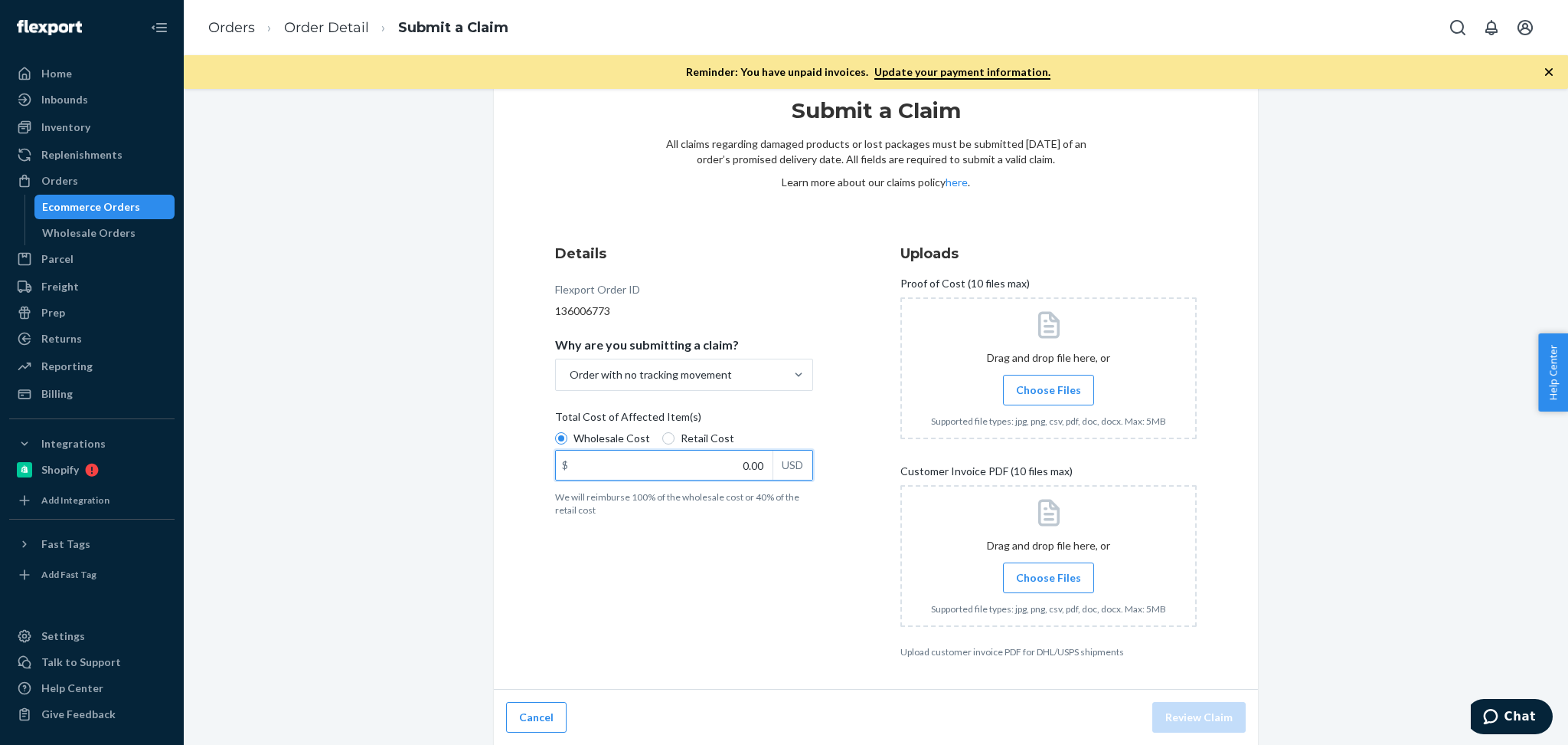
drag, startPoint x: 712, startPoint y: 453, endPoint x: 798, endPoint y: 455, distance: 86.0
click at [798, 455] on div "$ 0.00 USD" at bounding box center [683, 464] width 258 height 30
type input "599.00"
click at [988, 612] on div at bounding box center [1048, 556] width 296 height 141
click at [1023, 400] on label "Choose Files" at bounding box center [1048, 389] width 91 height 30
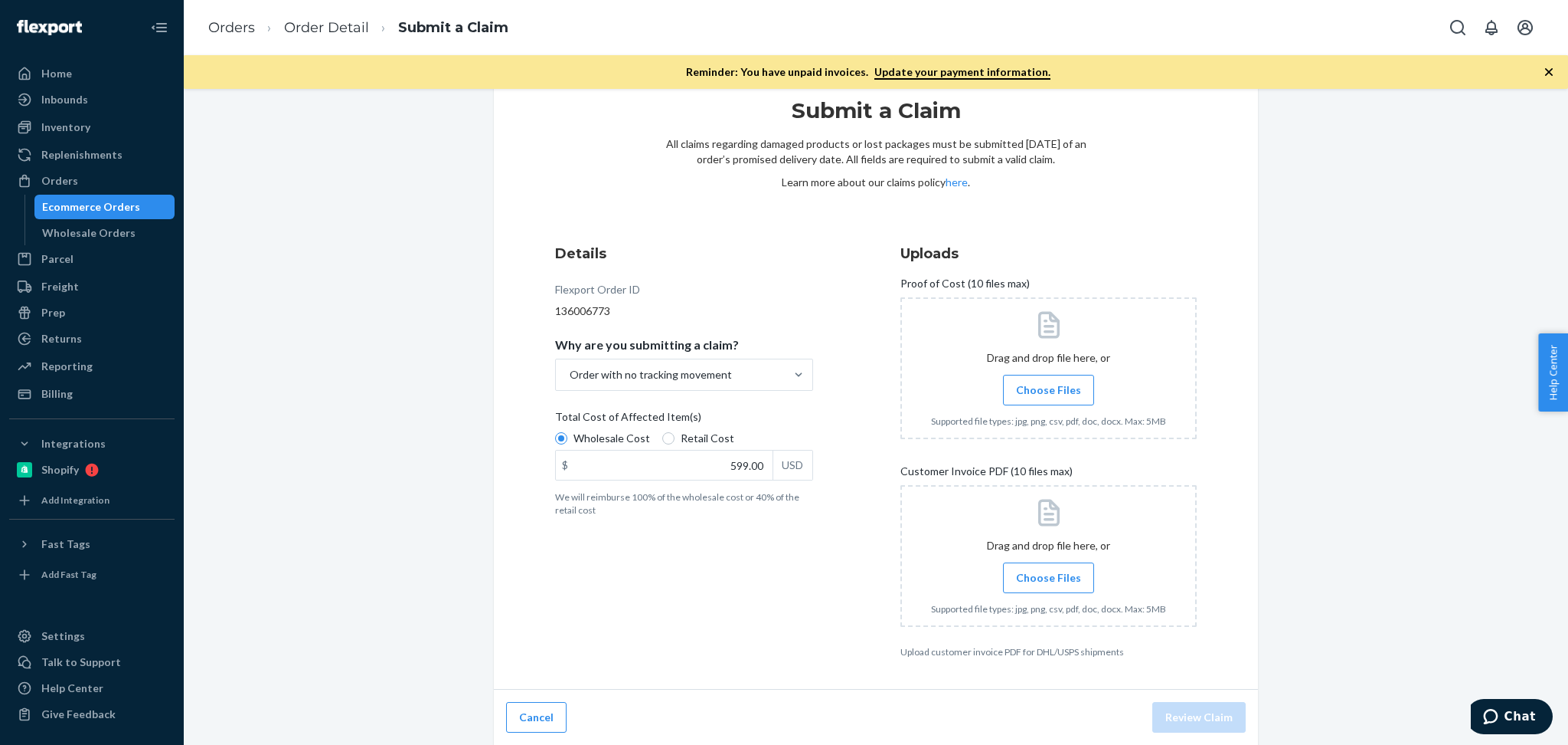
click at [1048, 398] on input "Choose Files" at bounding box center [1048, 390] width 1 height 17
click at [1348, 430] on div "Submit a Claim All claims regarding damaged products or lost packages must be s…" at bounding box center [876, 406] width 1362 height 680
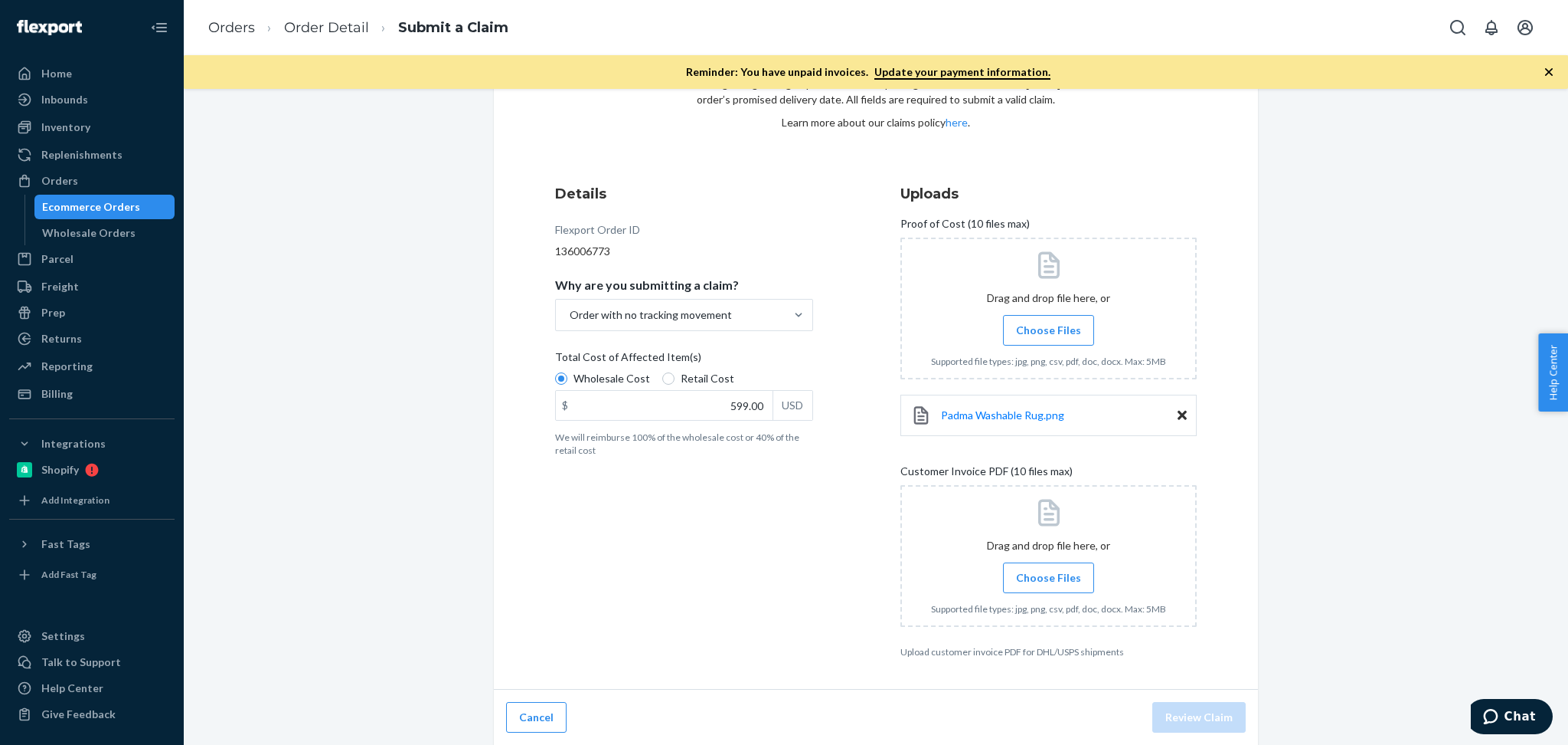
scroll to position [72, 0]
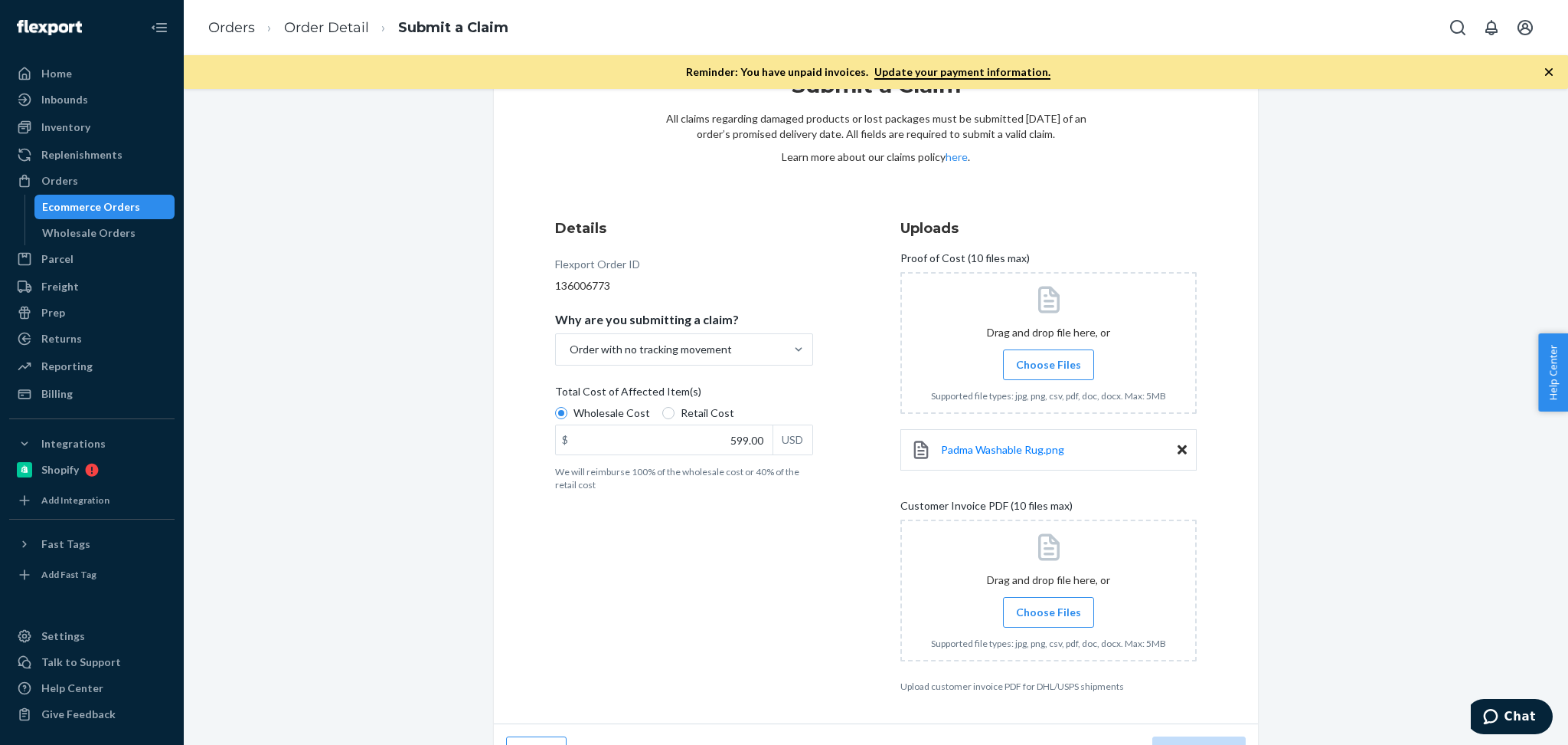
click at [1060, 612] on span "Choose Files" at bounding box center [1048, 612] width 65 height 16
click at [1049, 612] on input "Choose Files" at bounding box center [1048, 612] width 1 height 17
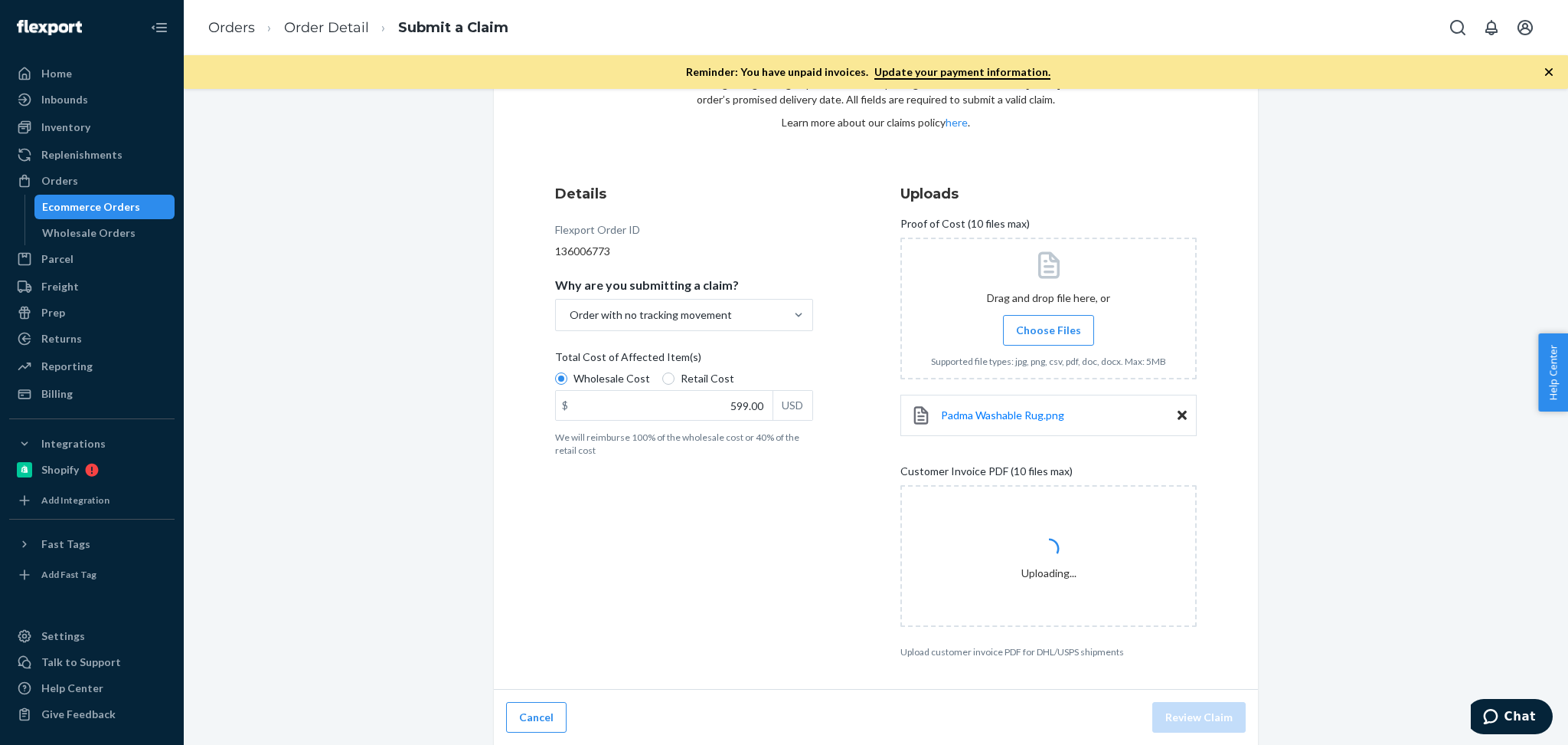
scroll to position [106, 0]
click at [649, 595] on div "Details Flexport Order ID 136006773 Why are you submitting a claim? Order with …" at bounding box center [702, 420] width 296 height 493
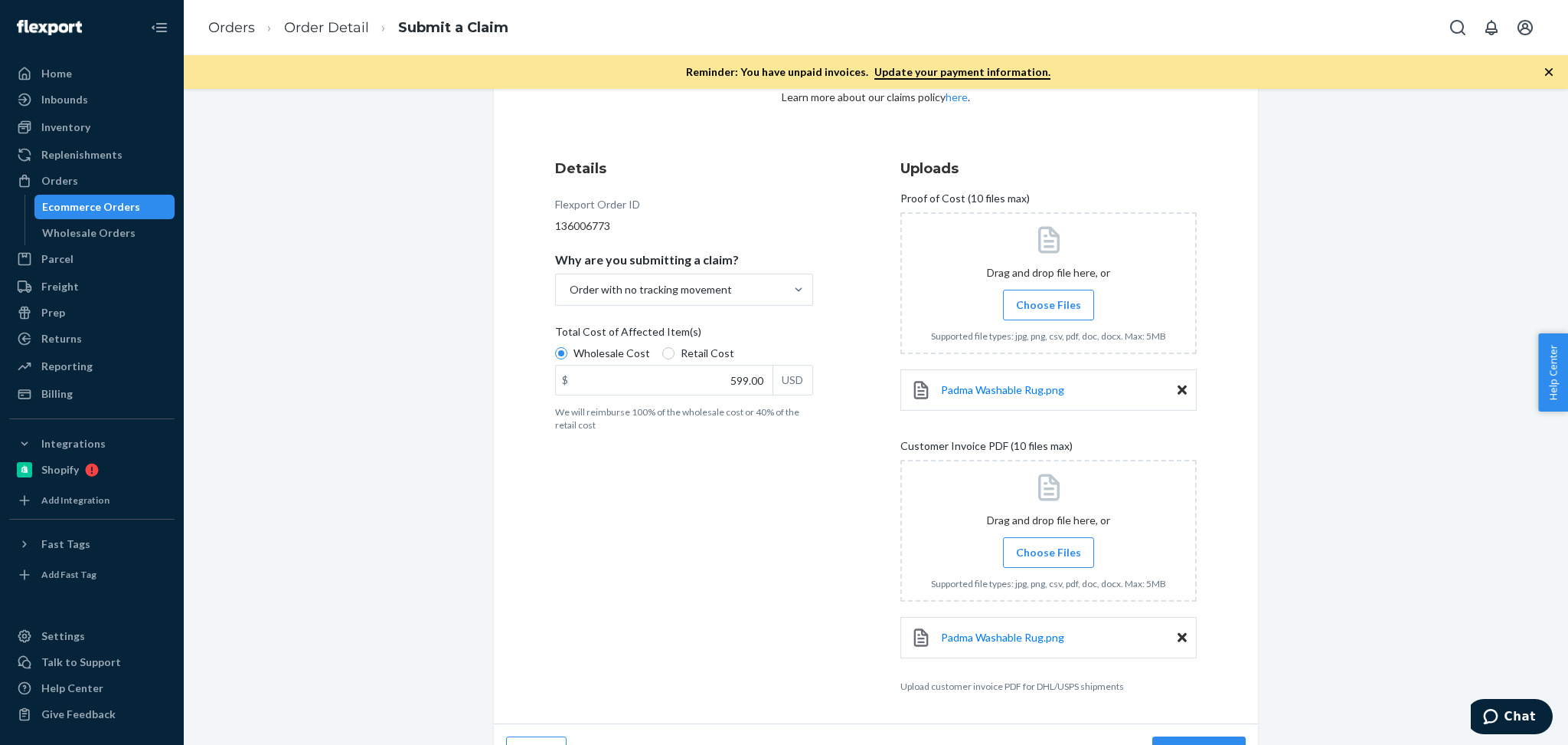
scroll to position [165, 0]
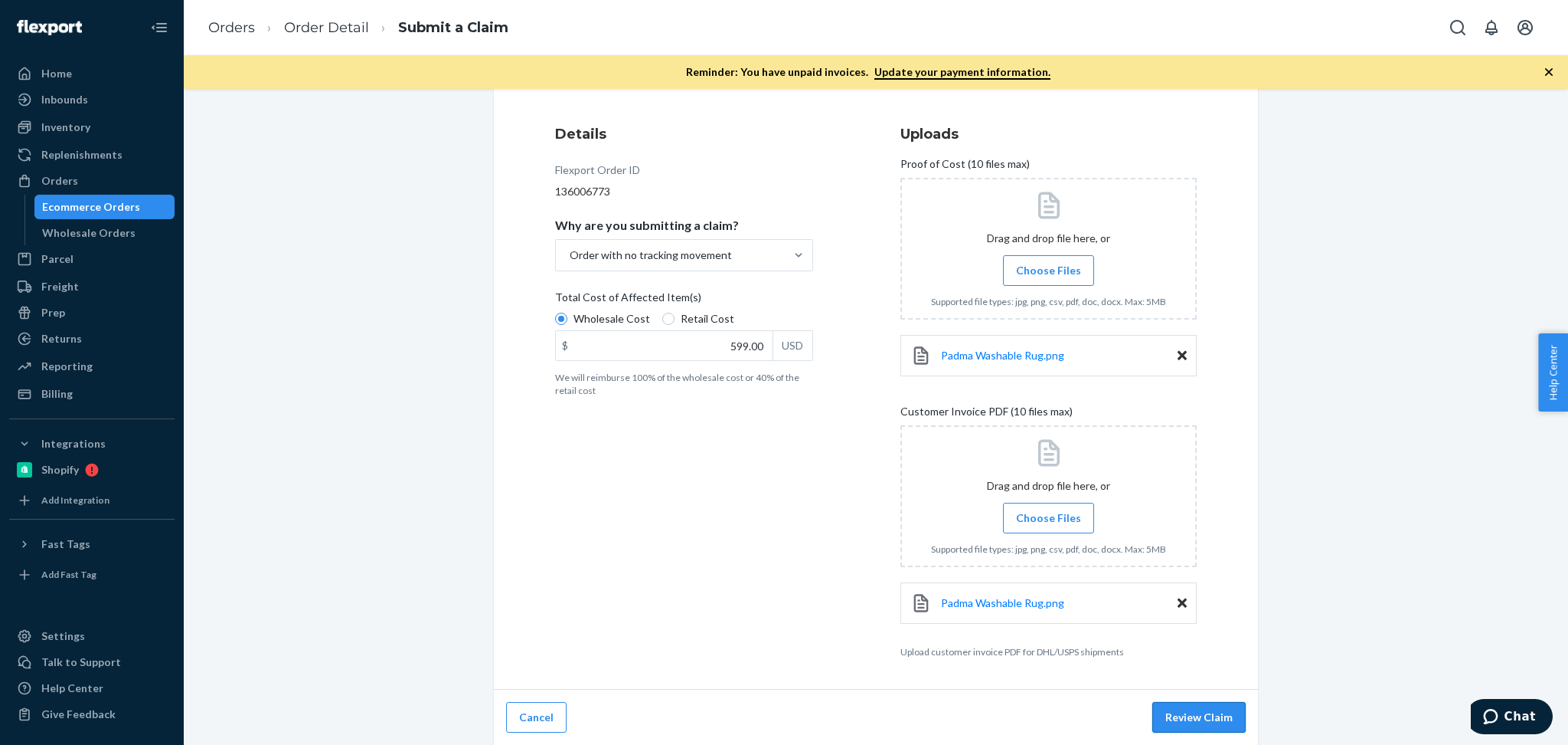
click at [1192, 710] on button "Review Claim" at bounding box center [1199, 717] width 94 height 30
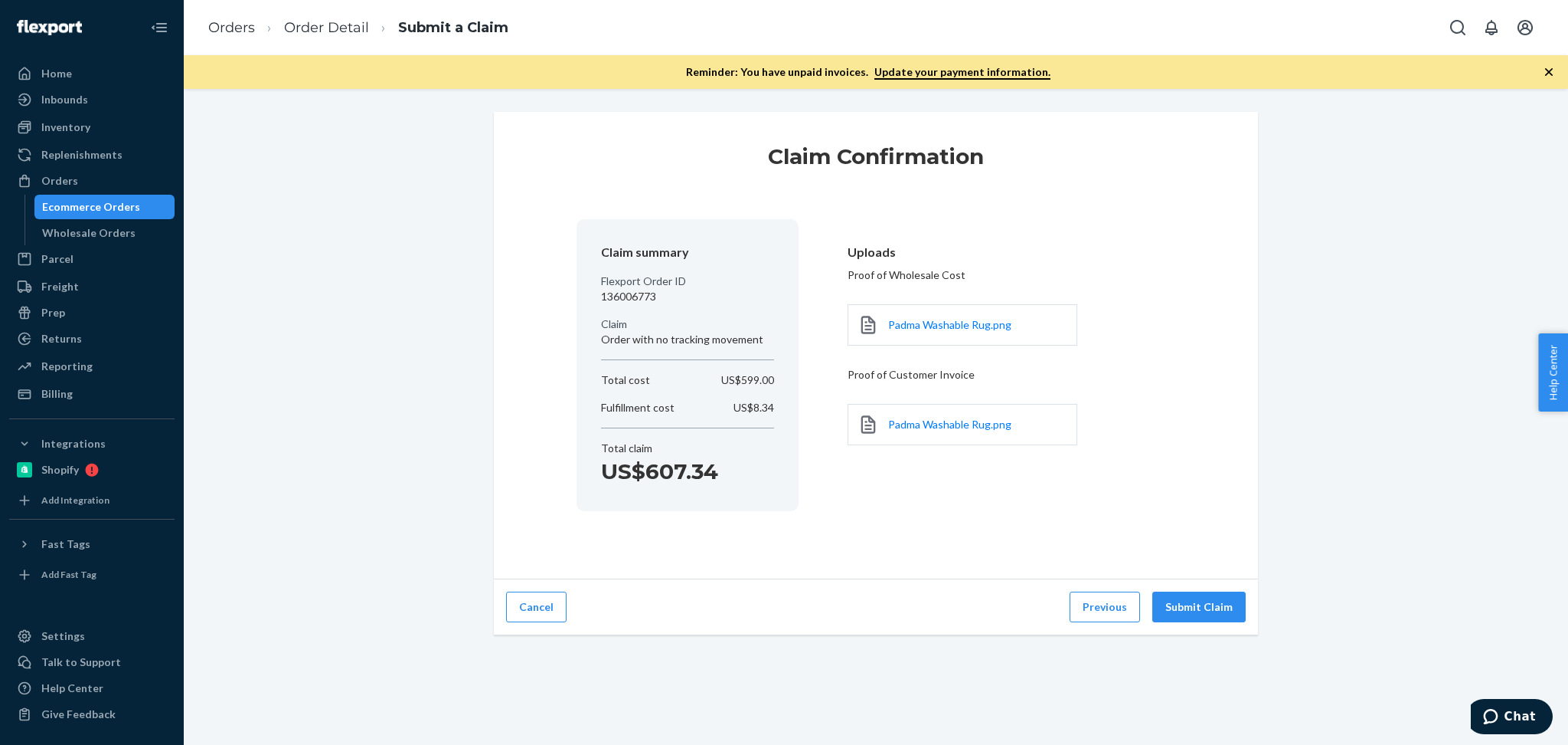
scroll to position [0, 0]
click at [1213, 583] on div "Cancel Previous Submit Claim" at bounding box center [876, 606] width 764 height 56
click at [1214, 592] on button "Submit Claim" at bounding box center [1199, 606] width 94 height 30
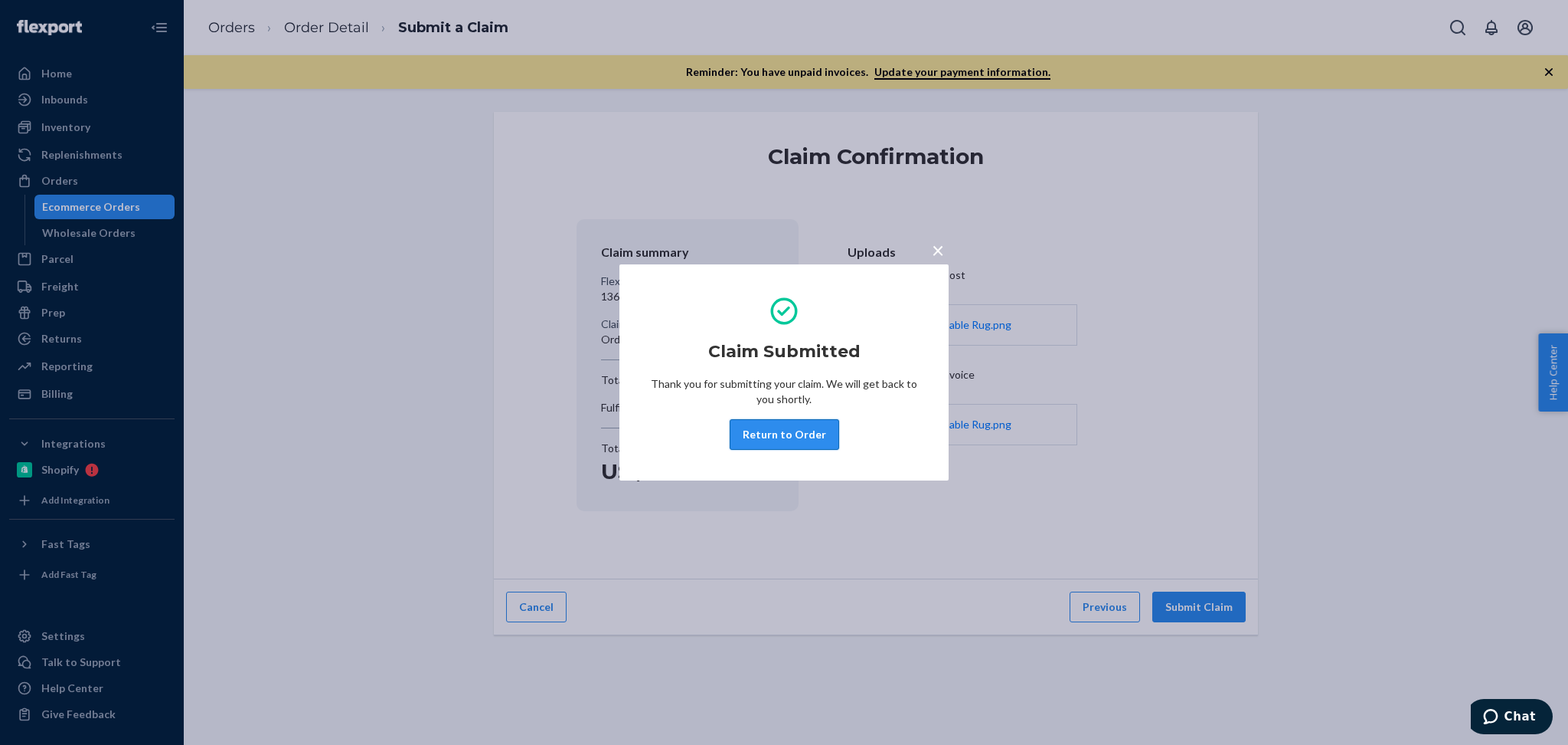
click at [778, 441] on button "Return to Order" at bounding box center [784, 434] width 109 height 30
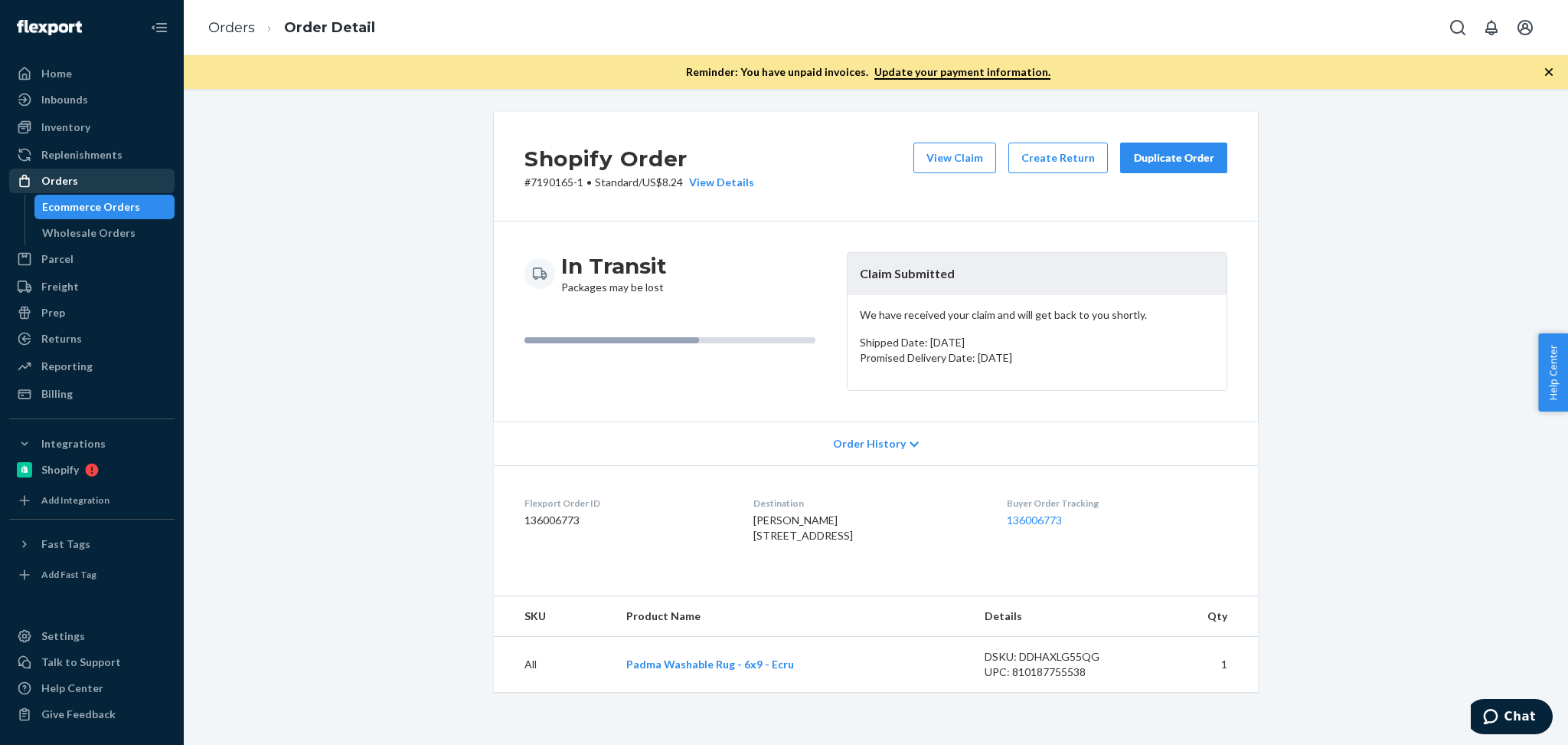
click at [81, 186] on div "Orders" at bounding box center [92, 180] width 162 height 21
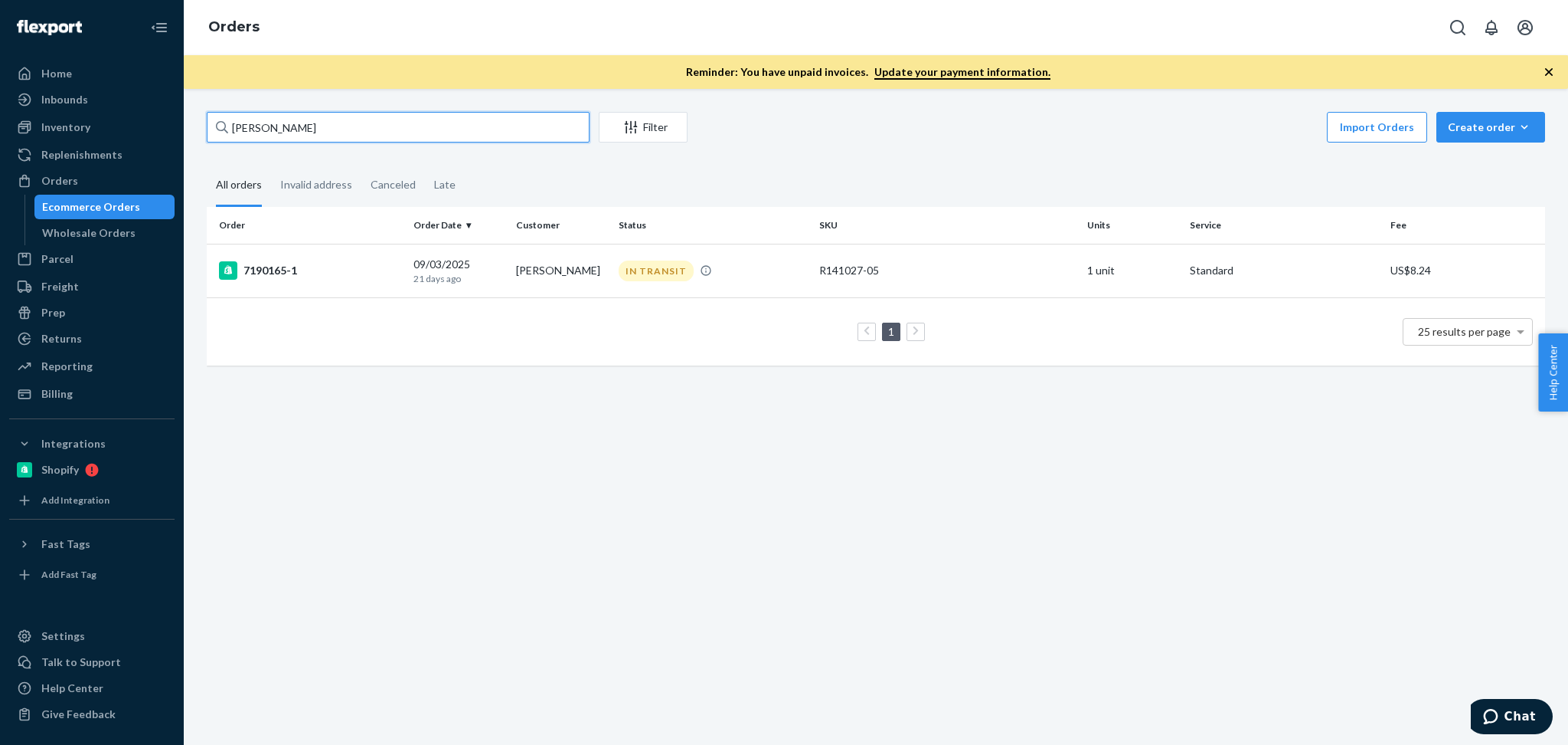
click at [290, 119] on input "Sonam Kapoor" at bounding box center [398, 127] width 383 height 30
paste input "LIsa King"
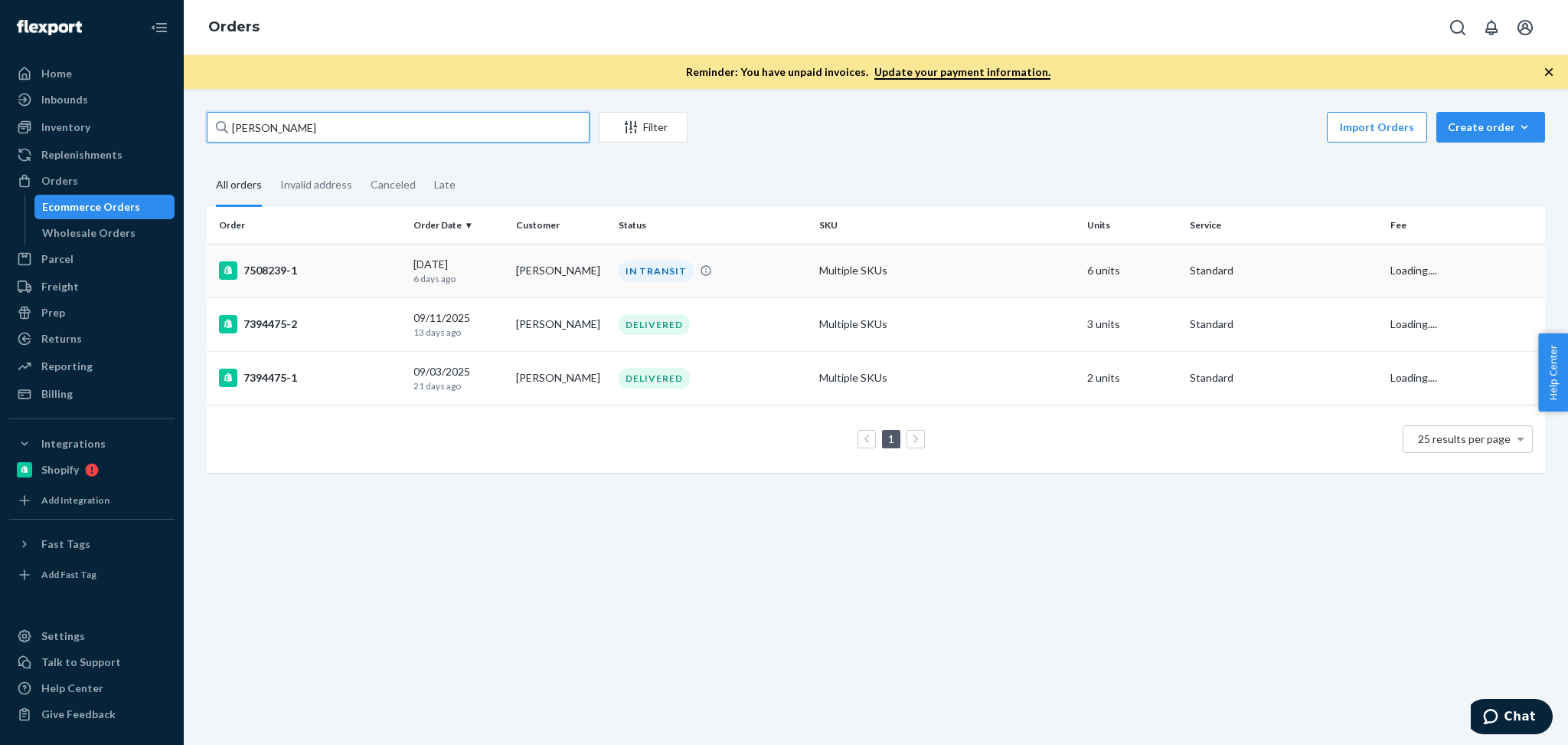
type input "LIsa King"
click at [510, 272] on td "LIsa King" at bounding box center [561, 271] width 103 height 53
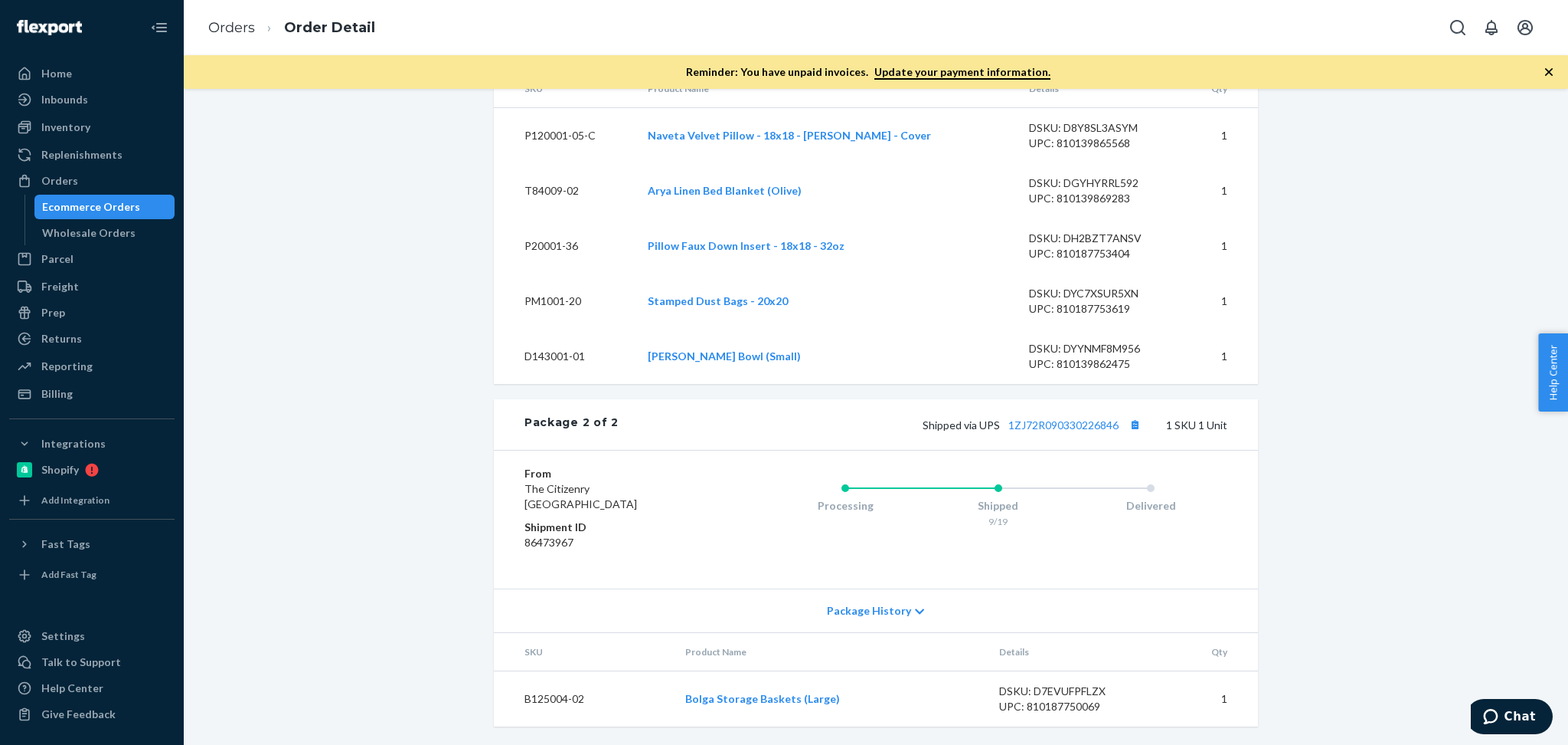
scroll to position [1174, 0]
click at [1126, 422] on button "Copy tracking number" at bounding box center [1135, 425] width 20 height 20
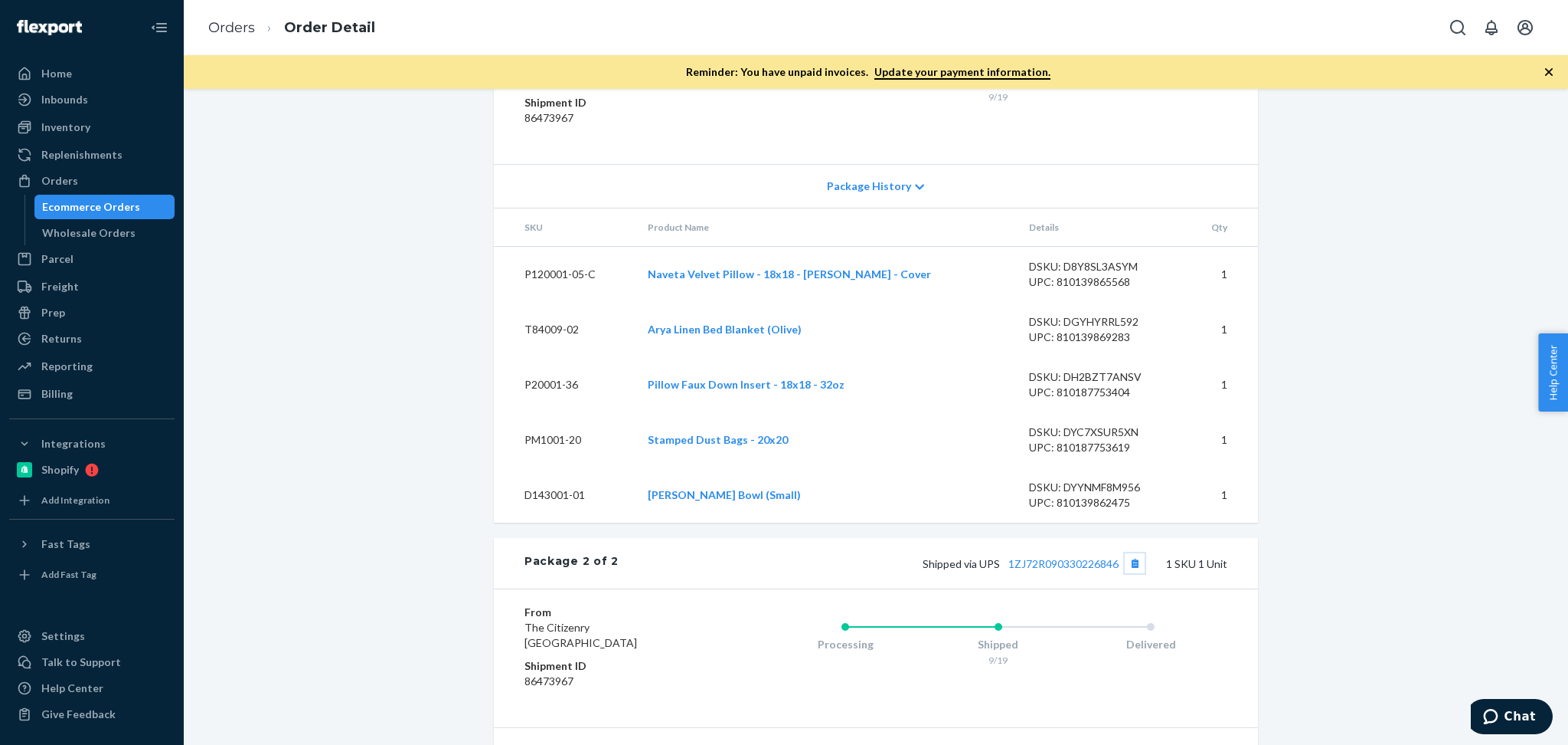
scroll to position [834, 0]
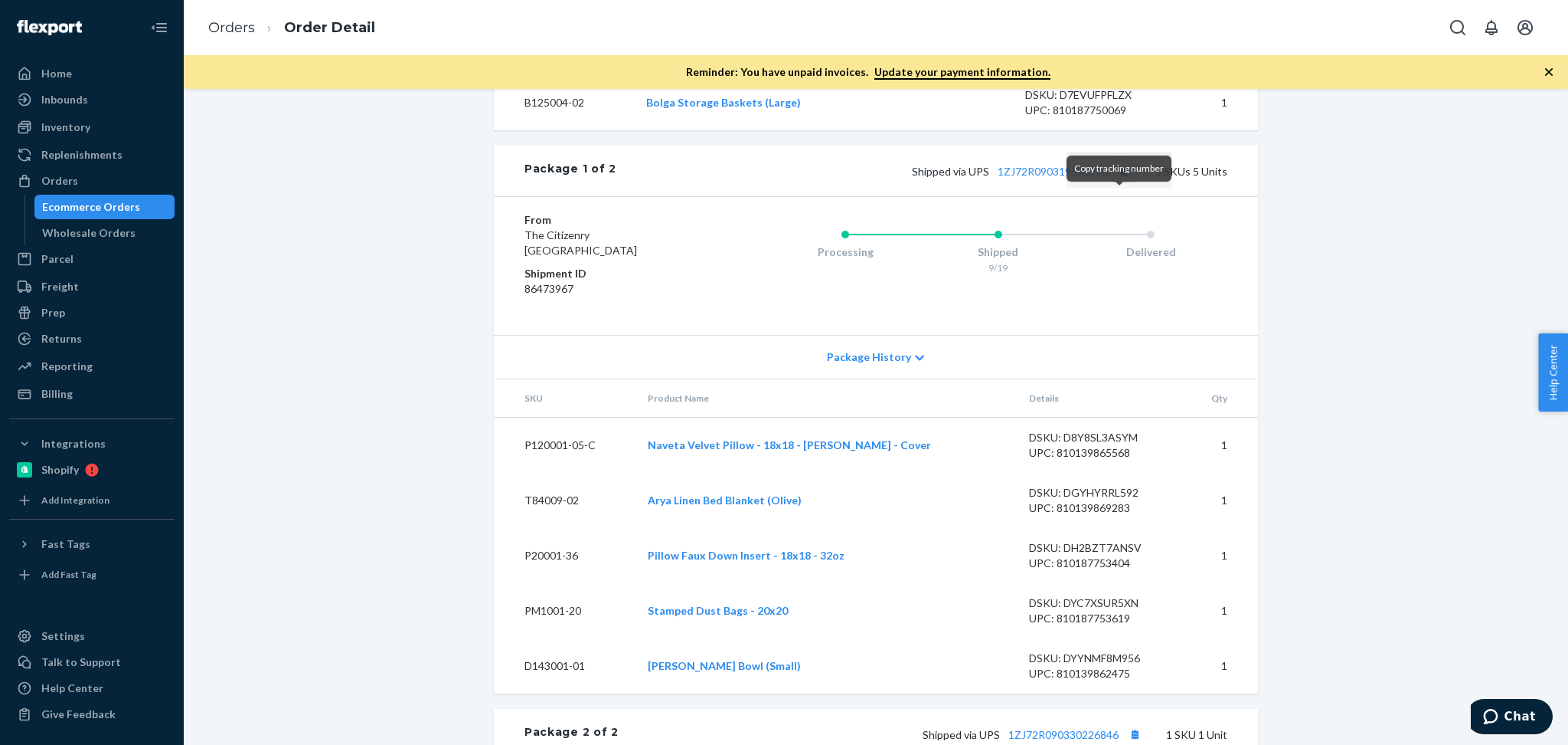
click at [1114, 181] on button "Copy tracking number" at bounding box center [1124, 171] width 20 height 20
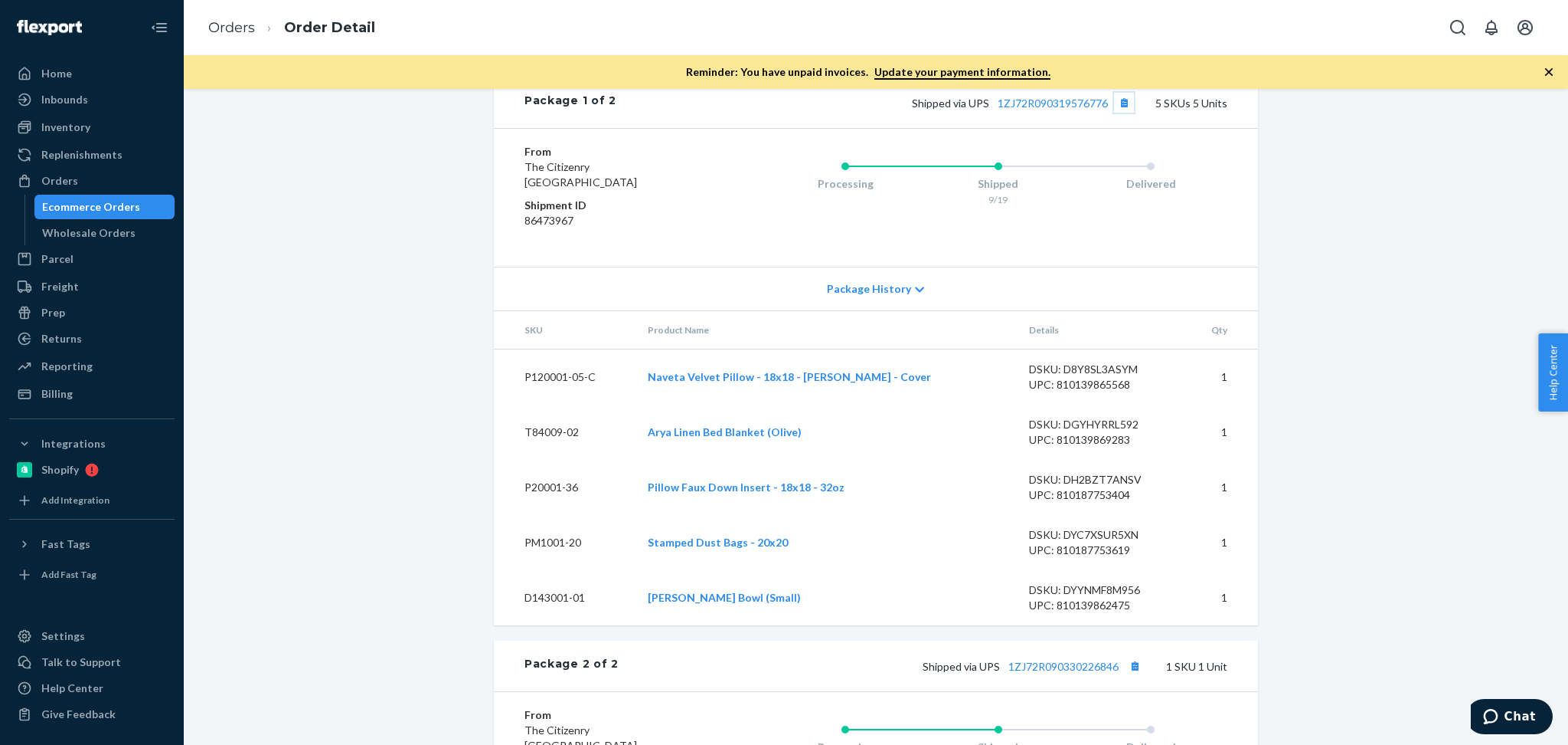
scroll to position [936, 0]
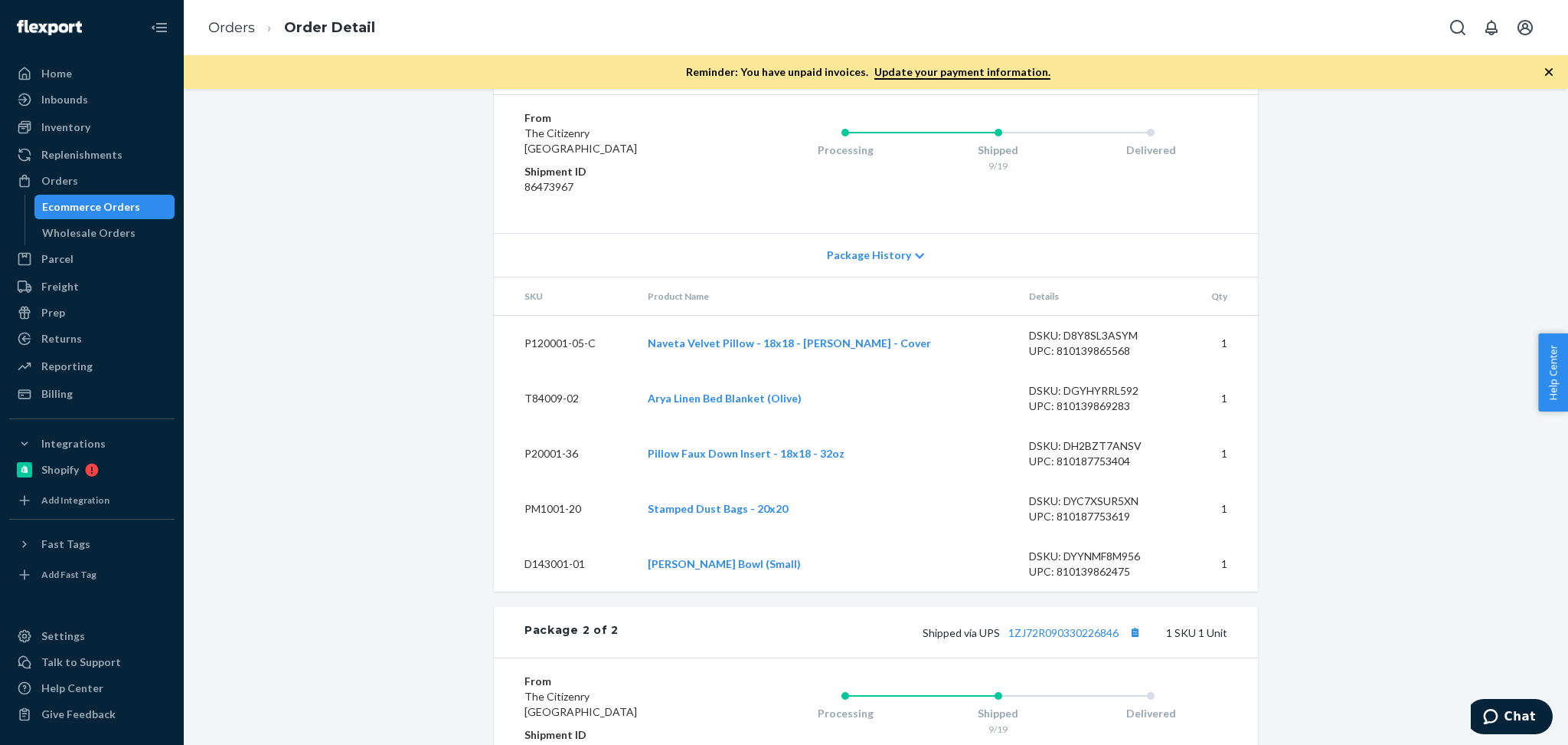
drag, startPoint x: 100, startPoint y: 174, endPoint x: 343, endPoint y: 107, distance: 252.1
click at [100, 174] on div "Orders" at bounding box center [92, 180] width 162 height 21
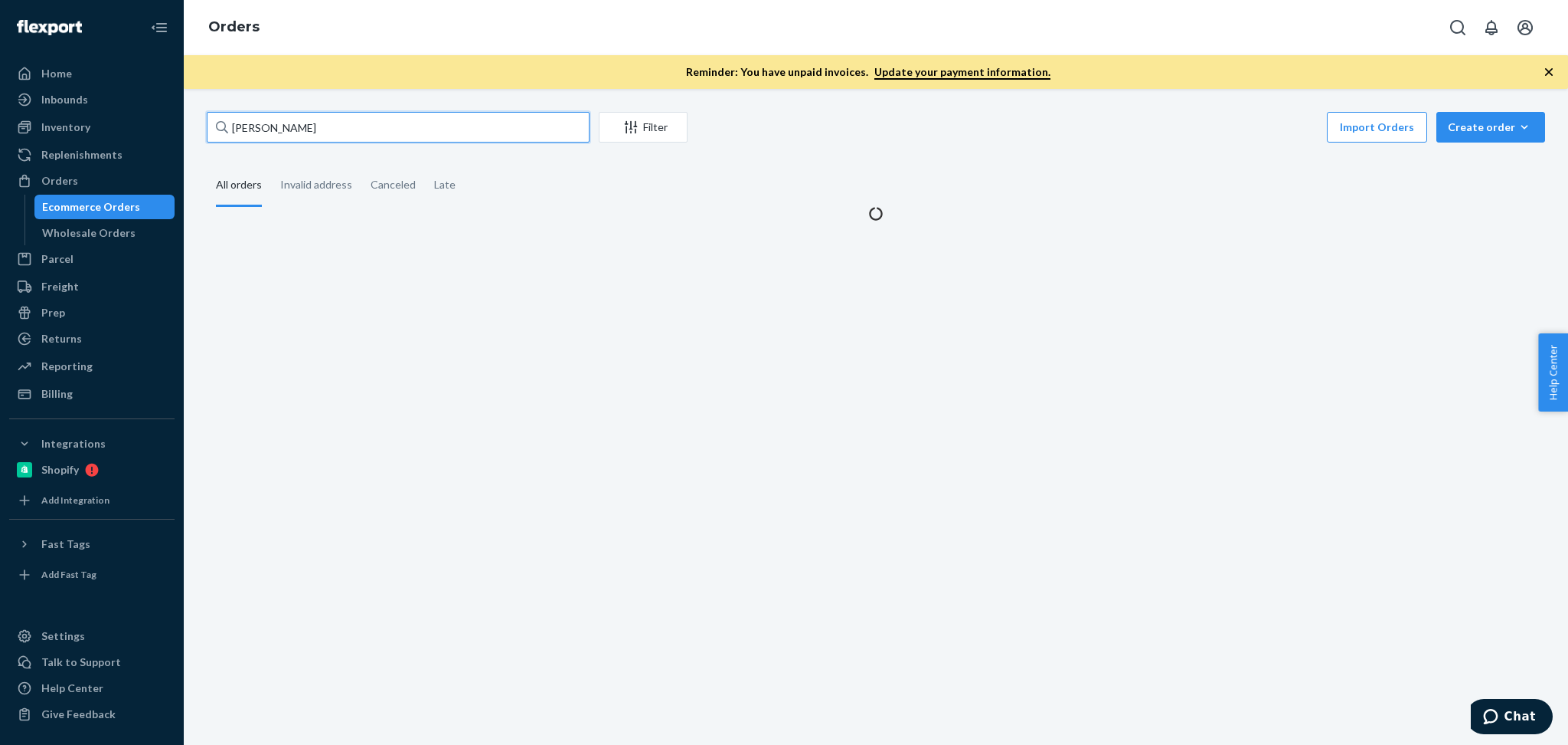
click at [366, 124] on input "LIsa King" at bounding box center [398, 127] width 383 height 30
paste input "Deborah Simons"
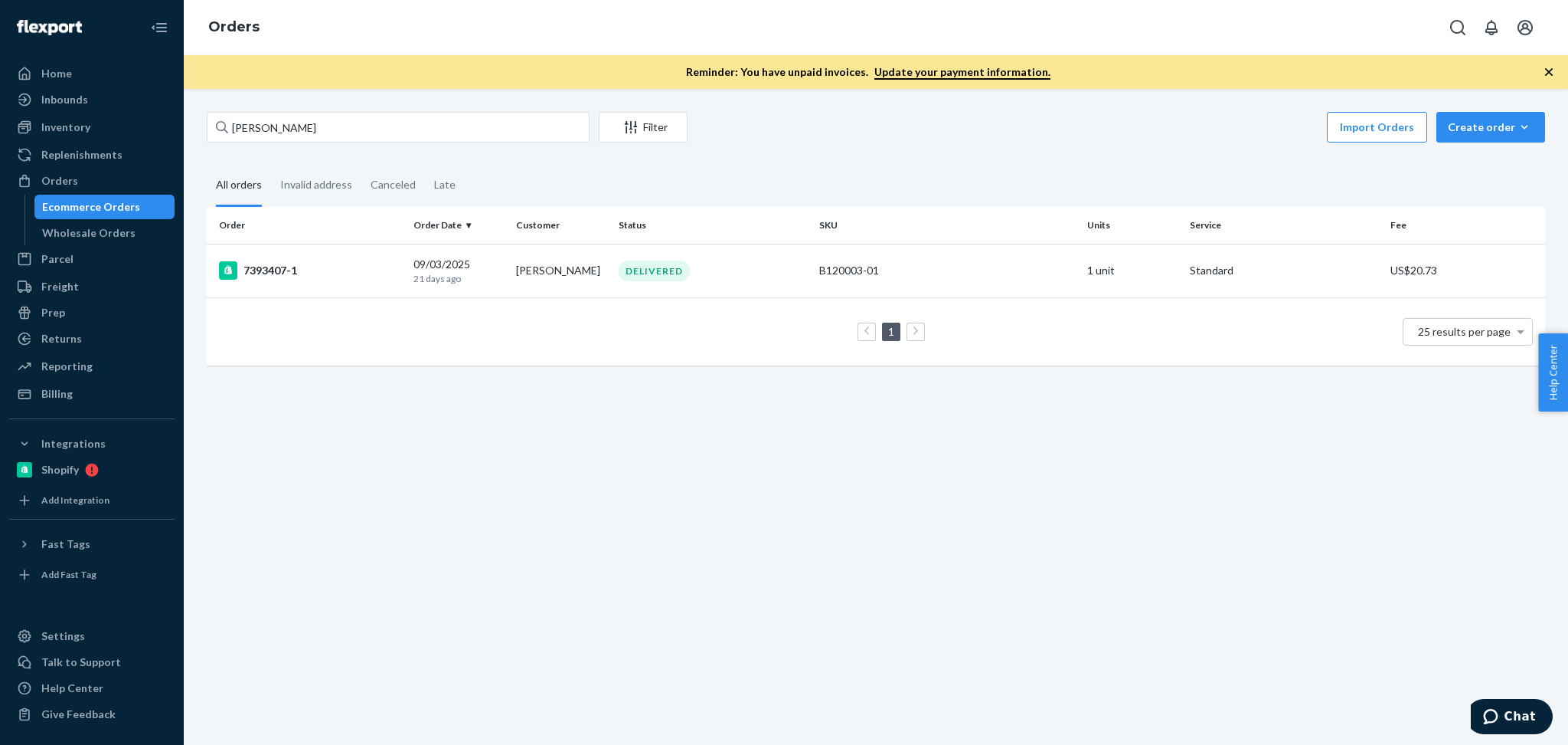
drag, startPoint x: 755, startPoint y: 458, endPoint x: 555, endPoint y: 17, distance: 484.2
click at [756, 453] on div "Deborah Simons Filter Import Orders Create order Ecommerce order Removal order …" at bounding box center [876, 417] width 1385 height 656
click at [359, 124] on input "Deborah Simons" at bounding box center [398, 127] width 383 height 30
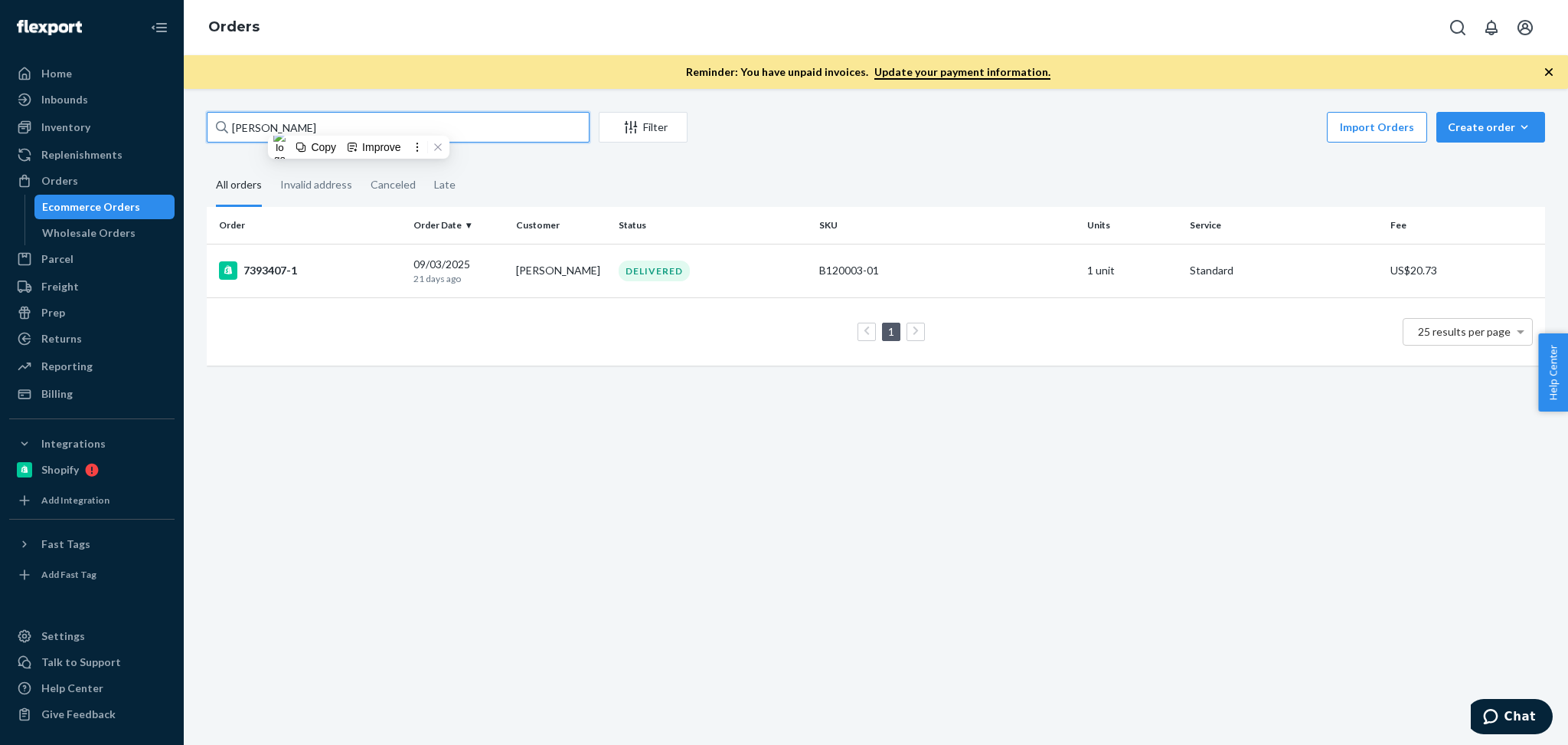
paste input "137216219"
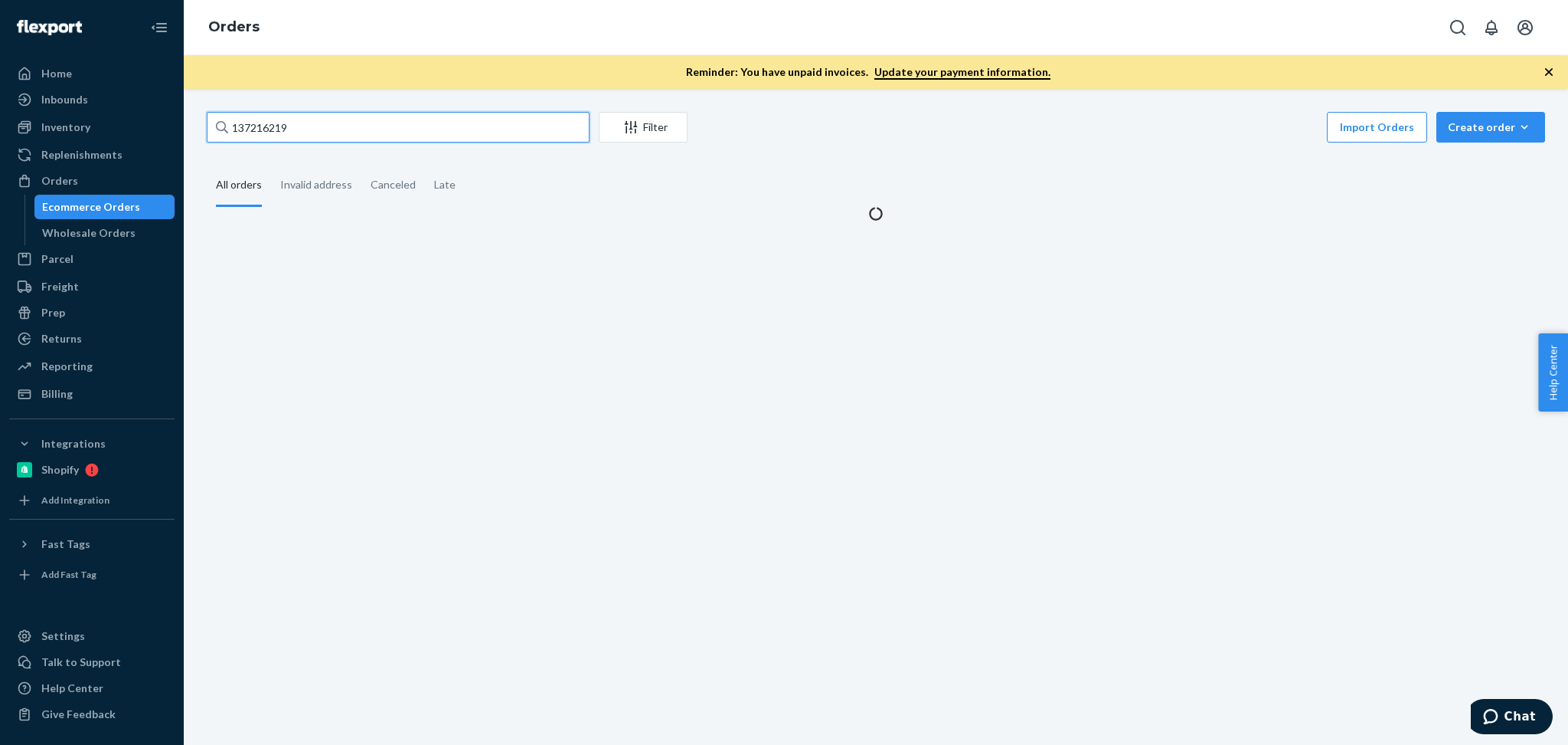
type input "137216219"
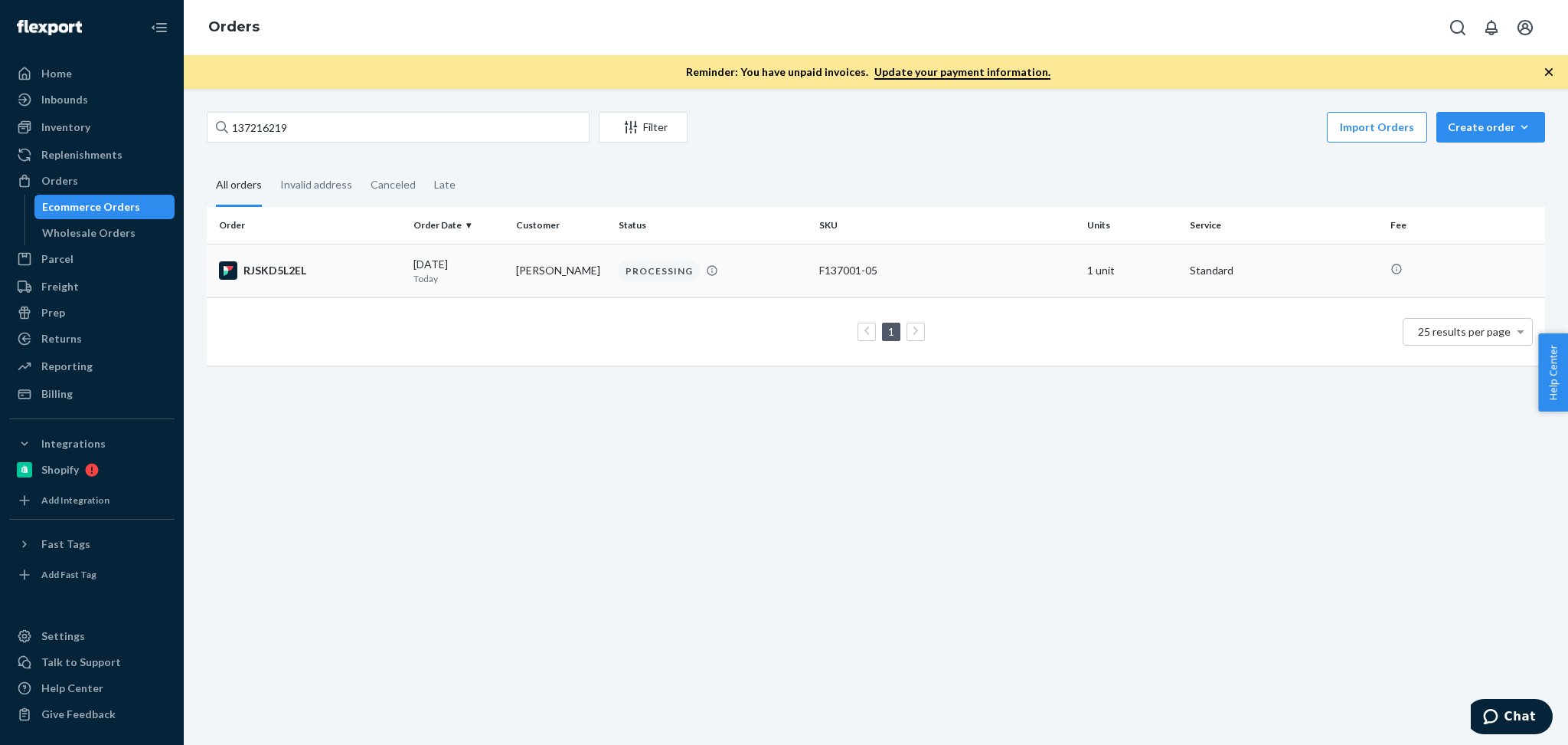
click at [510, 283] on td "Sarah Fograscher" at bounding box center [561, 271] width 103 height 53
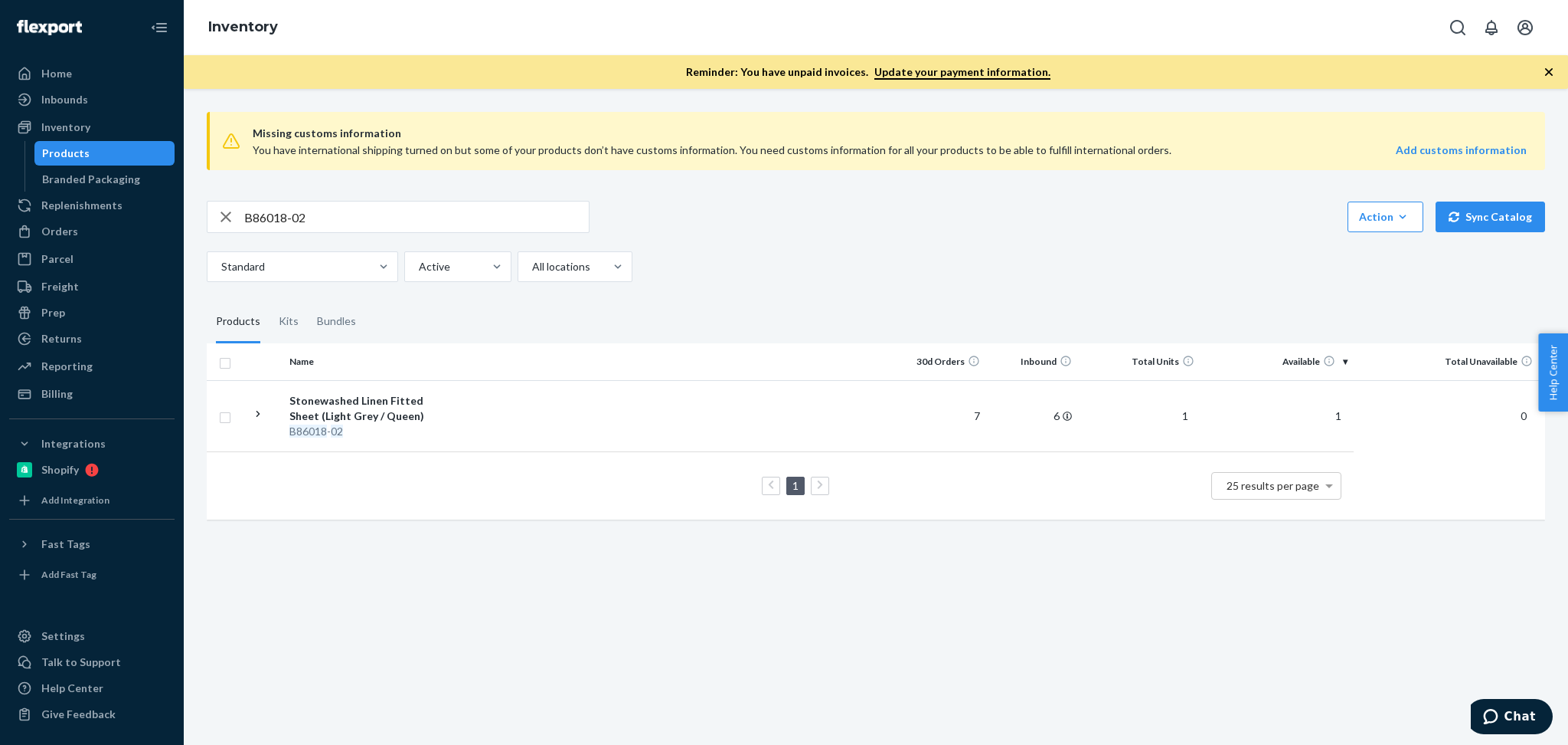
click at [353, 216] on input "B86018-02" at bounding box center [416, 217] width 345 height 30
paste input "SKU B86011-07"
click at [270, 212] on input "SKU B86011-07" at bounding box center [416, 217] width 345 height 30
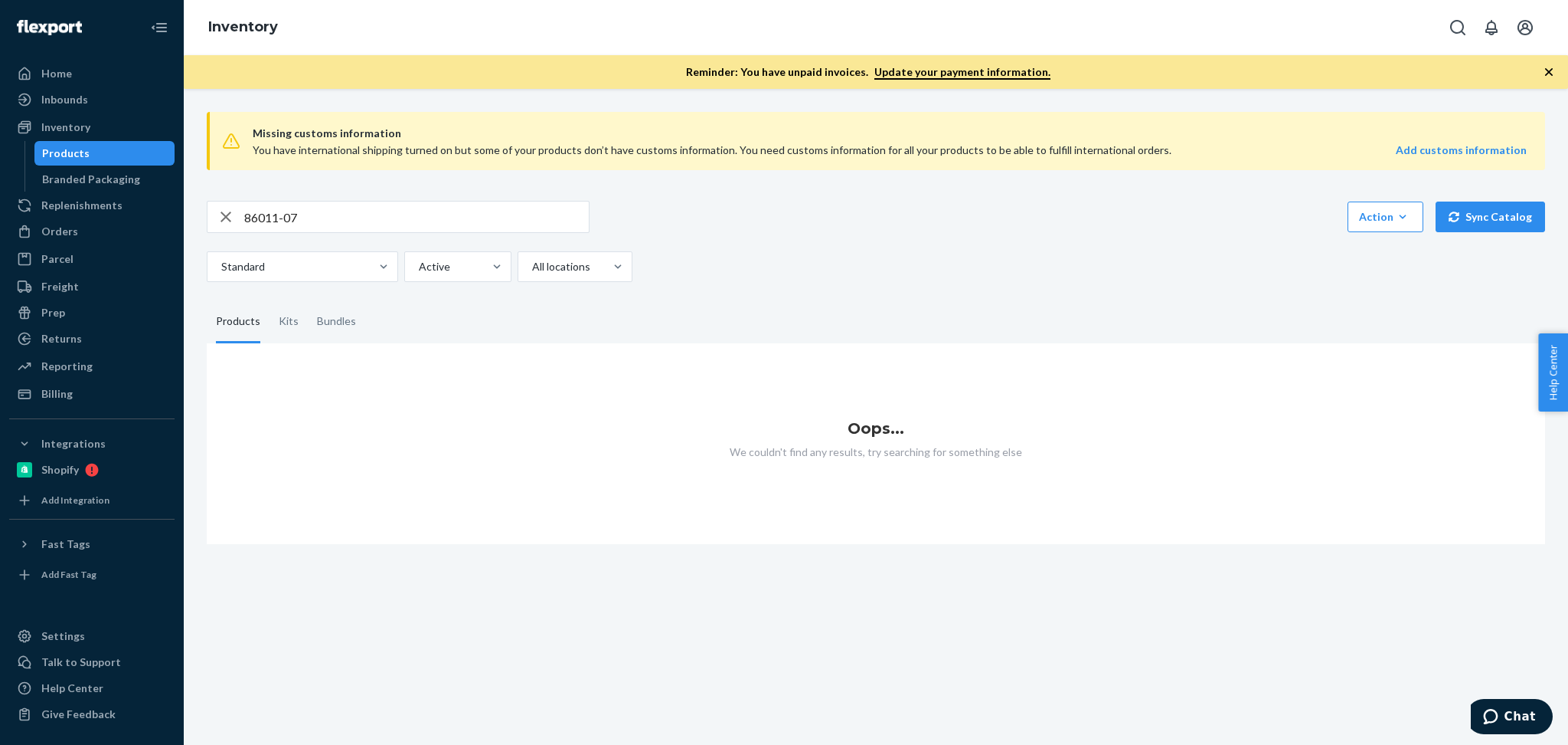
click at [306, 215] on input "86011-07" at bounding box center [416, 217] width 345 height 30
click at [248, 214] on input "86011-07" at bounding box center [416, 217] width 345 height 30
type input "B86011-07"
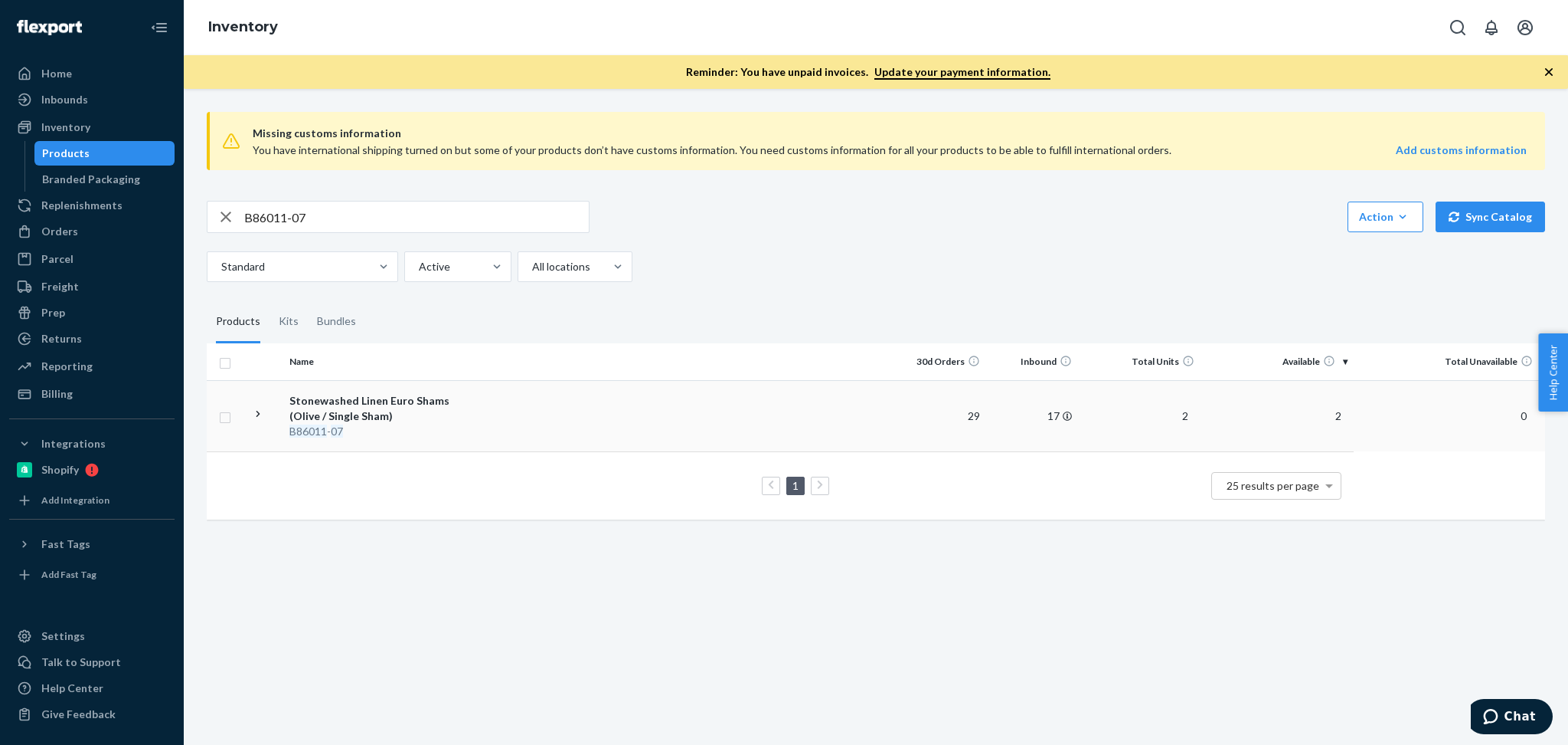
click at [332, 415] on div "Stonewashed Linen Euro Shams (Olive / Single Sham)" at bounding box center [370, 407] width 160 height 30
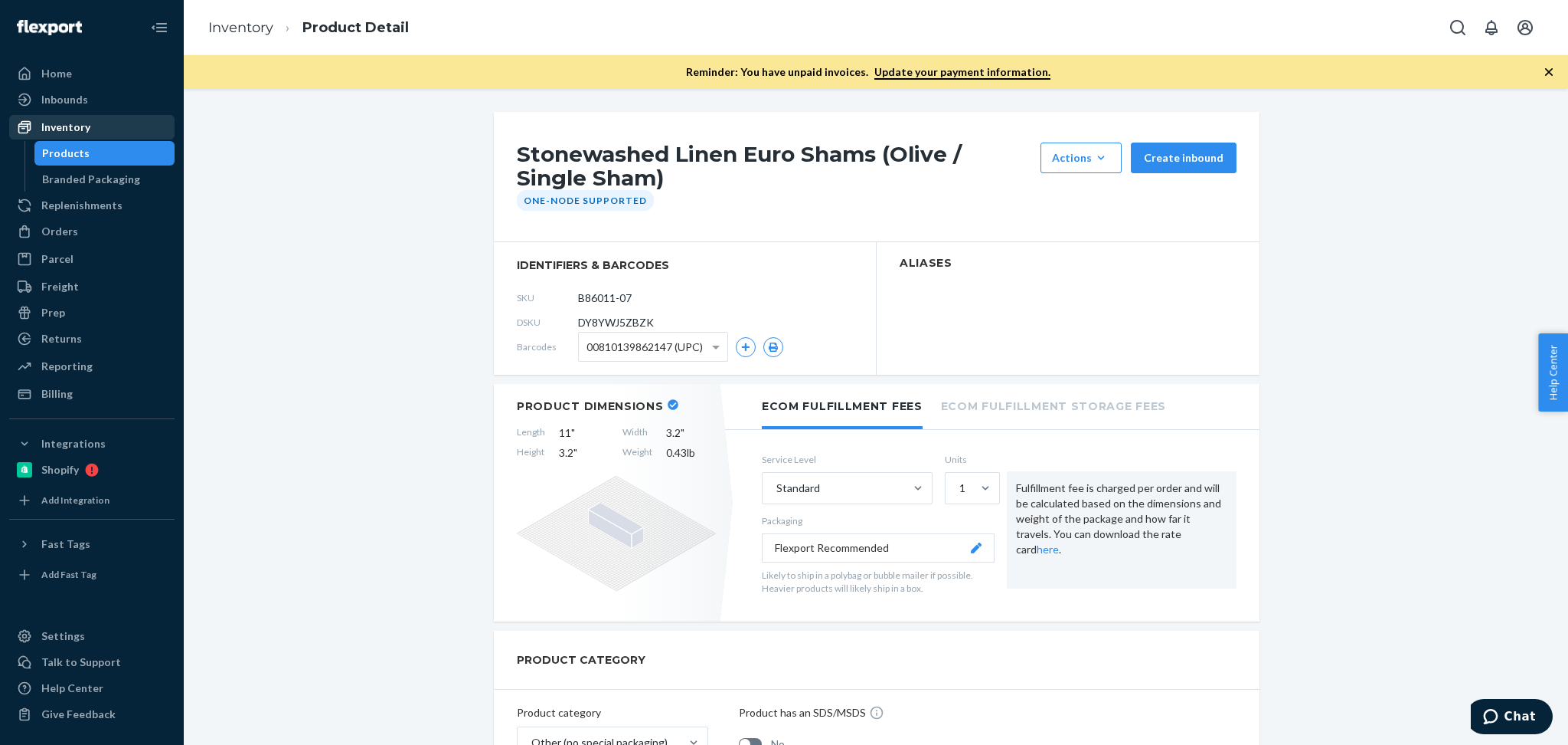
drag, startPoint x: 61, startPoint y: 126, endPoint x: 167, endPoint y: 125, distance: 106.0
click at [61, 126] on div "Inventory" at bounding box center [65, 127] width 49 height 16
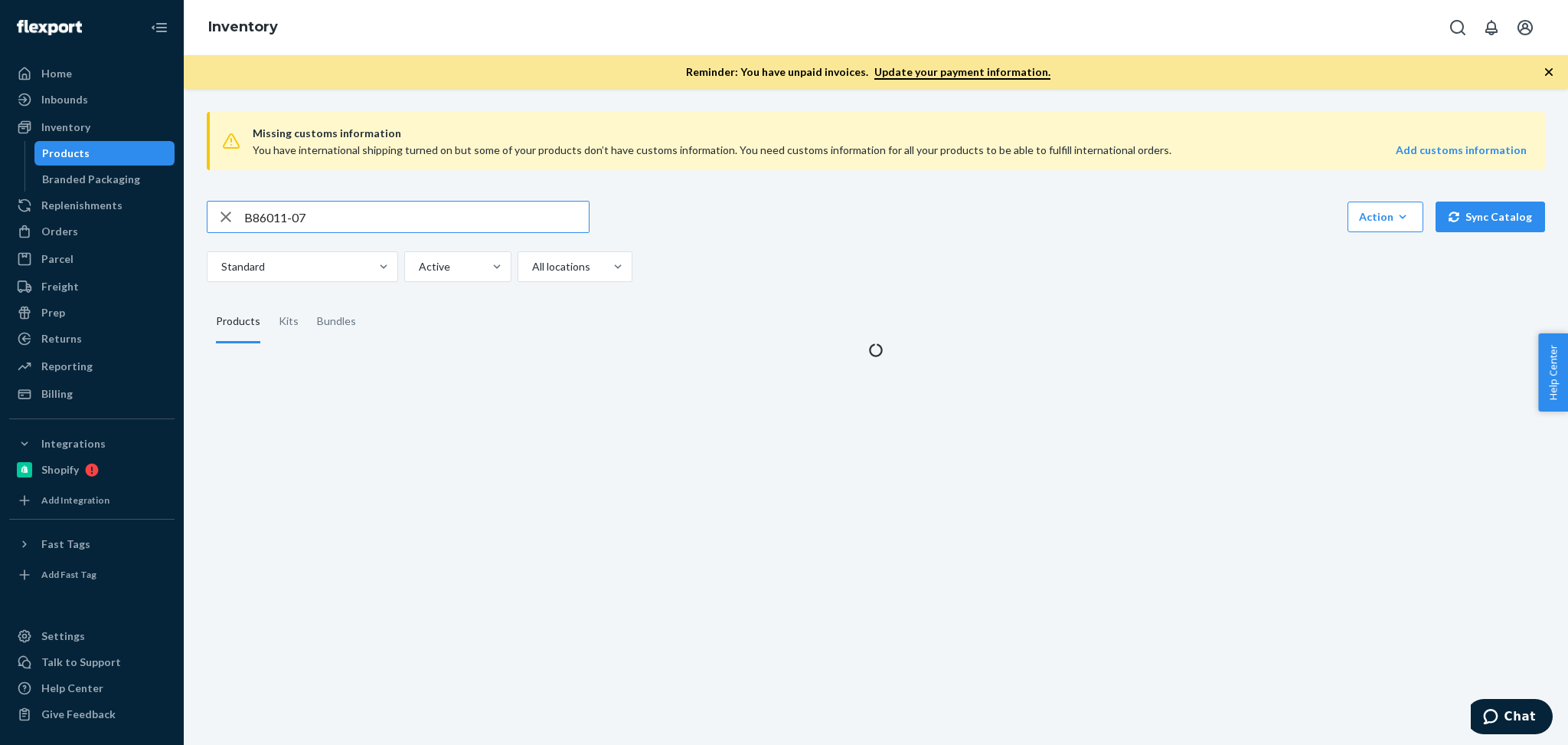
click at [388, 217] on input "B86011-07" at bounding box center [416, 217] width 345 height 30
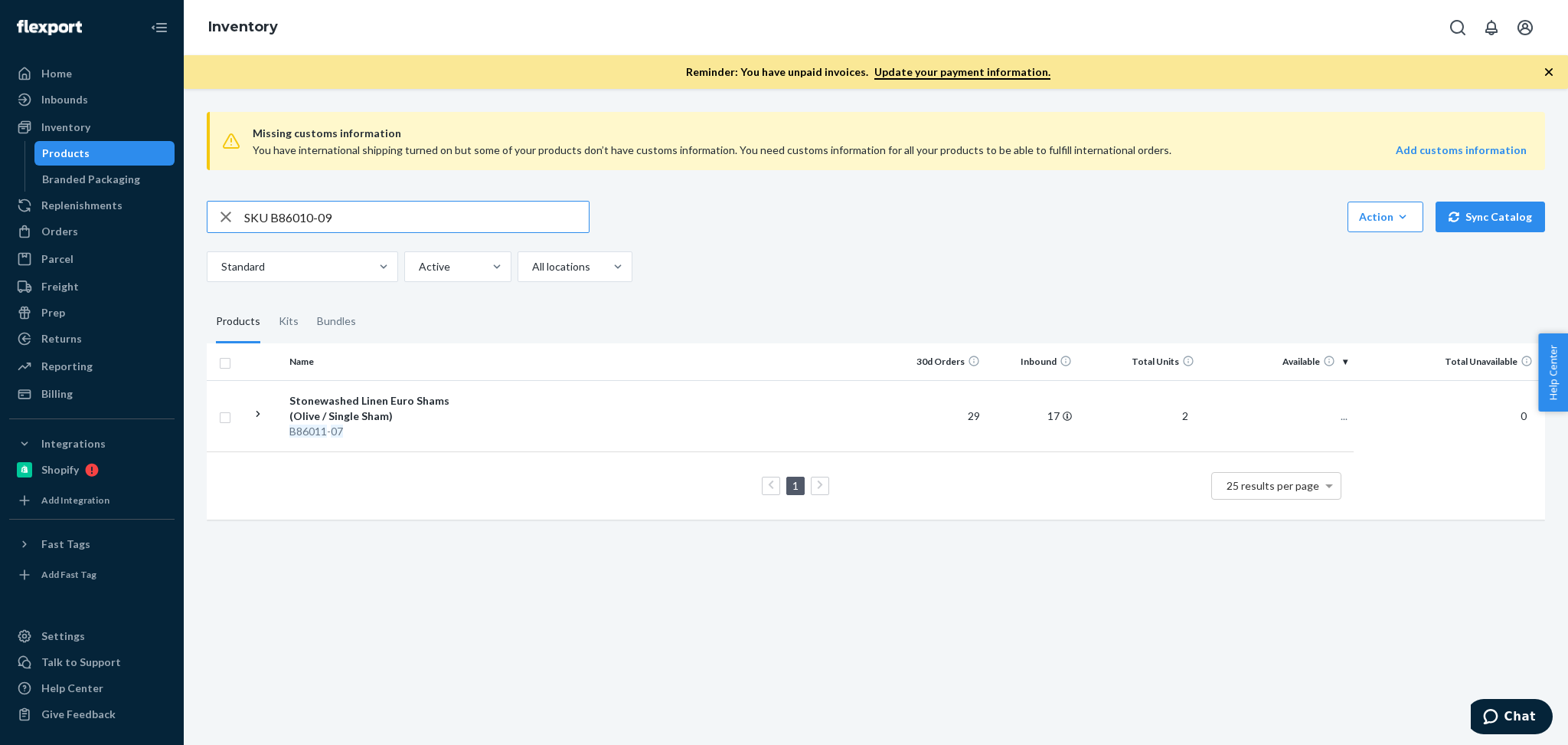
click at [272, 212] on input "SKU B86010-09" at bounding box center [416, 217] width 345 height 30
type input "B86010-09"
